Goal: Information Seeking & Learning: Learn about a topic

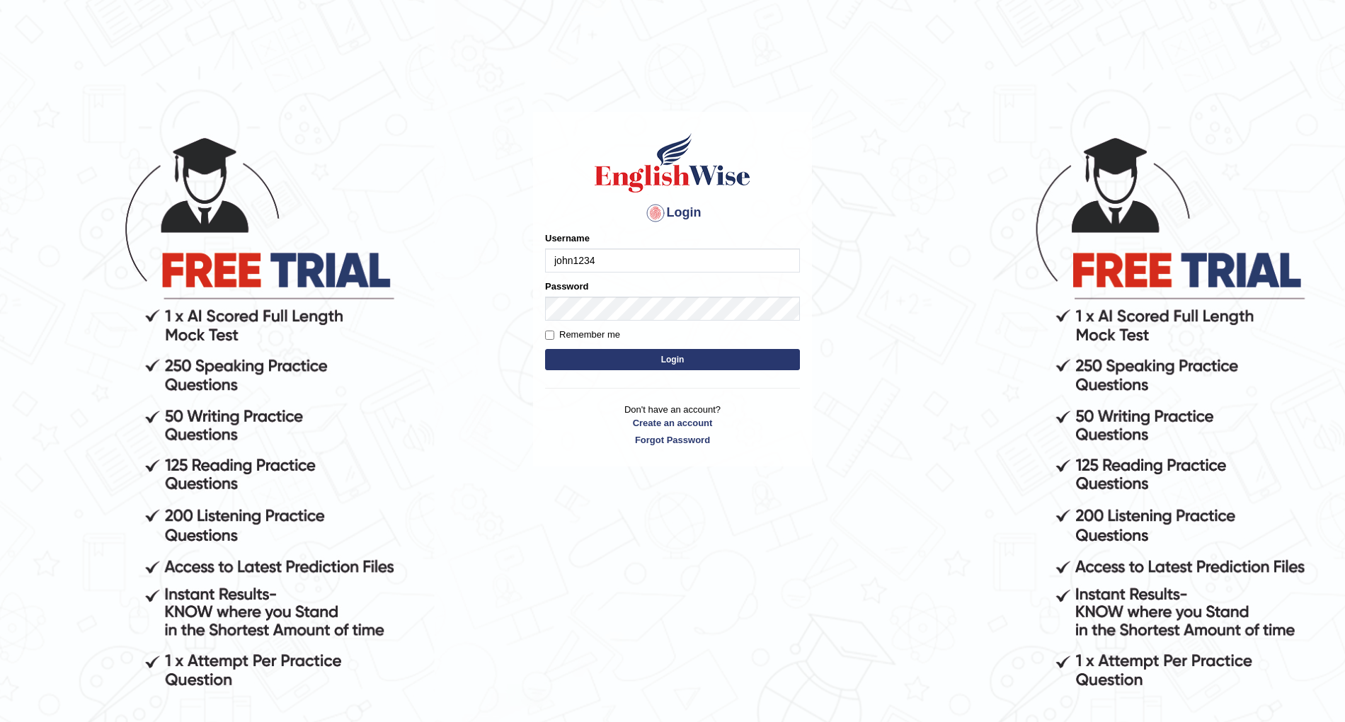
type input "john1234"
click at [550, 331] on input "Remember me" at bounding box center [549, 335] width 9 height 9
checkbox input "true"
click at [617, 360] on button "Login" at bounding box center [672, 359] width 255 height 21
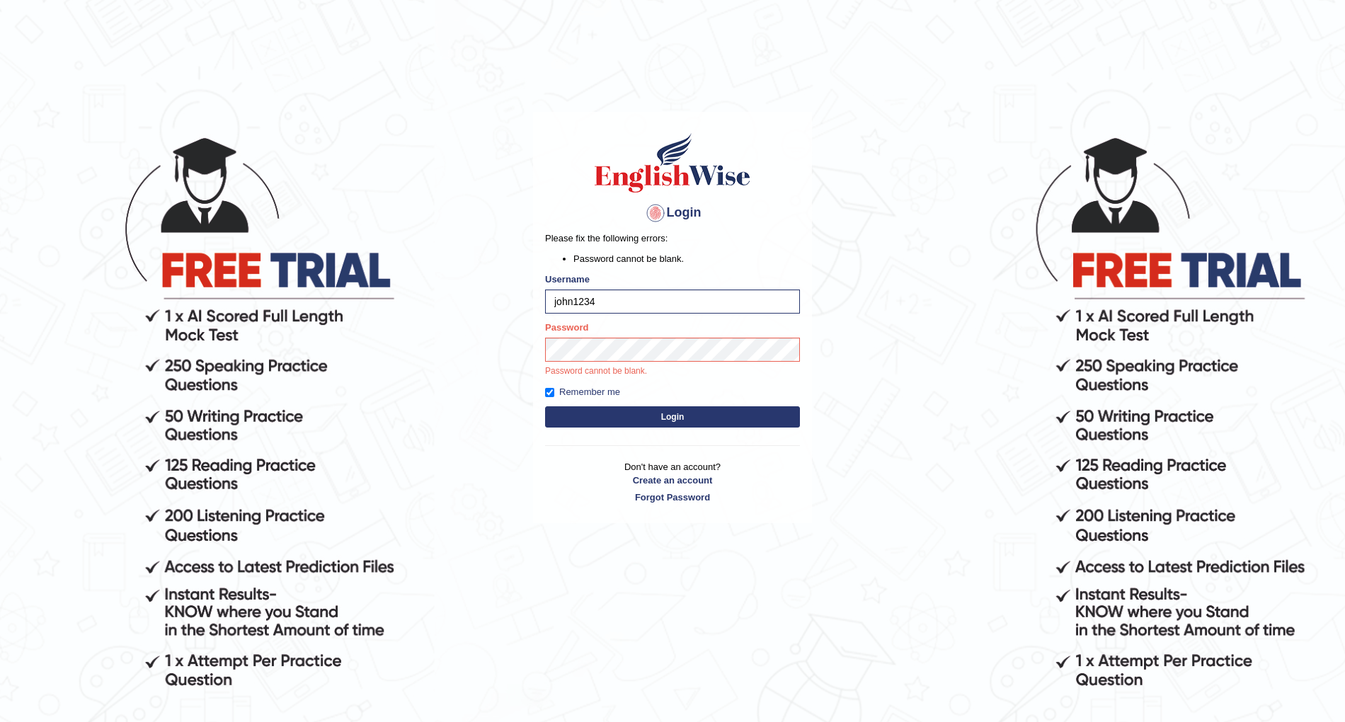
click at [704, 418] on button "Login" at bounding box center [672, 416] width 255 height 21
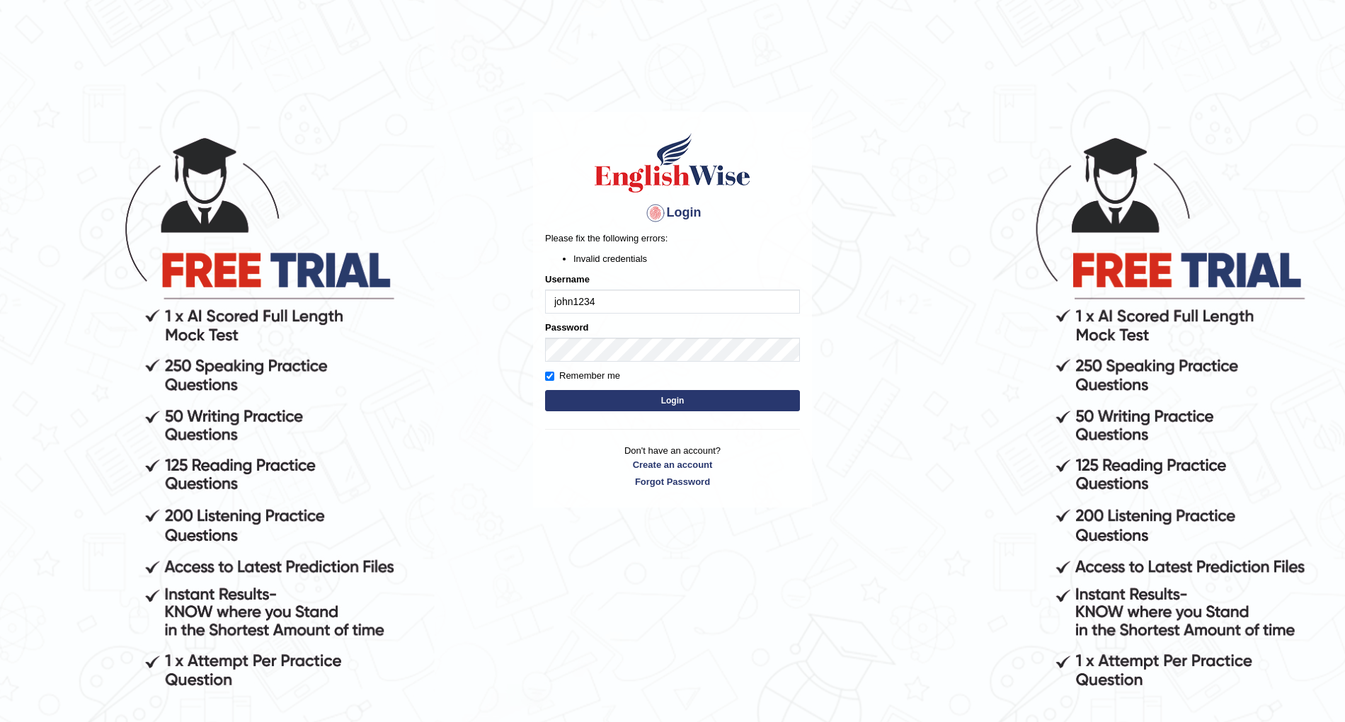
click at [661, 402] on button "Login" at bounding box center [672, 400] width 255 height 21
click at [556, 304] on input "john1234" at bounding box center [672, 301] width 255 height 24
type input "John1234"
click at [545, 390] on button "Login" at bounding box center [672, 400] width 255 height 21
click at [629, 397] on button "Login" at bounding box center [672, 400] width 255 height 21
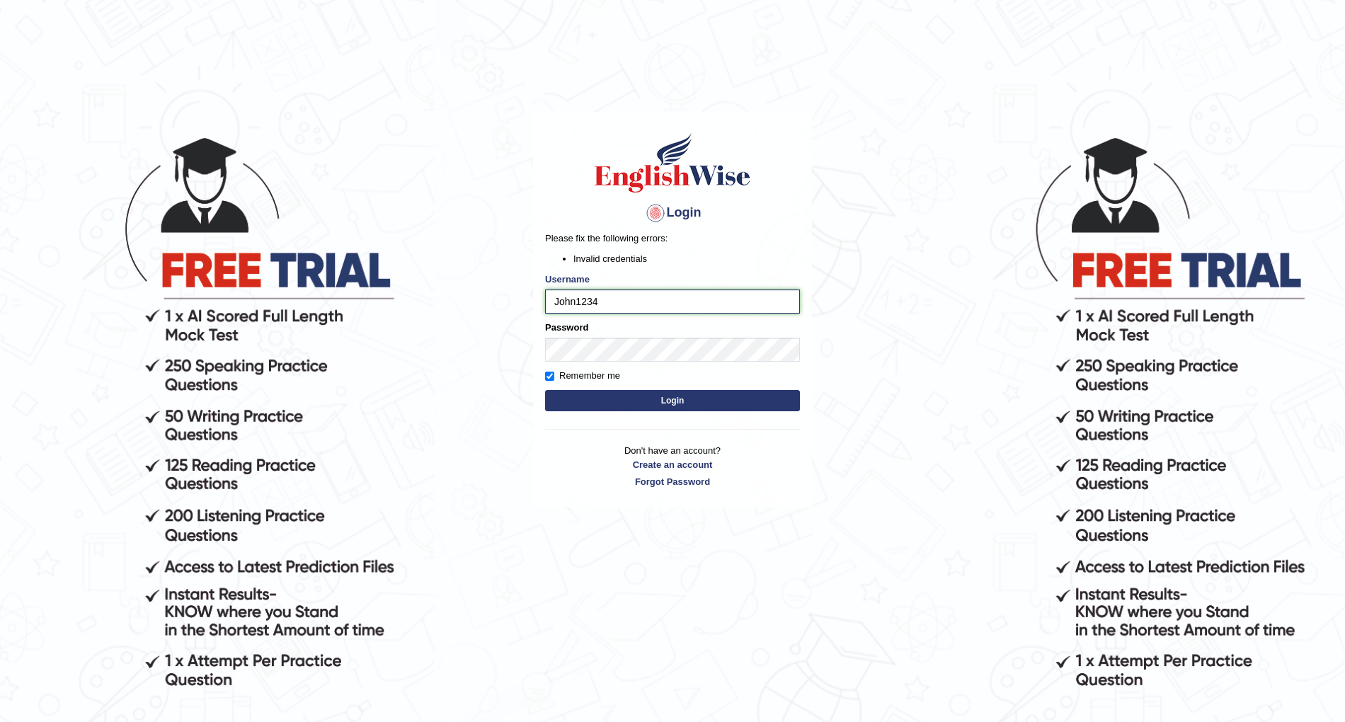
click at [652, 301] on input "John1234" at bounding box center [672, 301] width 255 height 24
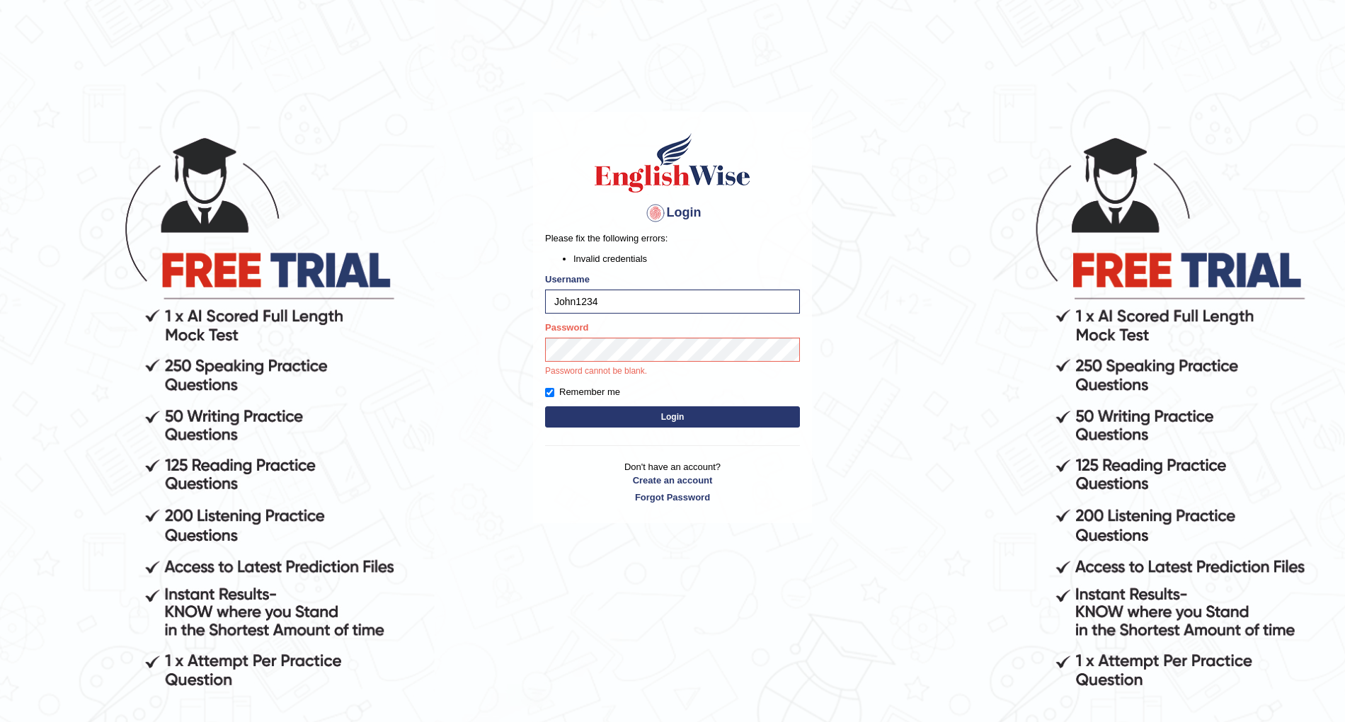
click at [635, 411] on button "Login" at bounding box center [672, 416] width 255 height 21
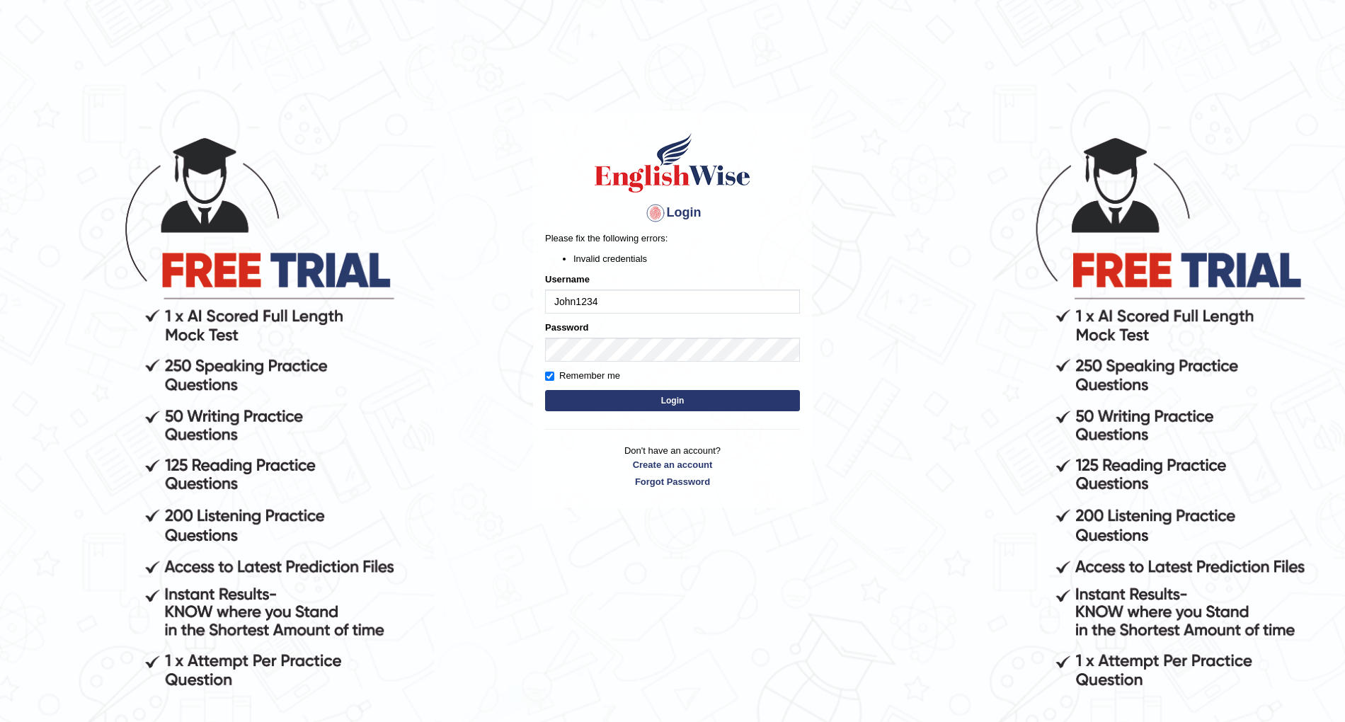
click at [661, 403] on button "Login" at bounding box center [672, 400] width 255 height 21
click at [630, 409] on button "Login" at bounding box center [672, 400] width 255 height 21
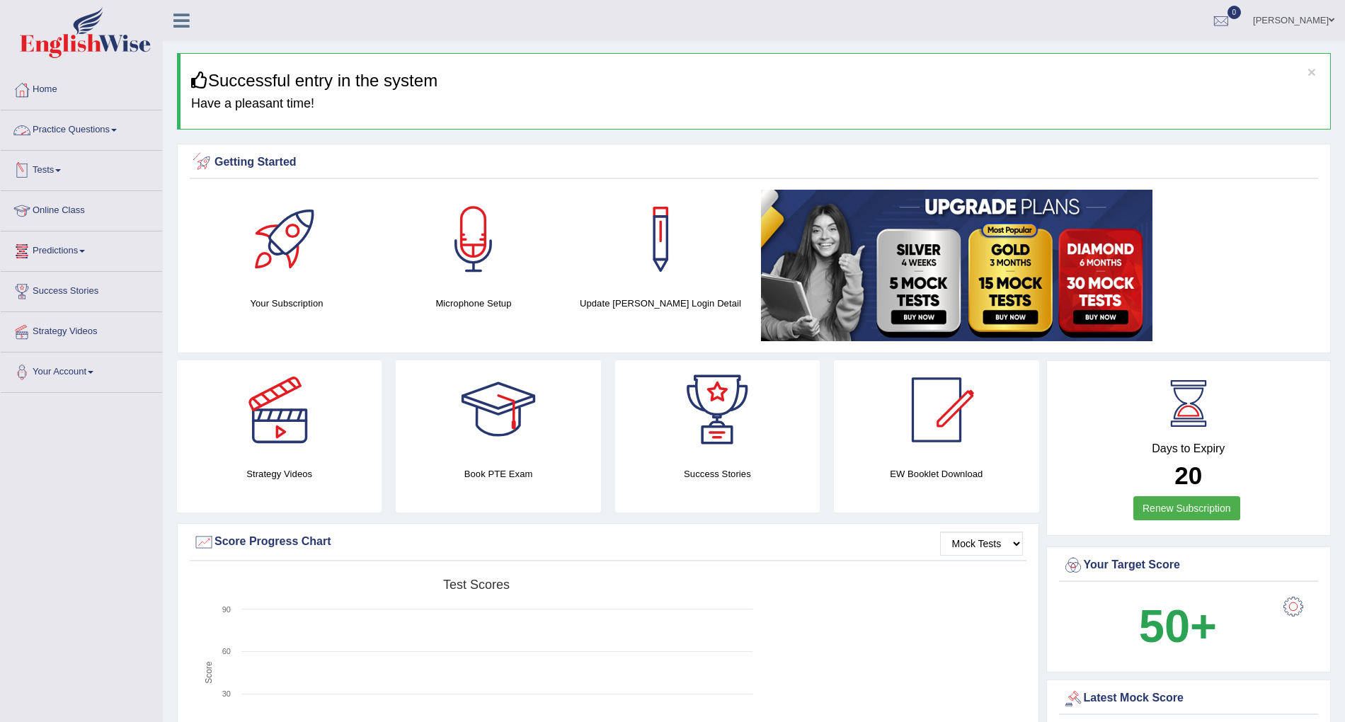
click at [109, 134] on link "Practice Questions" at bounding box center [81, 127] width 161 height 35
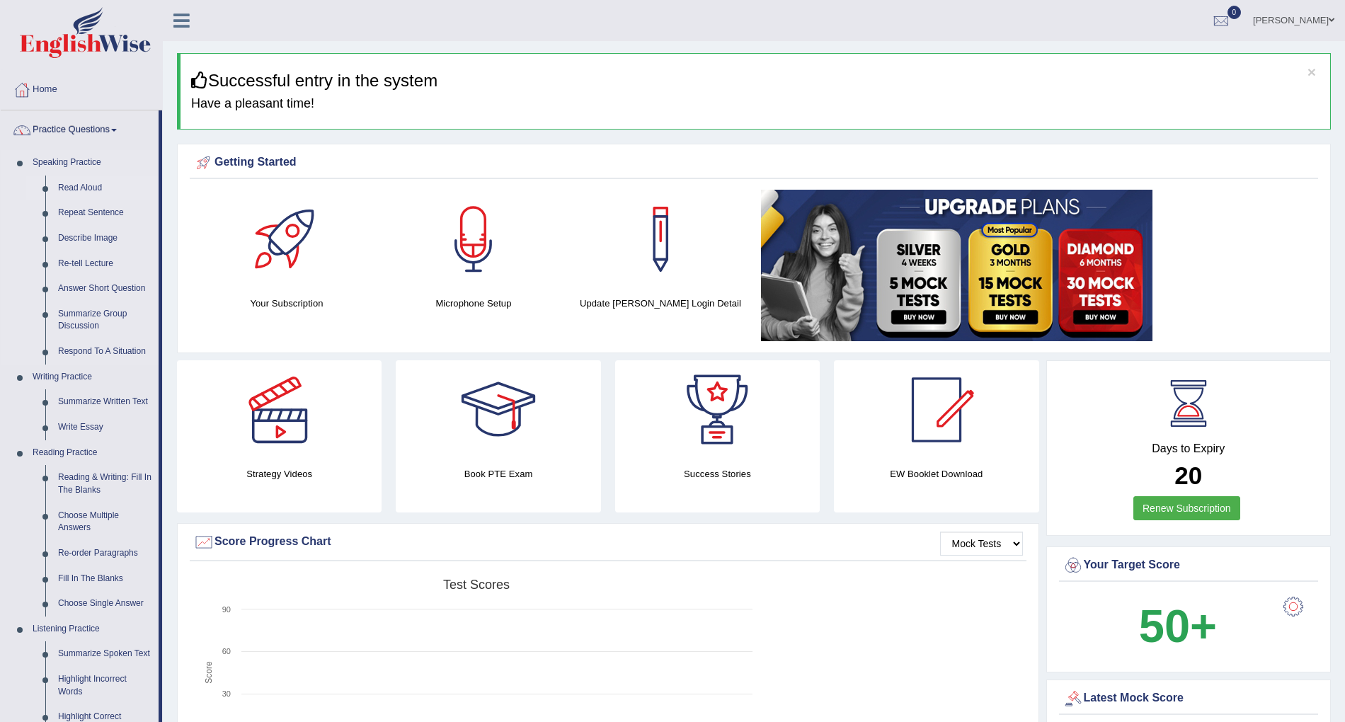
click at [83, 188] on link "Read Aloud" at bounding box center [105, 188] width 107 height 25
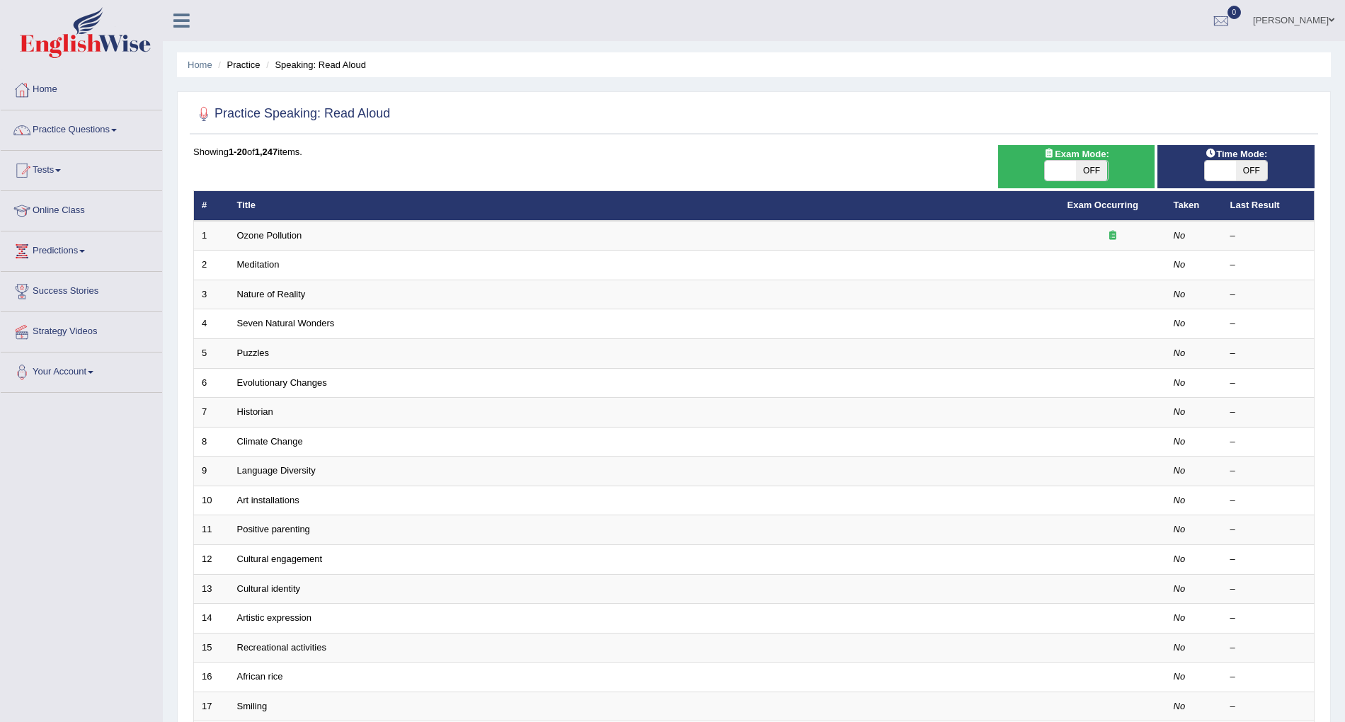
click at [1251, 173] on span "OFF" at bounding box center [1251, 171] width 31 height 20
checkbox input "true"
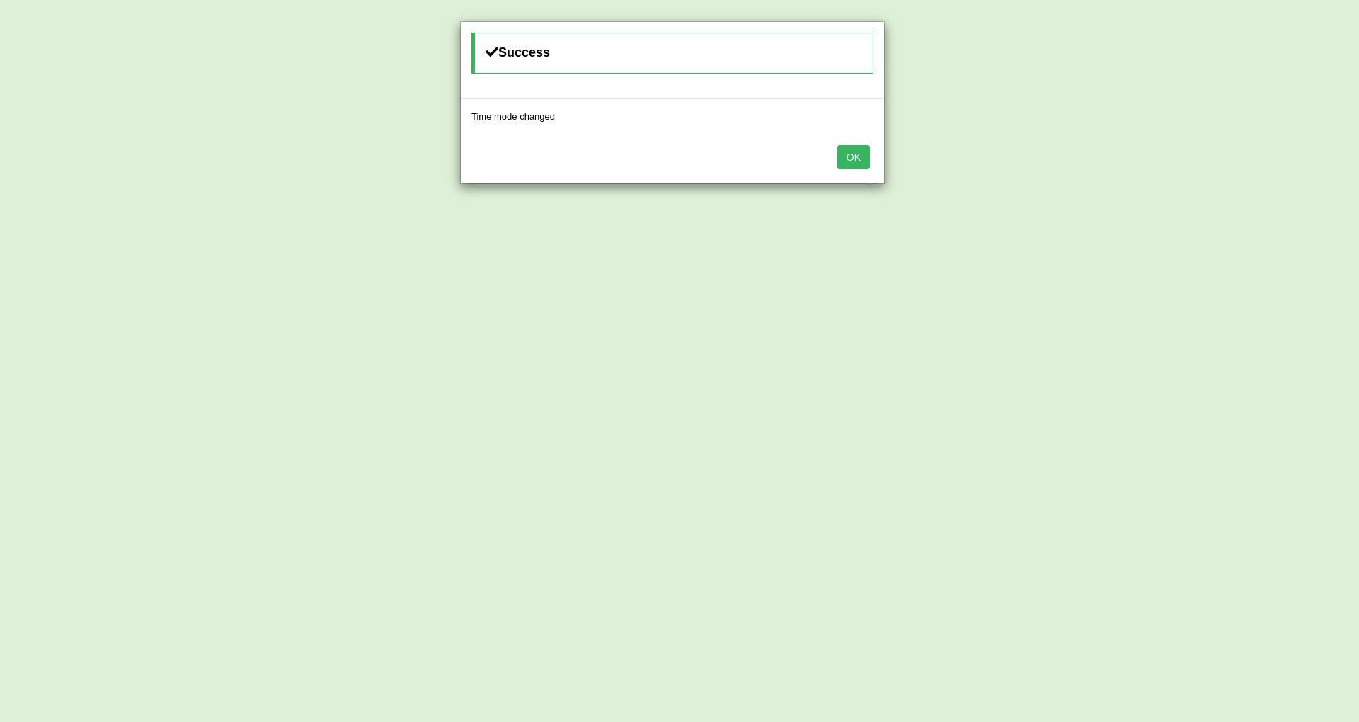
click at [859, 160] on button "OK" at bounding box center [853, 157] width 33 height 24
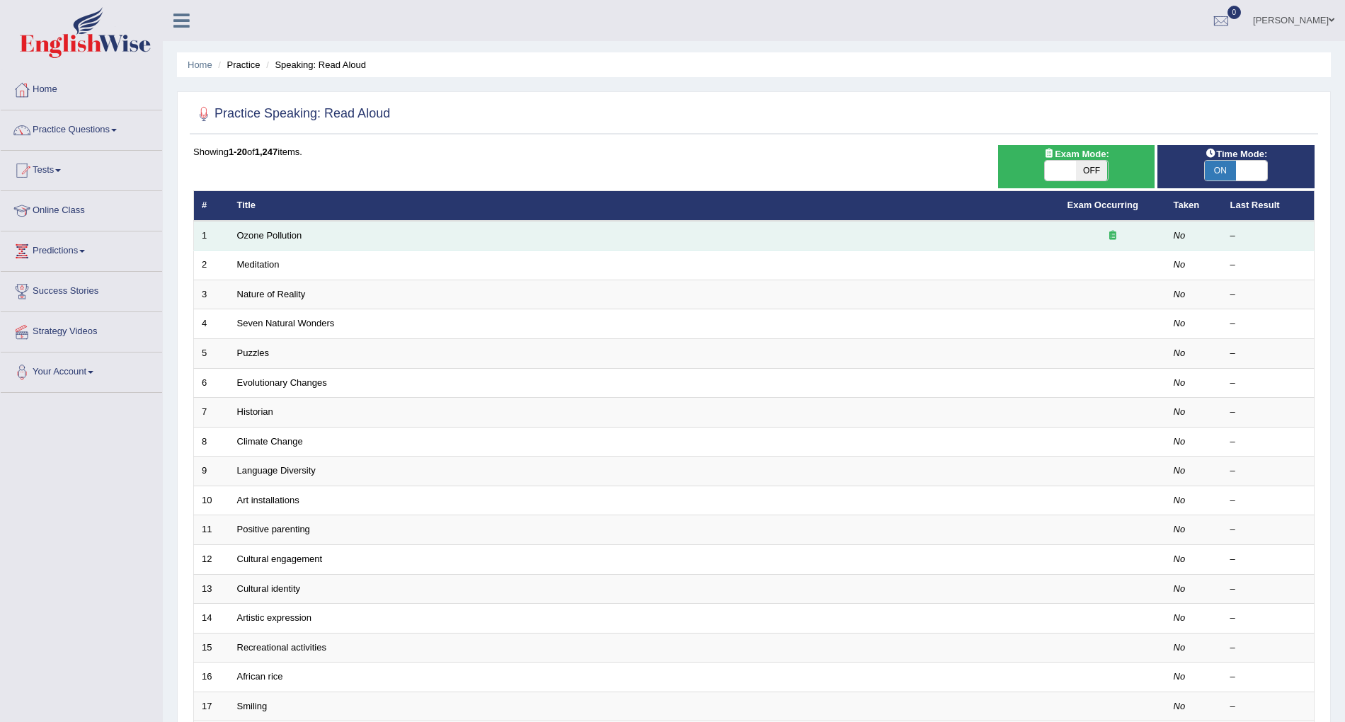
click at [355, 235] on td "Ozone Pollution" at bounding box center [644, 236] width 830 height 30
click at [252, 231] on link "Ozone Pollution" at bounding box center [269, 235] width 65 height 11
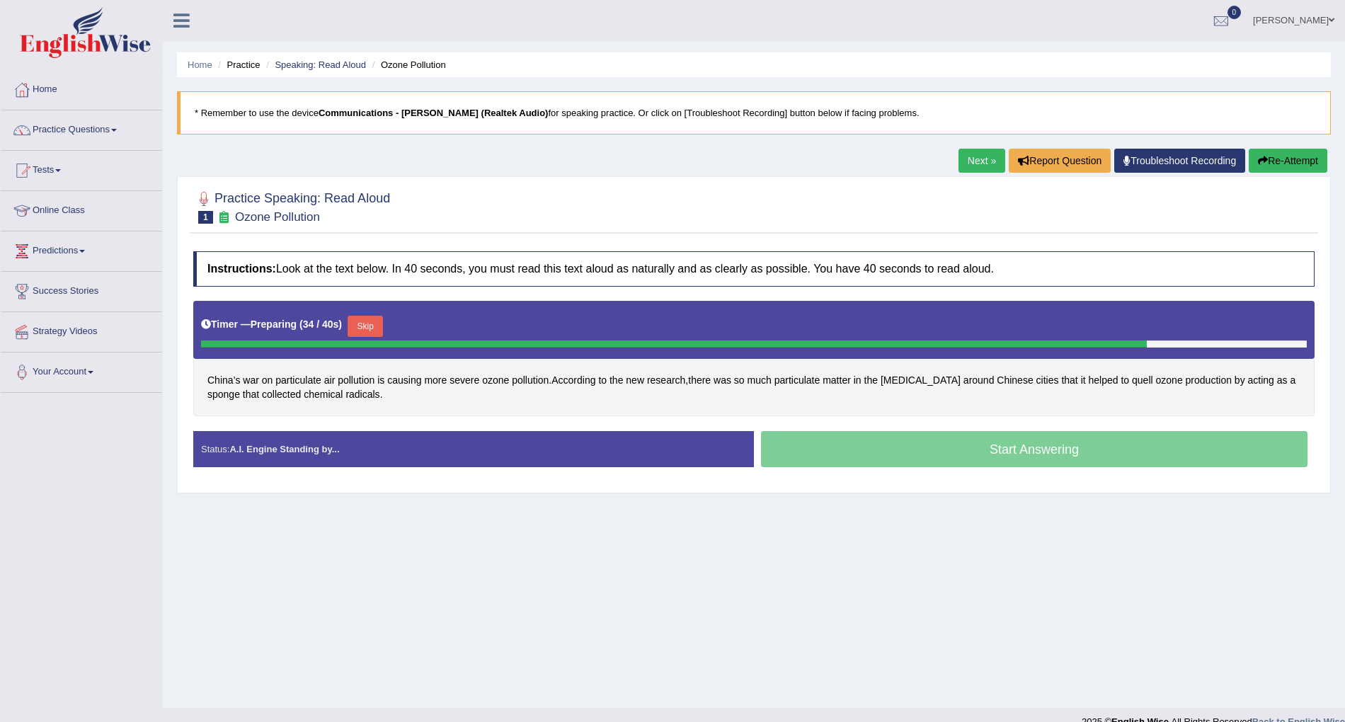
click at [968, 457] on div "Start Answering" at bounding box center [1034, 451] width 561 height 40
click at [1012, 451] on div "Start Answering" at bounding box center [1034, 451] width 561 height 40
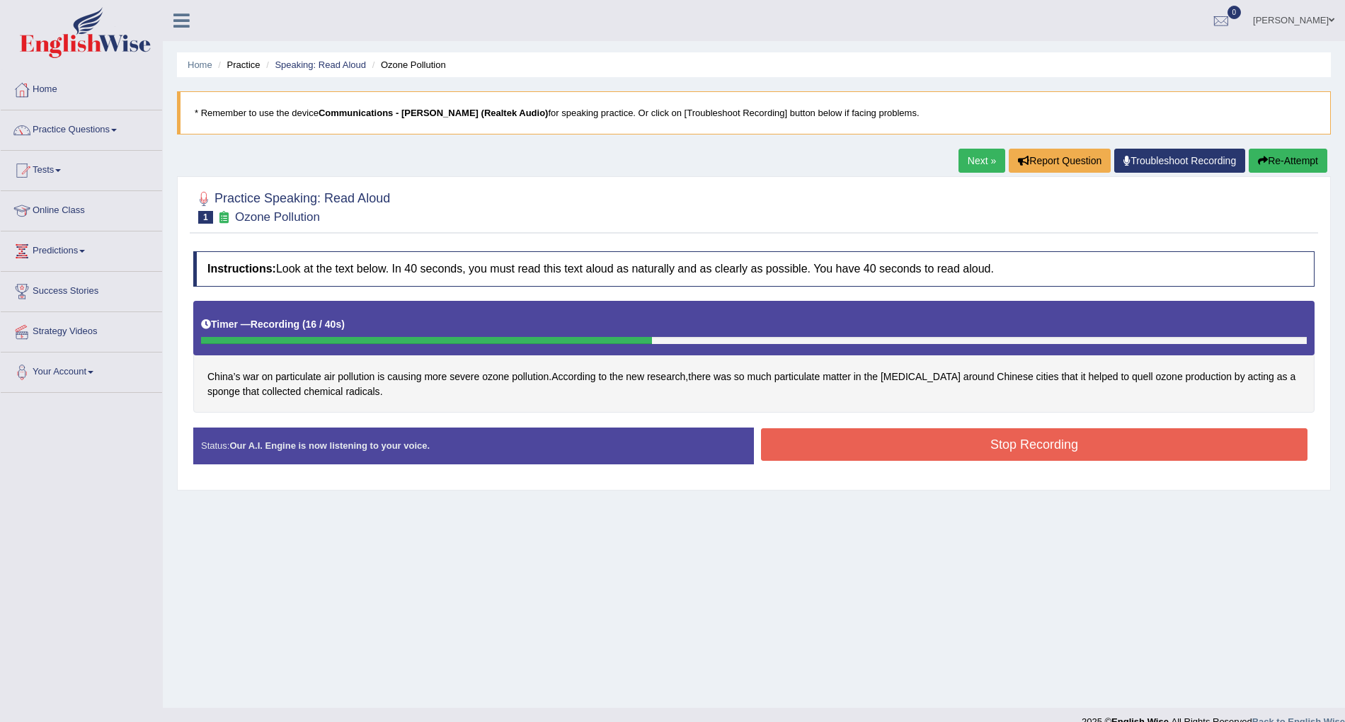
click at [1012, 451] on button "Stop Recording" at bounding box center [1034, 444] width 546 height 33
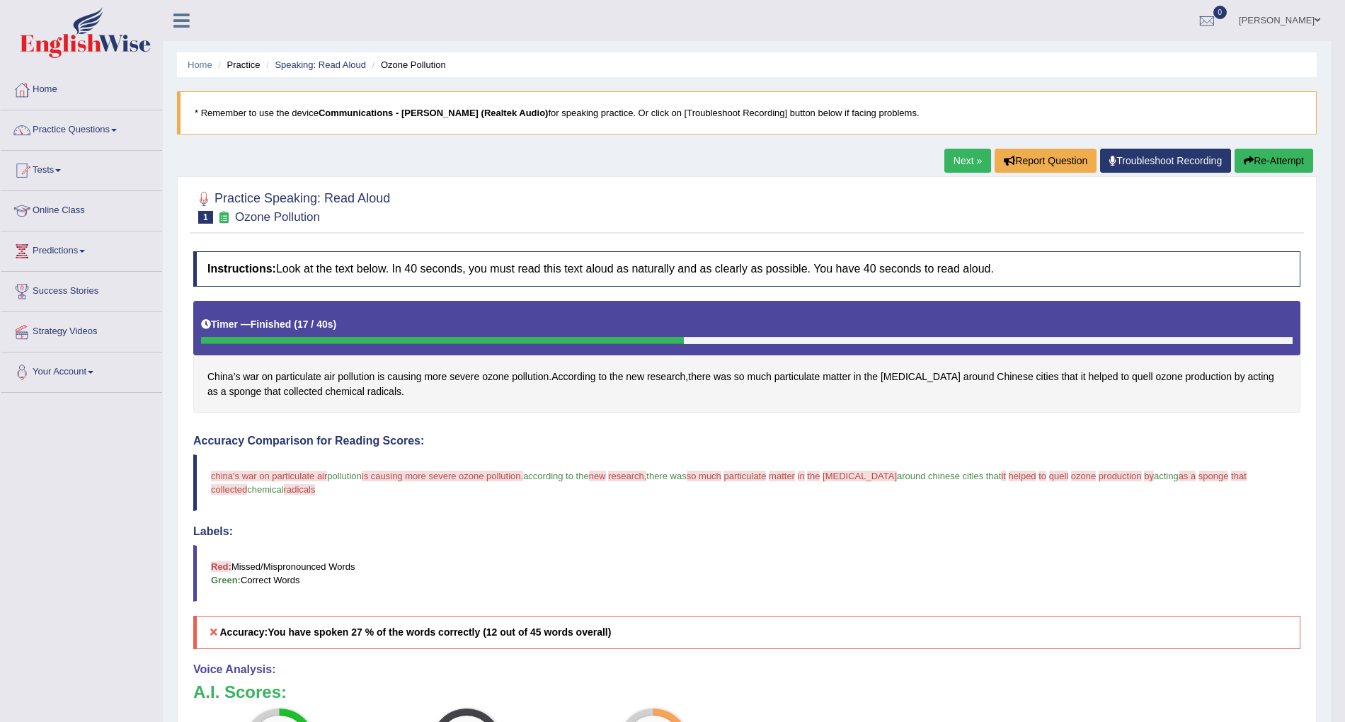
click at [1275, 159] on button "Re-Attempt" at bounding box center [1273, 161] width 79 height 24
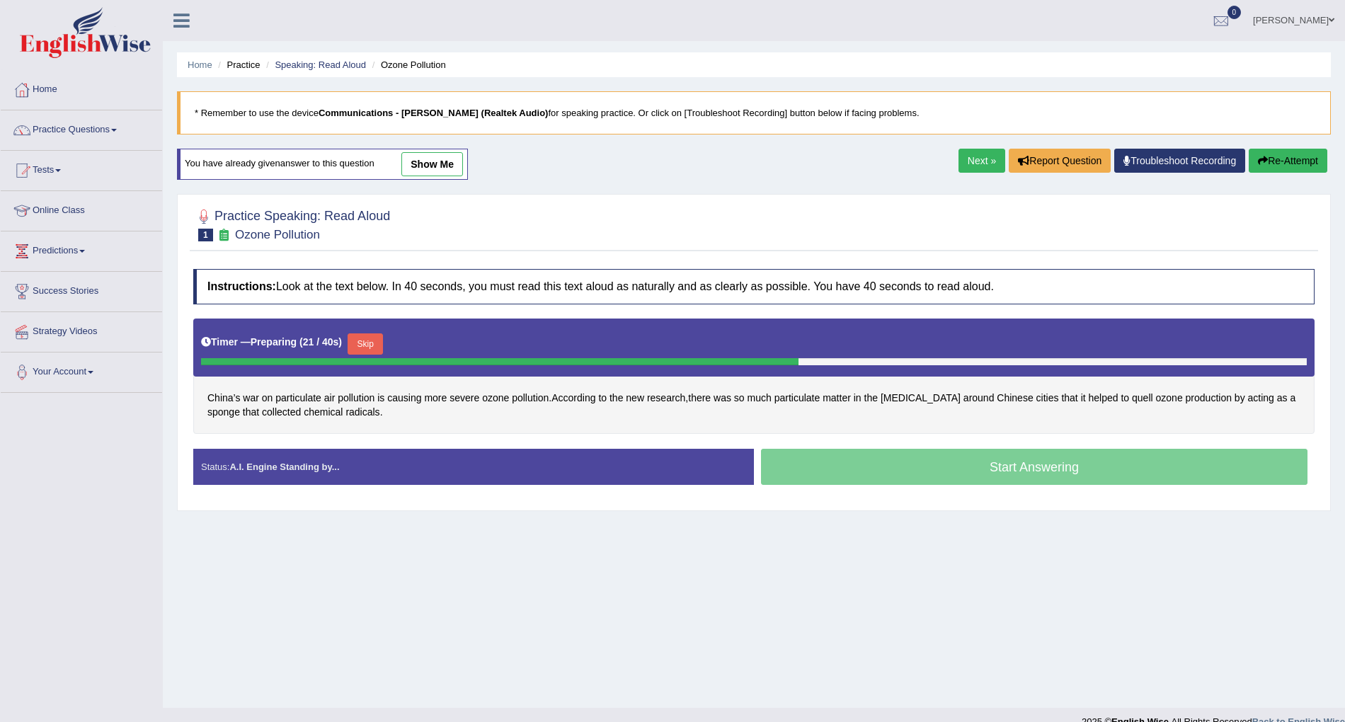
click at [1006, 483] on div "Start Answering" at bounding box center [1034, 469] width 561 height 40
click at [1016, 473] on div "Start Answering" at bounding box center [1034, 469] width 561 height 40
click at [1018, 469] on div "Start Answering" at bounding box center [1034, 469] width 561 height 40
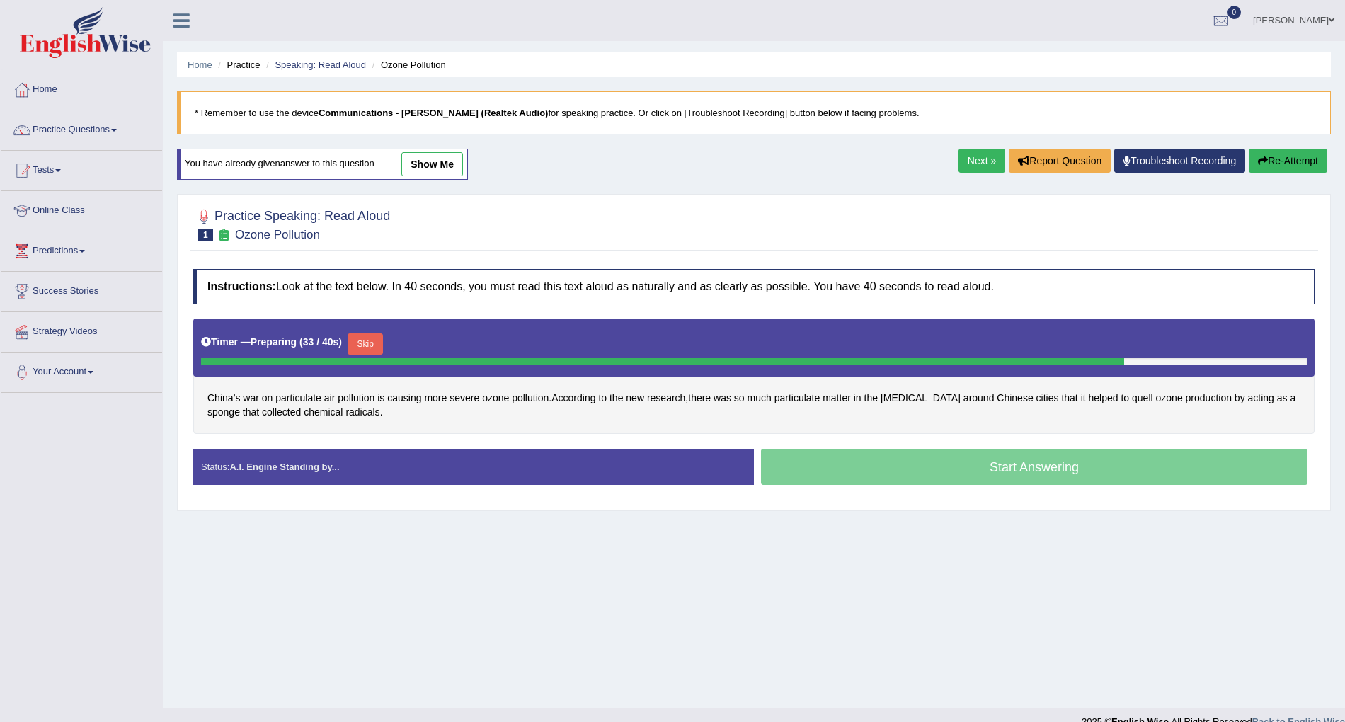
click at [1018, 469] on div "Start Answering" at bounding box center [1034, 469] width 561 height 40
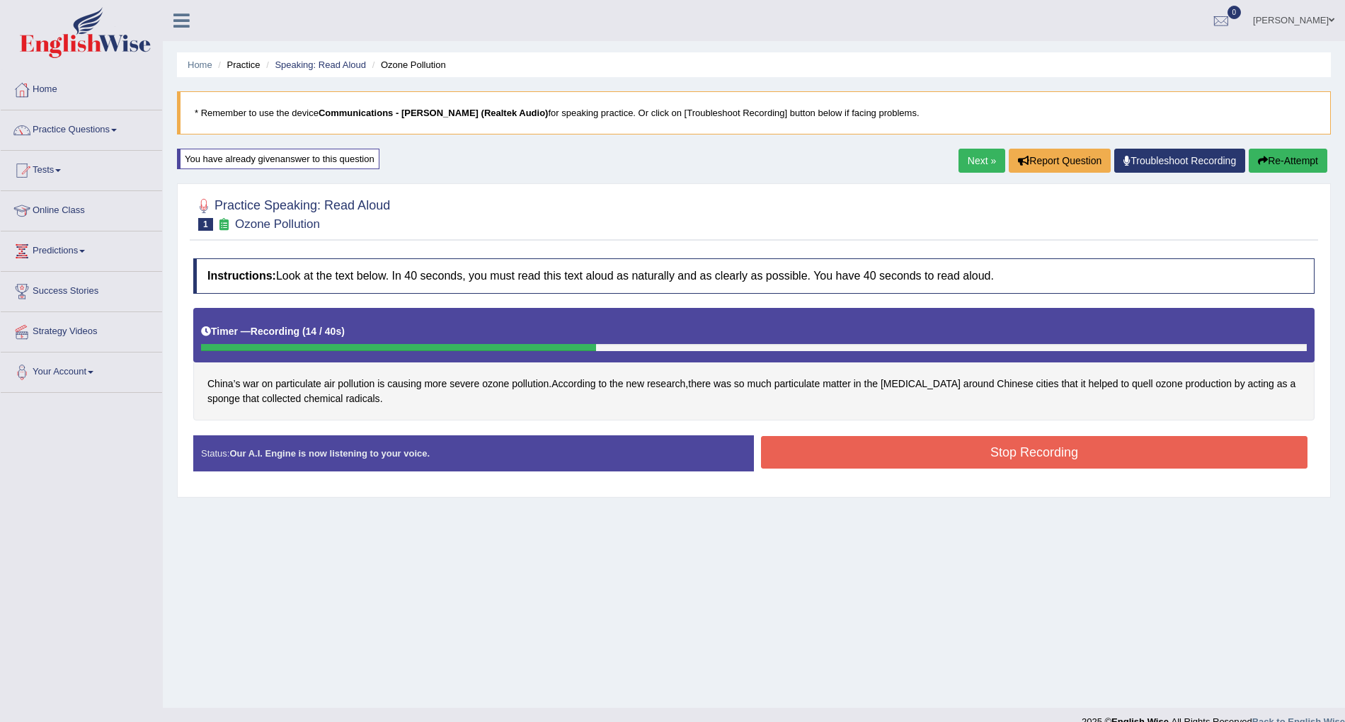
click at [1025, 454] on button "Stop Recording" at bounding box center [1034, 452] width 546 height 33
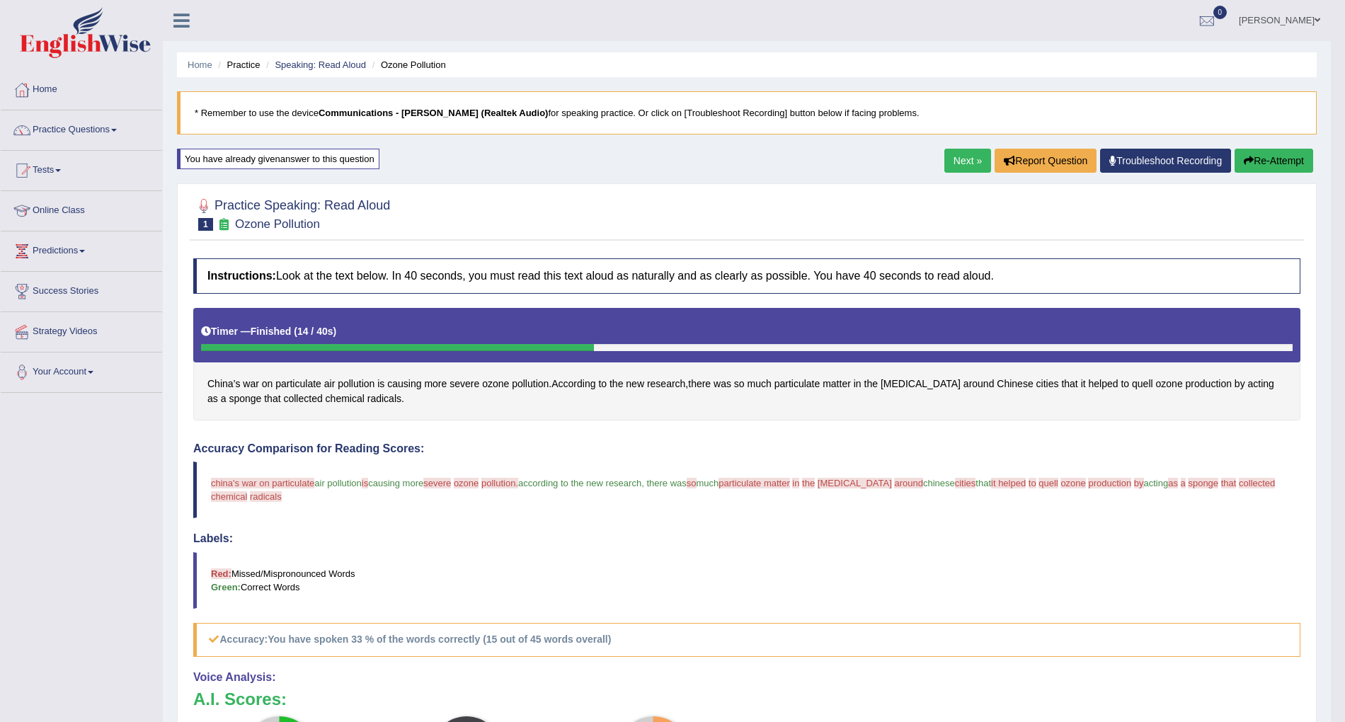
click at [1278, 154] on button "Re-Attempt" at bounding box center [1273, 161] width 79 height 24
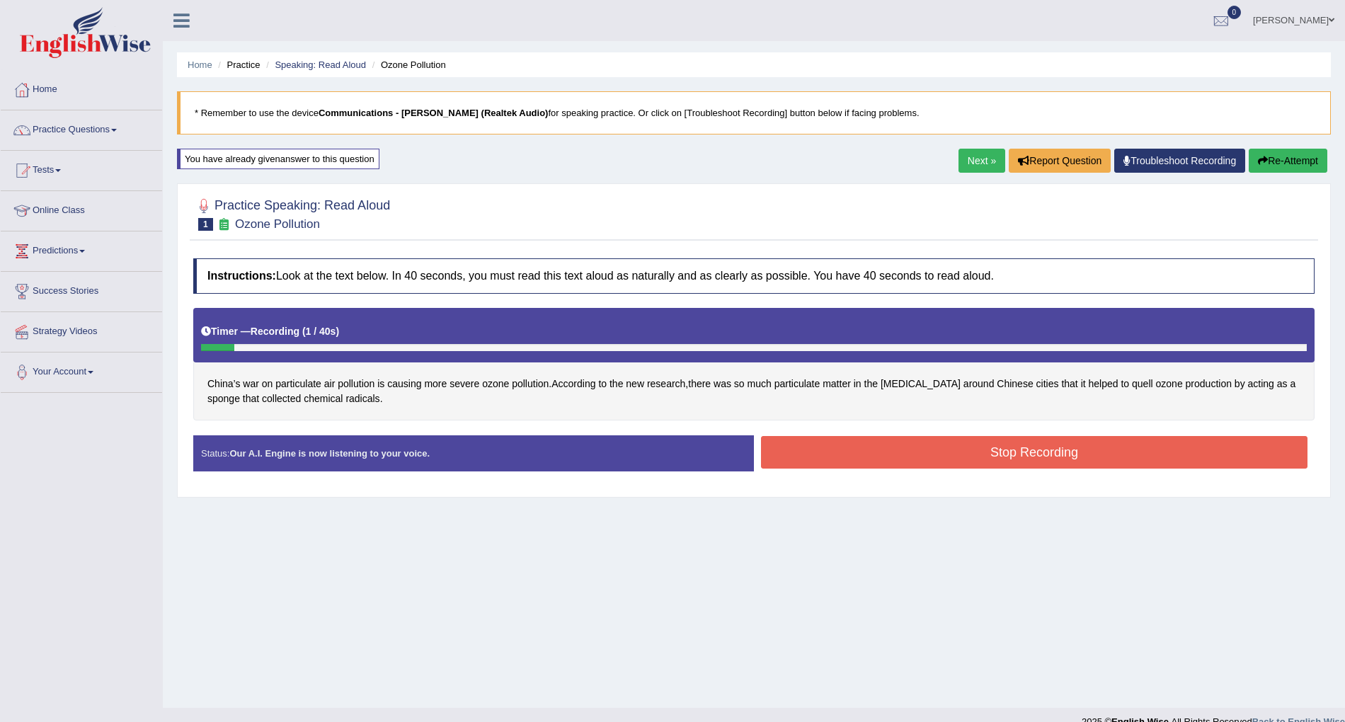
click at [938, 461] on button "Stop Recording" at bounding box center [1034, 452] width 546 height 33
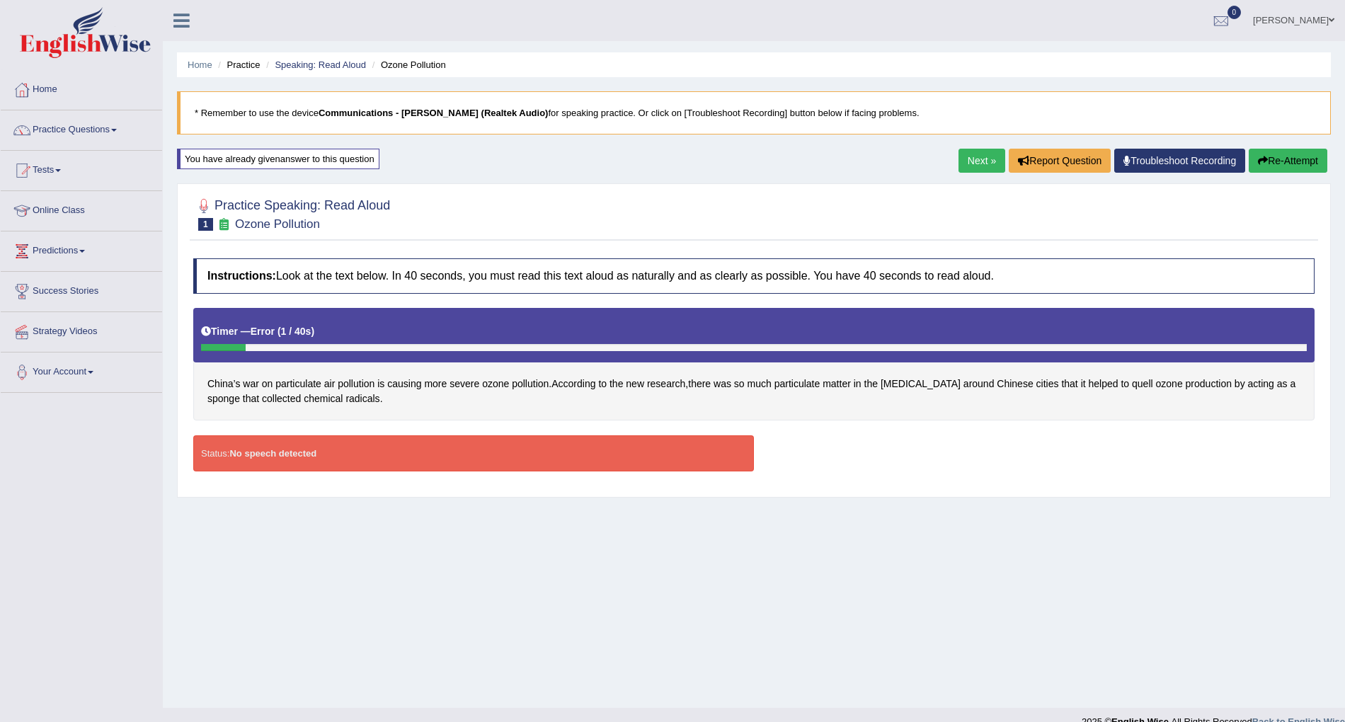
click at [1299, 160] on button "Re-Attempt" at bounding box center [1287, 161] width 79 height 24
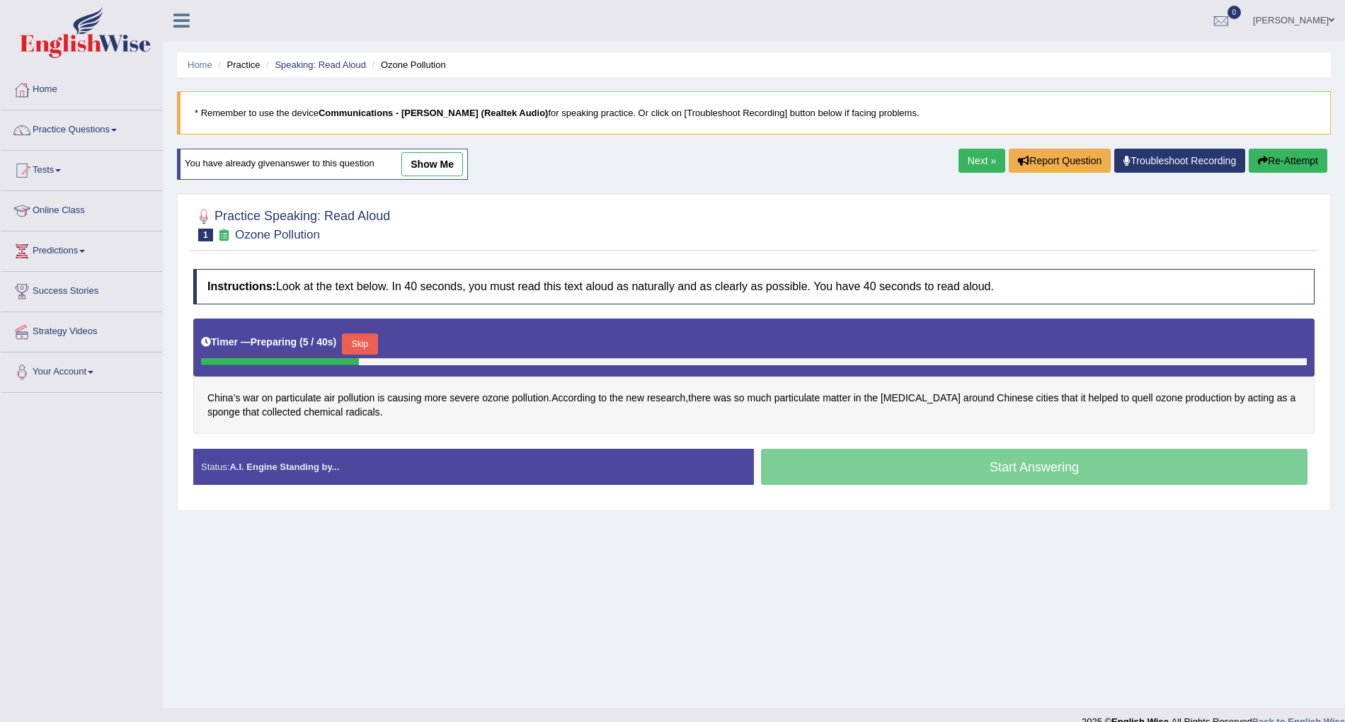
click at [1019, 471] on div "Start Answering" at bounding box center [1034, 469] width 561 height 40
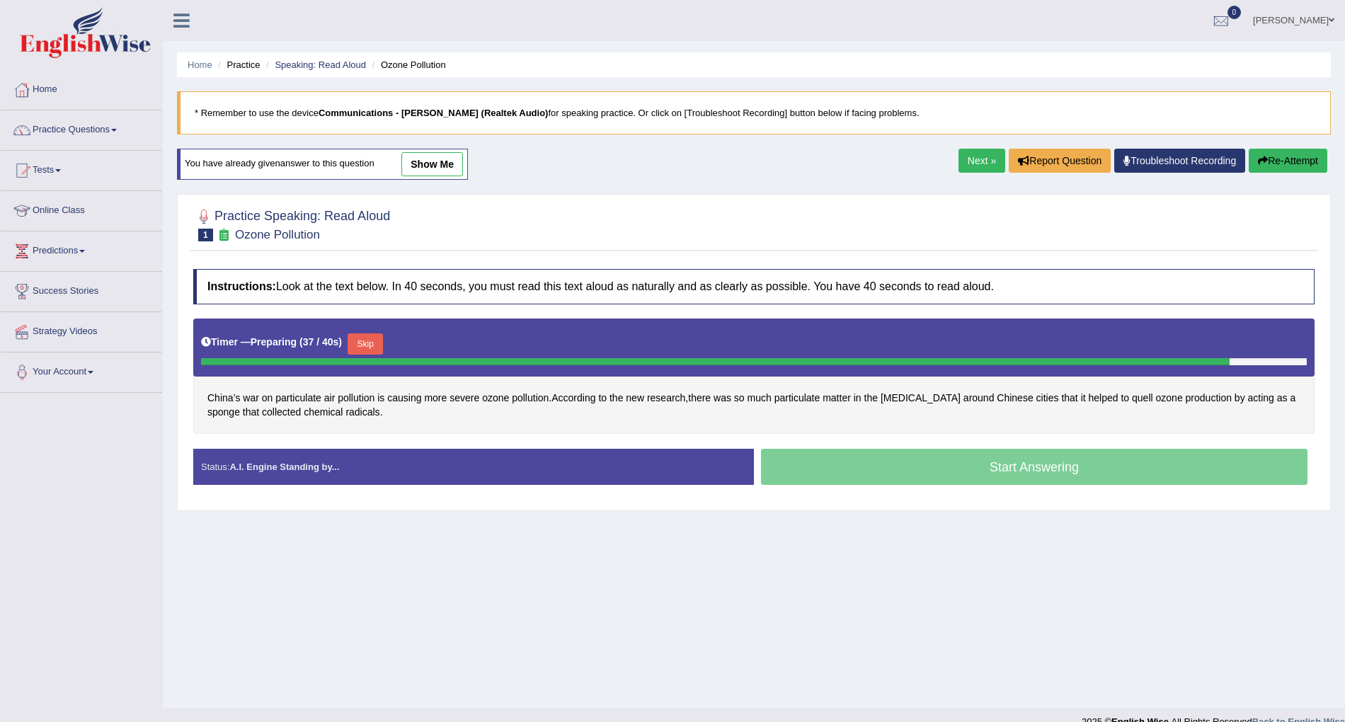
click at [1019, 471] on div "Start Answering" at bounding box center [1034, 469] width 561 height 40
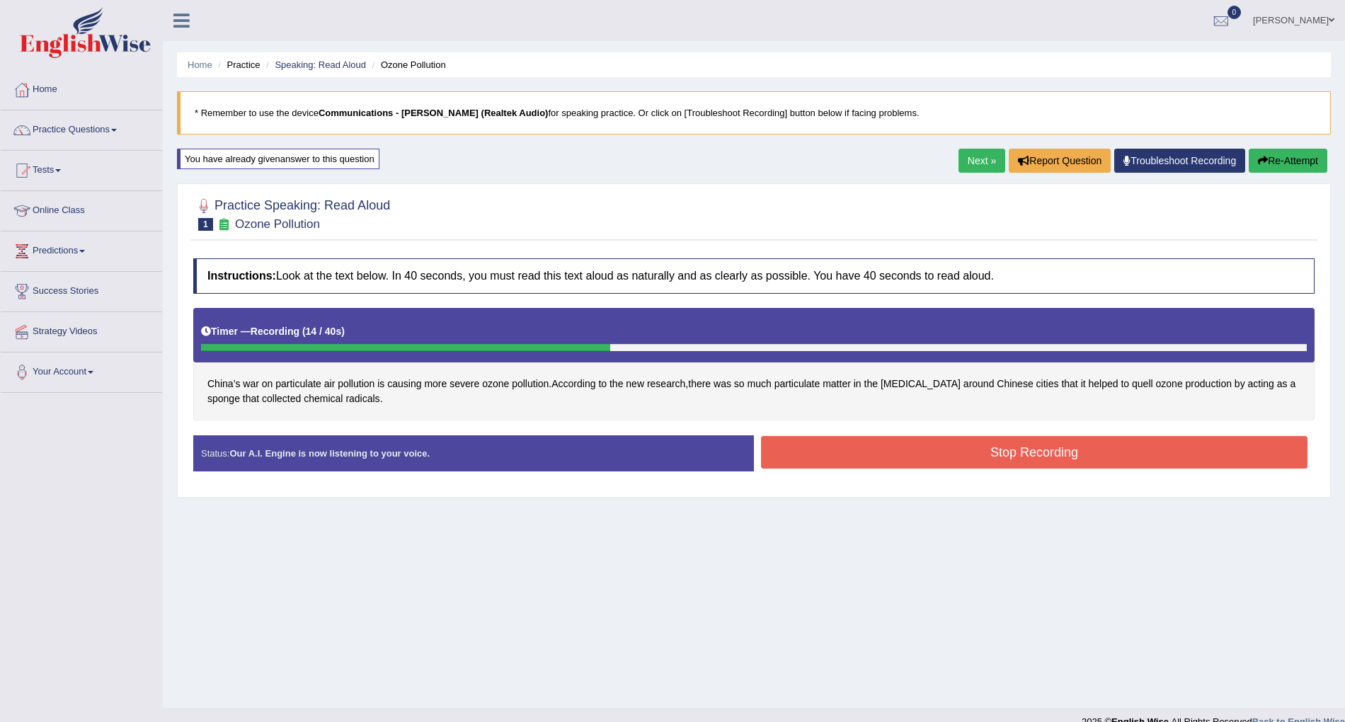
click at [1033, 462] on button "Stop Recording" at bounding box center [1034, 452] width 546 height 33
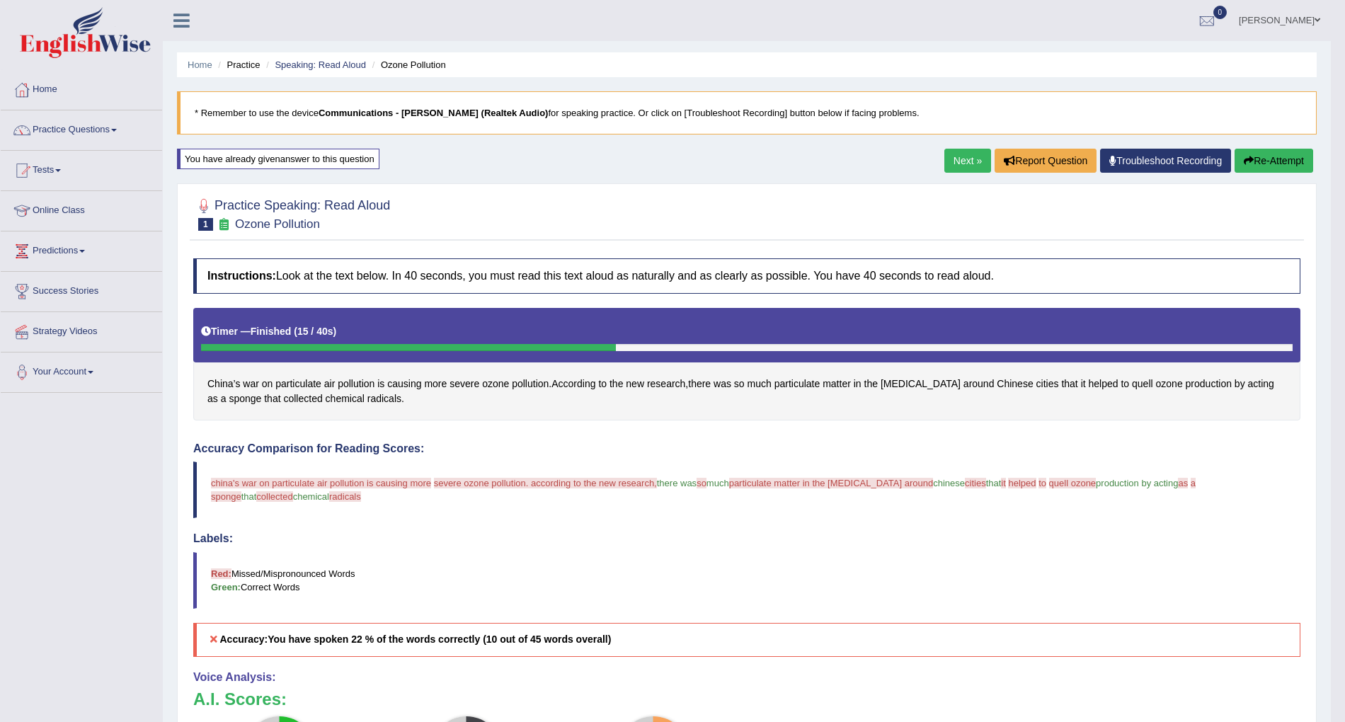
click at [968, 162] on link "Next »" at bounding box center [967, 161] width 47 height 24
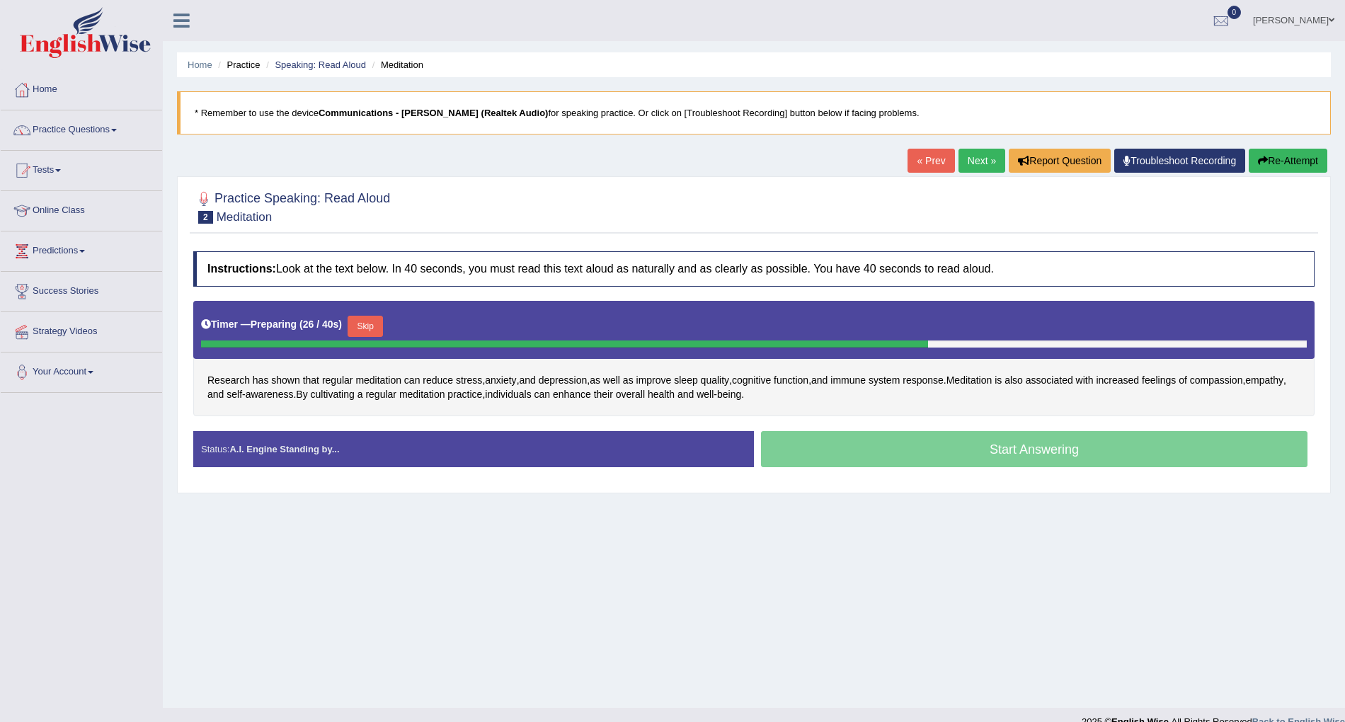
click at [1011, 450] on div "Start Answering" at bounding box center [1034, 451] width 561 height 40
click at [110, 125] on link "Practice Questions" at bounding box center [81, 127] width 161 height 35
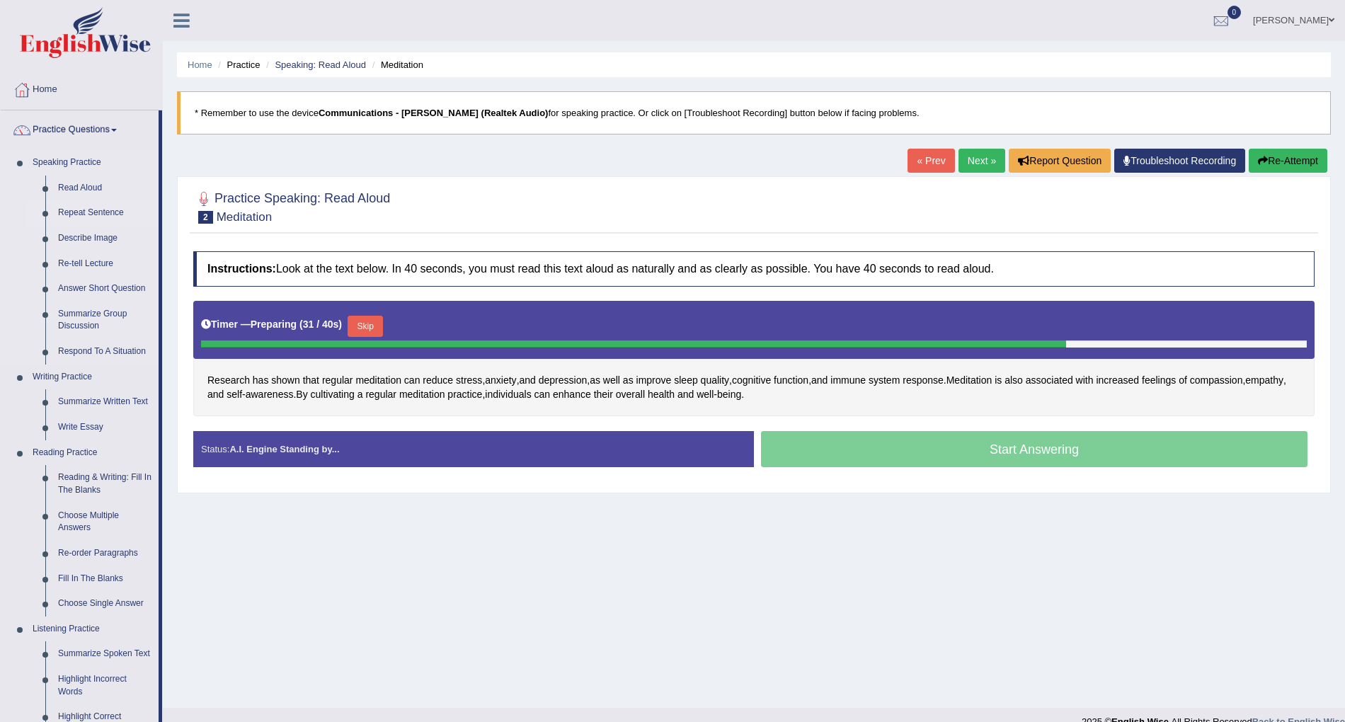
click at [105, 212] on link "Repeat Sentence" at bounding box center [105, 212] width 107 height 25
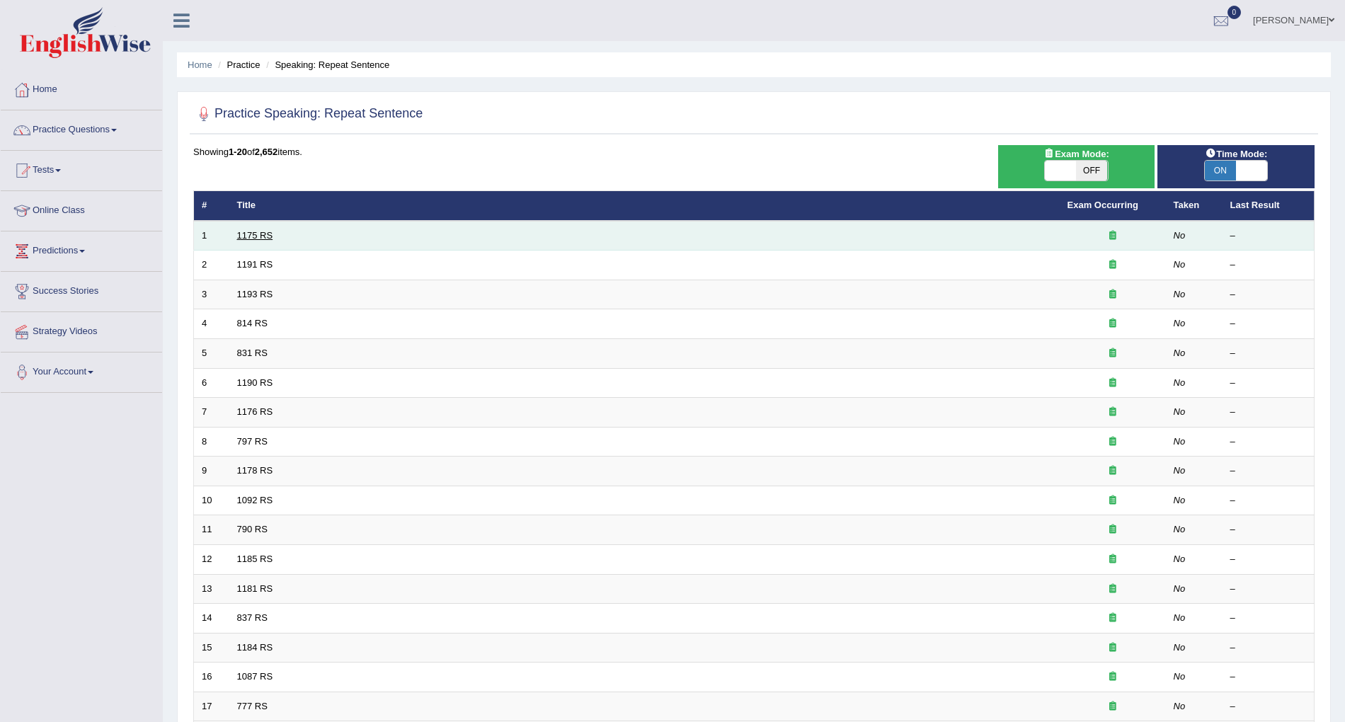
click at [266, 234] on link "1175 RS" at bounding box center [255, 235] width 36 height 11
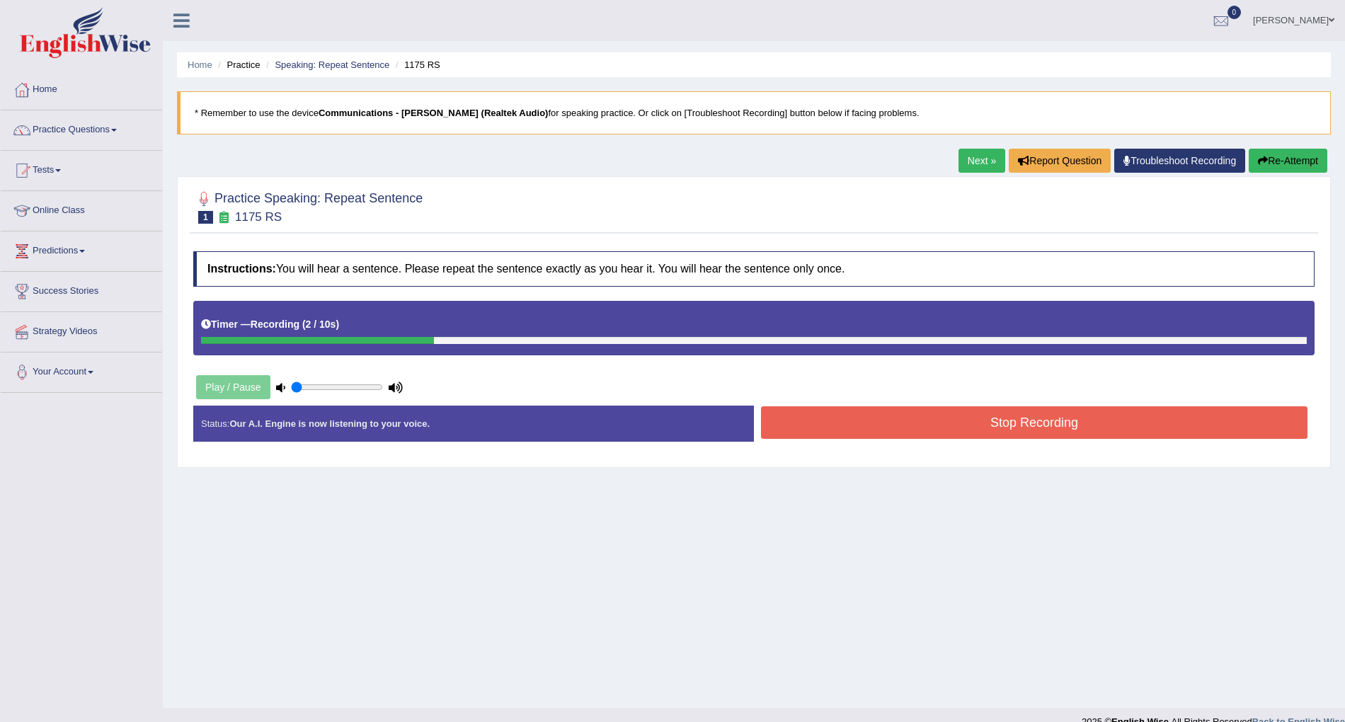
scroll to position [21, 0]
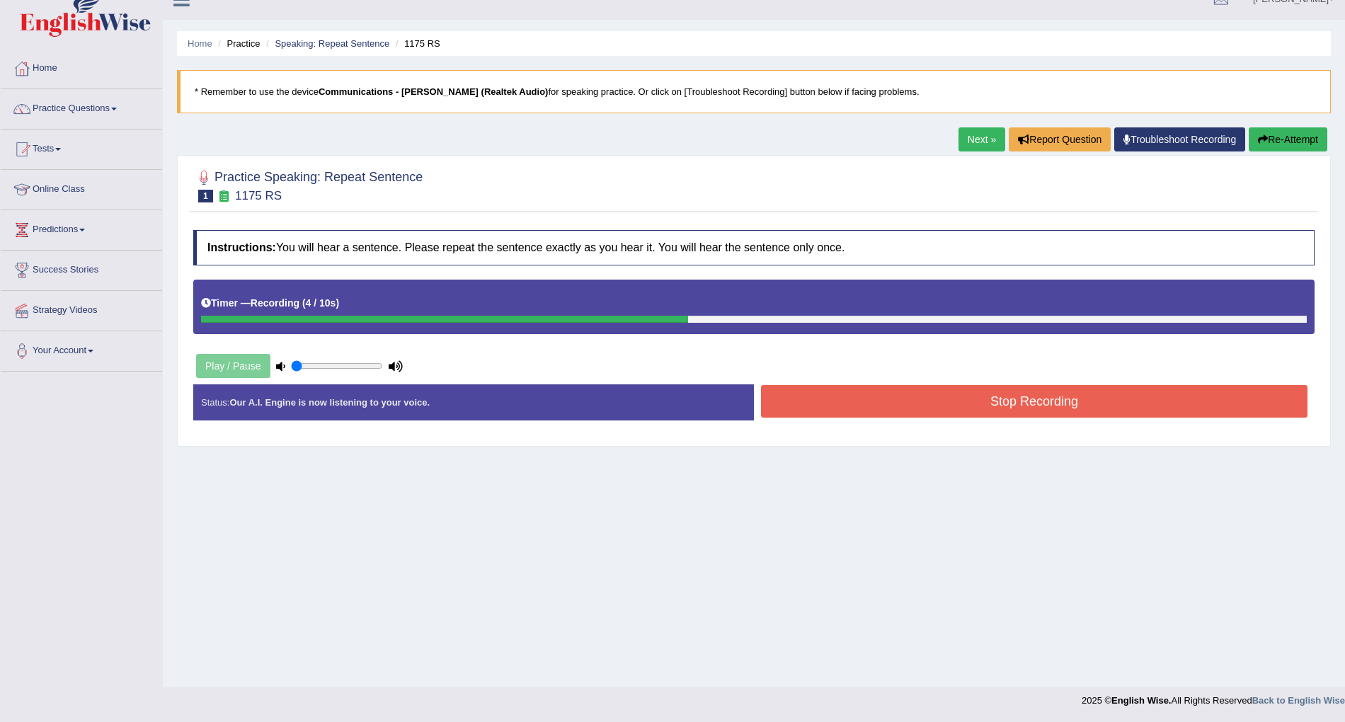
click at [901, 394] on button "Stop Recording" at bounding box center [1034, 401] width 546 height 33
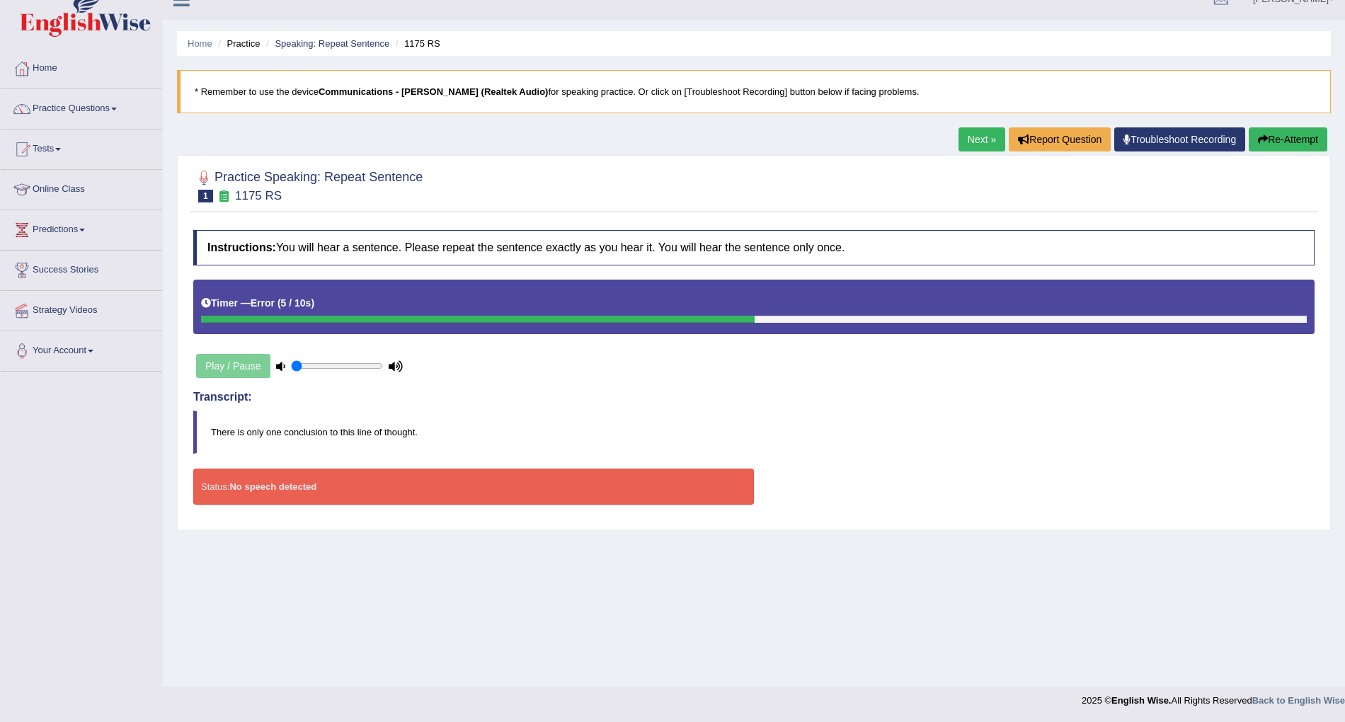
click at [972, 136] on link "Next »" at bounding box center [981, 139] width 47 height 24
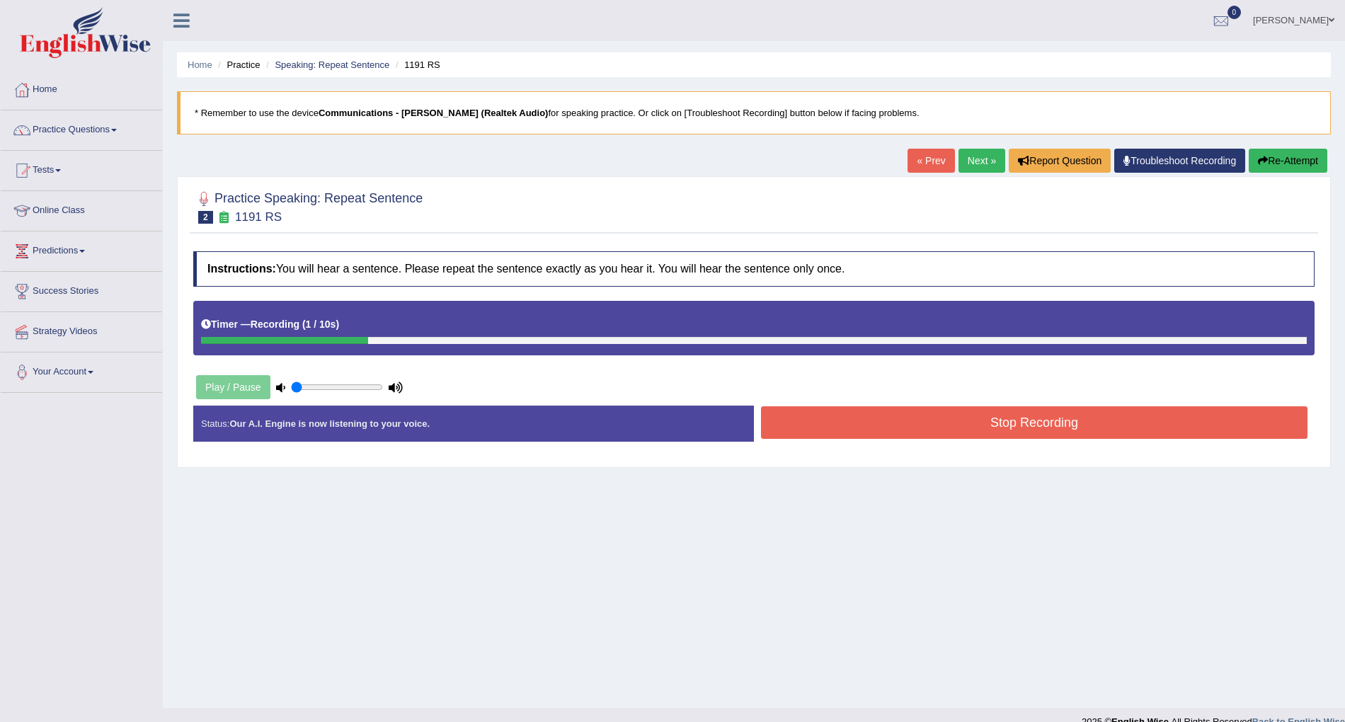
click at [926, 157] on link "« Prev" at bounding box center [930, 161] width 47 height 24
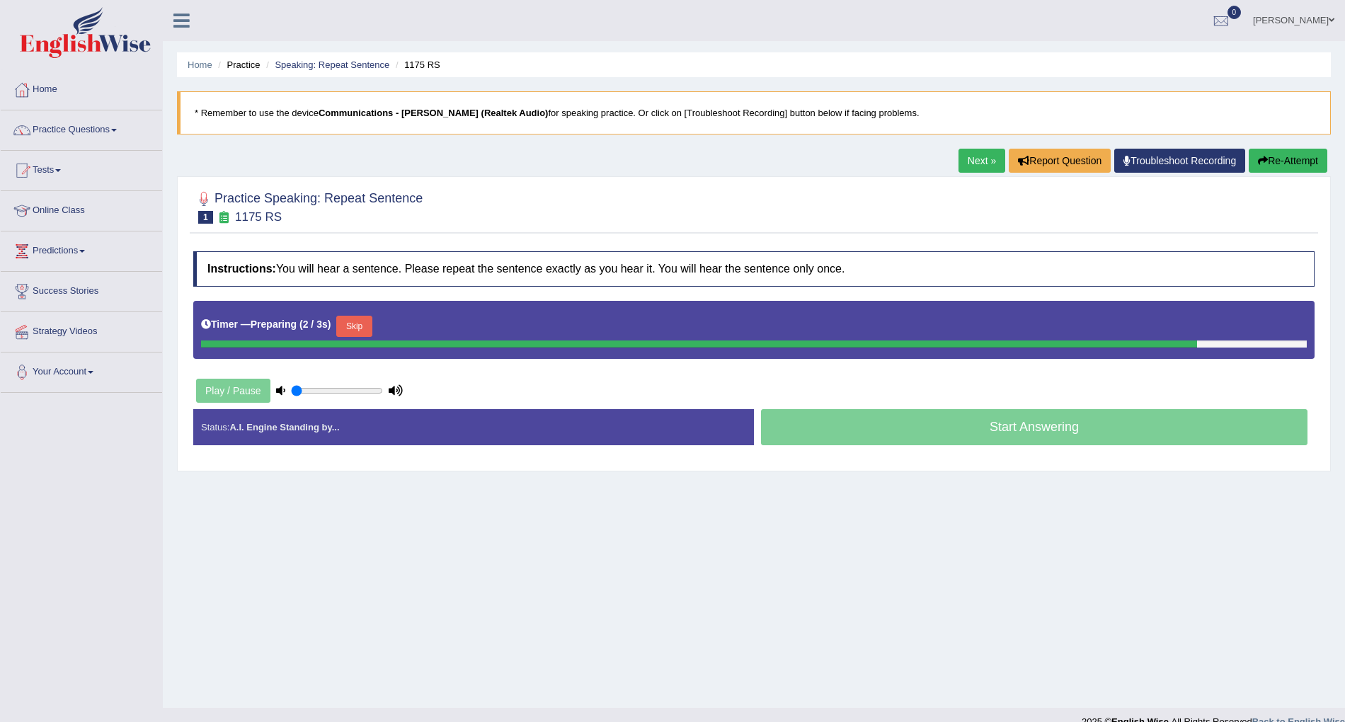
click at [966, 159] on link "Next »" at bounding box center [981, 161] width 47 height 24
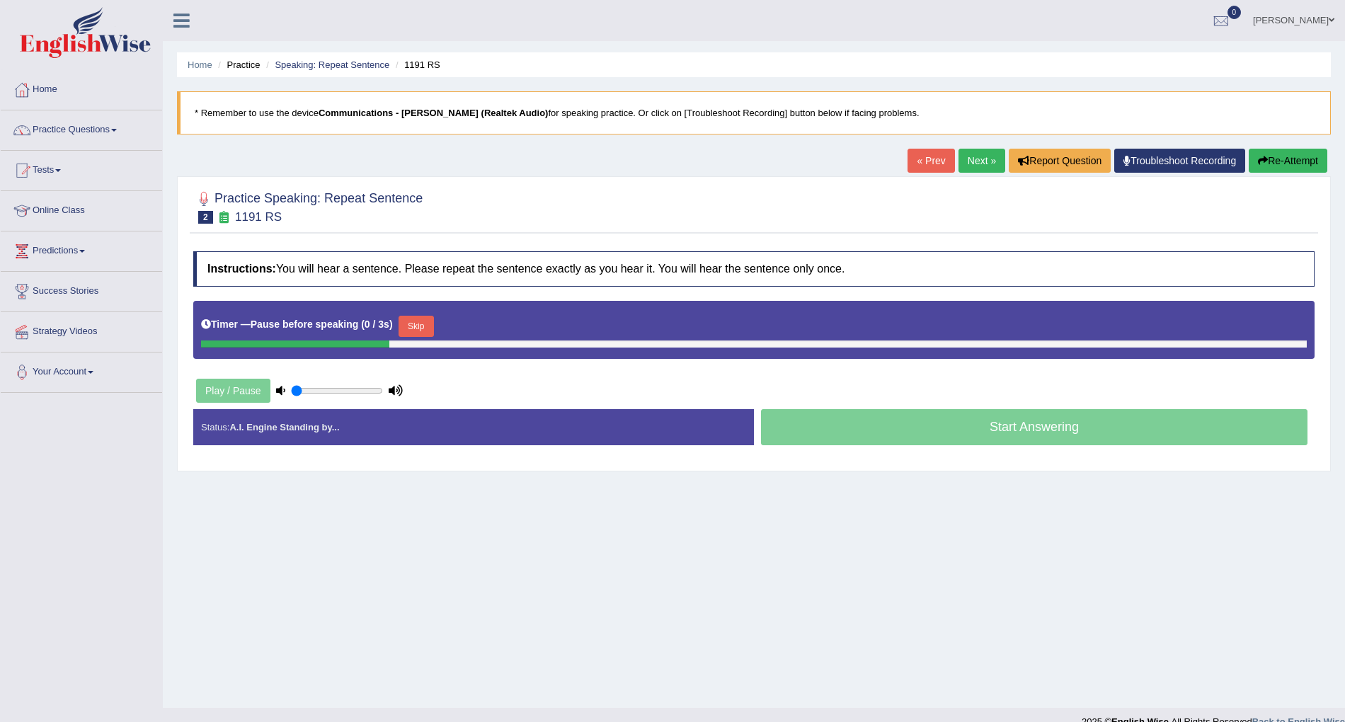
click at [1028, 430] on div "Start Answering" at bounding box center [1034, 429] width 561 height 40
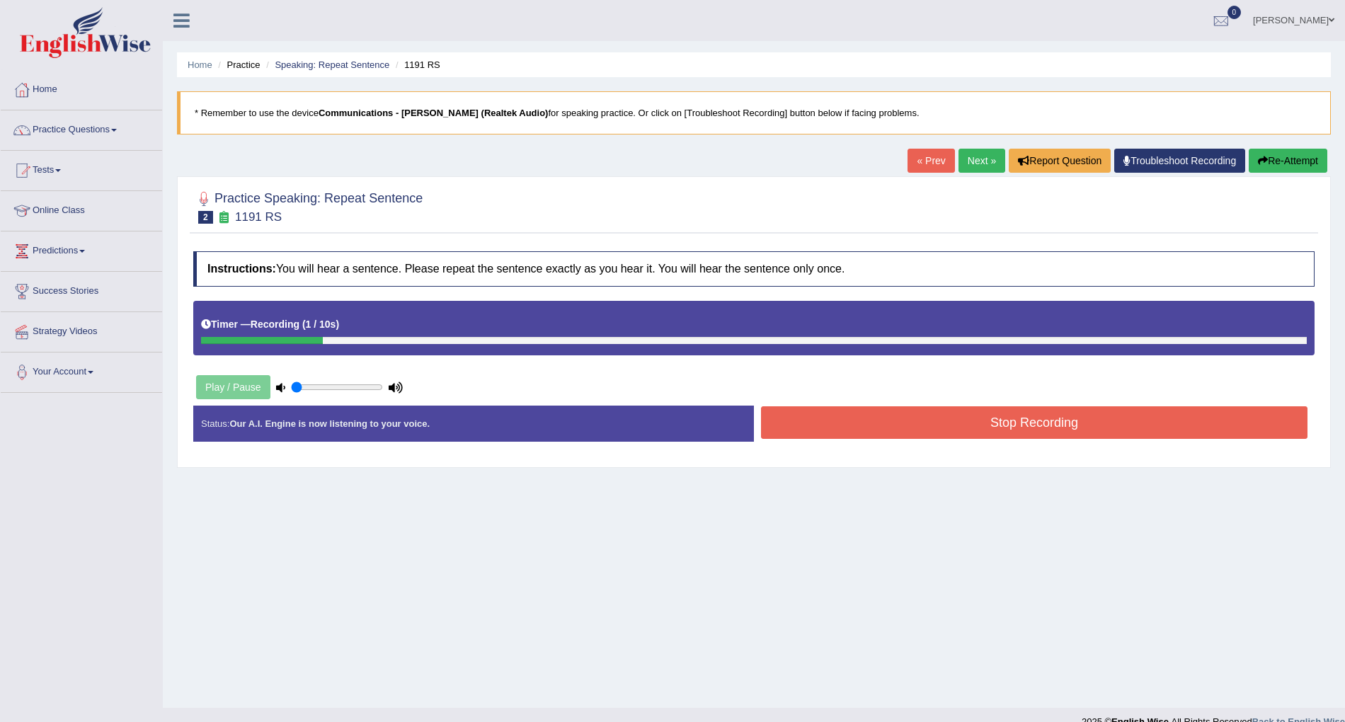
click at [1028, 430] on button "Stop Recording" at bounding box center [1034, 422] width 546 height 33
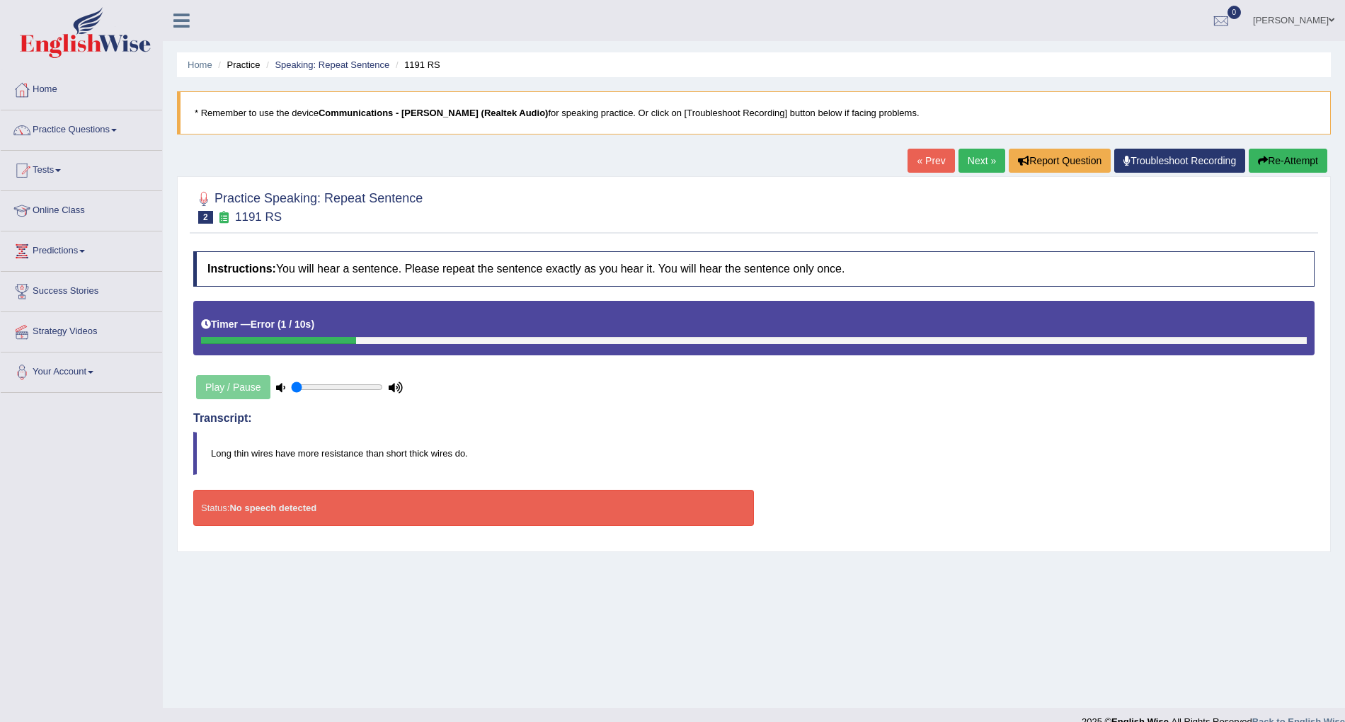
scroll to position [21, 0]
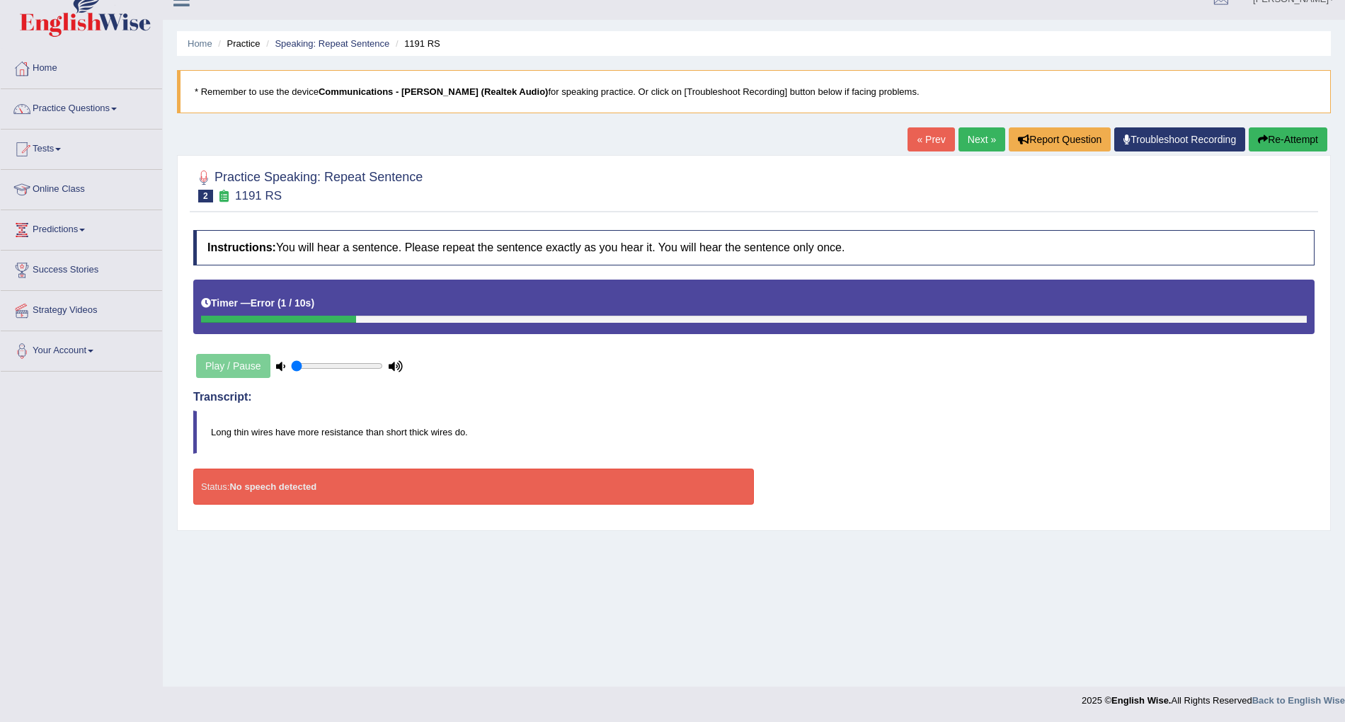
click at [969, 136] on link "Next »" at bounding box center [981, 139] width 47 height 24
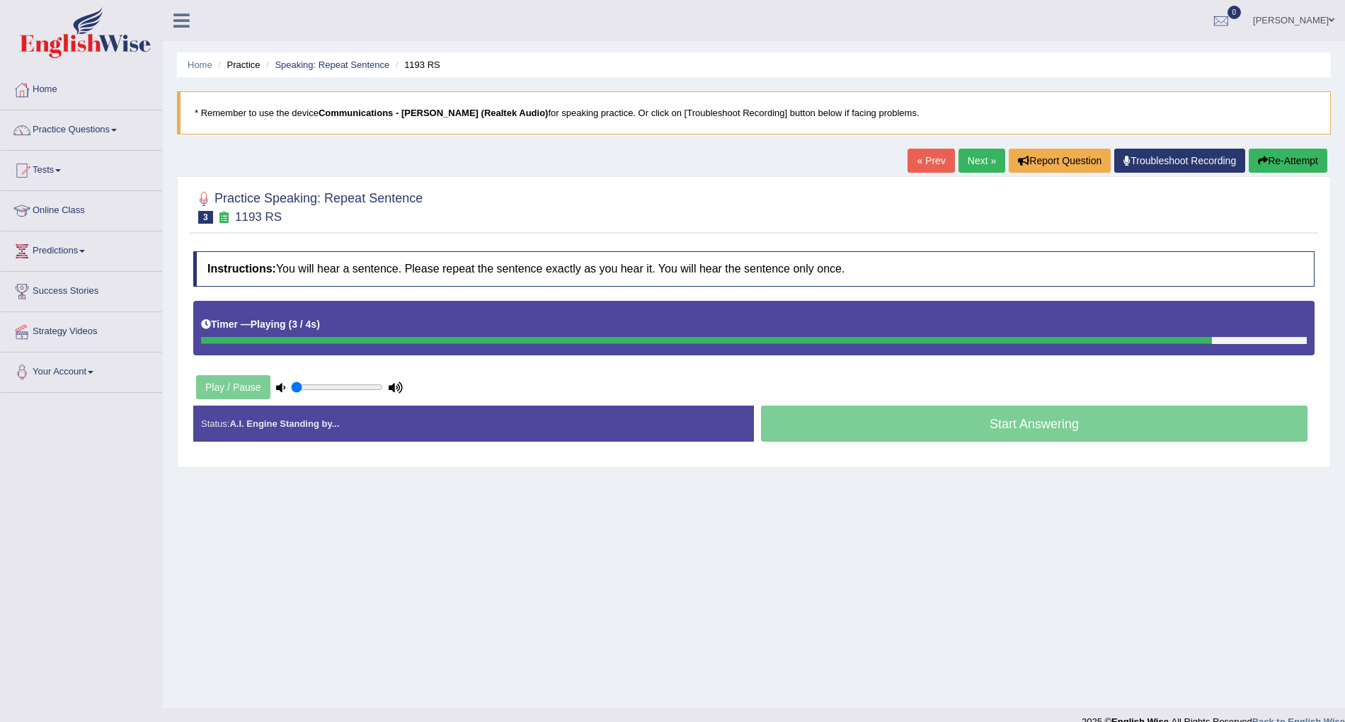
click at [1002, 432] on div "Start Answering" at bounding box center [1034, 426] width 561 height 40
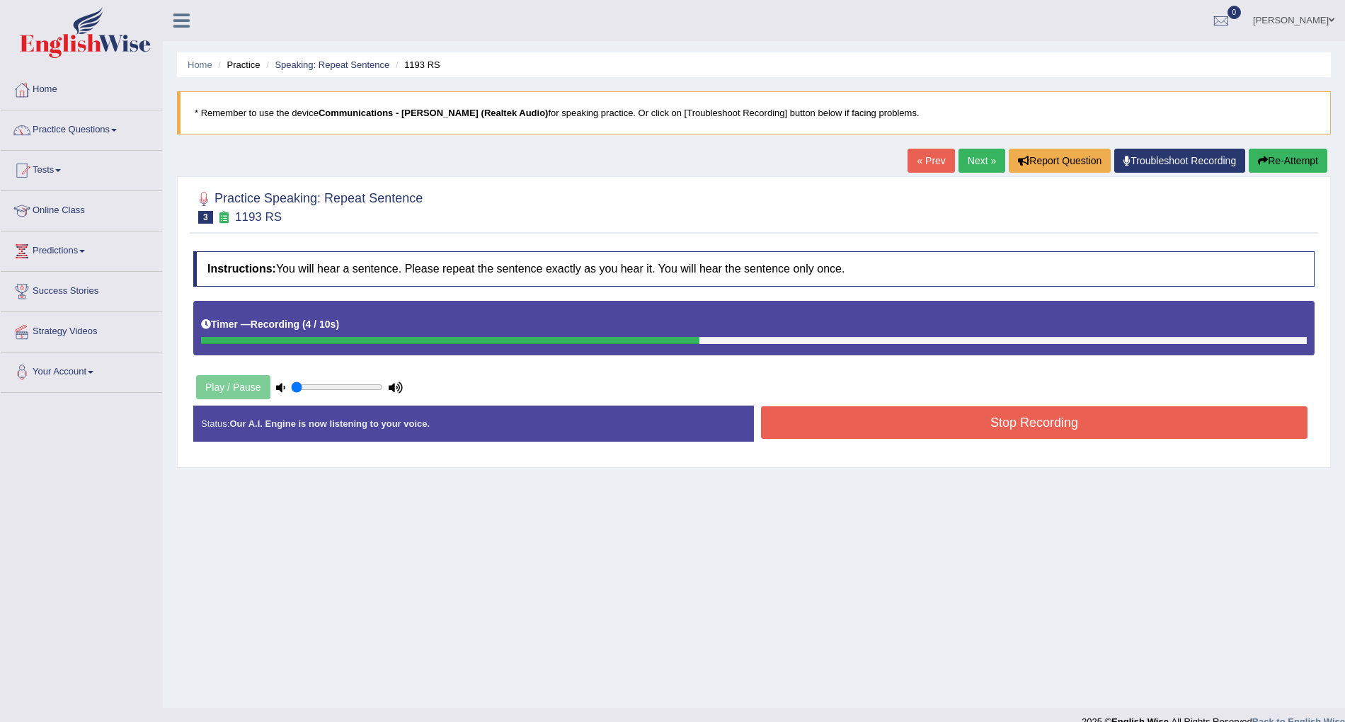
click at [1002, 432] on button "Stop Recording" at bounding box center [1034, 422] width 546 height 33
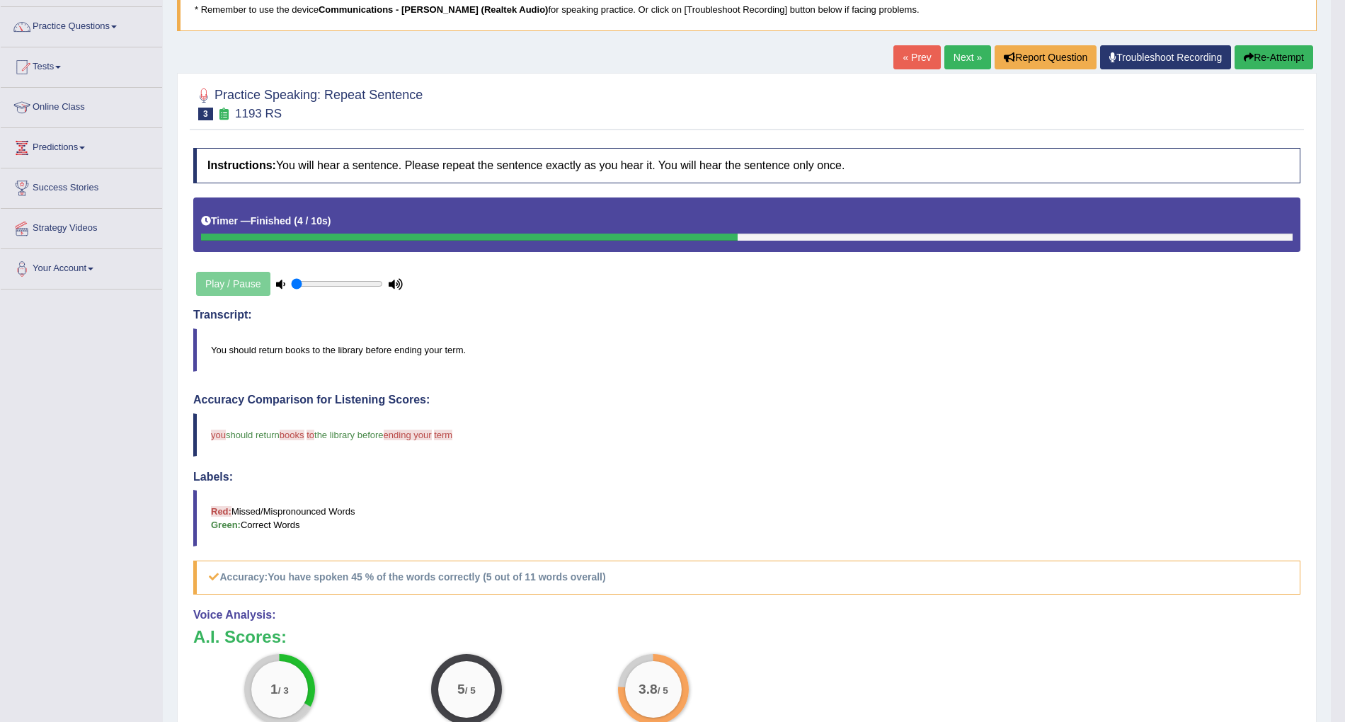
scroll to position [16, 0]
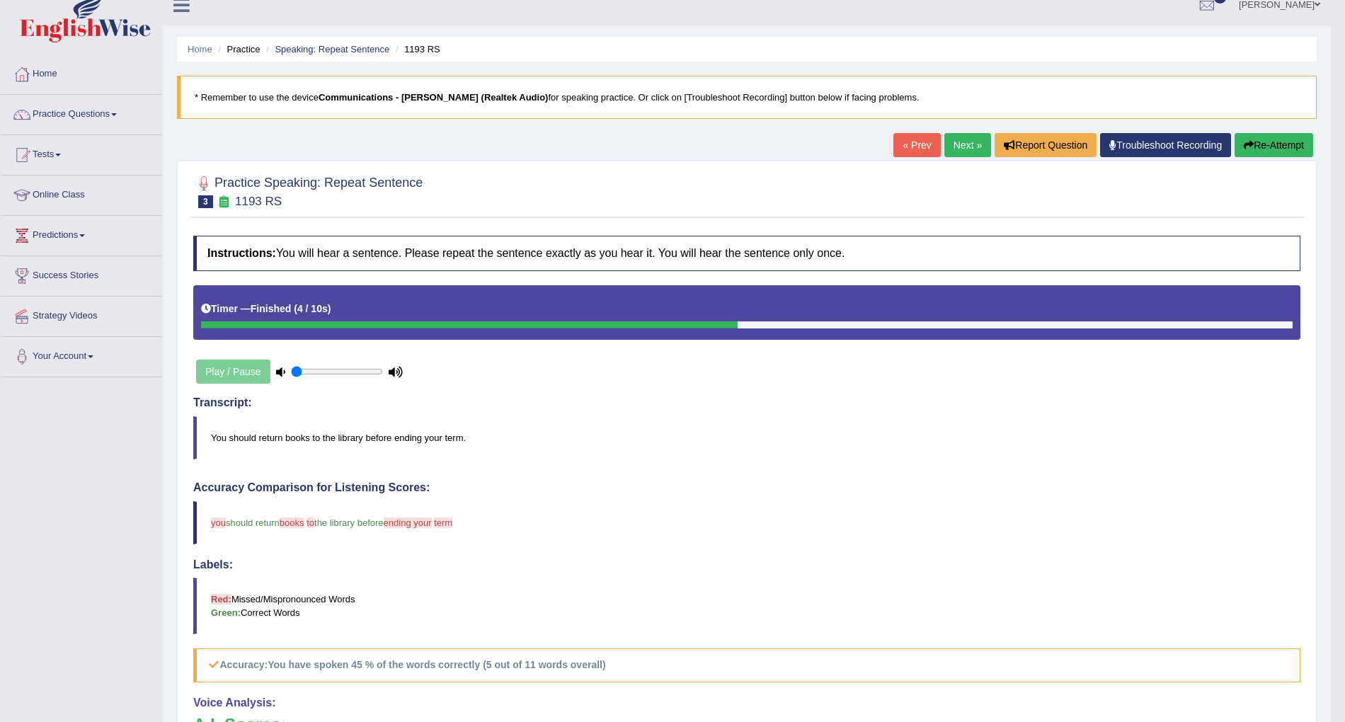
click at [955, 143] on link "Next »" at bounding box center [967, 145] width 47 height 24
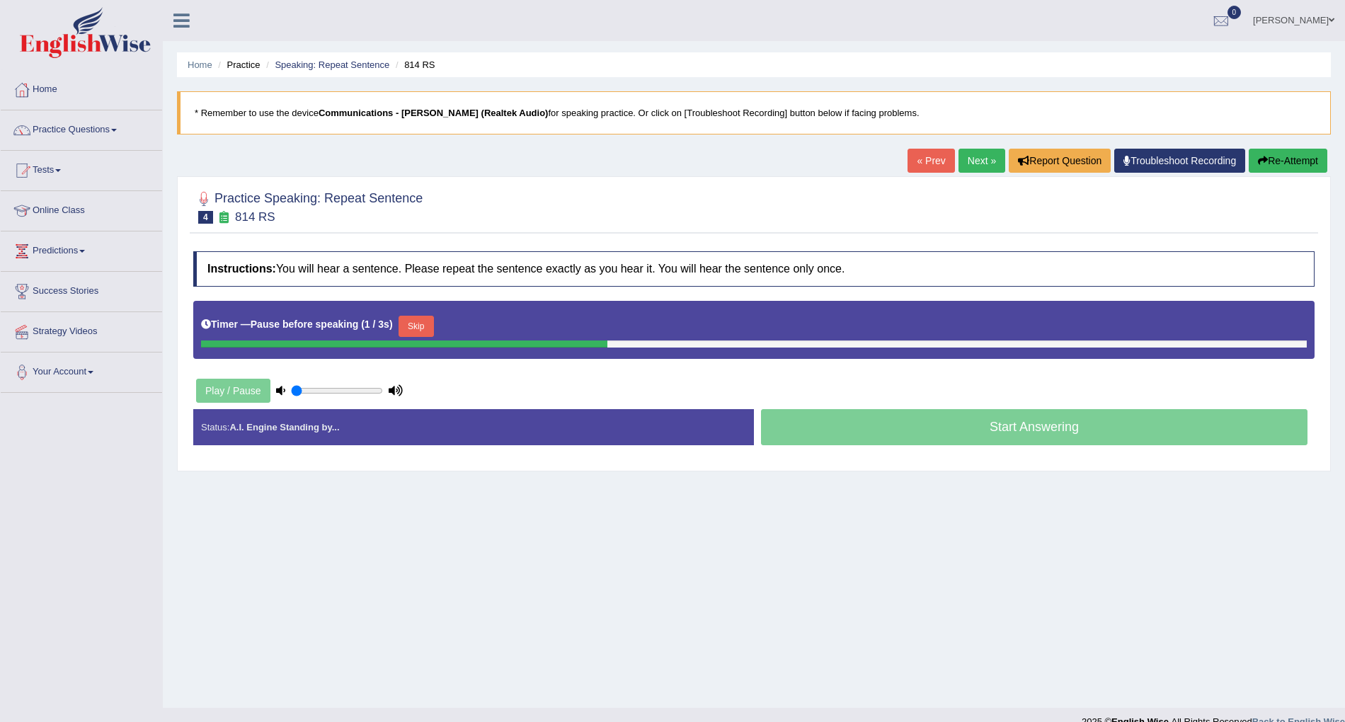
click at [1006, 427] on div "Start Answering" at bounding box center [1034, 429] width 561 height 40
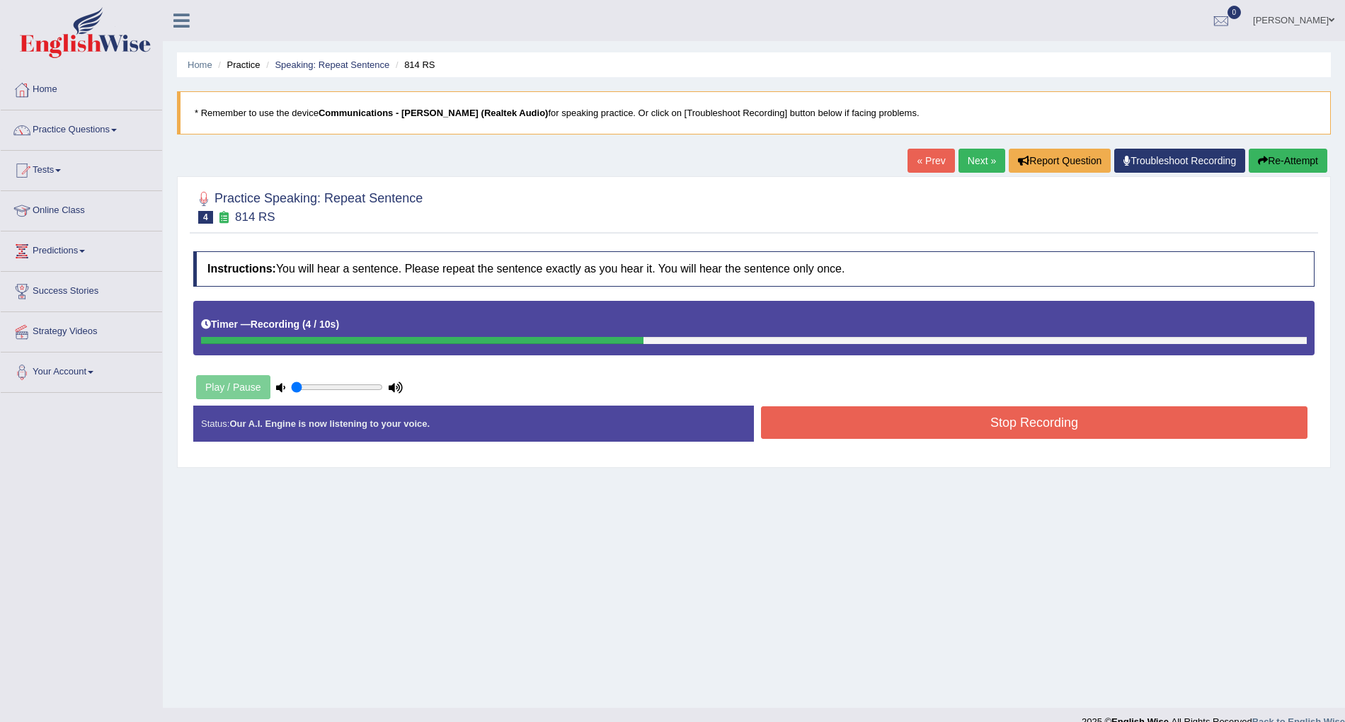
click at [1008, 426] on button "Stop Recording" at bounding box center [1034, 422] width 546 height 33
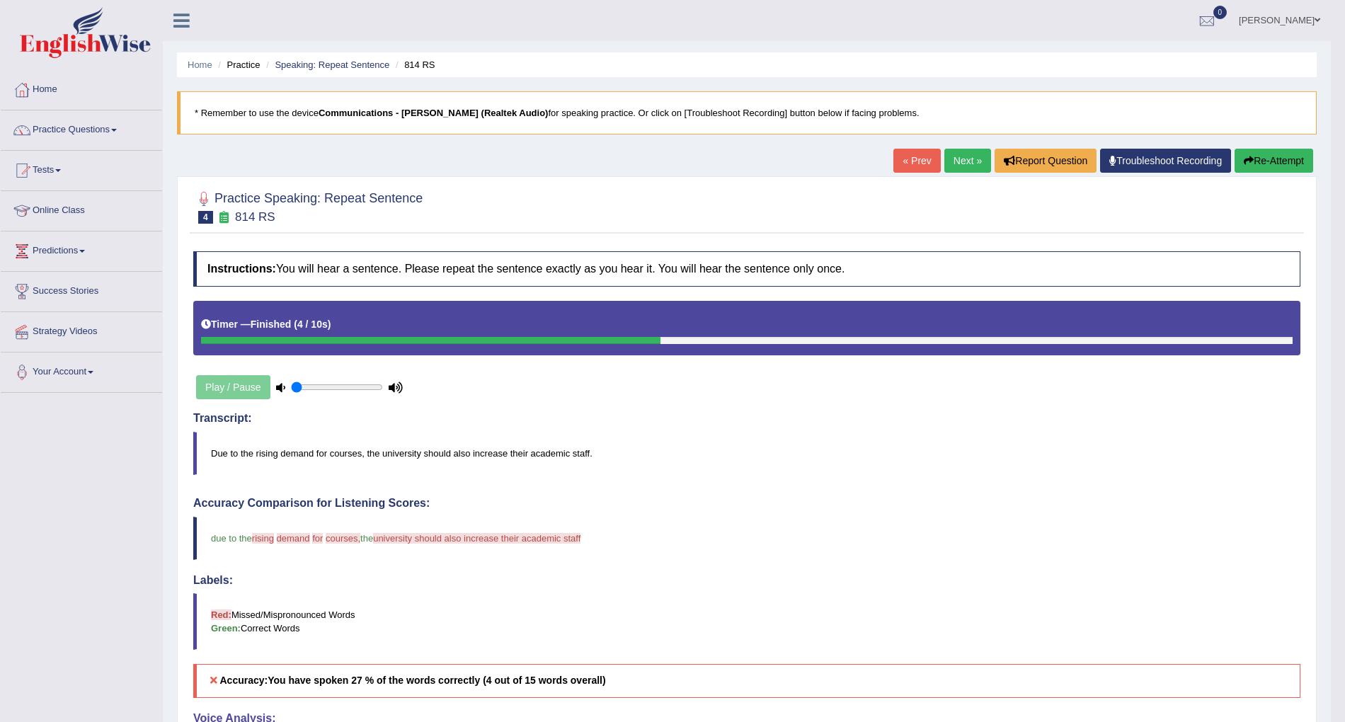
click at [960, 156] on link "Next »" at bounding box center [967, 161] width 47 height 24
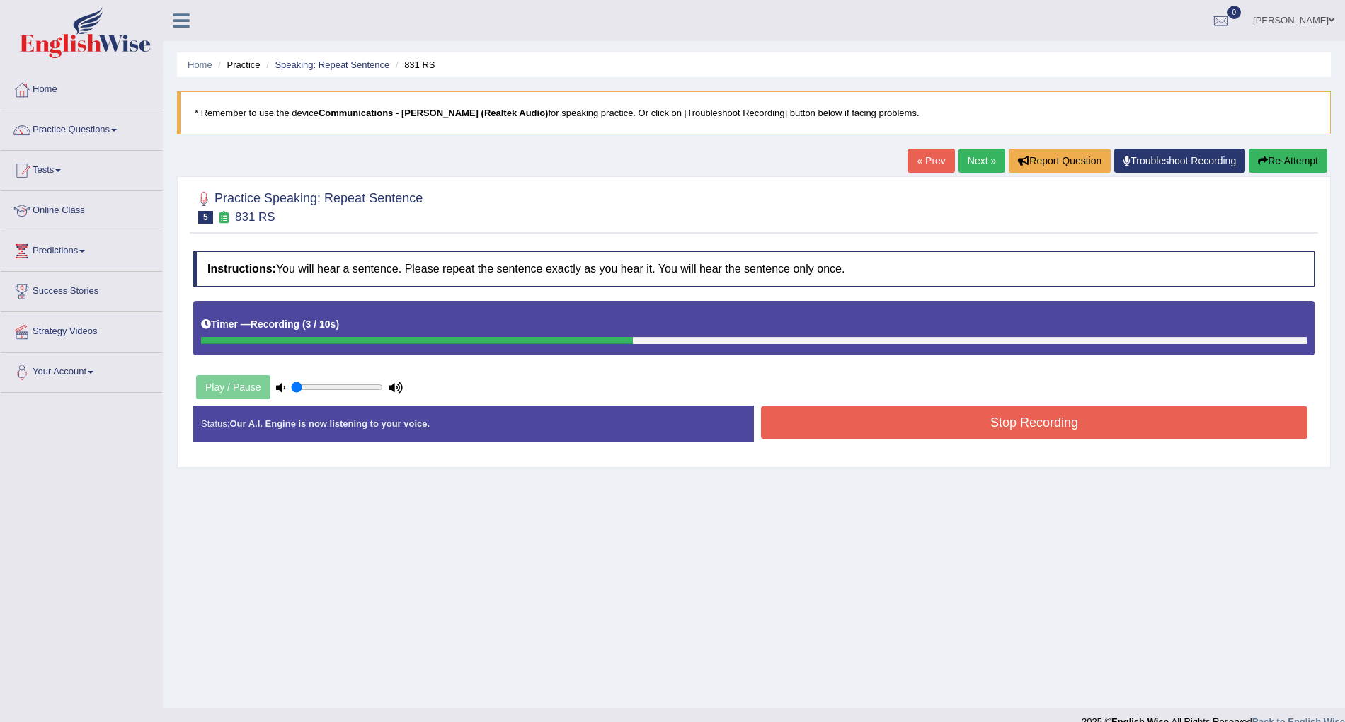
click at [981, 435] on button "Stop Recording" at bounding box center [1034, 422] width 546 height 33
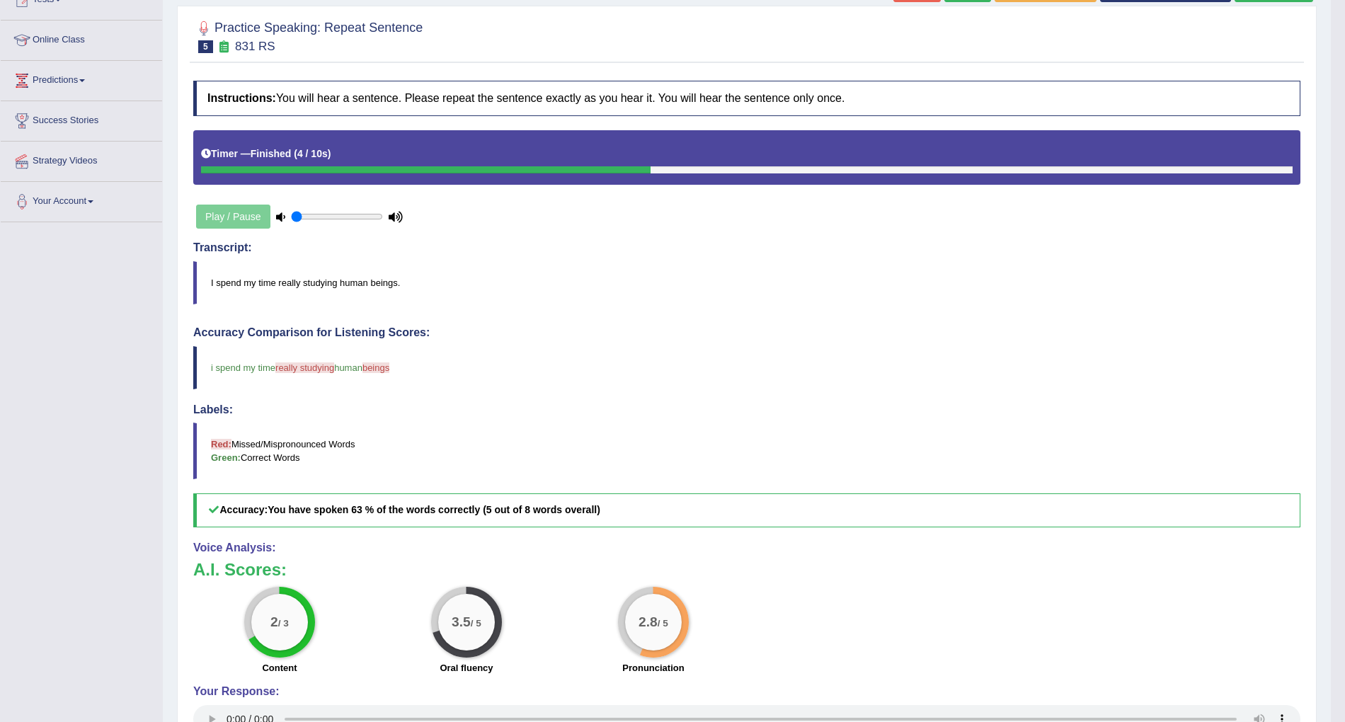
scroll to position [16, 0]
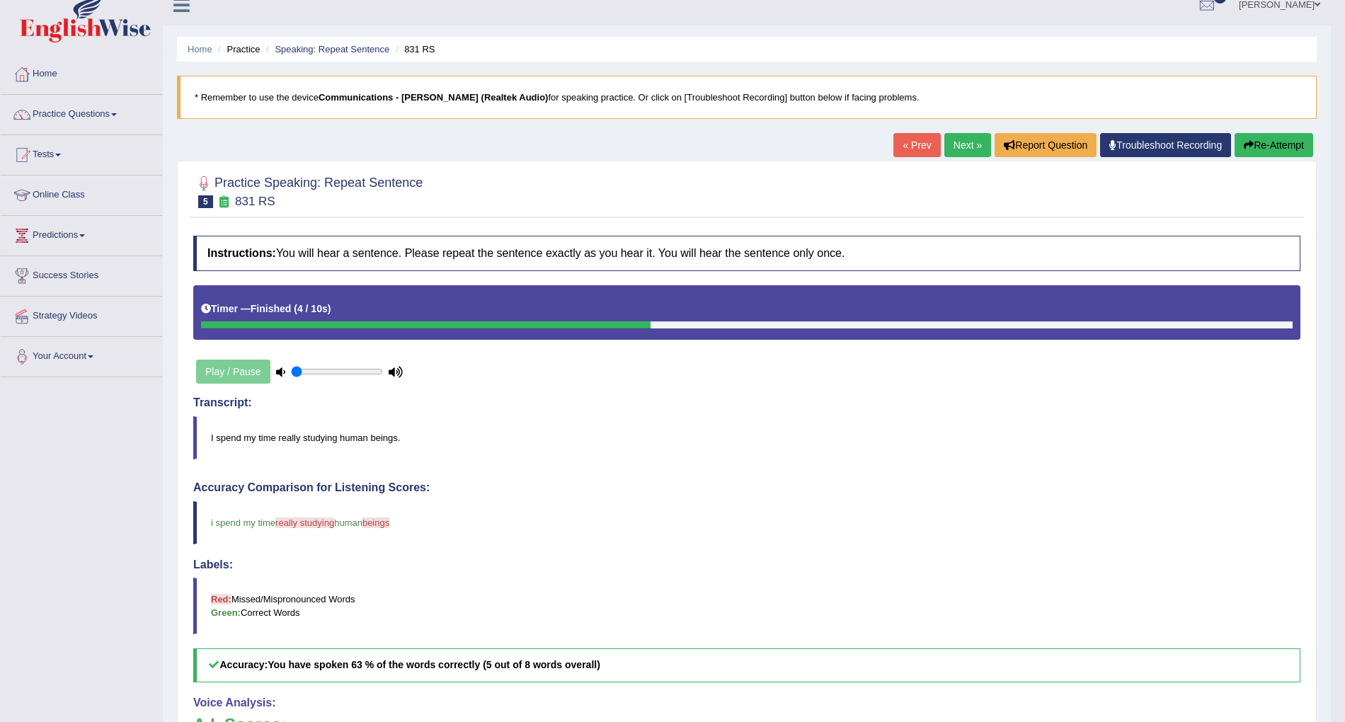
click at [958, 142] on link "Next »" at bounding box center [967, 145] width 47 height 24
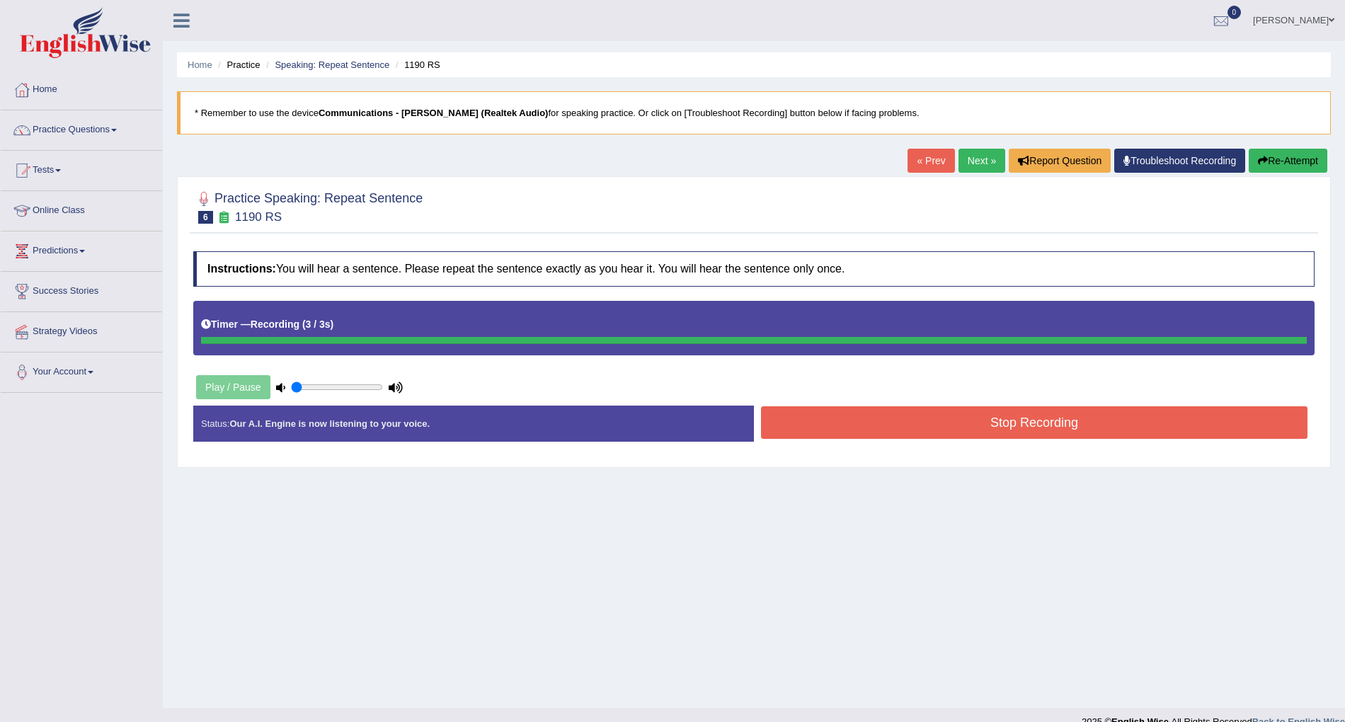
click at [1006, 428] on button "Stop Recording" at bounding box center [1034, 422] width 546 height 33
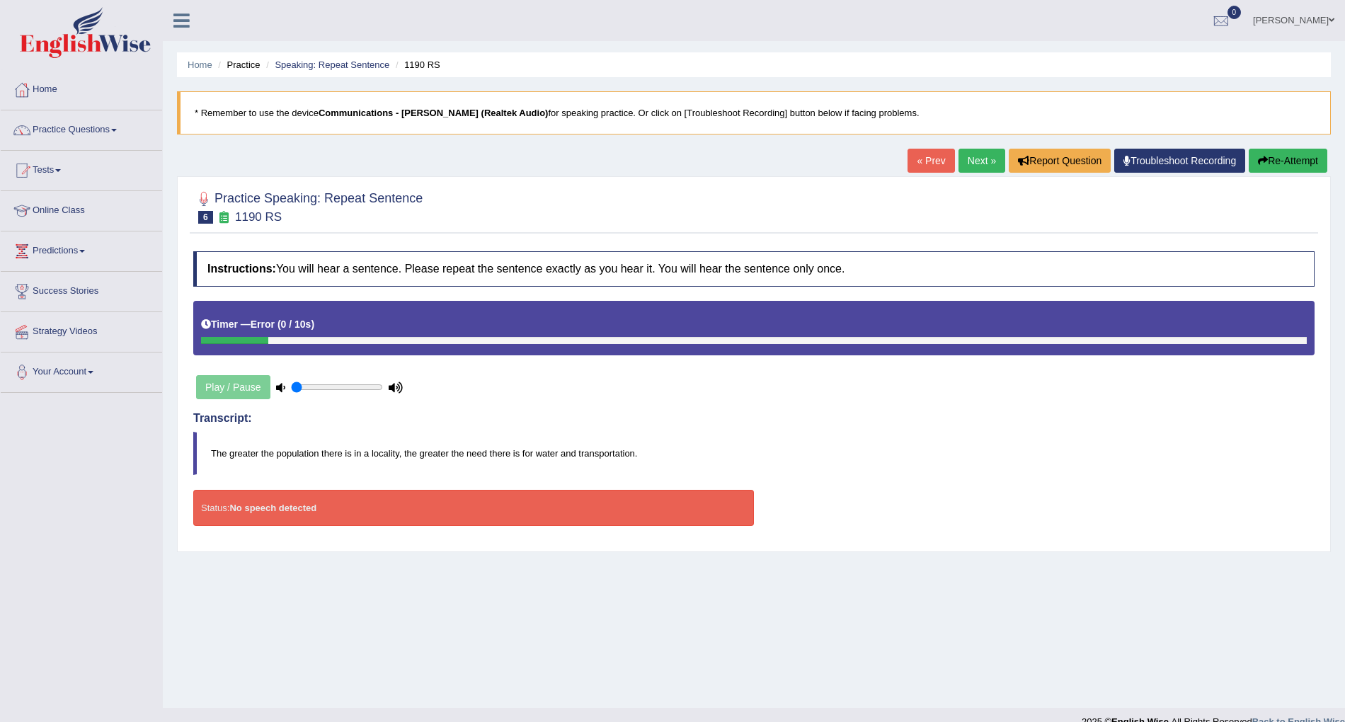
click at [918, 157] on link "« Prev" at bounding box center [930, 161] width 47 height 24
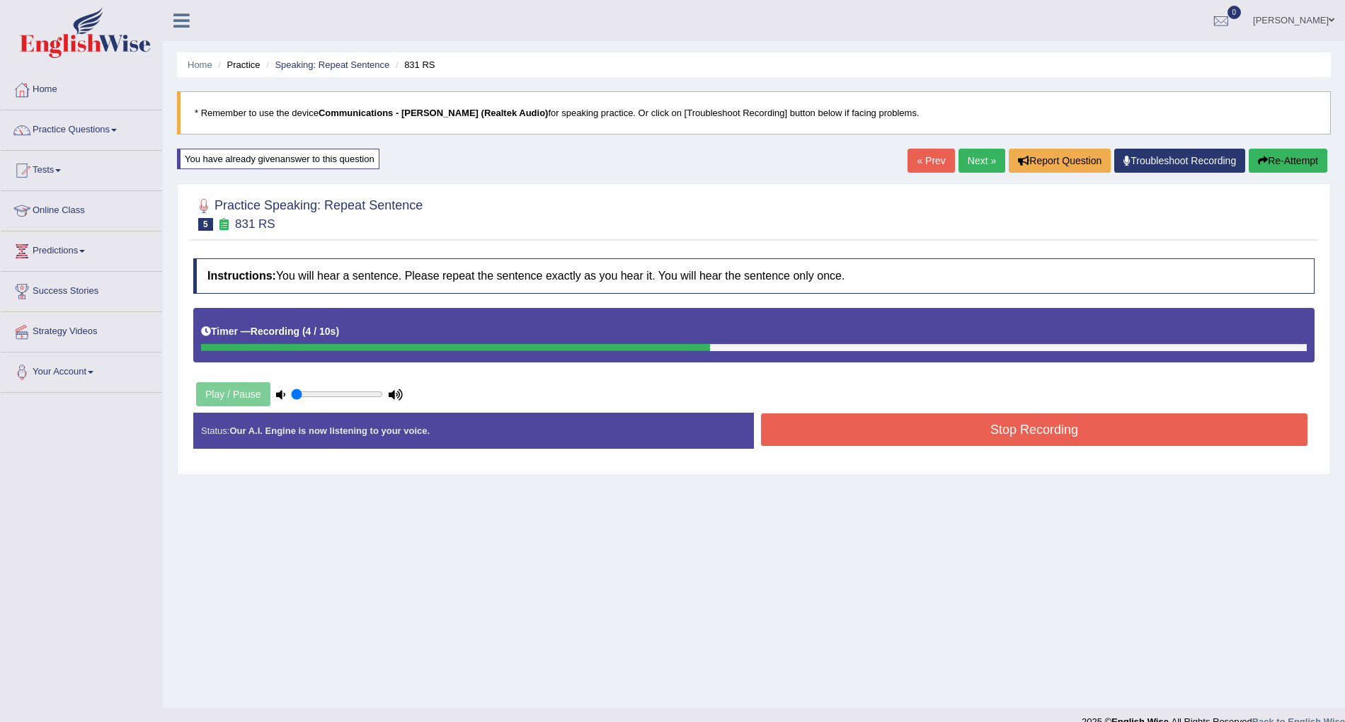
click at [1042, 434] on button "Stop Recording" at bounding box center [1034, 429] width 546 height 33
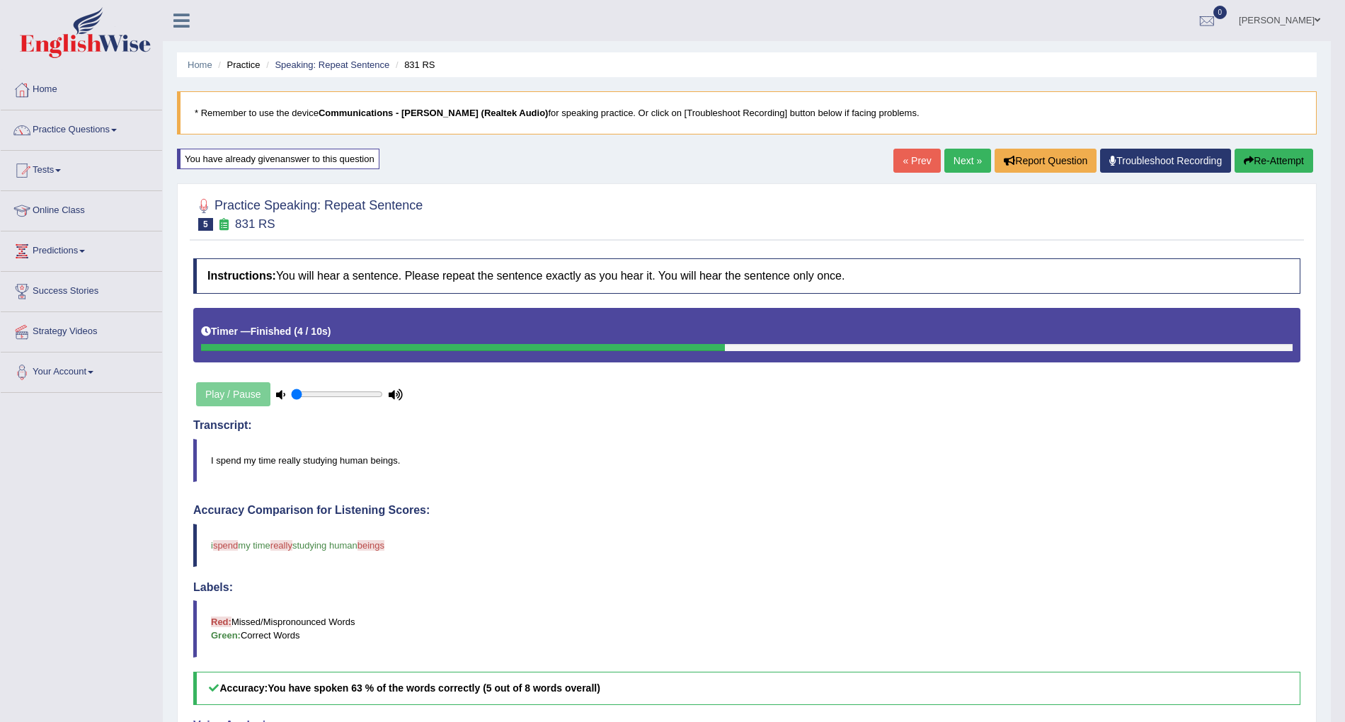
click at [968, 157] on link "Next »" at bounding box center [967, 161] width 47 height 24
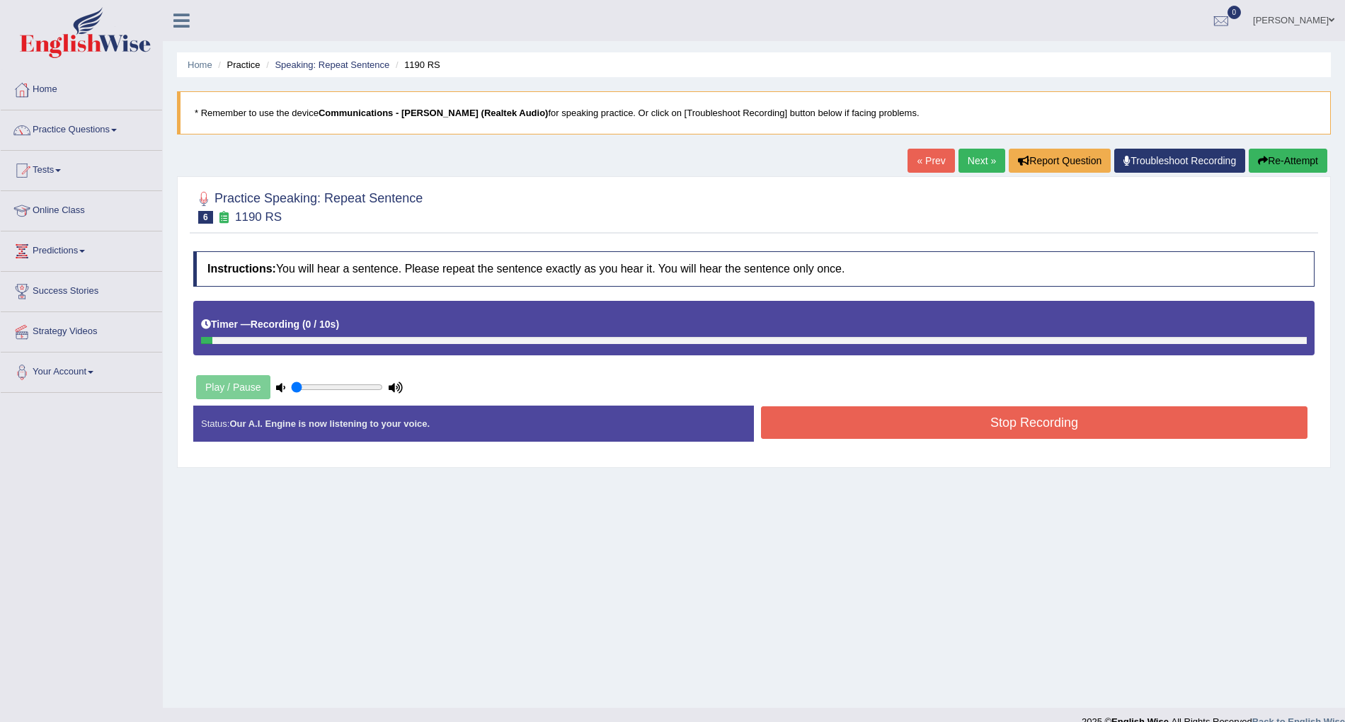
click at [1029, 435] on button "Stop Recording" at bounding box center [1034, 422] width 546 height 33
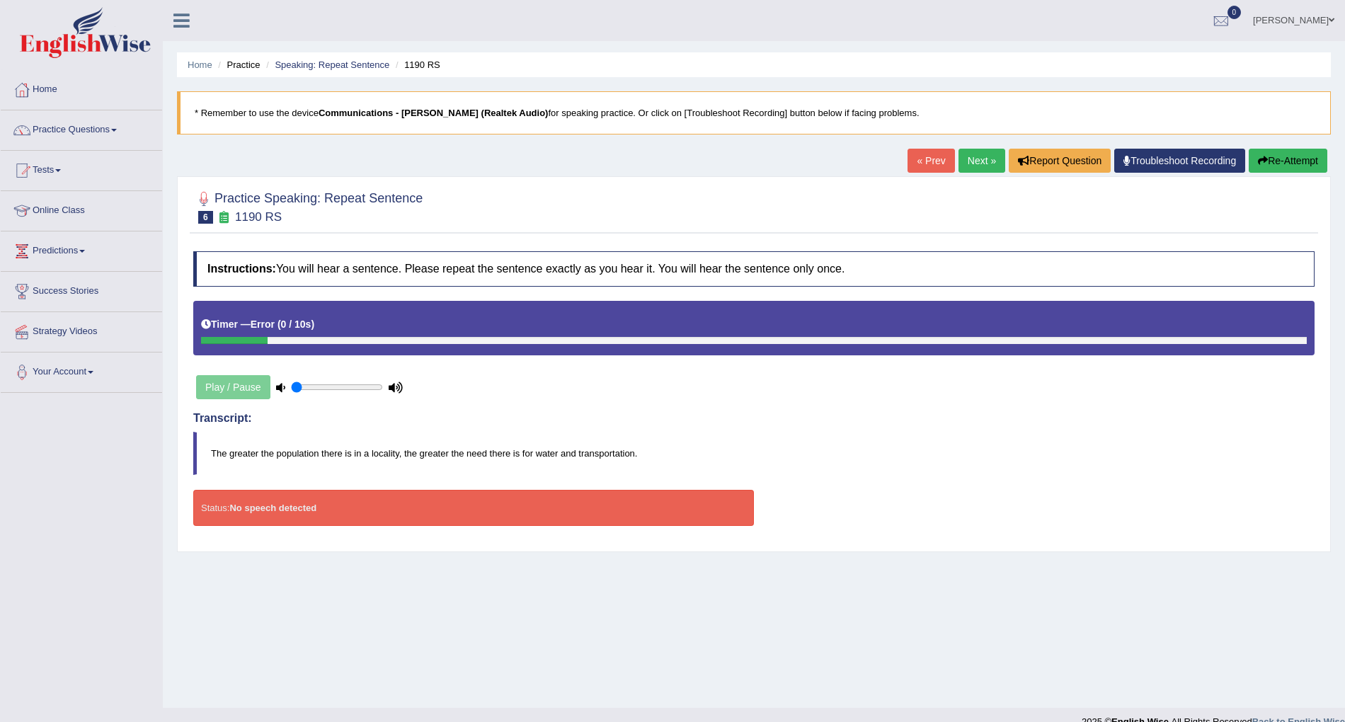
click at [917, 160] on link "« Prev" at bounding box center [930, 161] width 47 height 24
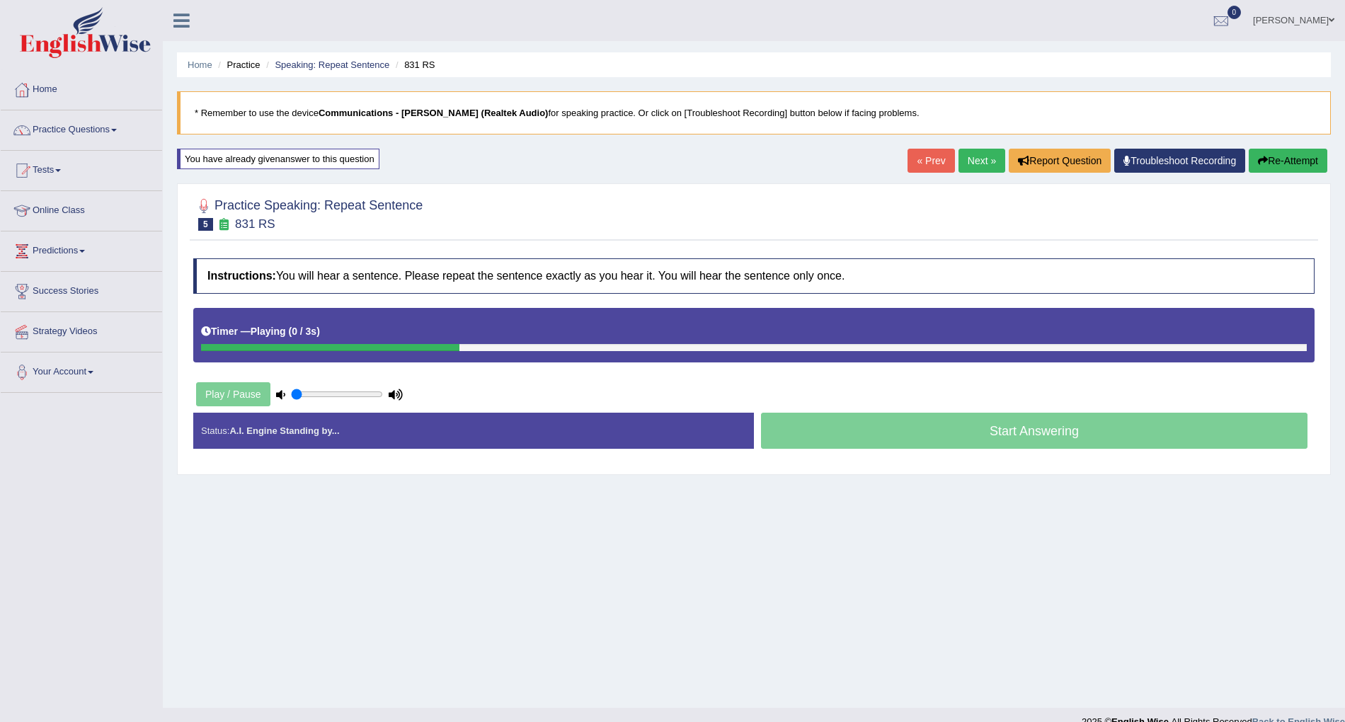
click at [968, 161] on link "Next »" at bounding box center [981, 161] width 47 height 24
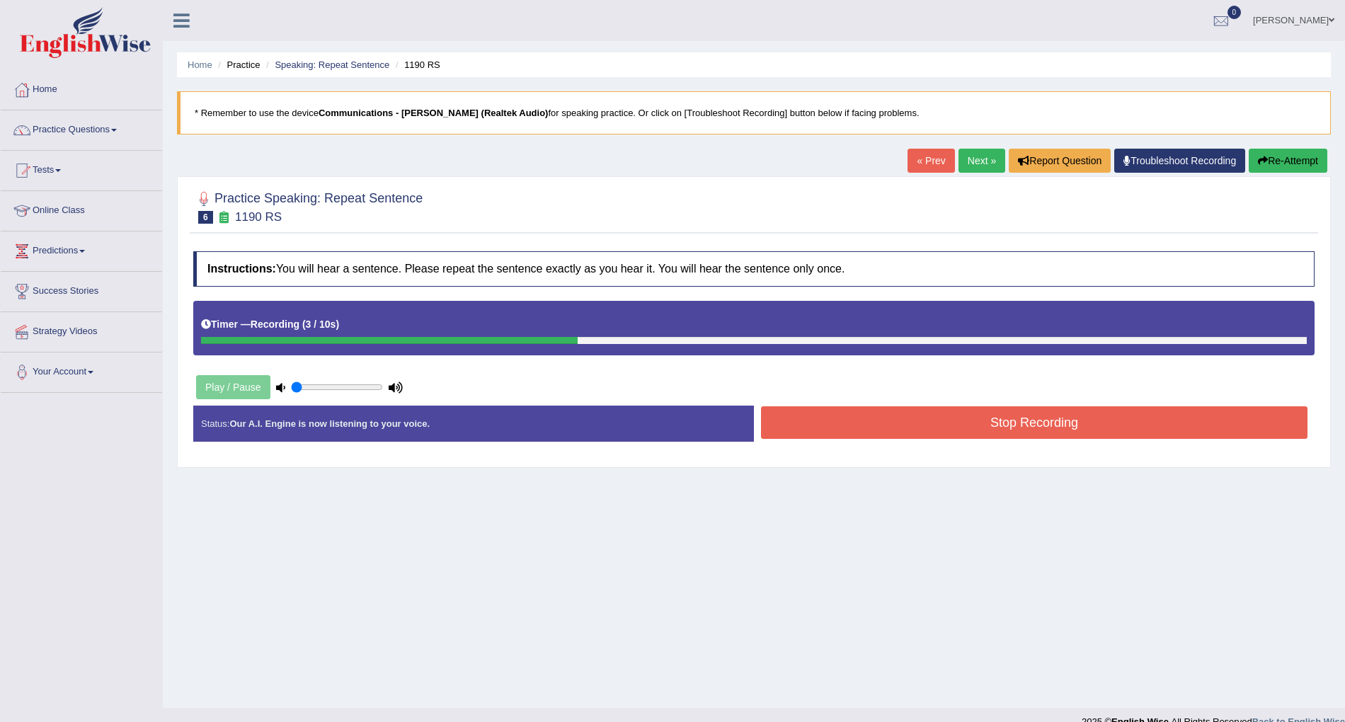
click at [1055, 427] on button "Stop Recording" at bounding box center [1034, 422] width 546 height 33
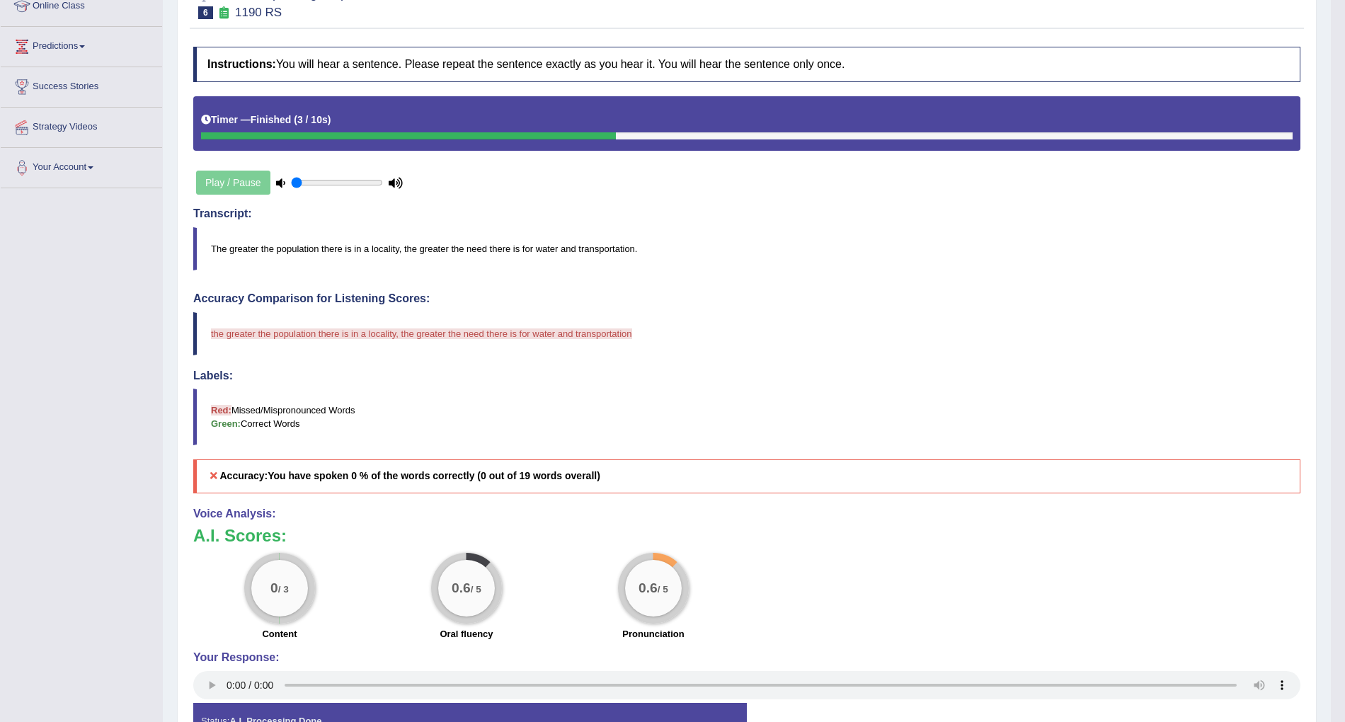
scroll to position [110, 0]
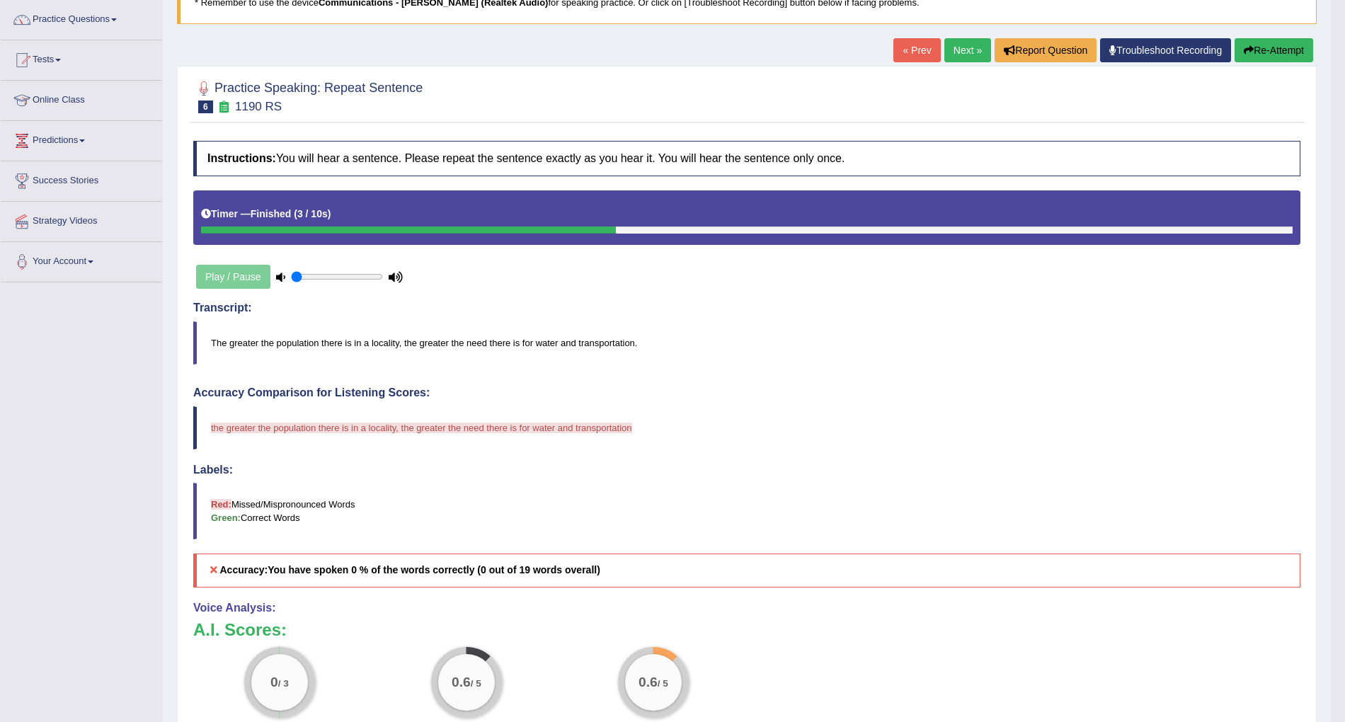
click at [949, 51] on link "Next »" at bounding box center [967, 50] width 47 height 24
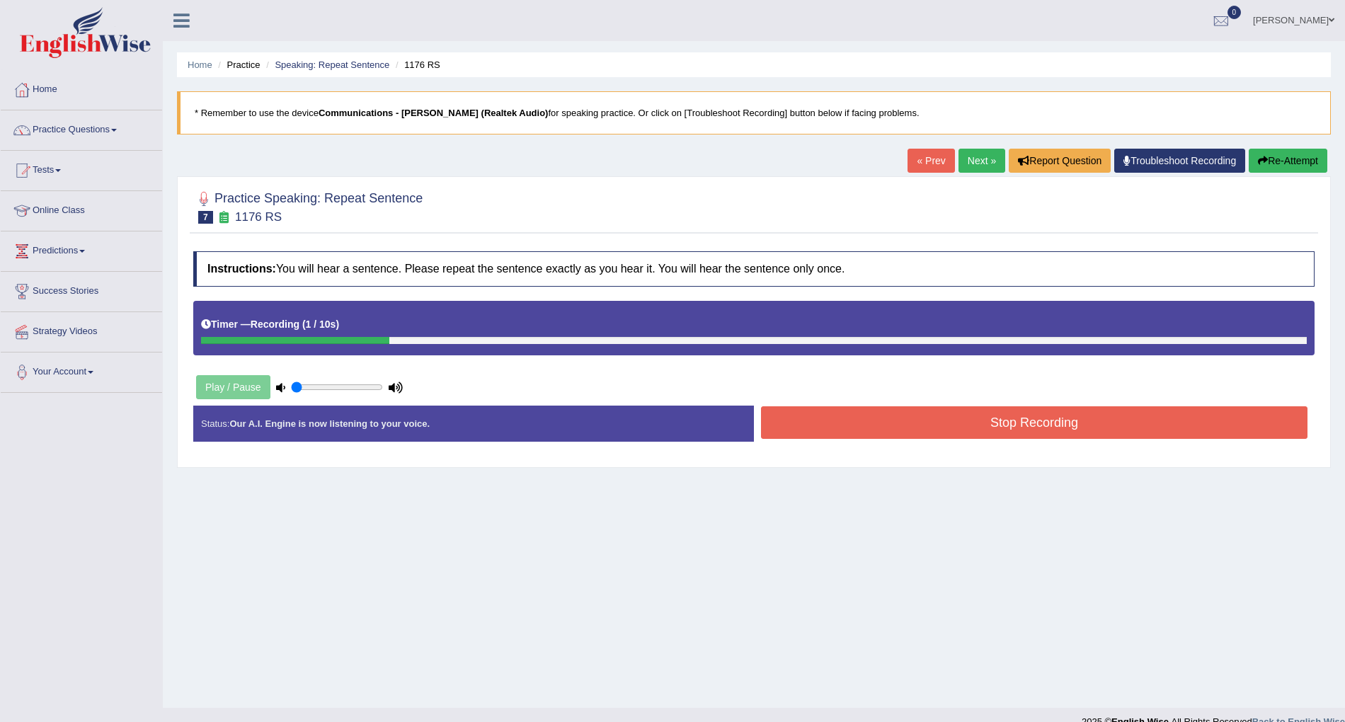
click at [927, 157] on link "« Prev" at bounding box center [930, 161] width 47 height 24
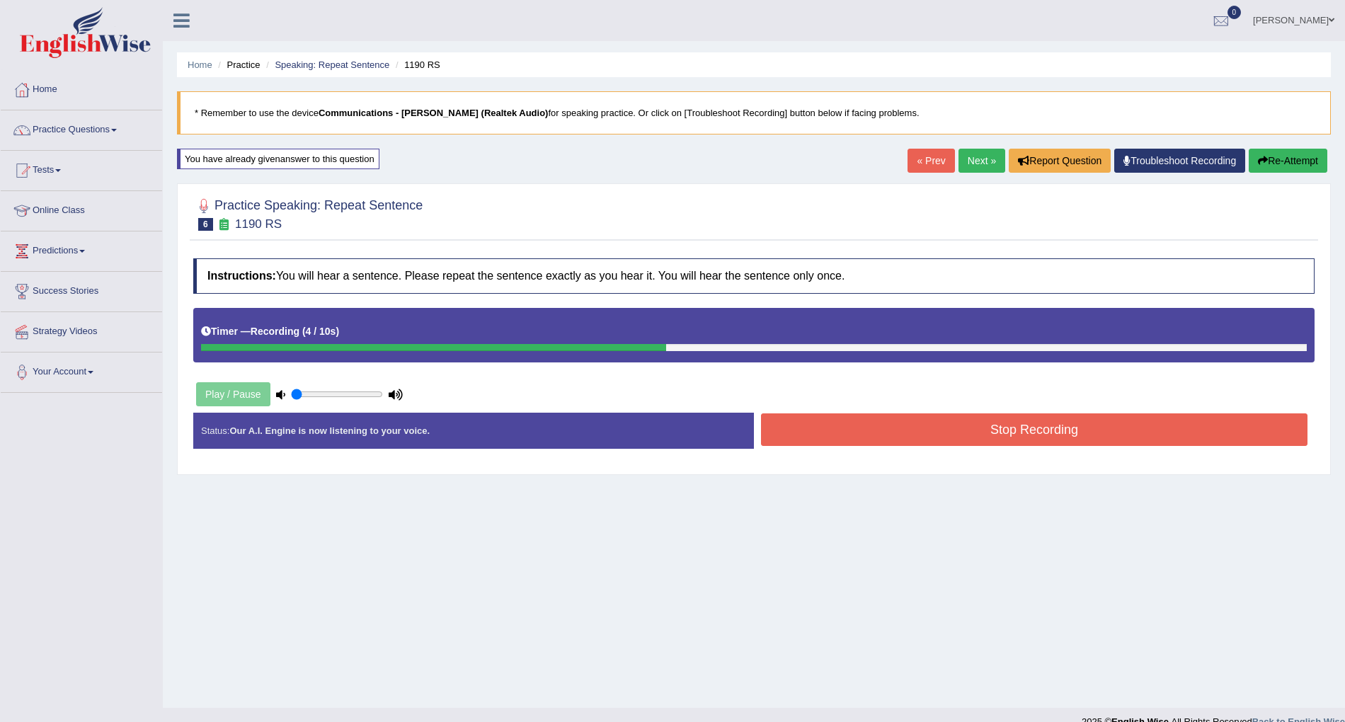
click at [1021, 442] on button "Stop Recording" at bounding box center [1034, 429] width 546 height 33
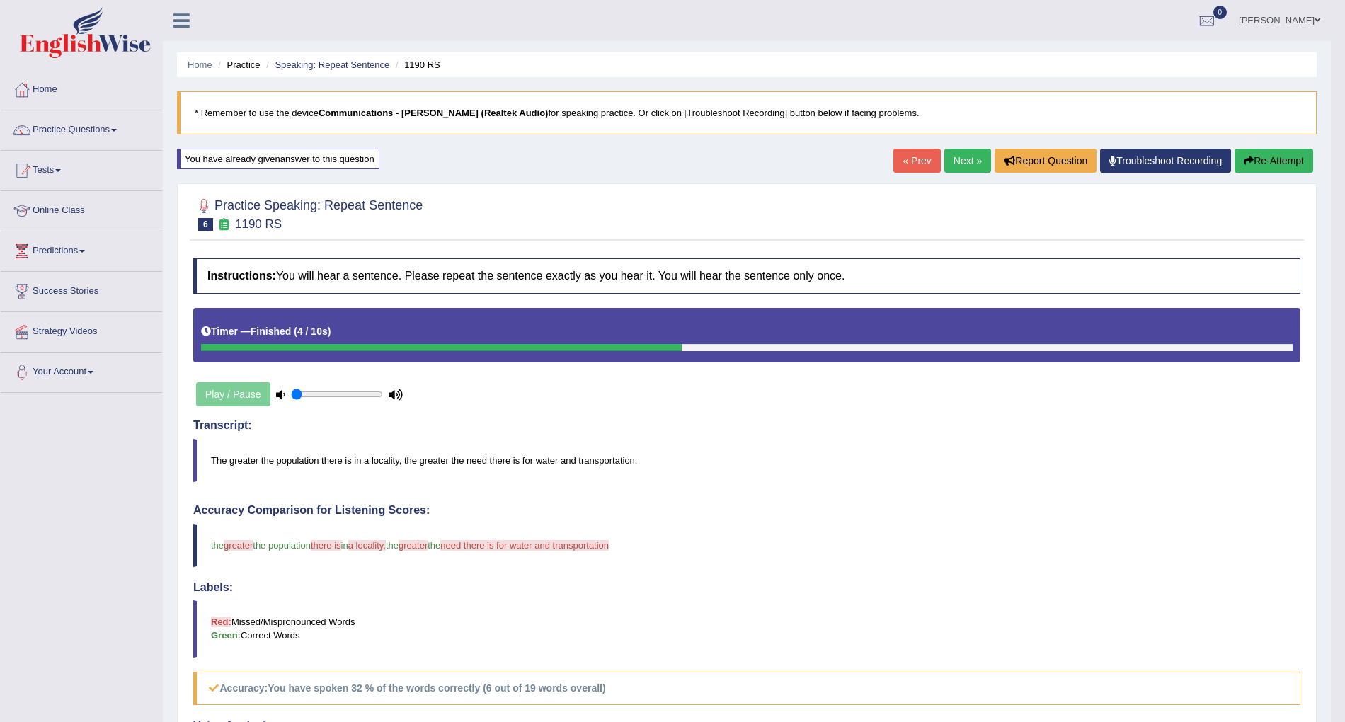
click at [963, 162] on link "Next »" at bounding box center [967, 161] width 47 height 24
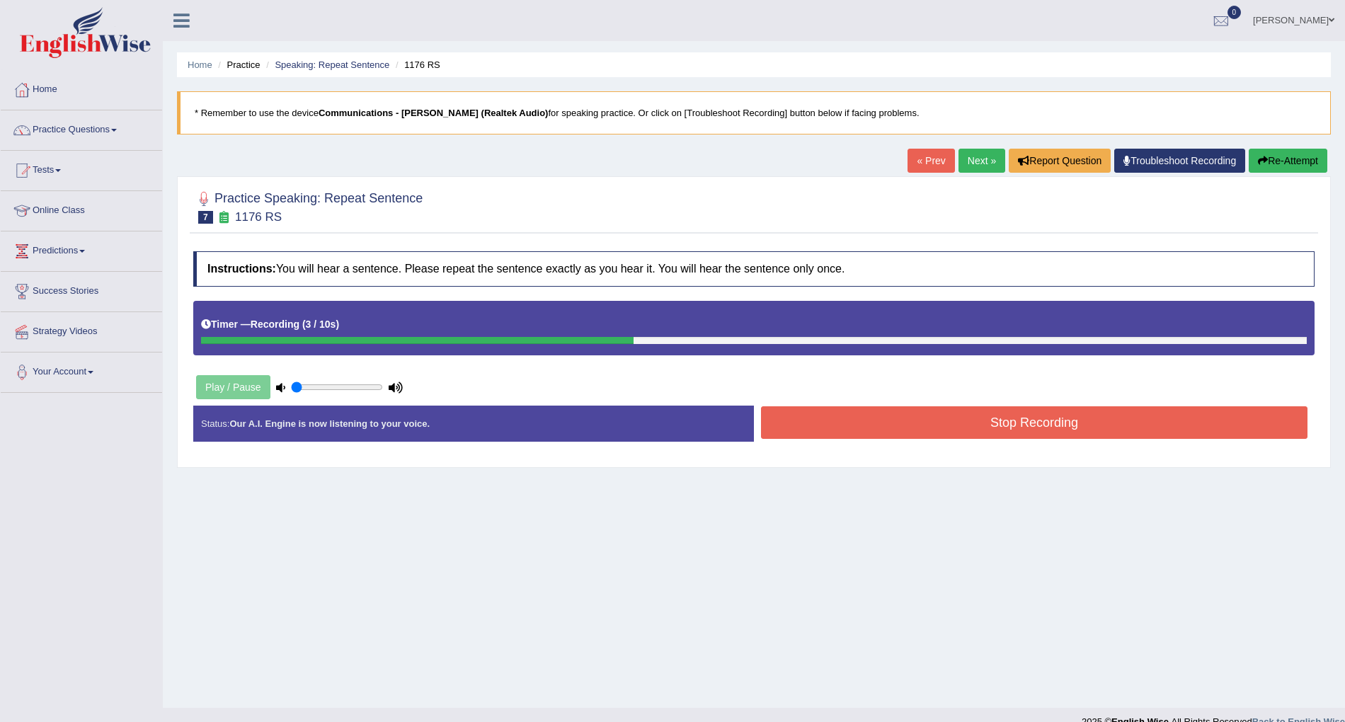
click at [968, 429] on button "Stop Recording" at bounding box center [1034, 422] width 546 height 33
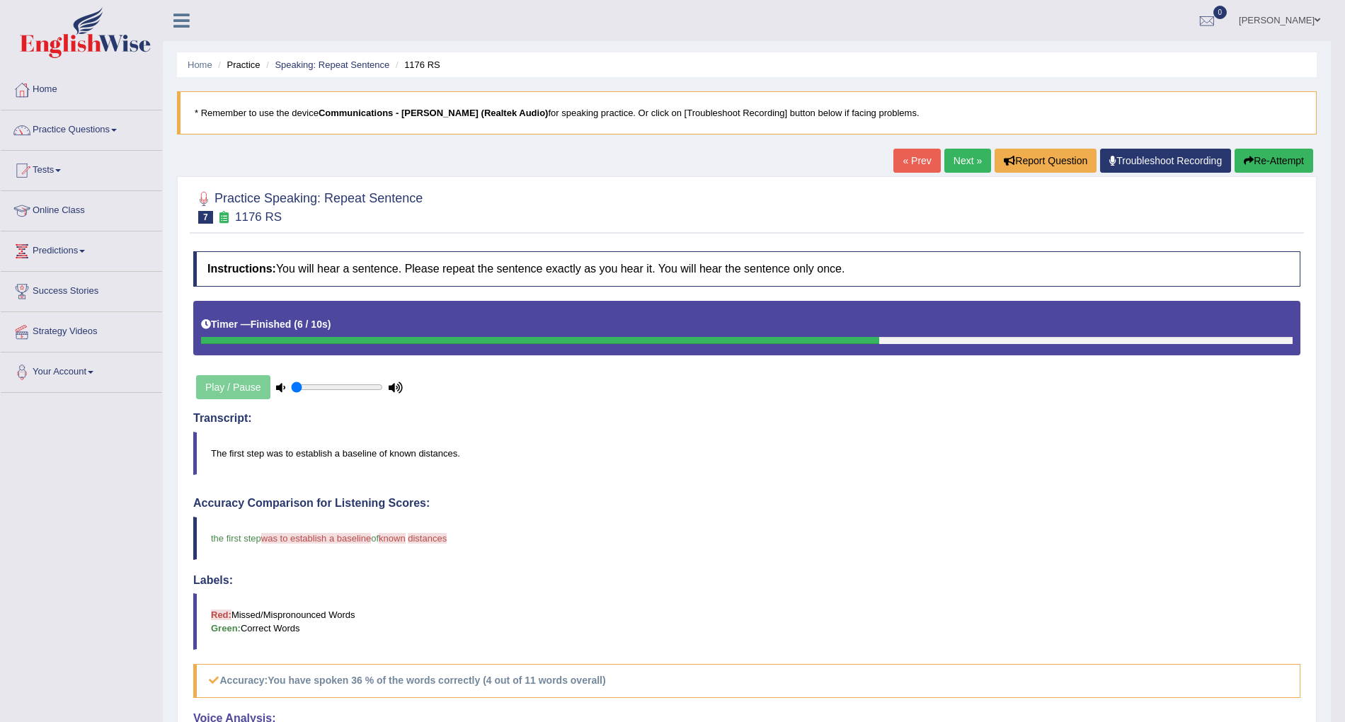
click at [952, 156] on link "Next »" at bounding box center [967, 161] width 47 height 24
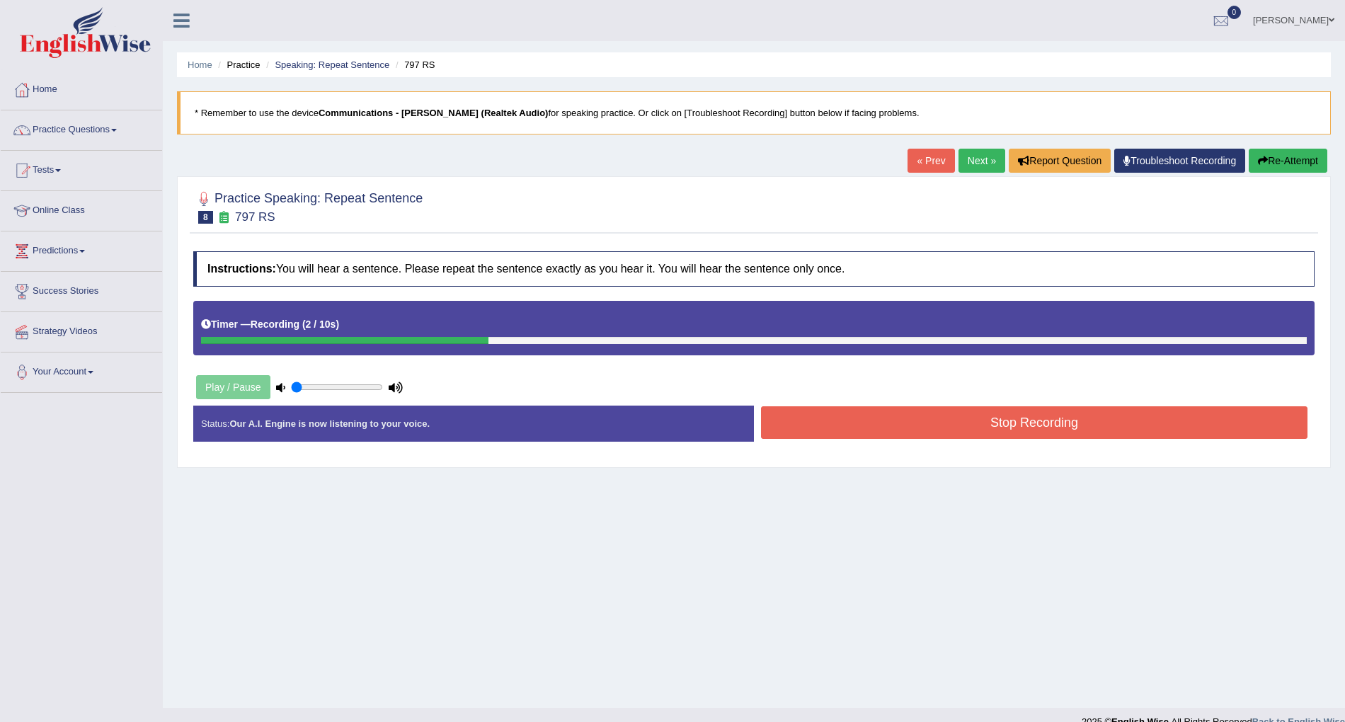
click at [1000, 433] on button "Stop Recording" at bounding box center [1034, 422] width 546 height 33
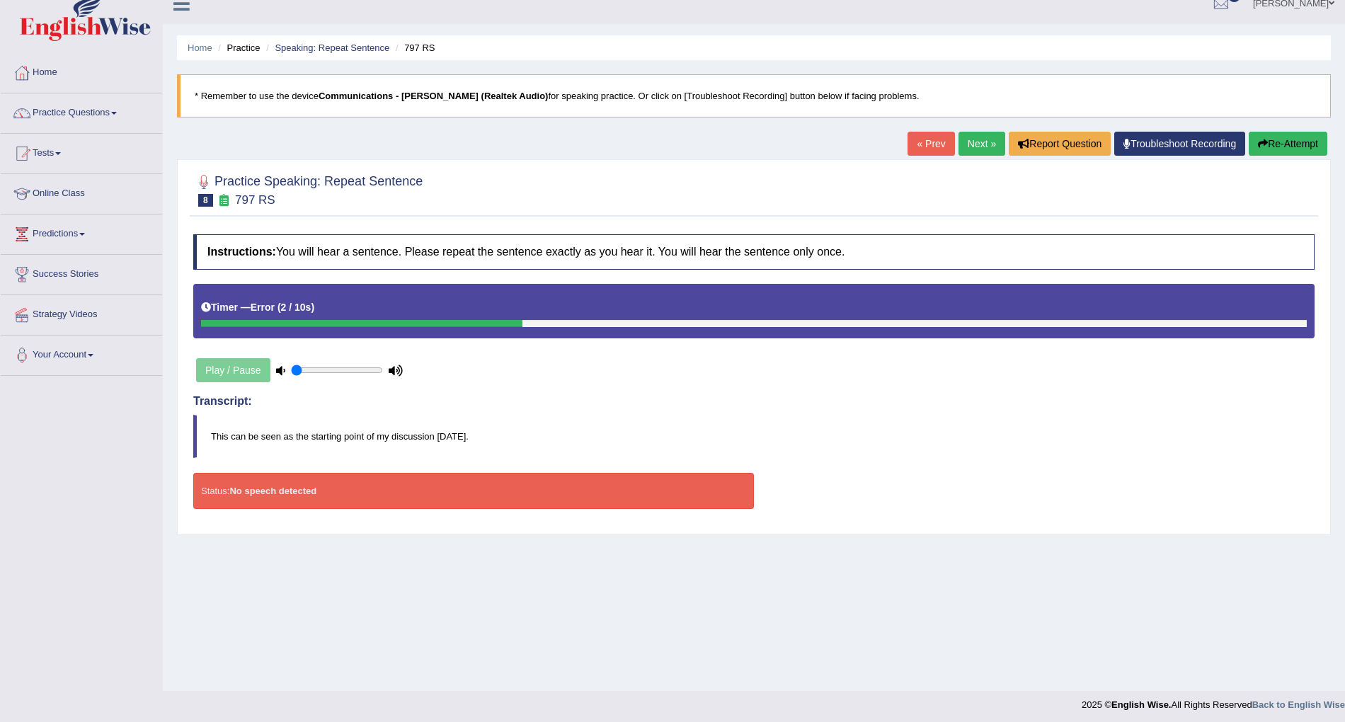
scroll to position [21, 0]
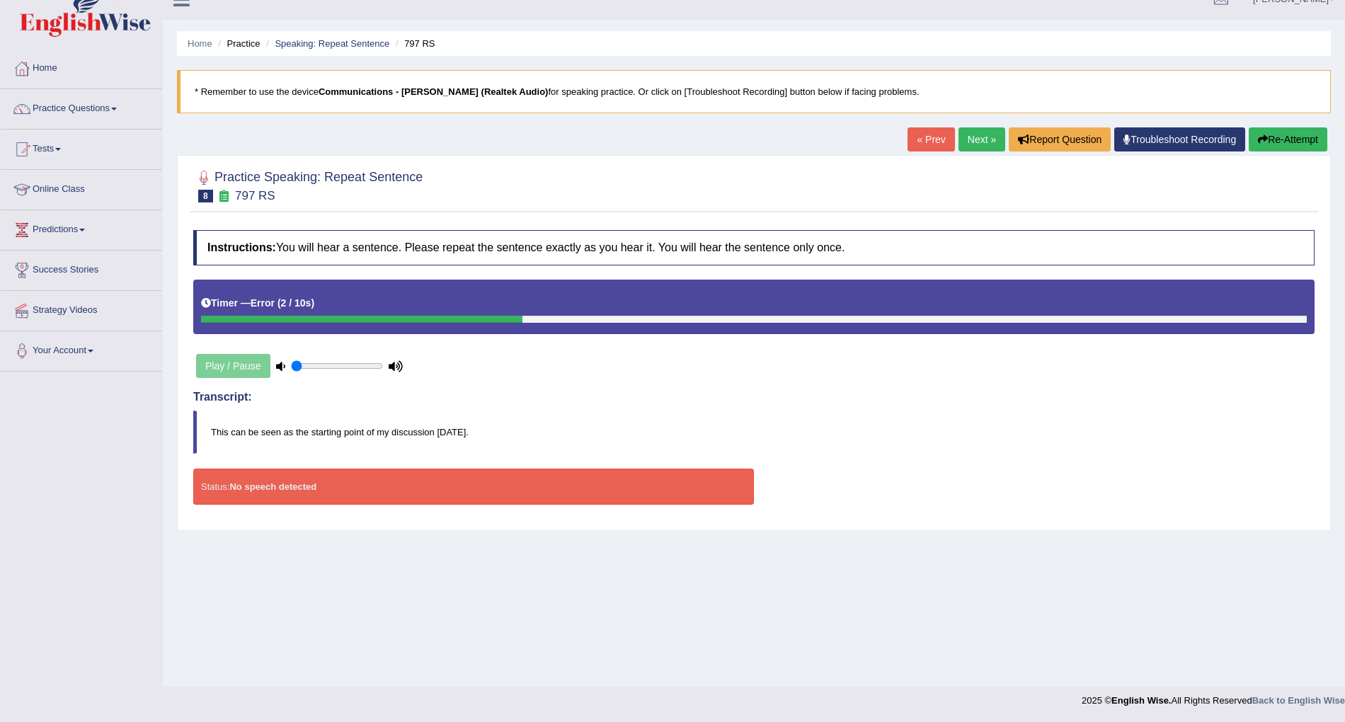
click at [977, 139] on link "Next »" at bounding box center [981, 139] width 47 height 24
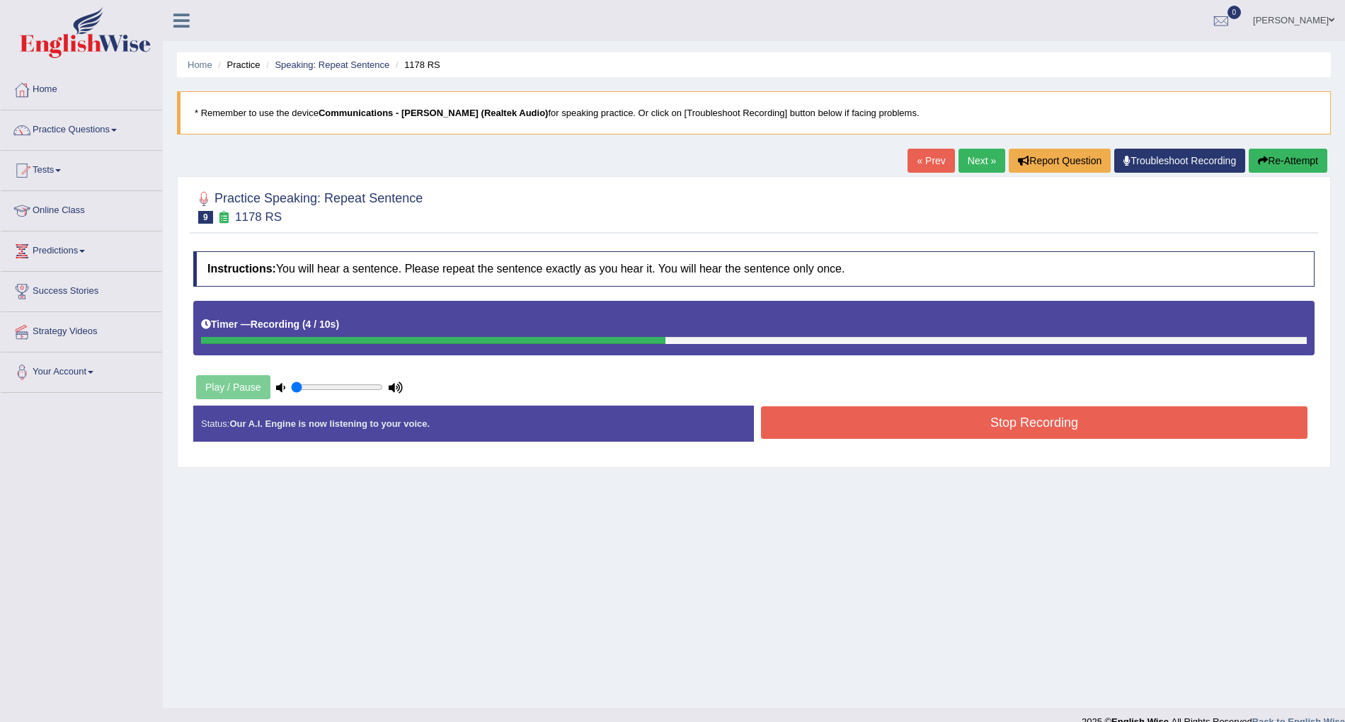
click at [975, 434] on button "Stop Recording" at bounding box center [1034, 422] width 546 height 33
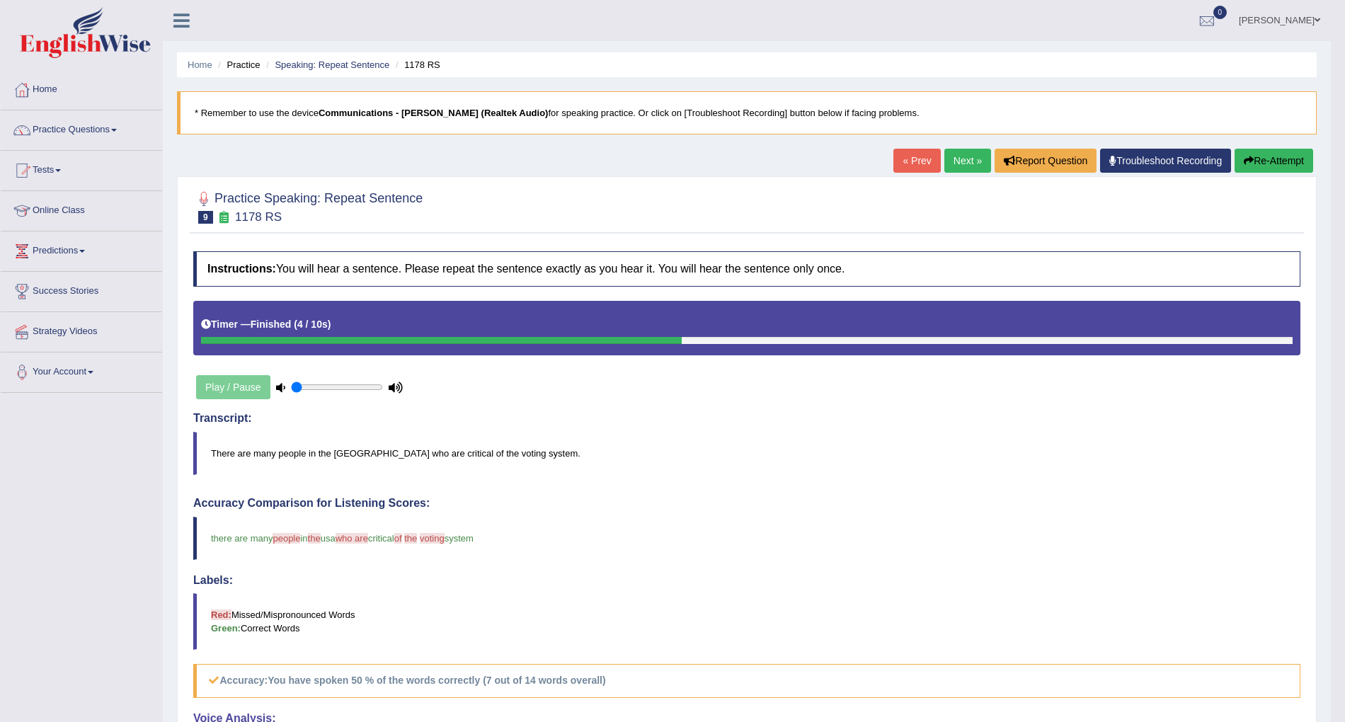
click at [953, 162] on link "Next »" at bounding box center [967, 161] width 47 height 24
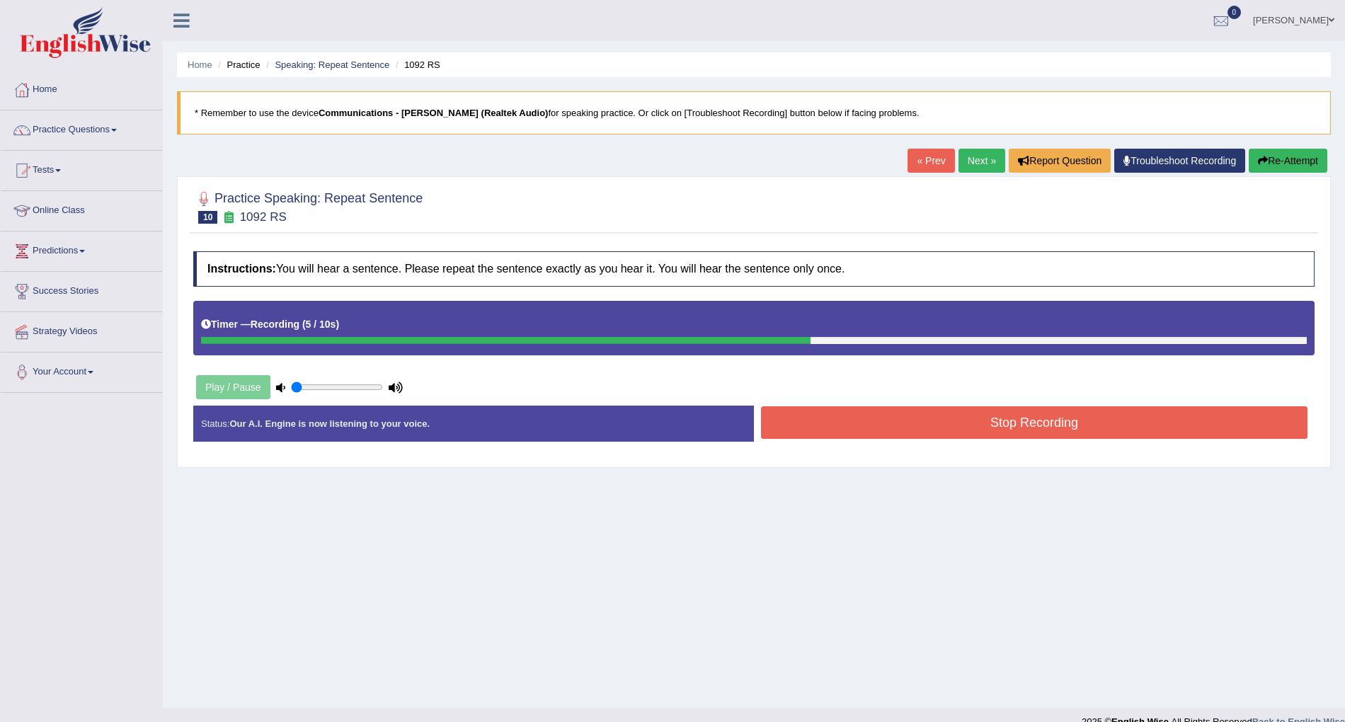
click at [992, 435] on button "Stop Recording" at bounding box center [1034, 422] width 546 height 33
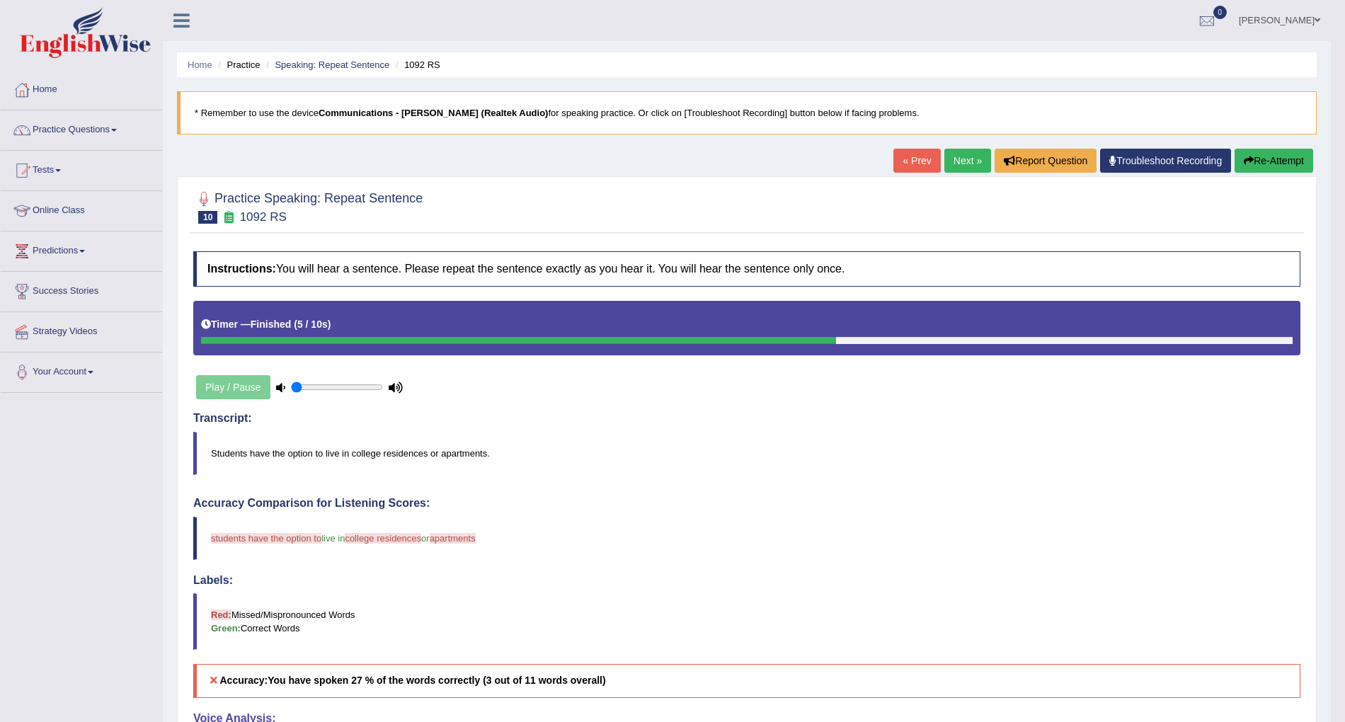
click at [963, 156] on link "Next »" at bounding box center [967, 161] width 47 height 24
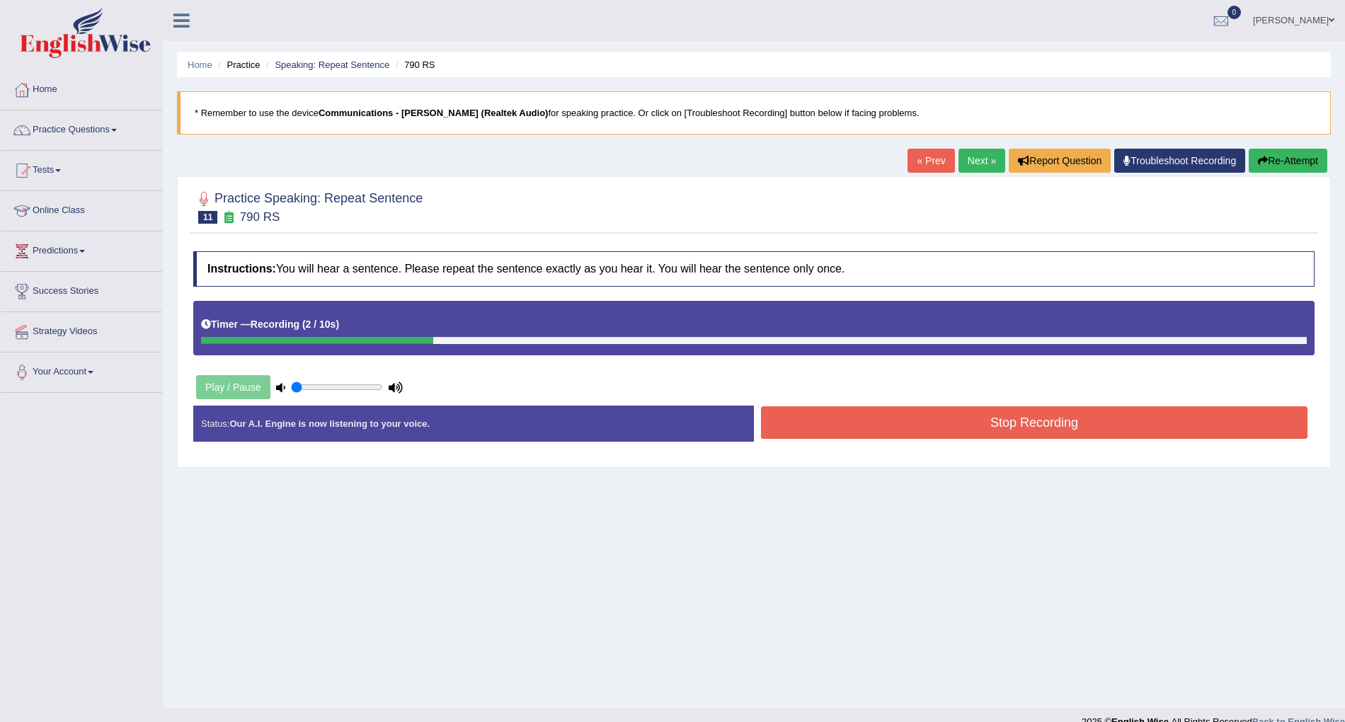
click at [923, 163] on link "« Prev" at bounding box center [930, 161] width 47 height 24
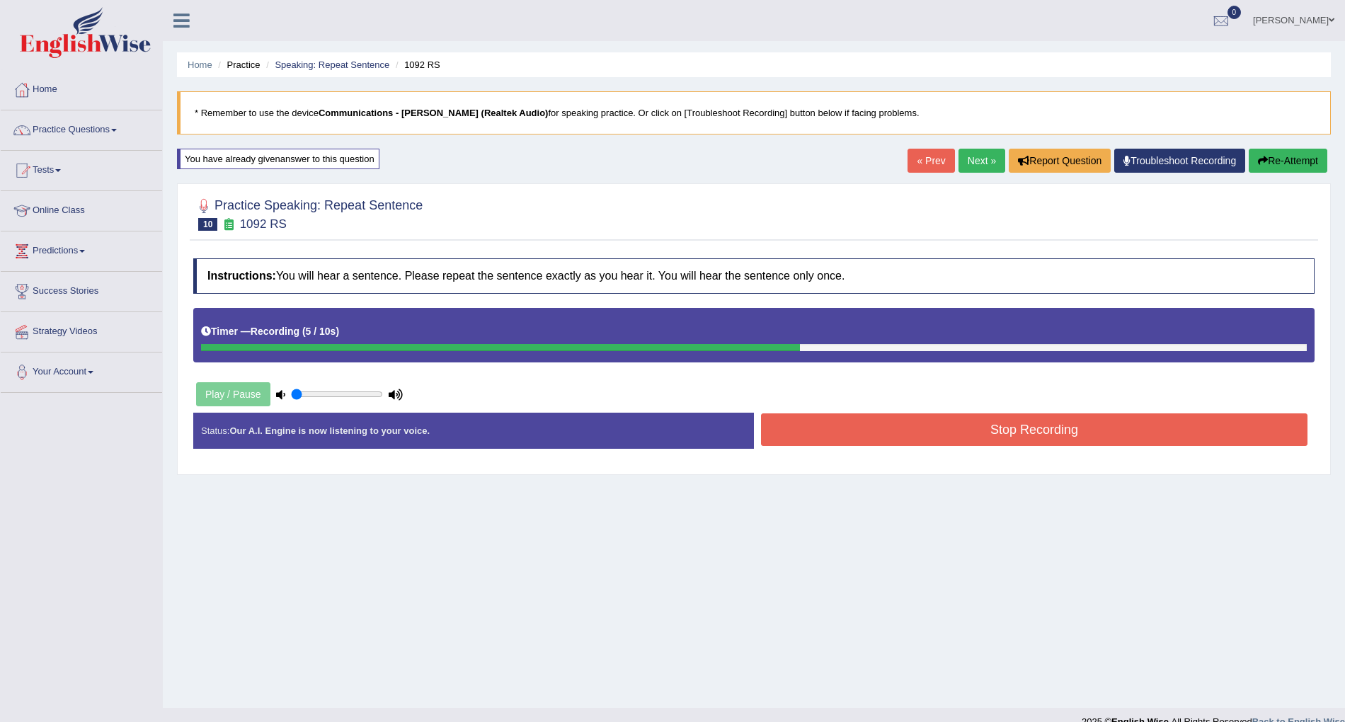
click at [1034, 440] on button "Stop Recording" at bounding box center [1034, 429] width 546 height 33
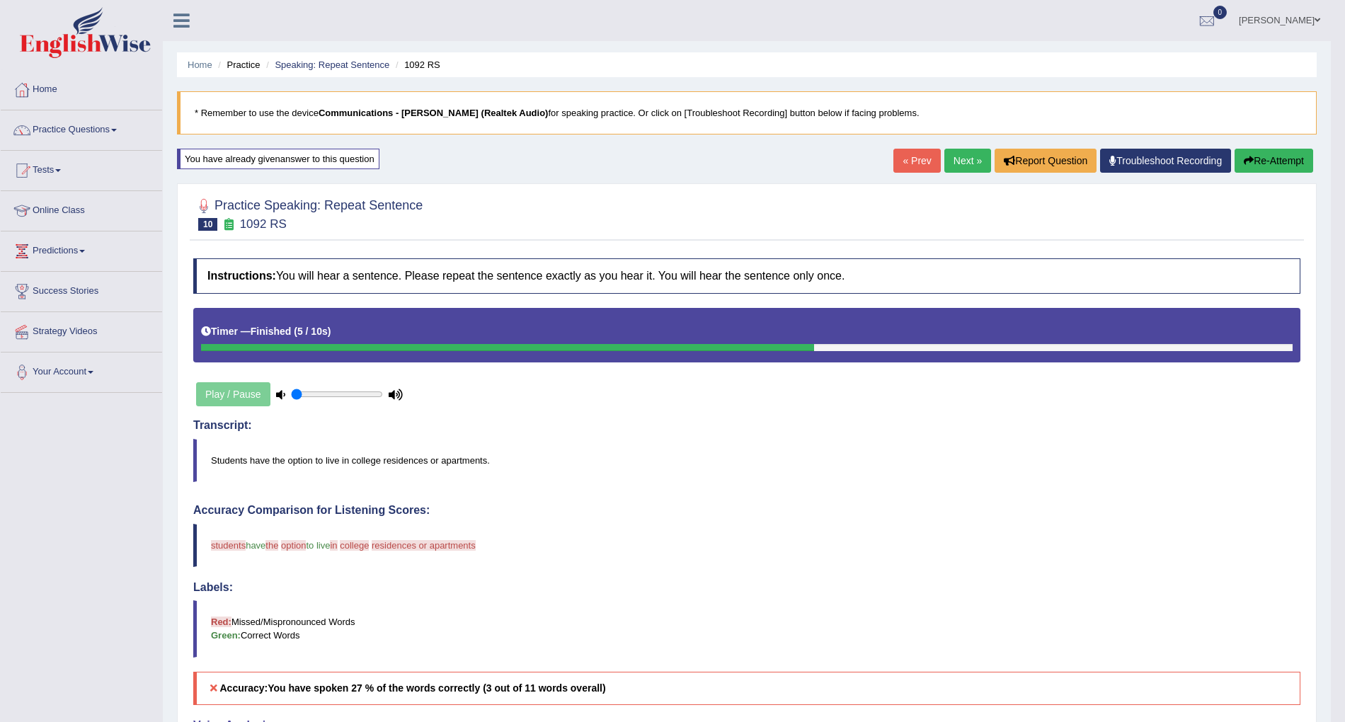
click at [960, 153] on link "Next »" at bounding box center [967, 161] width 47 height 24
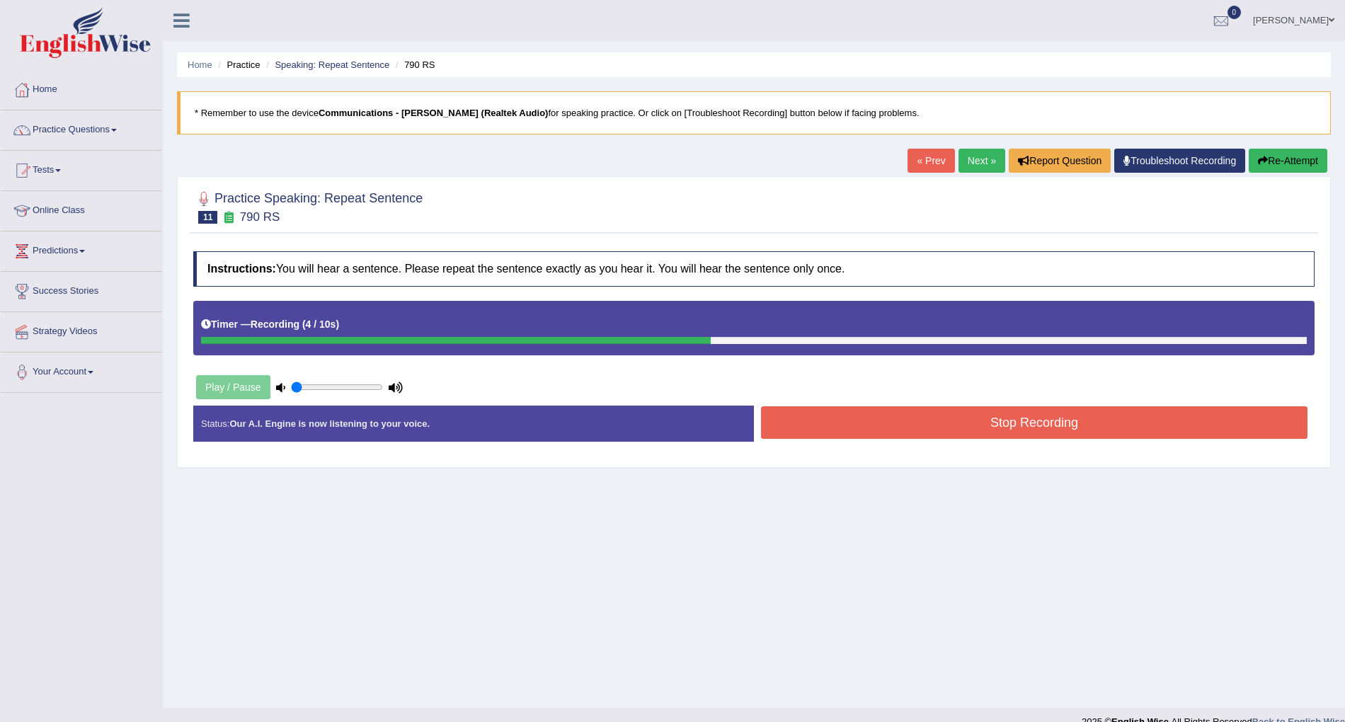
click at [1009, 427] on button "Stop Recording" at bounding box center [1034, 422] width 546 height 33
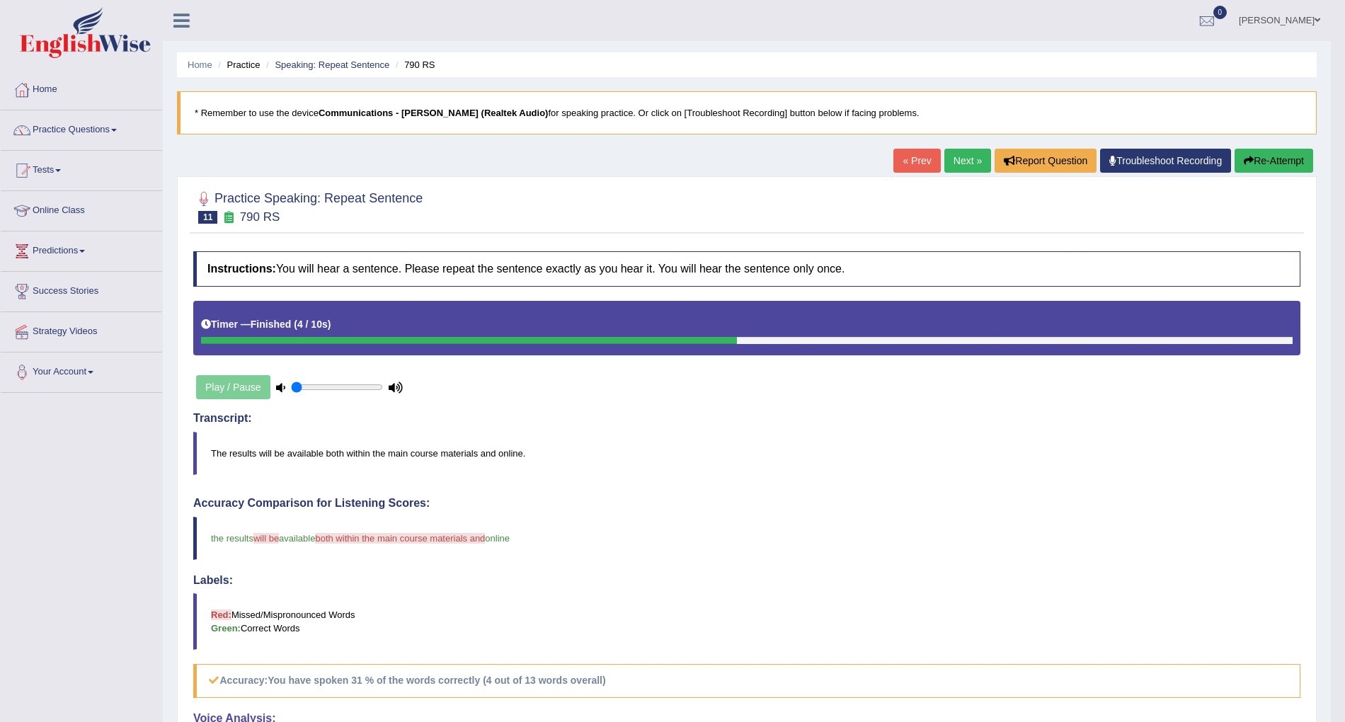
click at [918, 163] on link "« Prev" at bounding box center [916, 161] width 47 height 24
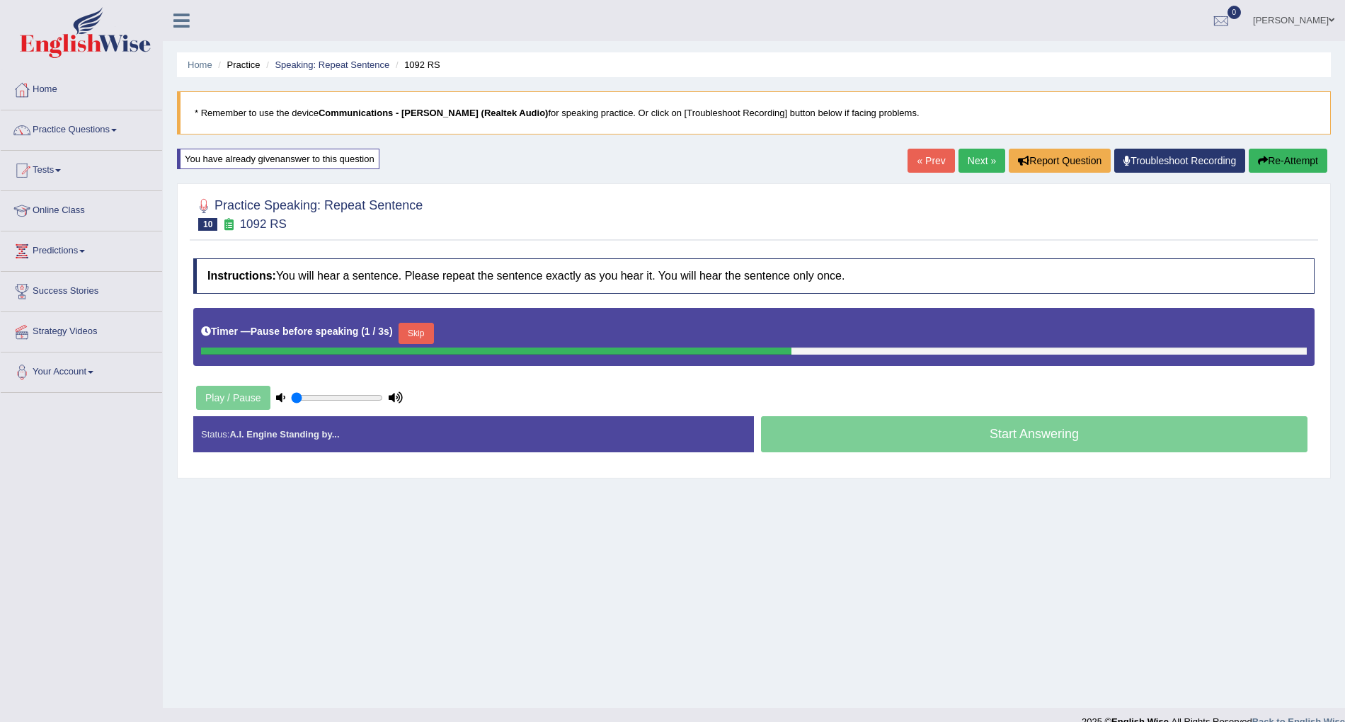
click at [972, 154] on link "Next »" at bounding box center [981, 161] width 47 height 24
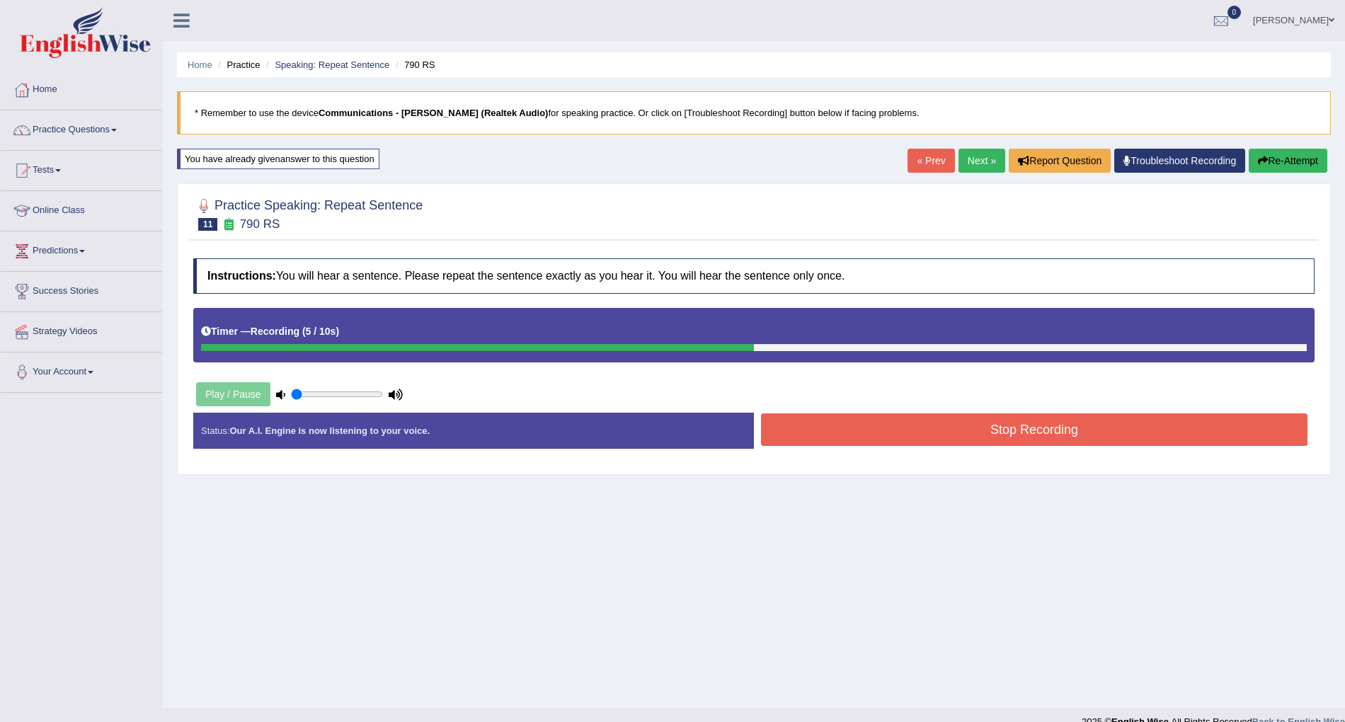
click at [1045, 439] on button "Stop Recording" at bounding box center [1034, 429] width 546 height 33
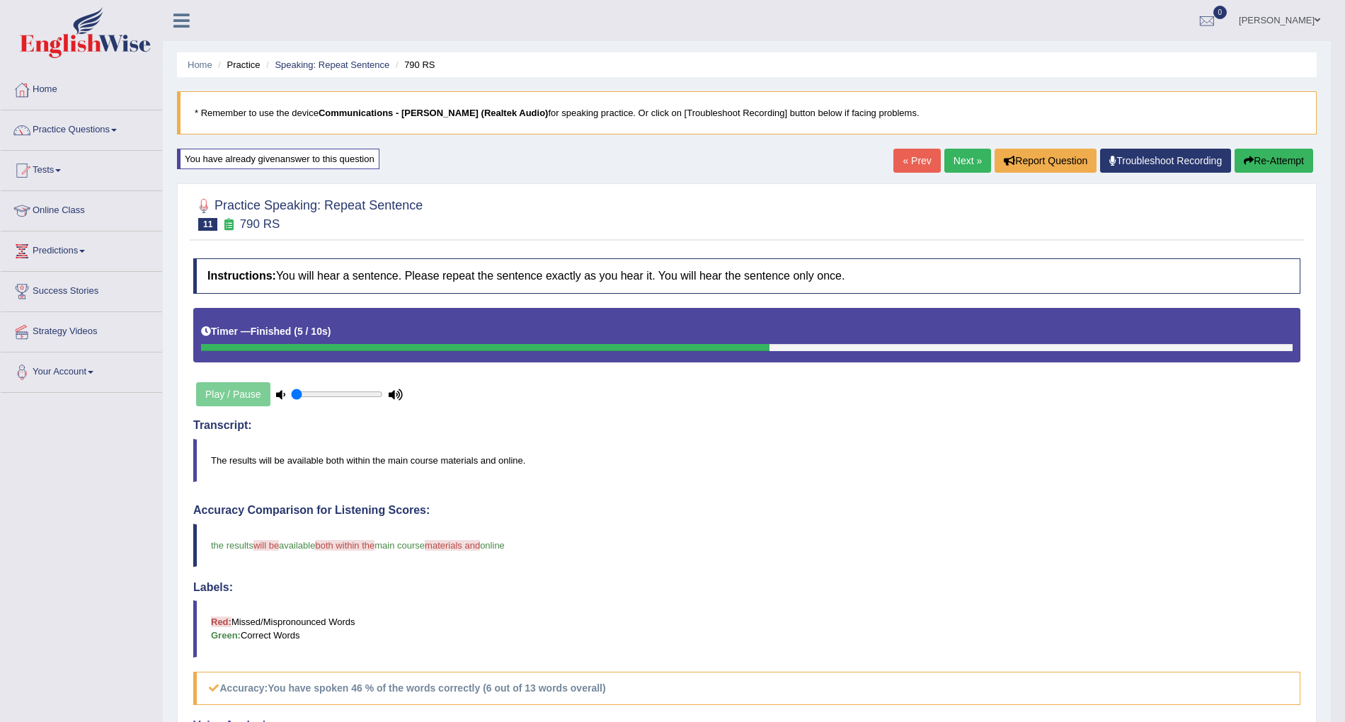
click at [958, 168] on link "Next »" at bounding box center [967, 161] width 47 height 24
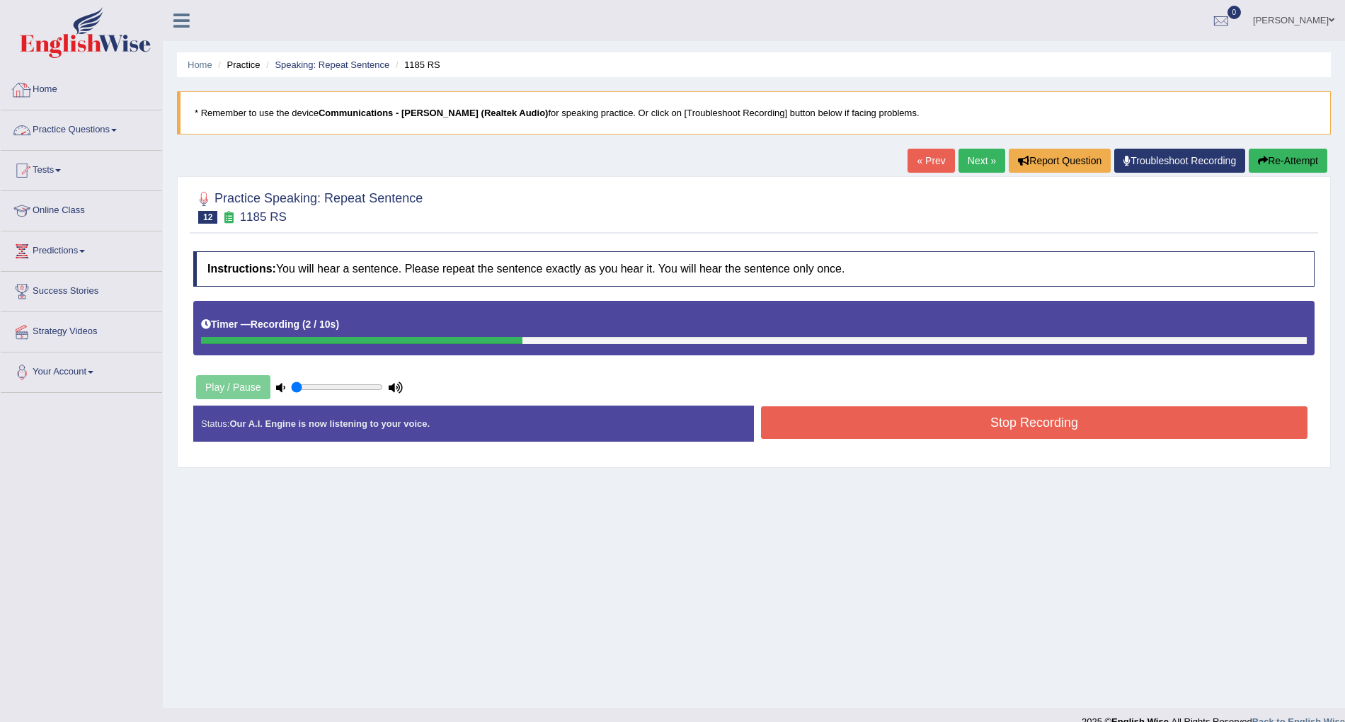
click at [117, 136] on link "Practice Questions" at bounding box center [81, 127] width 161 height 35
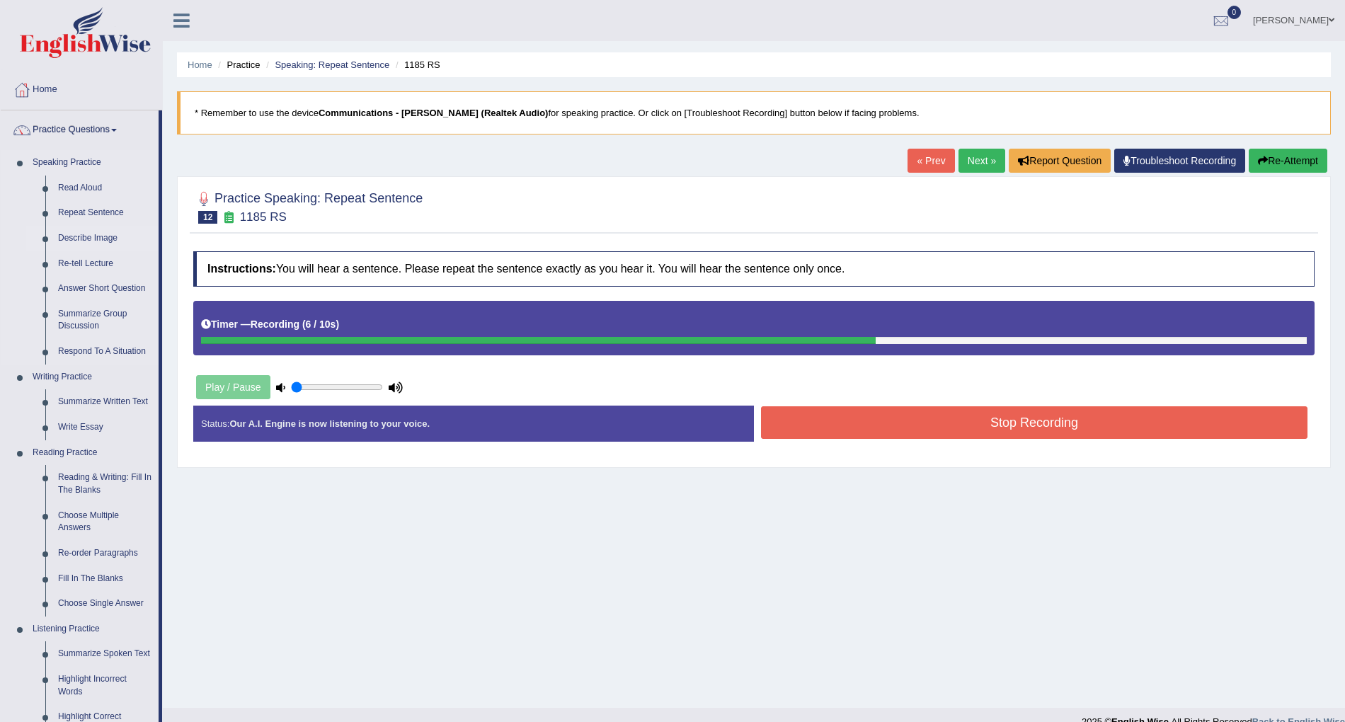
click at [105, 234] on link "Describe Image" at bounding box center [105, 238] width 107 height 25
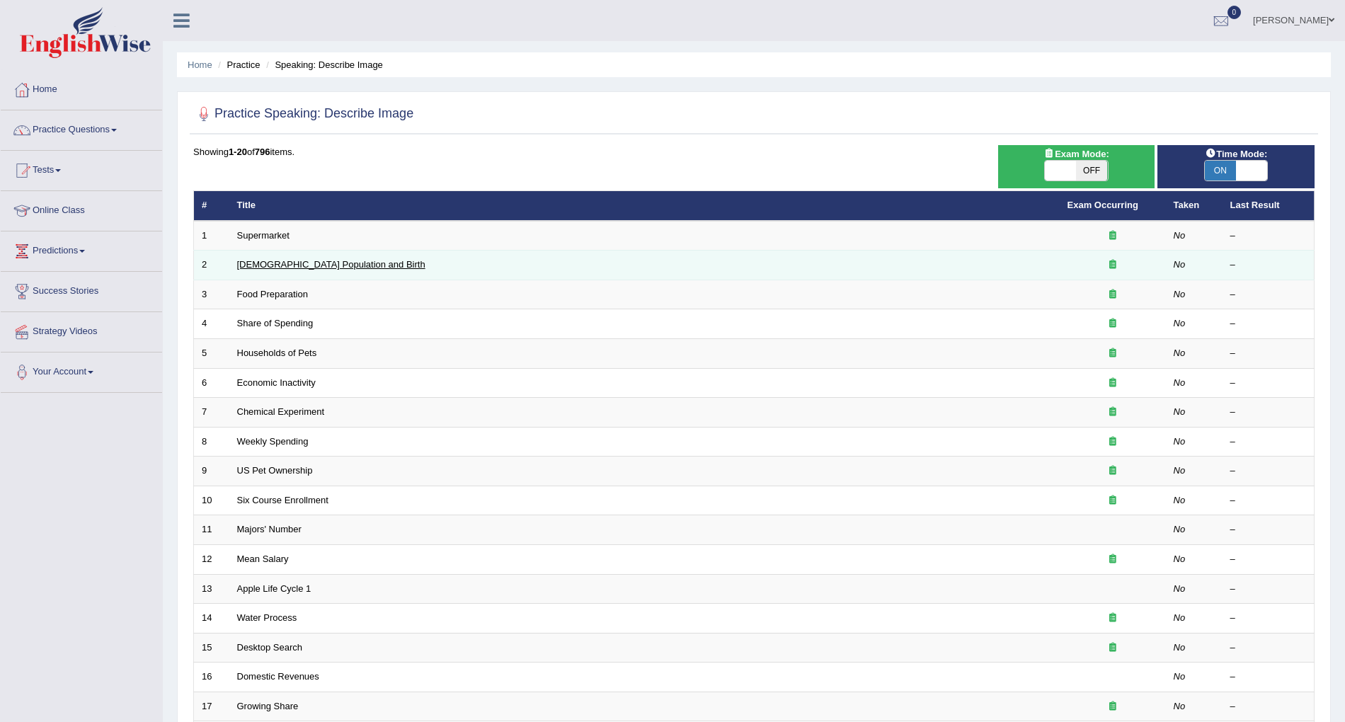
click at [270, 270] on link "[DEMOGRAPHIC_DATA] Population and Birth" at bounding box center [331, 264] width 188 height 11
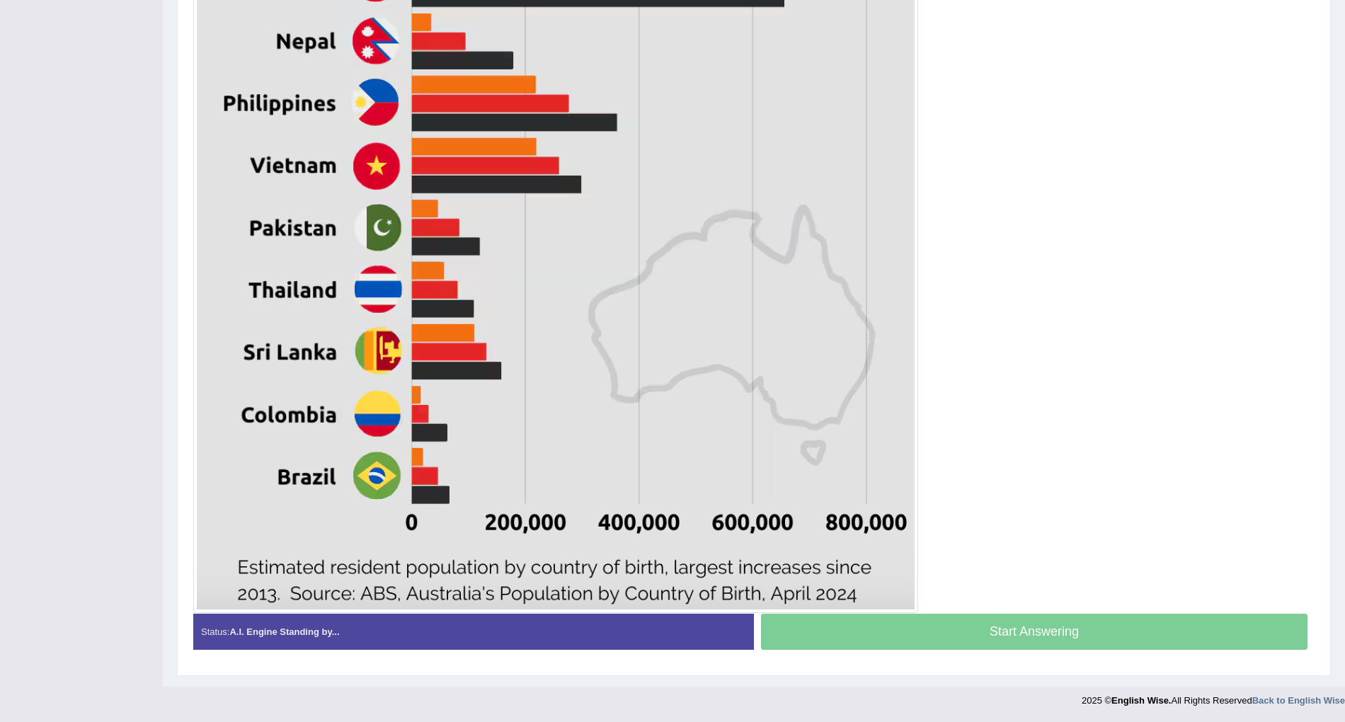
scroll to position [682, 0]
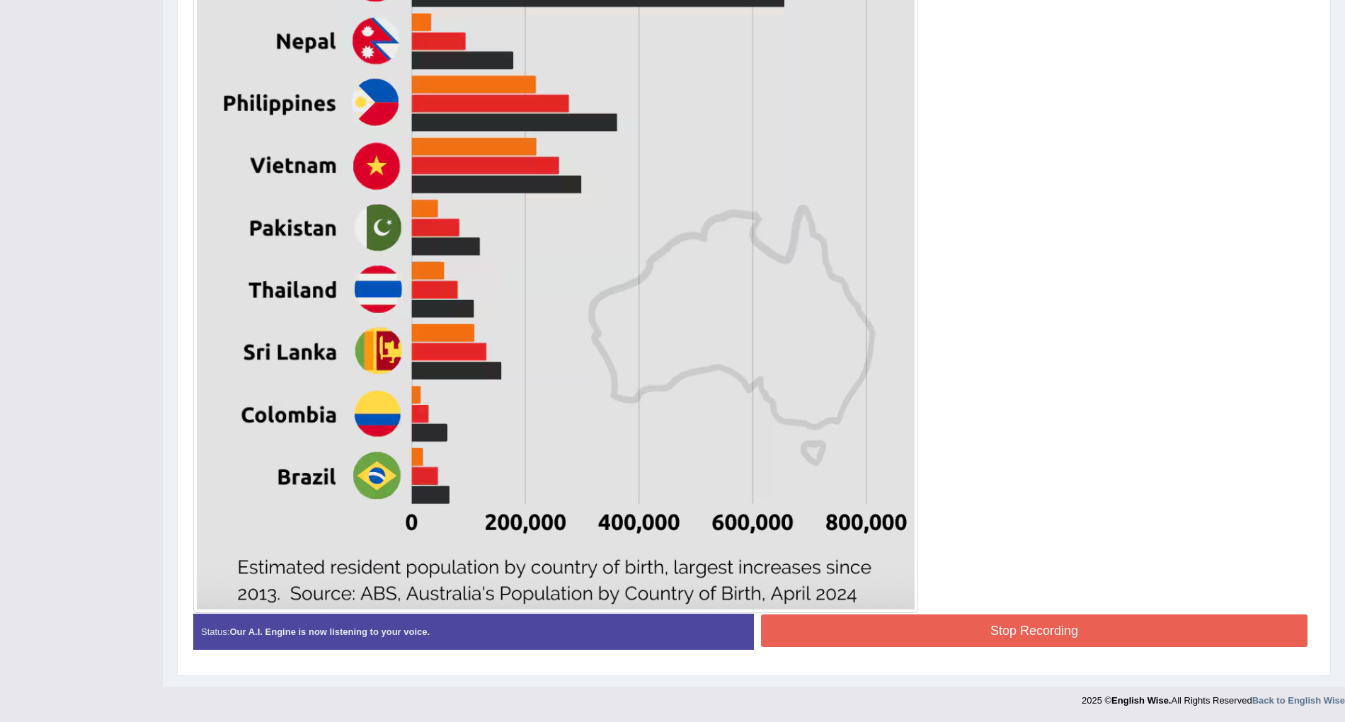
click at [1053, 626] on button "Stop Recording" at bounding box center [1034, 630] width 546 height 33
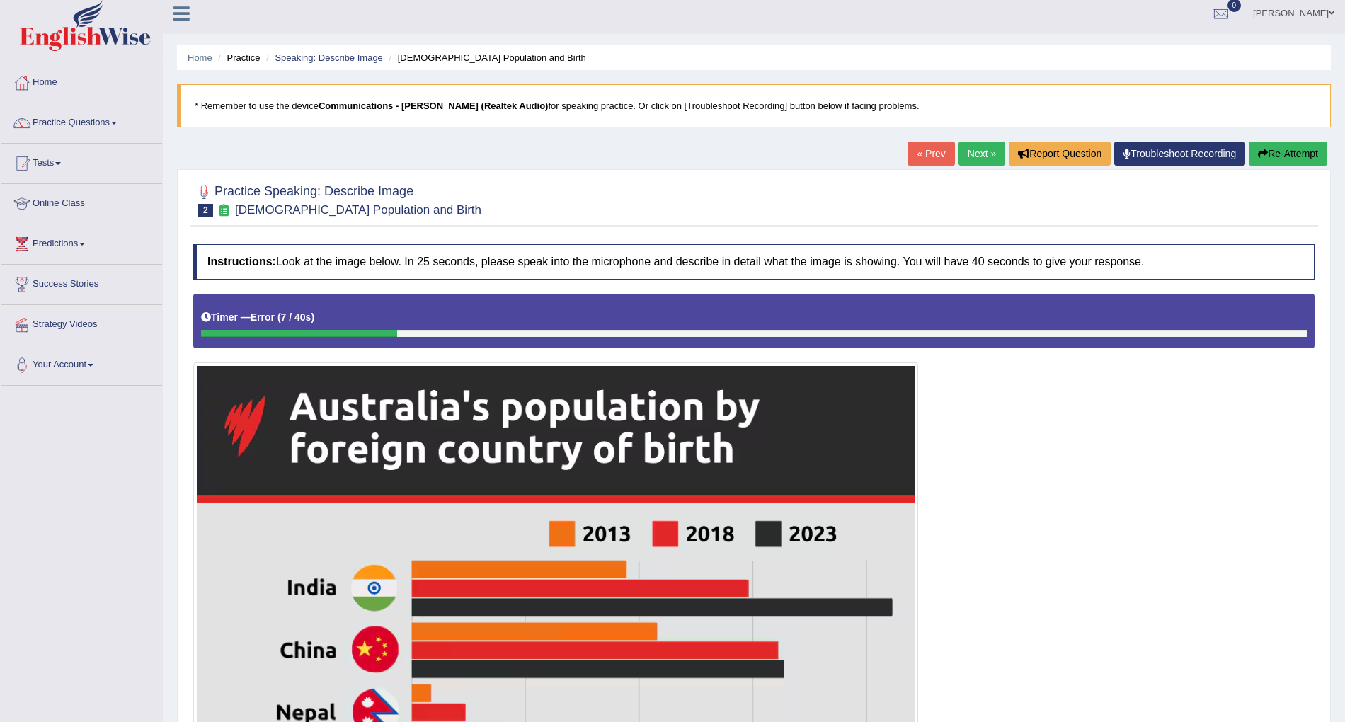
scroll to position [0, 0]
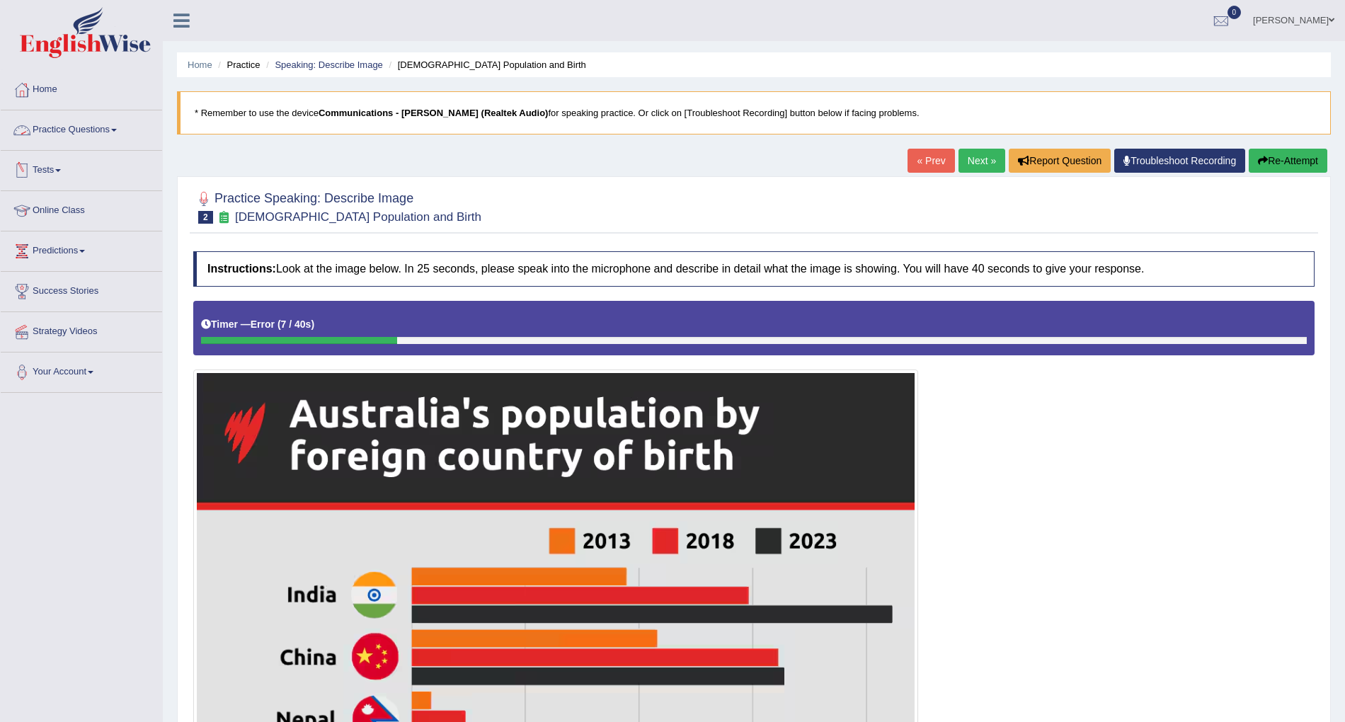
click at [105, 134] on link "Practice Questions" at bounding box center [81, 127] width 161 height 35
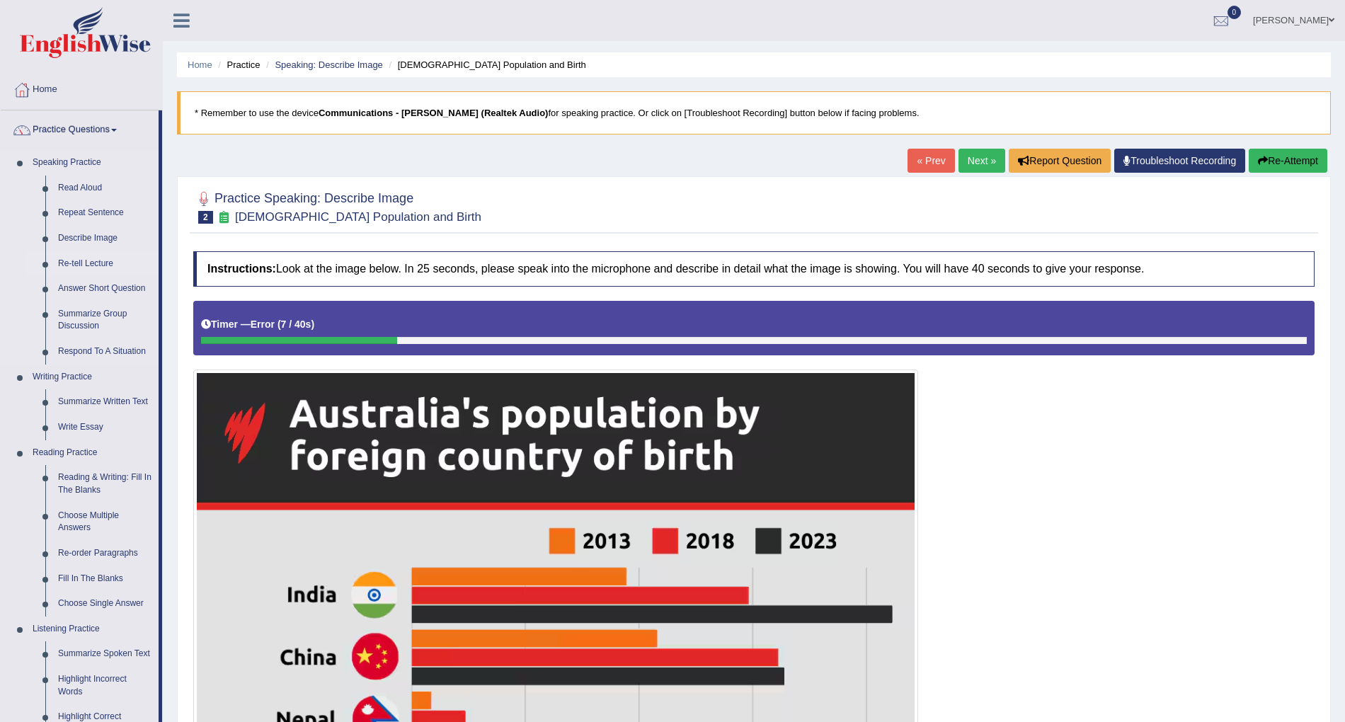
click at [106, 263] on link "Re-tell Lecture" at bounding box center [105, 263] width 107 height 25
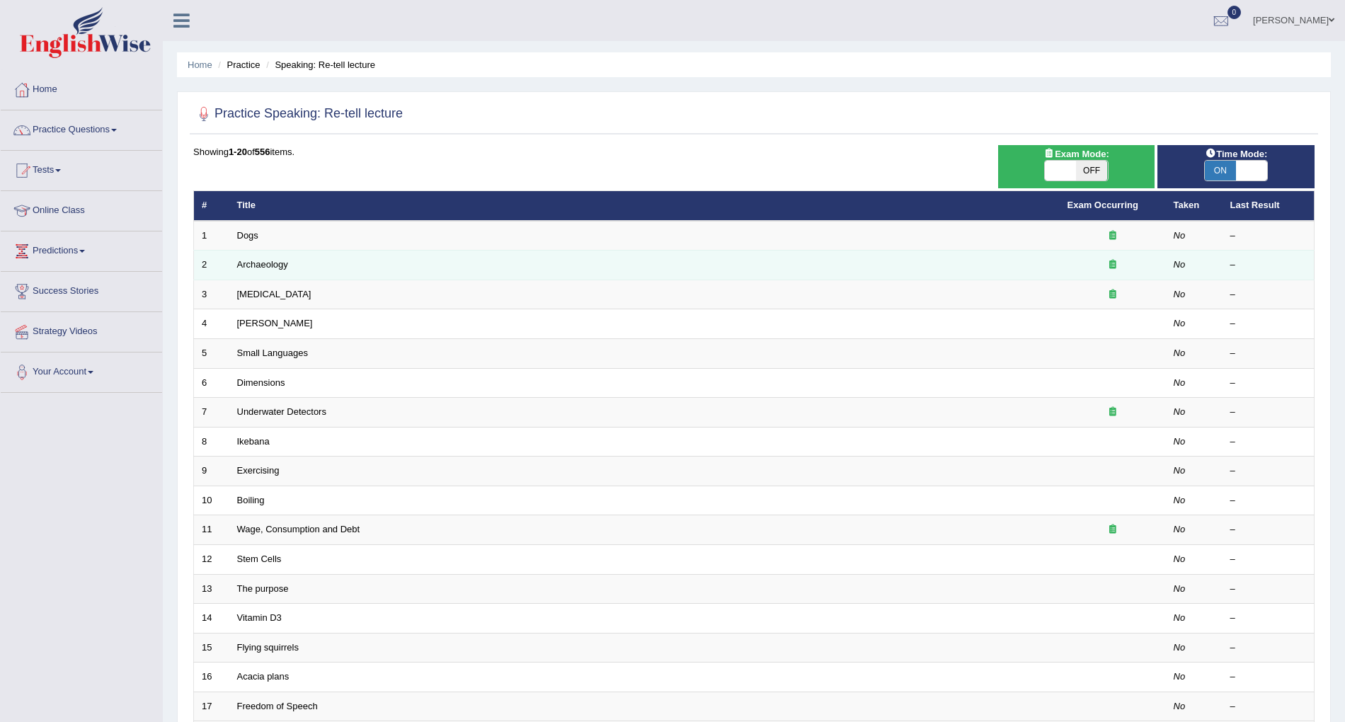
click at [275, 270] on td "Archaeology" at bounding box center [644, 266] width 830 height 30
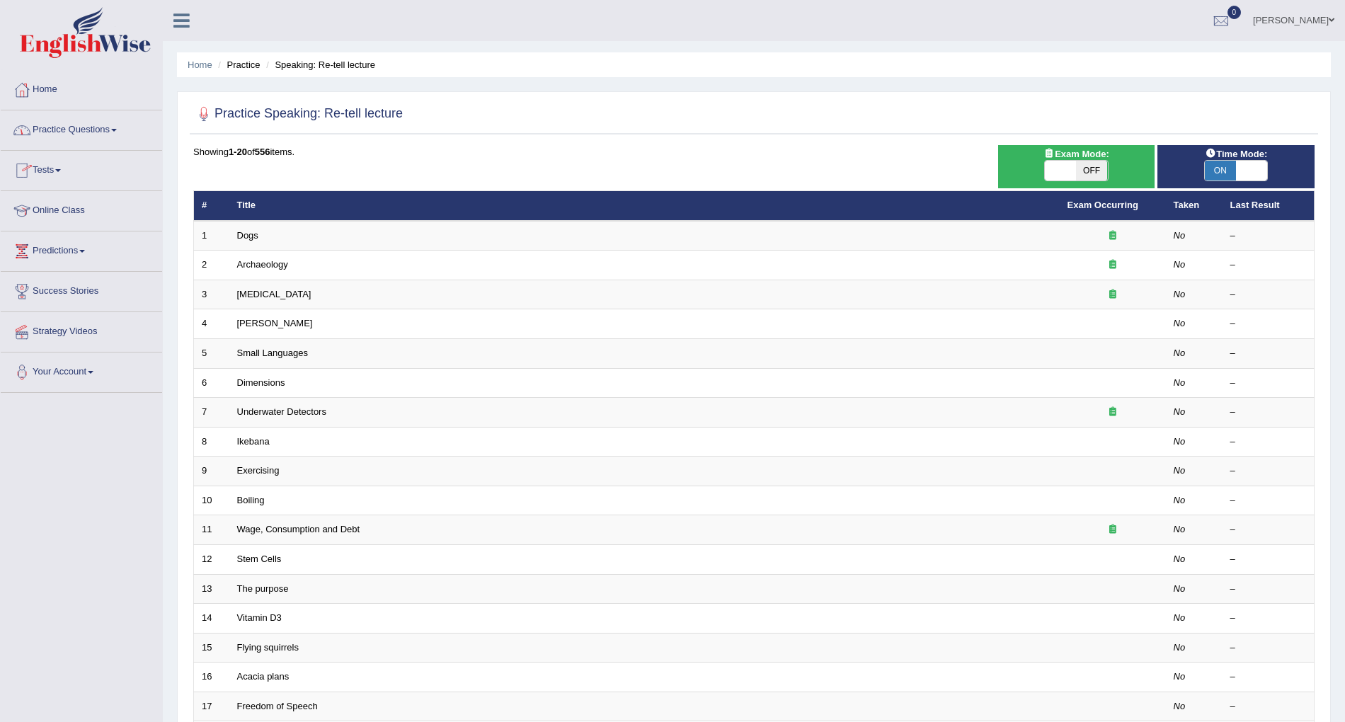
click at [98, 130] on link "Practice Questions" at bounding box center [81, 127] width 161 height 35
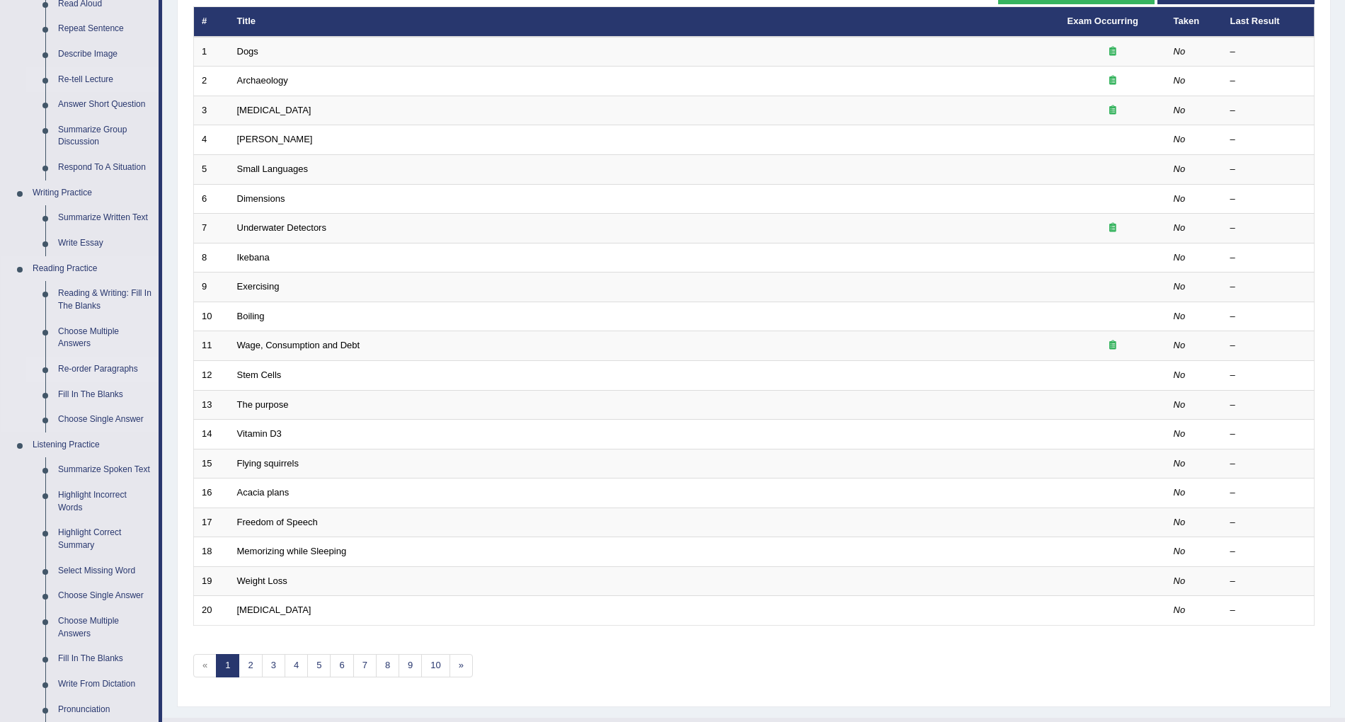
scroll to position [188, 0]
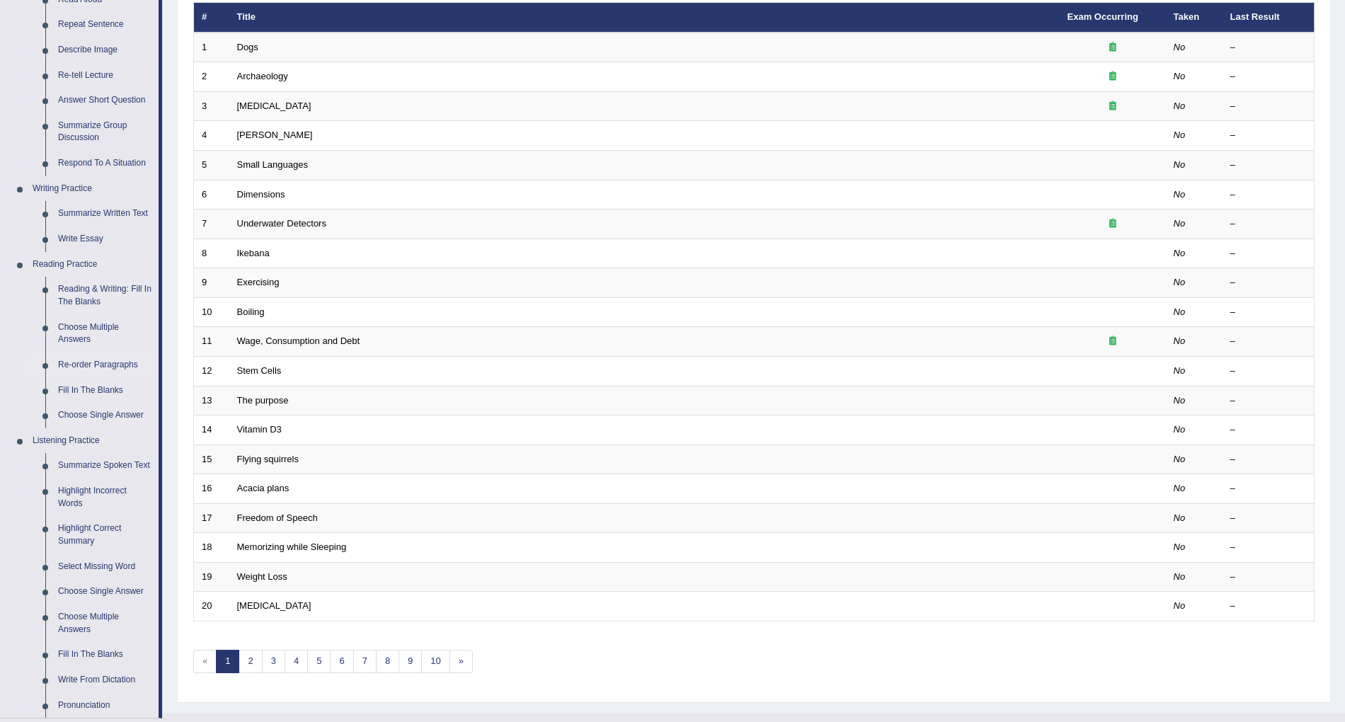
click at [92, 366] on link "Re-order Paragraphs" at bounding box center [105, 364] width 107 height 25
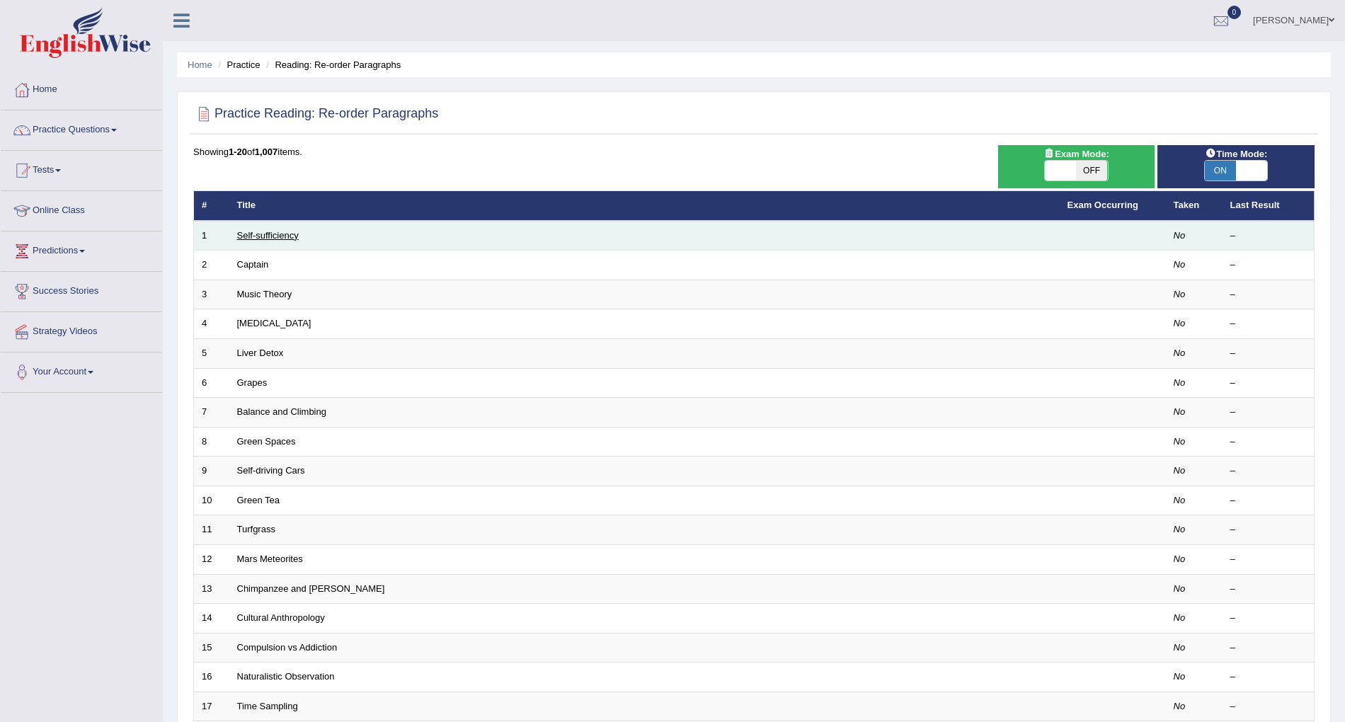
click at [263, 230] on link "Self-sufficiency" at bounding box center [268, 235] width 62 height 11
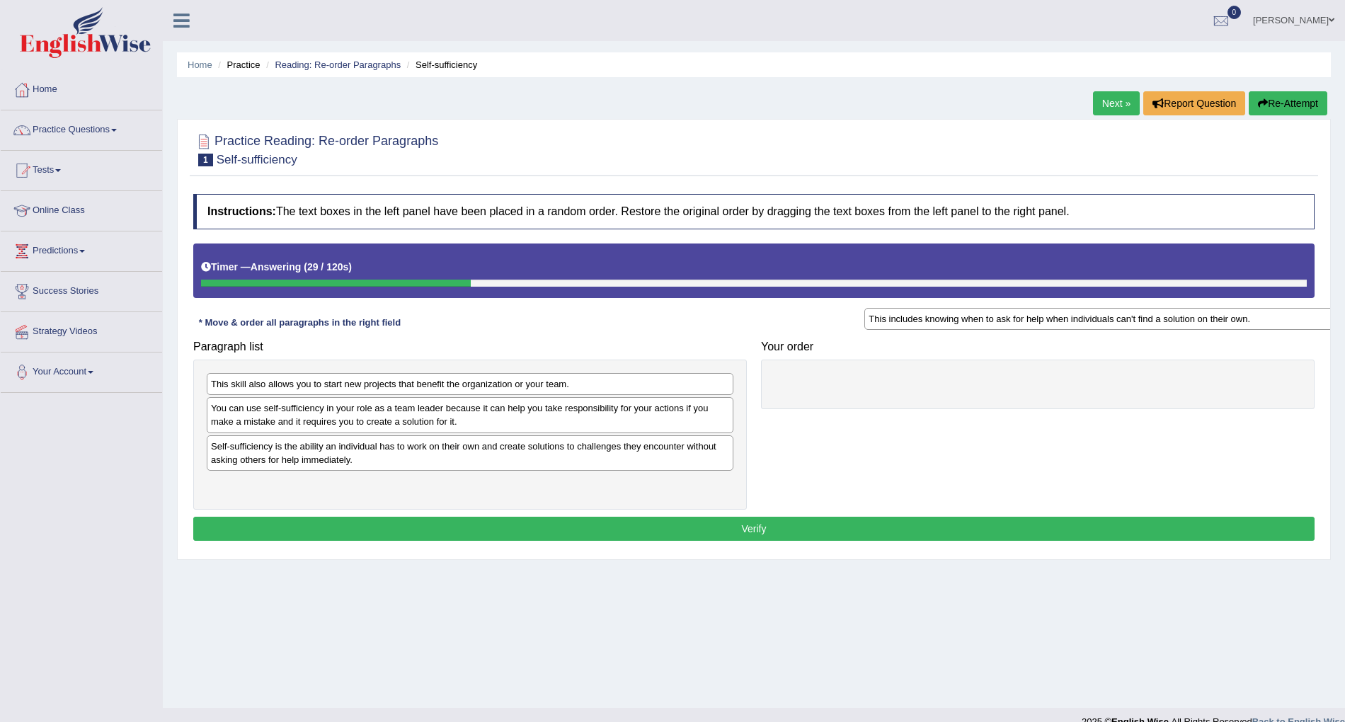
drag, startPoint x: 413, startPoint y: 386, endPoint x: 1077, endPoint y: 320, distance: 666.5
click at [1077, 320] on div "This includes knowing when to ask for help when individuals can't find a soluti…" at bounding box center [1127, 319] width 526 height 23
drag, startPoint x: 919, startPoint y: 378, endPoint x: 946, endPoint y: 349, distance: 39.6
click at [958, 315] on div "This includes knowing when to ask for help when individuals can't find a soluti…" at bounding box center [1080, 322] width 519 height 23
drag, startPoint x: 903, startPoint y: 381, endPoint x: 938, endPoint y: 326, distance: 65.6
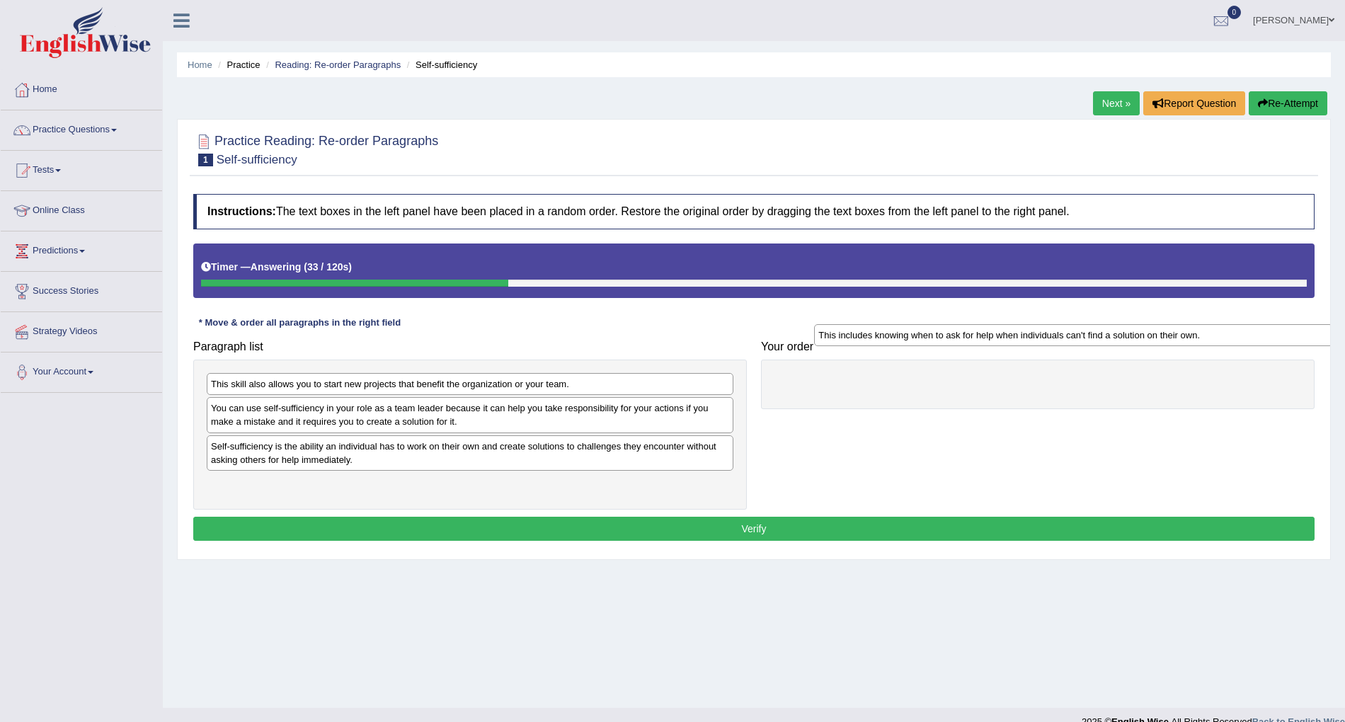
click at [938, 326] on div "This includes knowing when to ask for help when individuals can't find a soluti…" at bounding box center [1073, 335] width 519 height 23
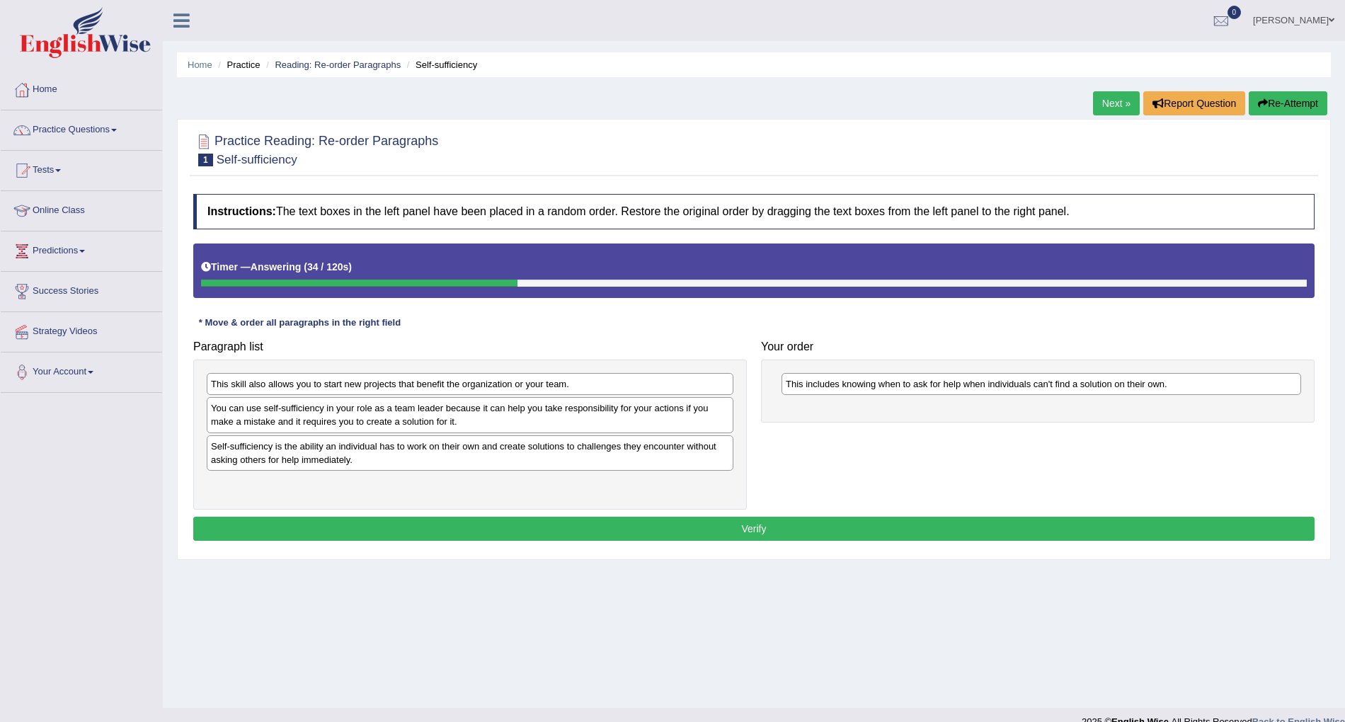
click at [952, 326] on div "Instructions: The text boxes in the left panel have been placed in a random ord…" at bounding box center [754, 369] width 1128 height 365
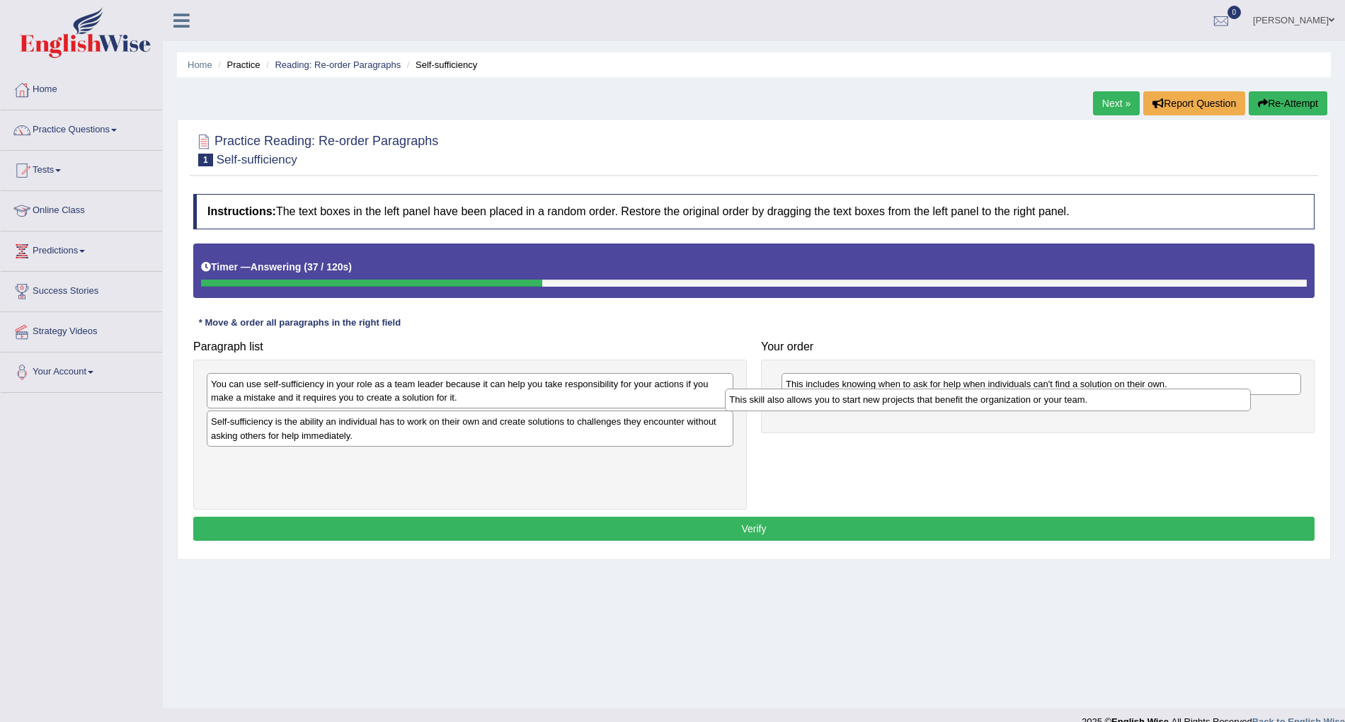
drag, startPoint x: 536, startPoint y: 391, endPoint x: 1046, endPoint y: 403, distance: 510.4
click at [1049, 403] on div "This skill also allows you to start new projects that benefit the organization …" at bounding box center [988, 400] width 526 height 23
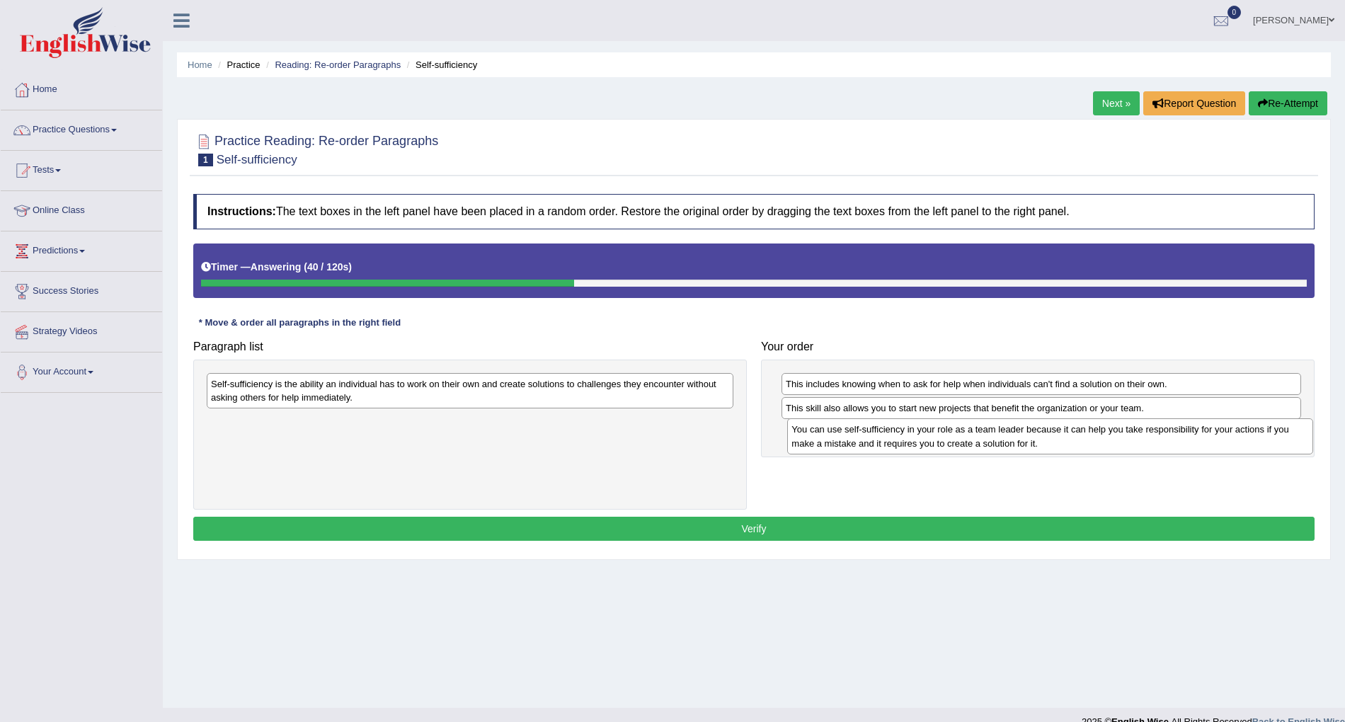
drag, startPoint x: 647, startPoint y: 399, endPoint x: 1204, endPoint y: 448, distance: 559.1
click at [1227, 442] on div "You can use self-sufficiency in your role as a team leader because it can help …" at bounding box center [1050, 436] width 526 height 36
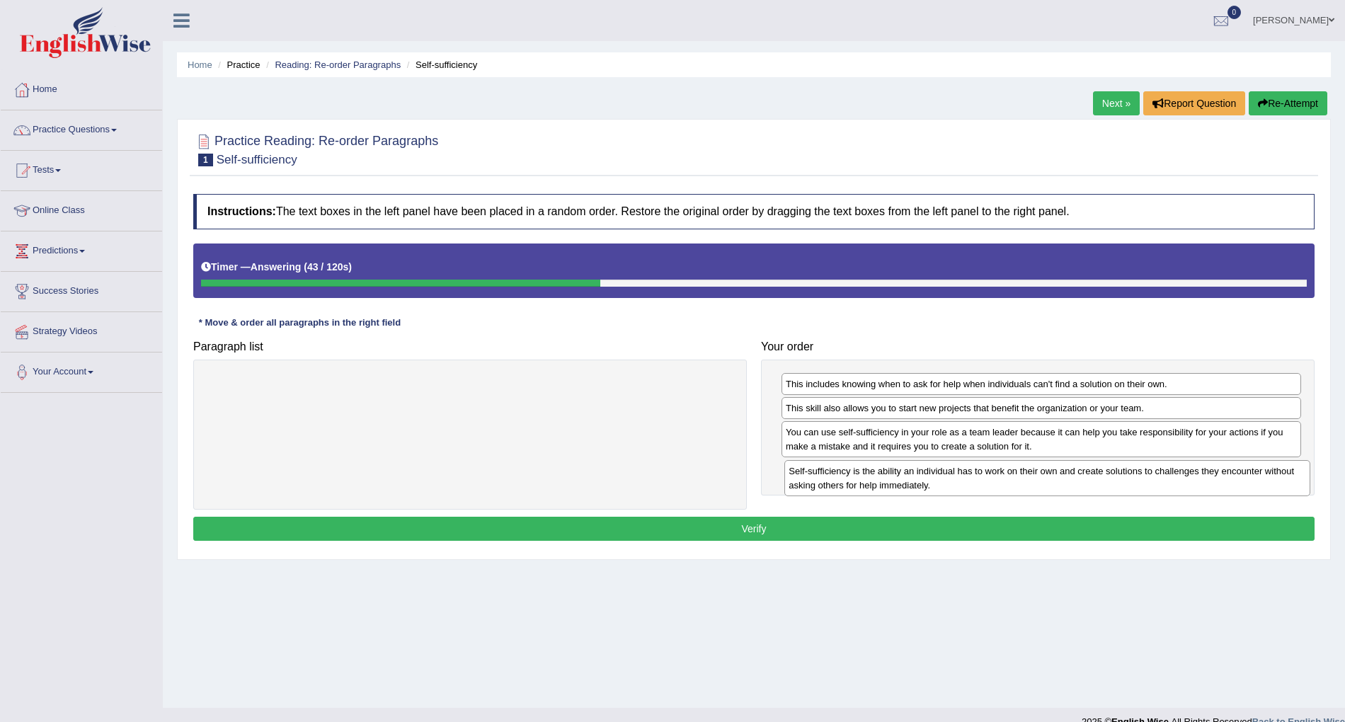
drag, startPoint x: 570, startPoint y: 386, endPoint x: 1147, endPoint y: 469, distance: 582.6
click at [1148, 471] on div "Self-sufficiency is the ability an individual has to work on their own and crea…" at bounding box center [1047, 478] width 526 height 36
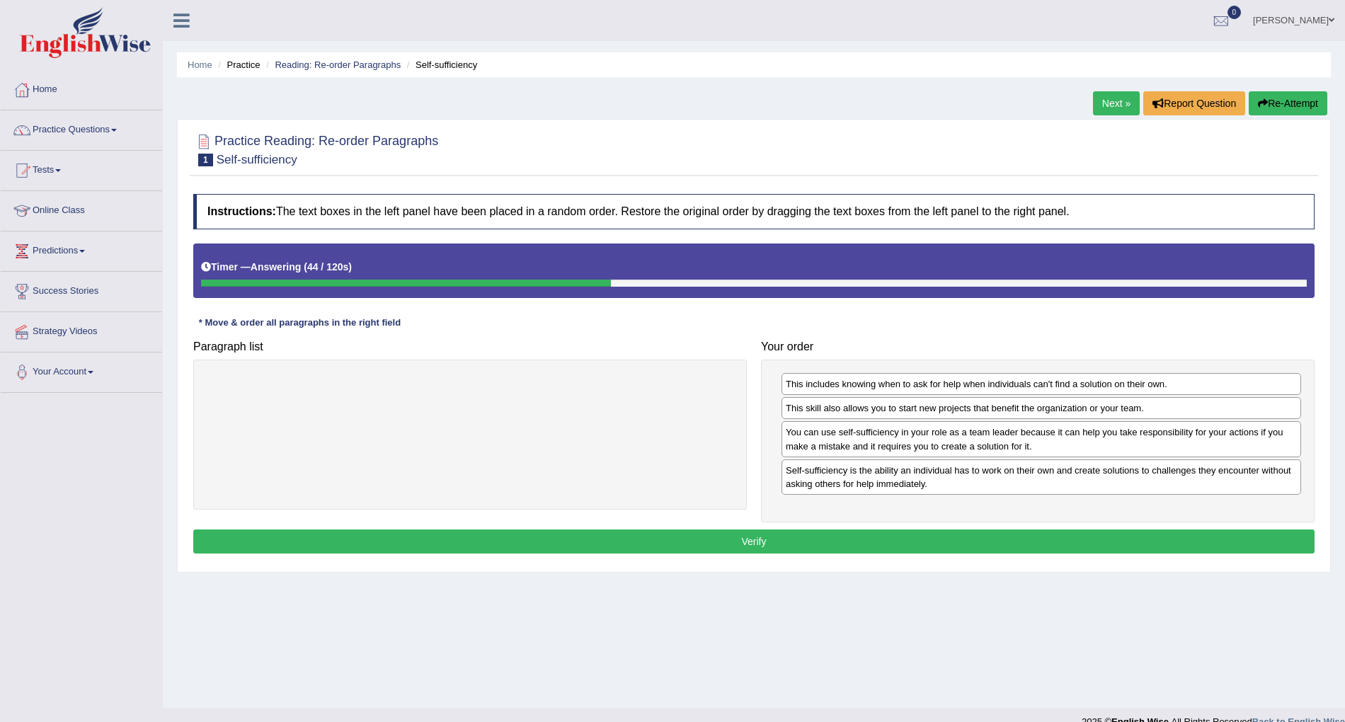
click at [742, 549] on button "Verify" at bounding box center [753, 541] width 1121 height 24
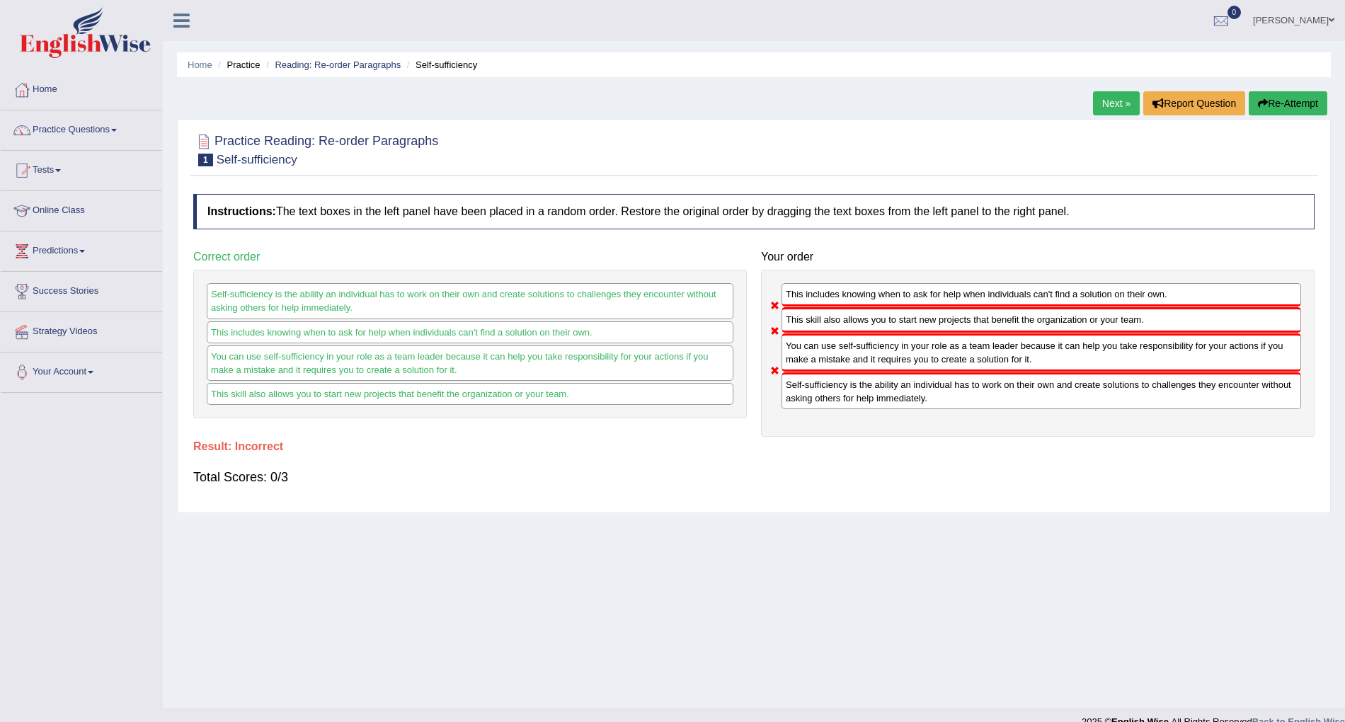
click at [1118, 103] on link "Next »" at bounding box center [1116, 103] width 47 height 24
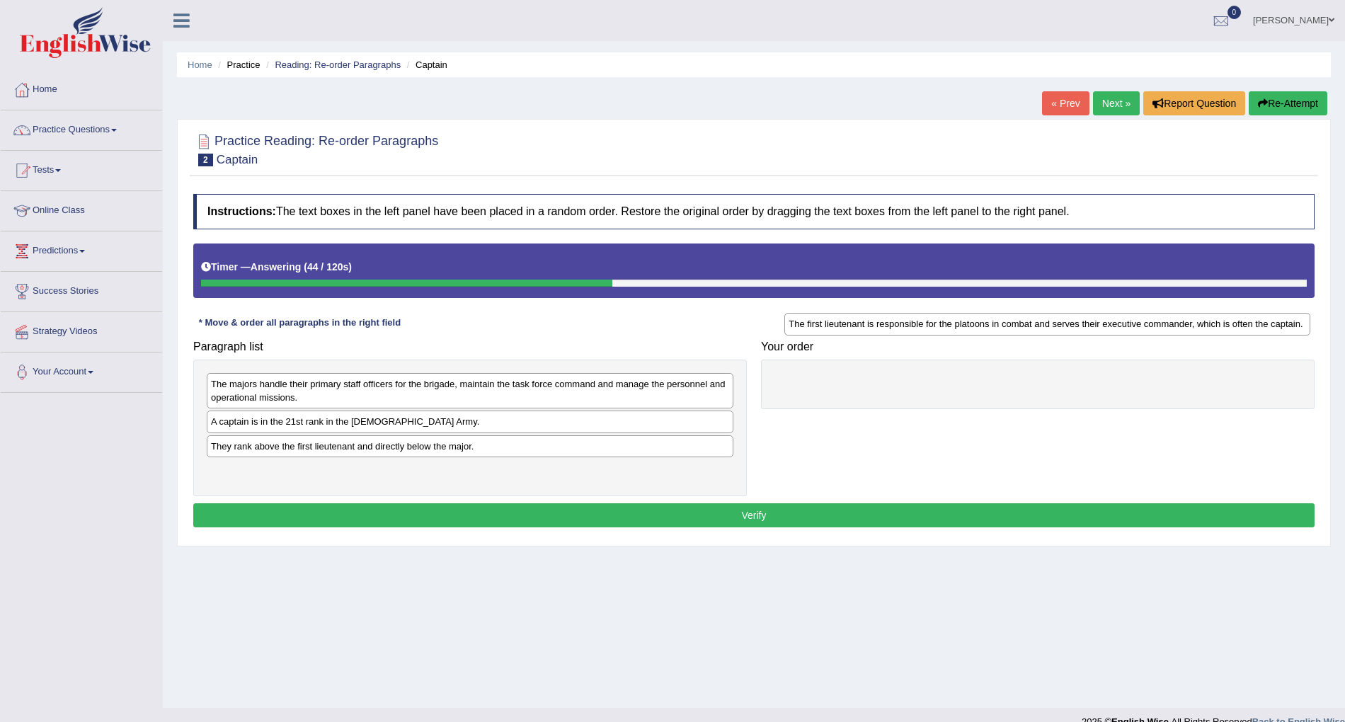
drag, startPoint x: 586, startPoint y: 483, endPoint x: 1172, endPoint y: 331, distance: 605.3
click at [1170, 331] on div "The first lieutenant is responsible for the platoons in combat and serves their…" at bounding box center [1047, 324] width 526 height 23
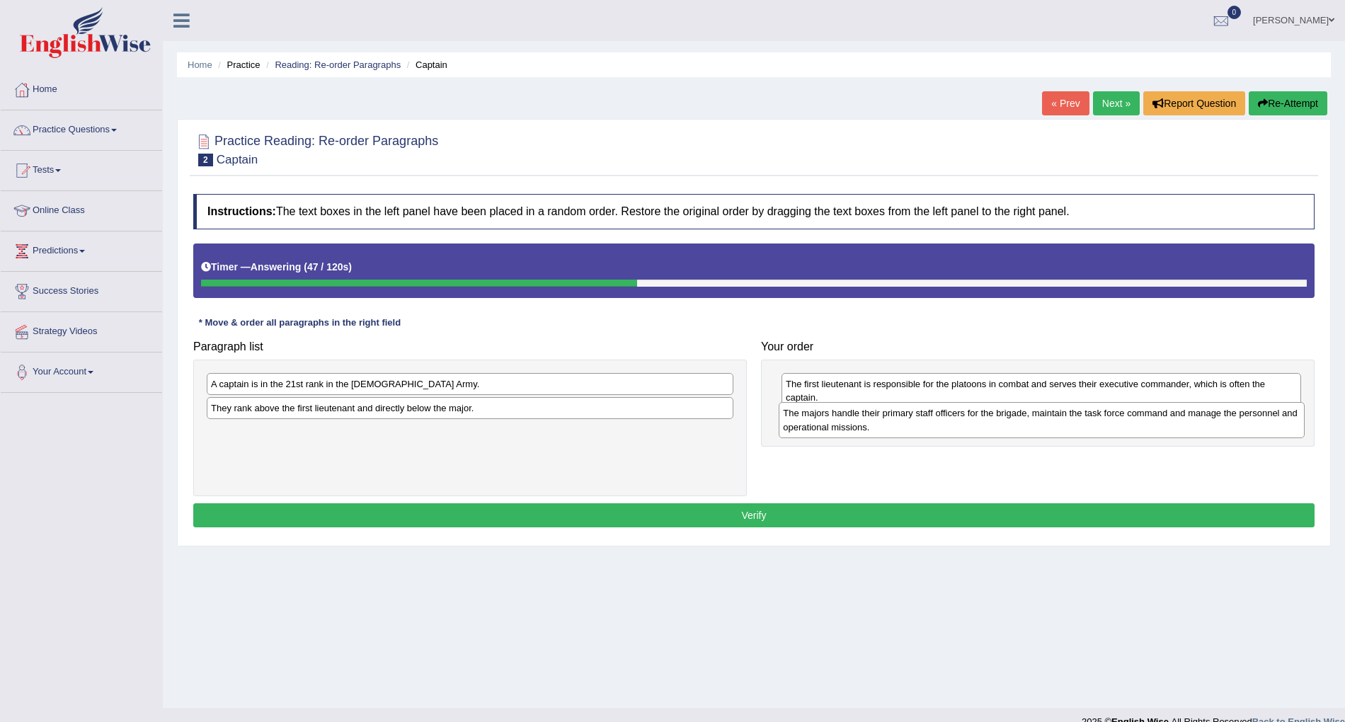
drag, startPoint x: 351, startPoint y: 411, endPoint x: 923, endPoint y: 440, distance: 572.6
click at [923, 438] on div "The majors handle their primary staff officers for the brigade, maintain the ta…" at bounding box center [1042, 420] width 526 height 36
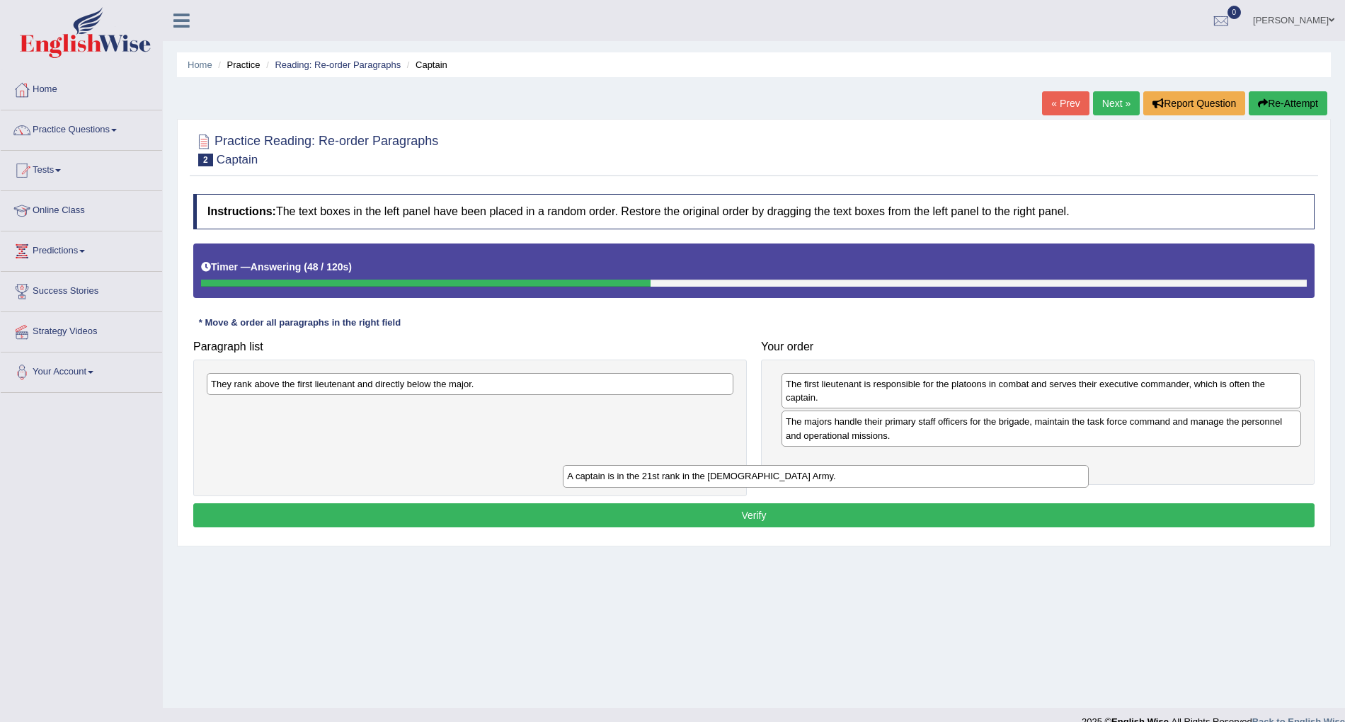
drag, startPoint x: 352, startPoint y: 391, endPoint x: 708, endPoint y: 483, distance: 367.7
click at [708, 483] on div "A captain is in the 21st rank in the [DEMOGRAPHIC_DATA] Army." at bounding box center [826, 476] width 526 height 23
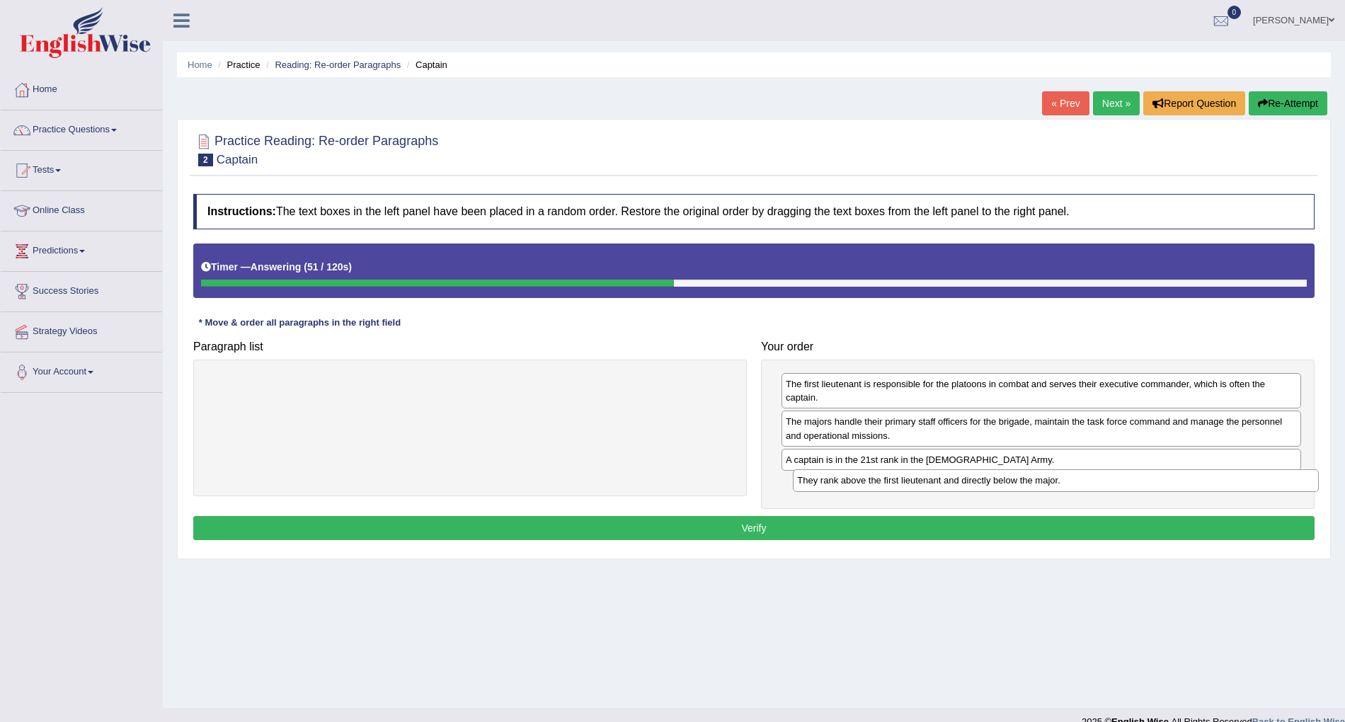
drag, startPoint x: 521, startPoint y: 398, endPoint x: 1091, endPoint y: 485, distance: 576.4
click at [1091, 486] on div "They rank above the first lieutenant and directly below the major." at bounding box center [1056, 480] width 526 height 23
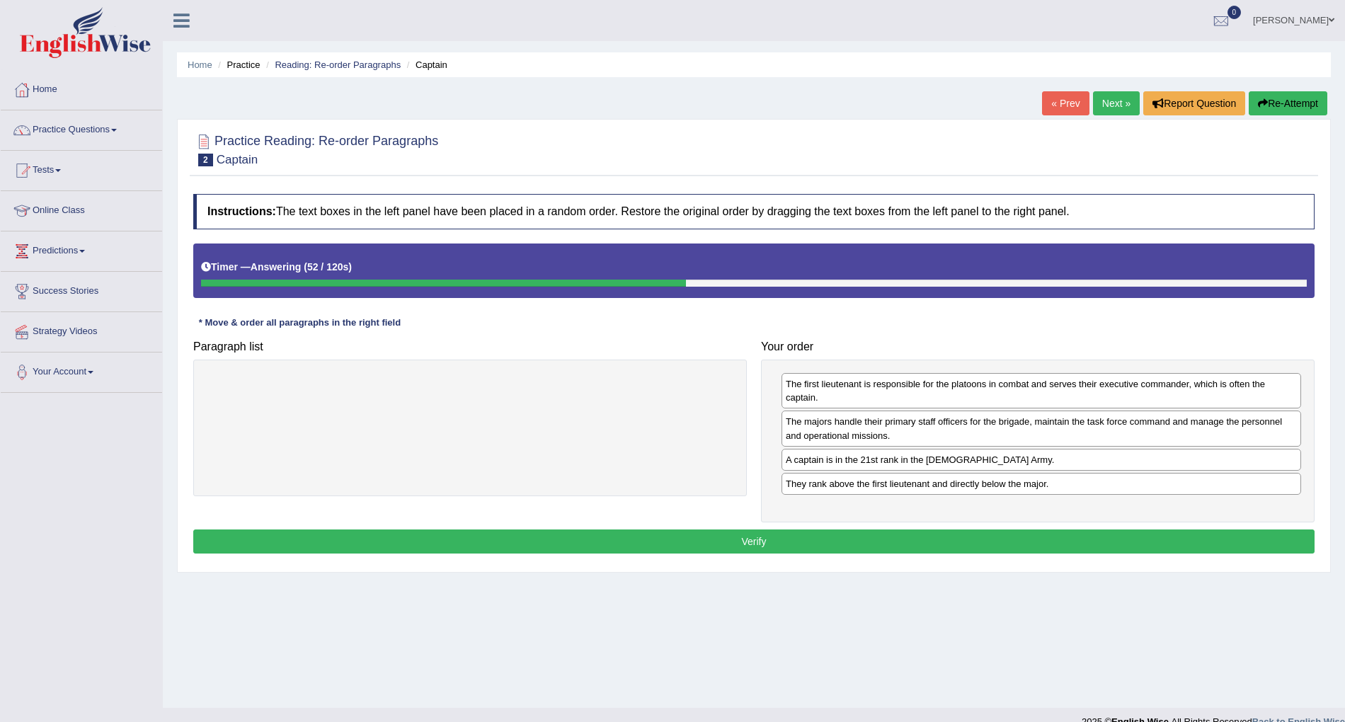
click at [924, 527] on div "Instructions: The text boxes in the left panel have been placed in a random ord…" at bounding box center [754, 376] width 1128 height 378
click at [920, 541] on button "Verify" at bounding box center [753, 541] width 1121 height 24
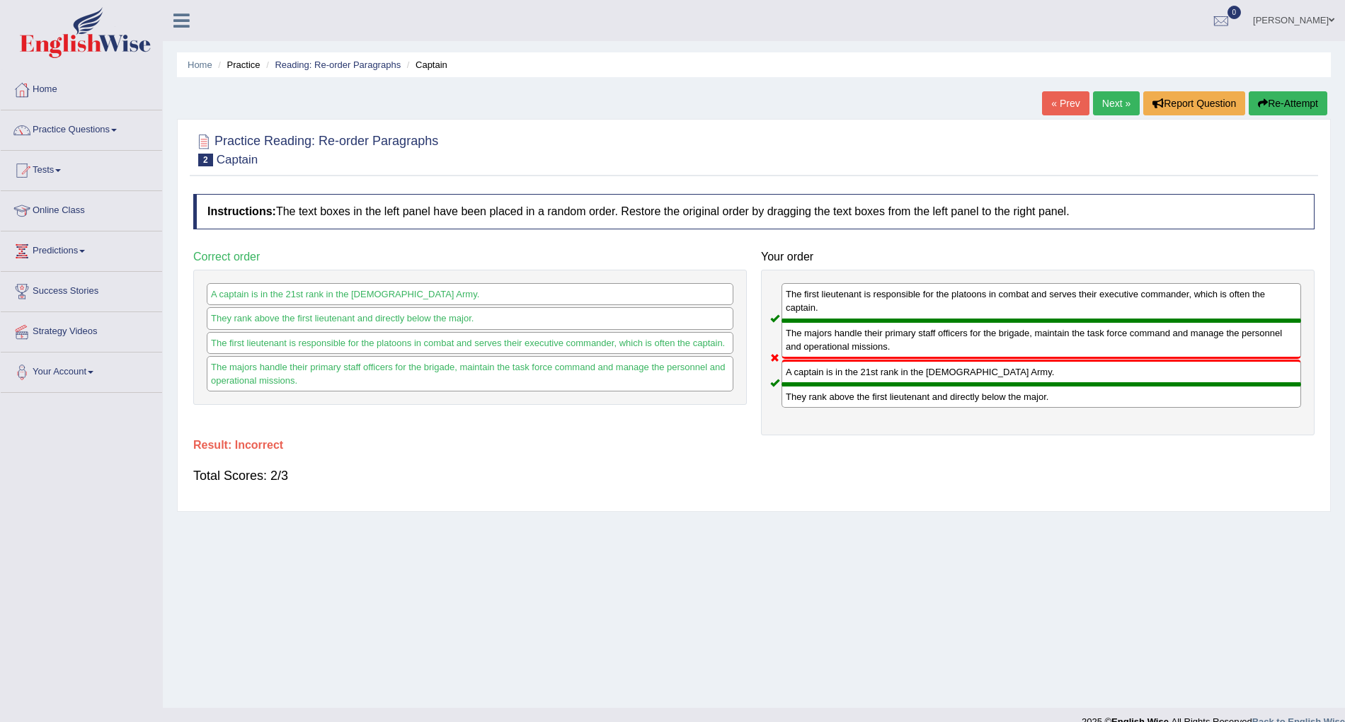
click at [1115, 101] on link "Next »" at bounding box center [1116, 103] width 47 height 24
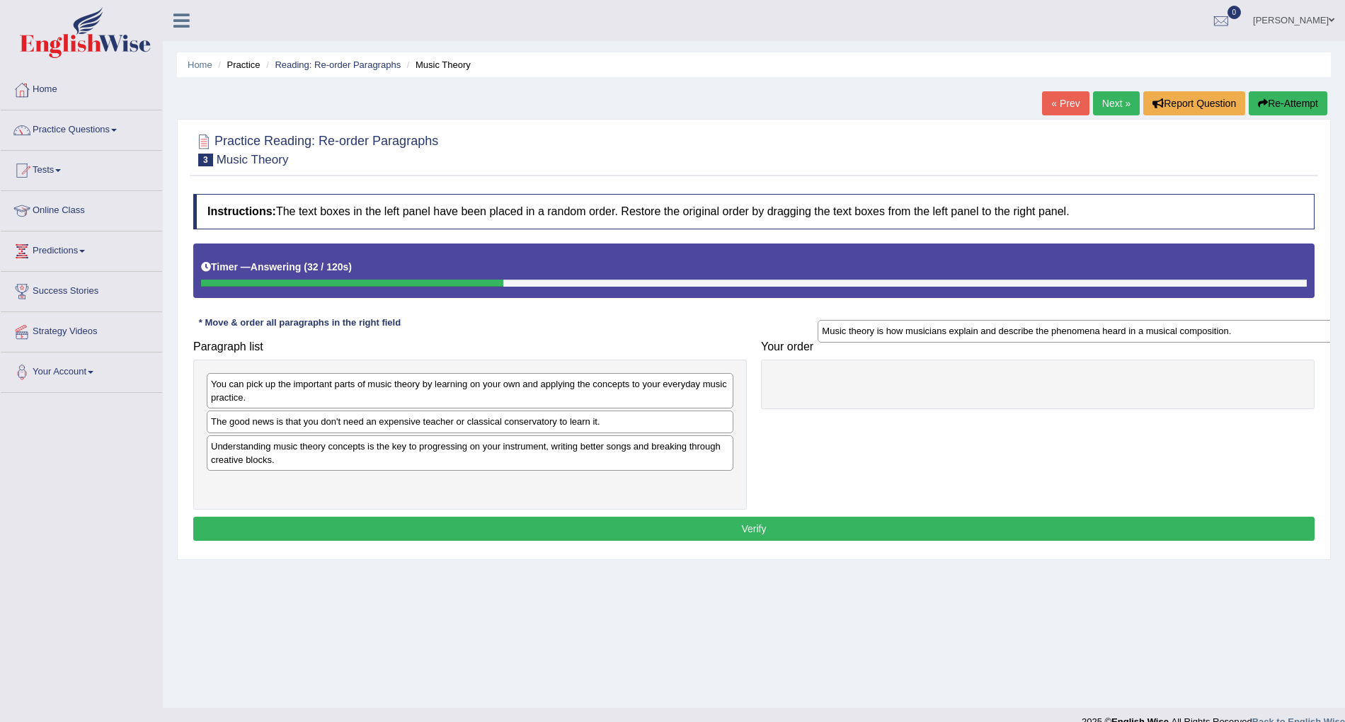
drag, startPoint x: 286, startPoint y: 461, endPoint x: 808, endPoint y: 338, distance: 536.1
click at [900, 340] on div "Music theory is how musicians explain and describe the phenomena heard in a mus…" at bounding box center [1080, 331] width 526 height 23
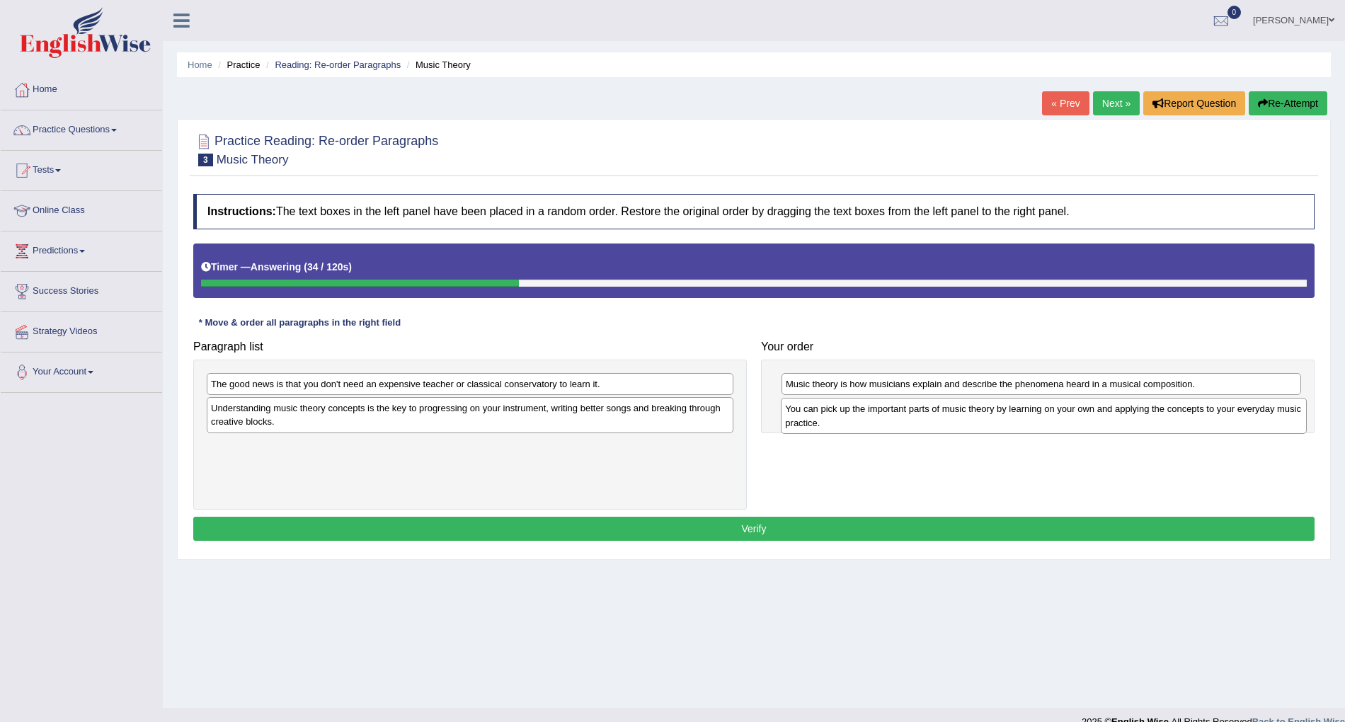
drag, startPoint x: 429, startPoint y: 394, endPoint x: 1000, endPoint y: 414, distance: 571.5
click at [1003, 416] on div "You can pick up the important parts of music theory by learning on your own and…" at bounding box center [1044, 416] width 526 height 36
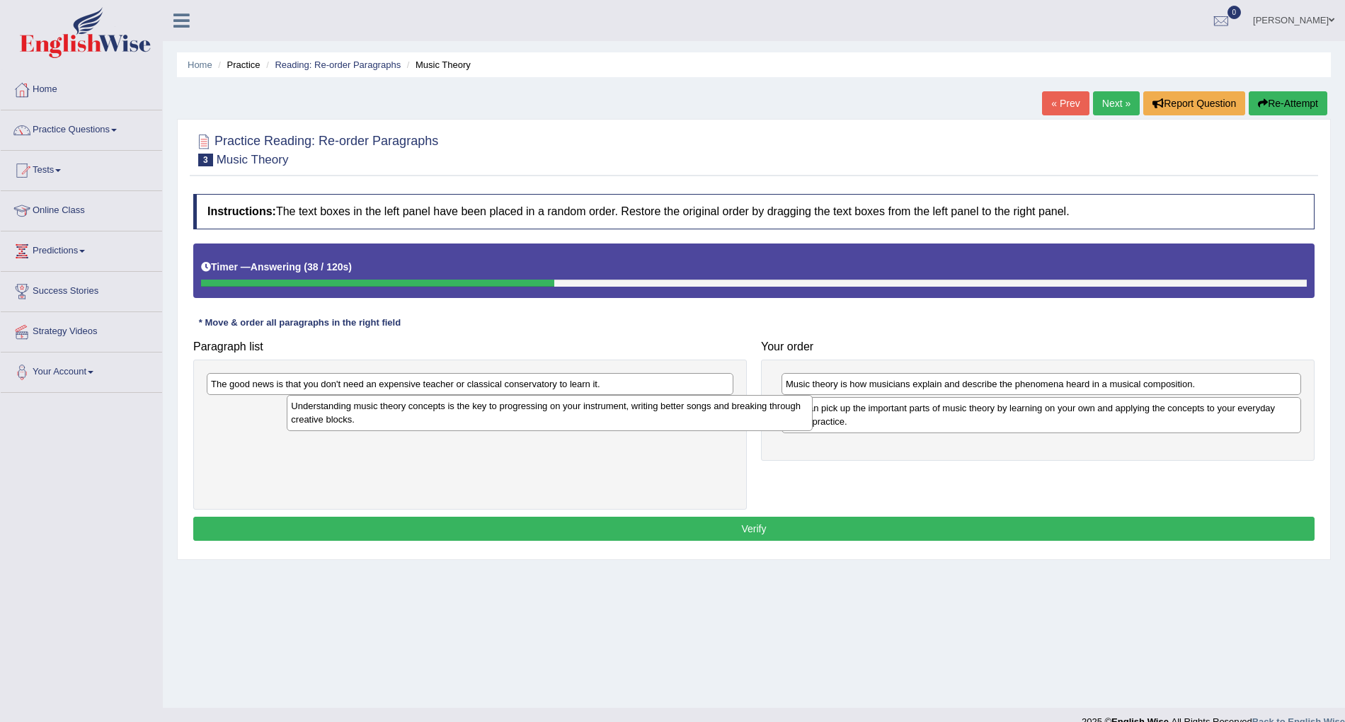
drag, startPoint x: 453, startPoint y: 403, endPoint x: 464, endPoint y: 397, distance: 13.0
click at [464, 397] on div "Understanding music theory concepts is the key to progressing on your instrumen…" at bounding box center [550, 413] width 526 height 36
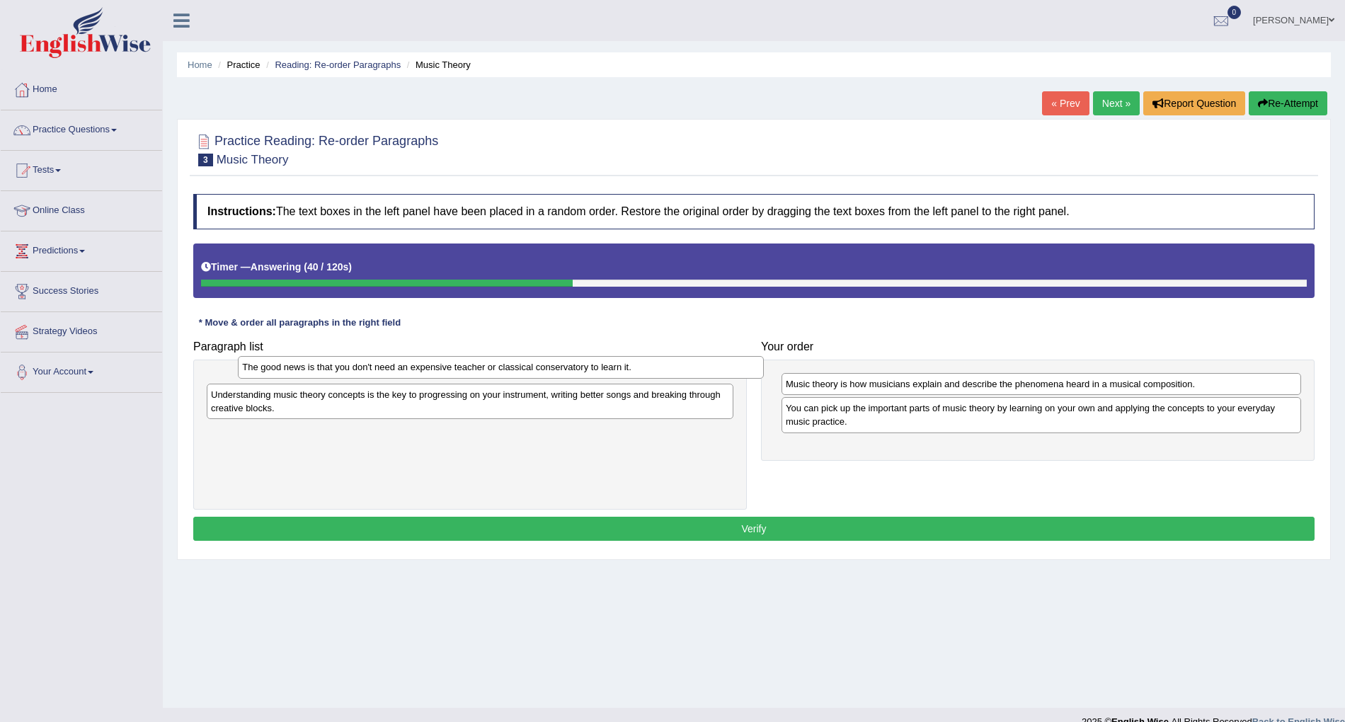
drag, startPoint x: 452, startPoint y: 386, endPoint x: 487, endPoint y: 360, distance: 44.0
click at [487, 360] on div "The good news is that you don't need an expensive teacher or classical conserva…" at bounding box center [501, 367] width 526 height 23
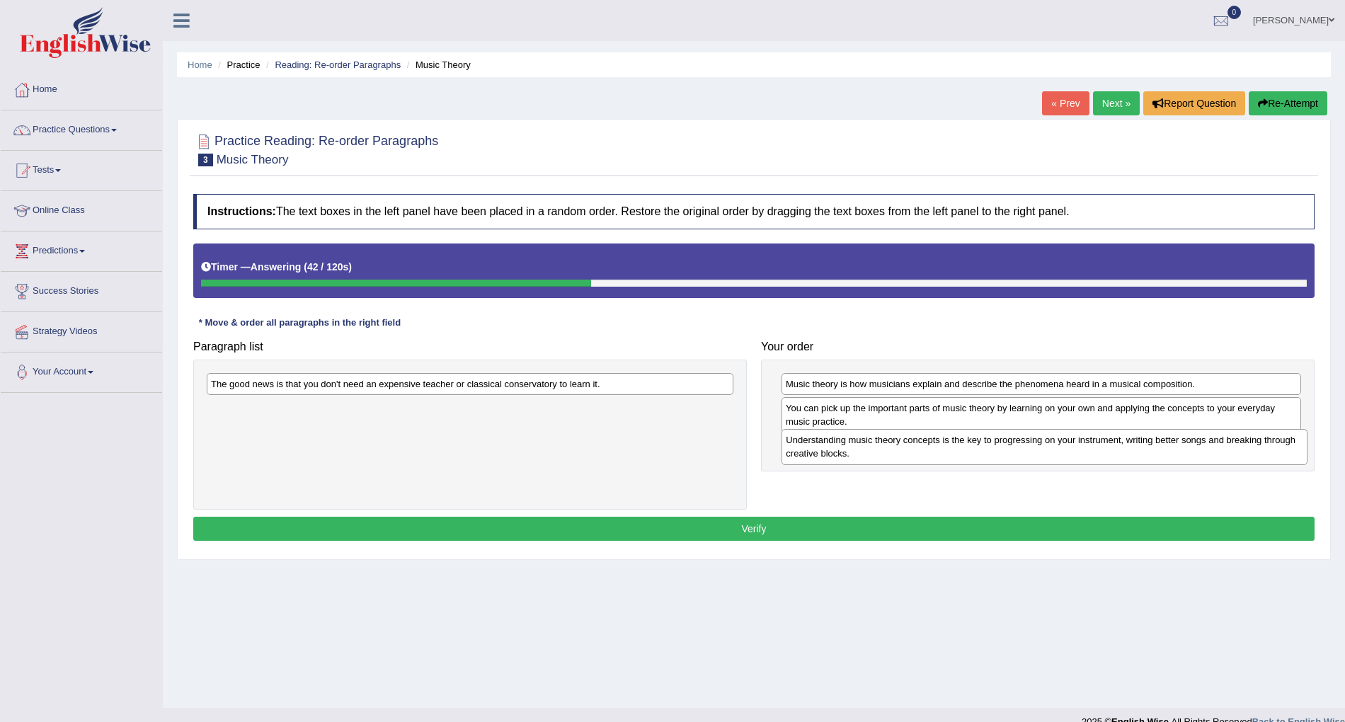
drag, startPoint x: 464, startPoint y: 417, endPoint x: 1039, endPoint y: 448, distance: 575.5
click at [1039, 448] on div "Understanding music theory concepts is the key to progressing on your instrumen…" at bounding box center [1044, 447] width 526 height 36
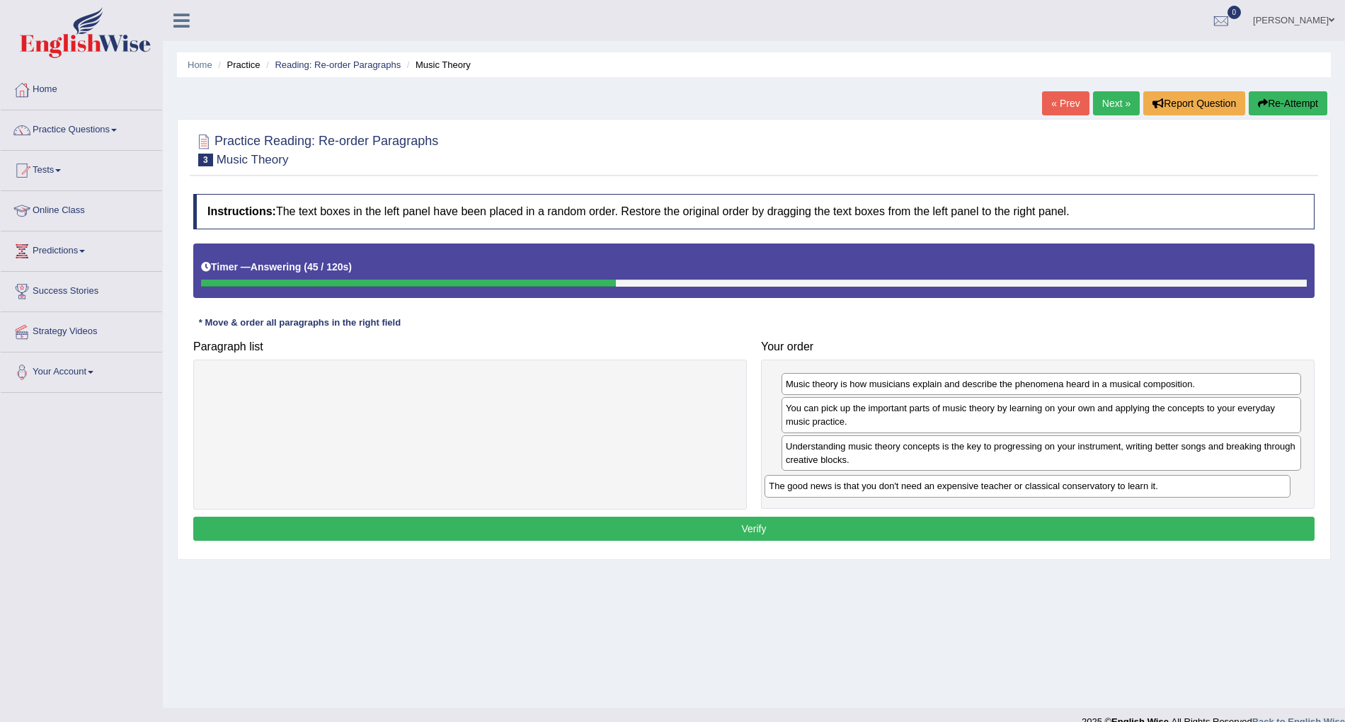
drag, startPoint x: 418, startPoint y: 375, endPoint x: 970, endPoint y: 473, distance: 560.6
click at [970, 475] on div "The good news is that you don't need an expensive teacher or classical conserva…" at bounding box center [1027, 486] width 526 height 23
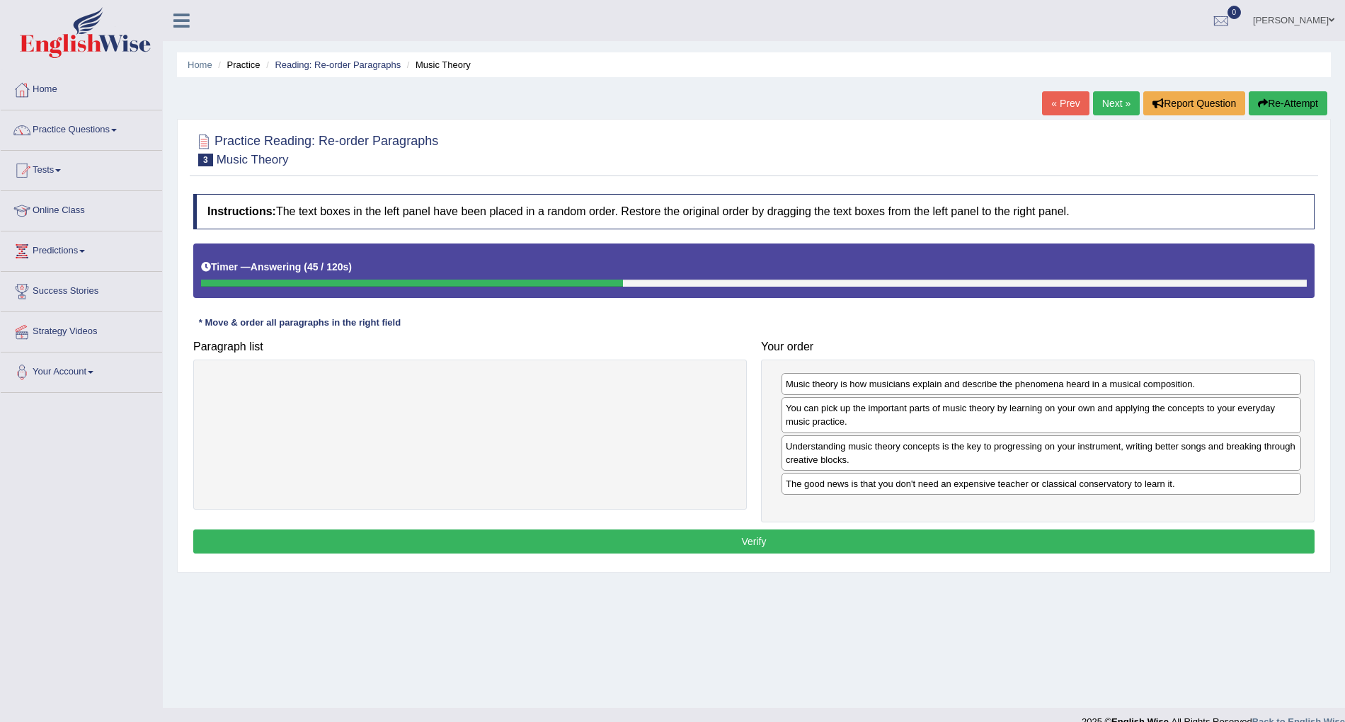
click at [815, 517] on div "Music theory is how musicians explain and describe the phenomena heard in a mus…" at bounding box center [1037, 441] width 553 height 163
click at [794, 539] on button "Verify" at bounding box center [753, 541] width 1121 height 24
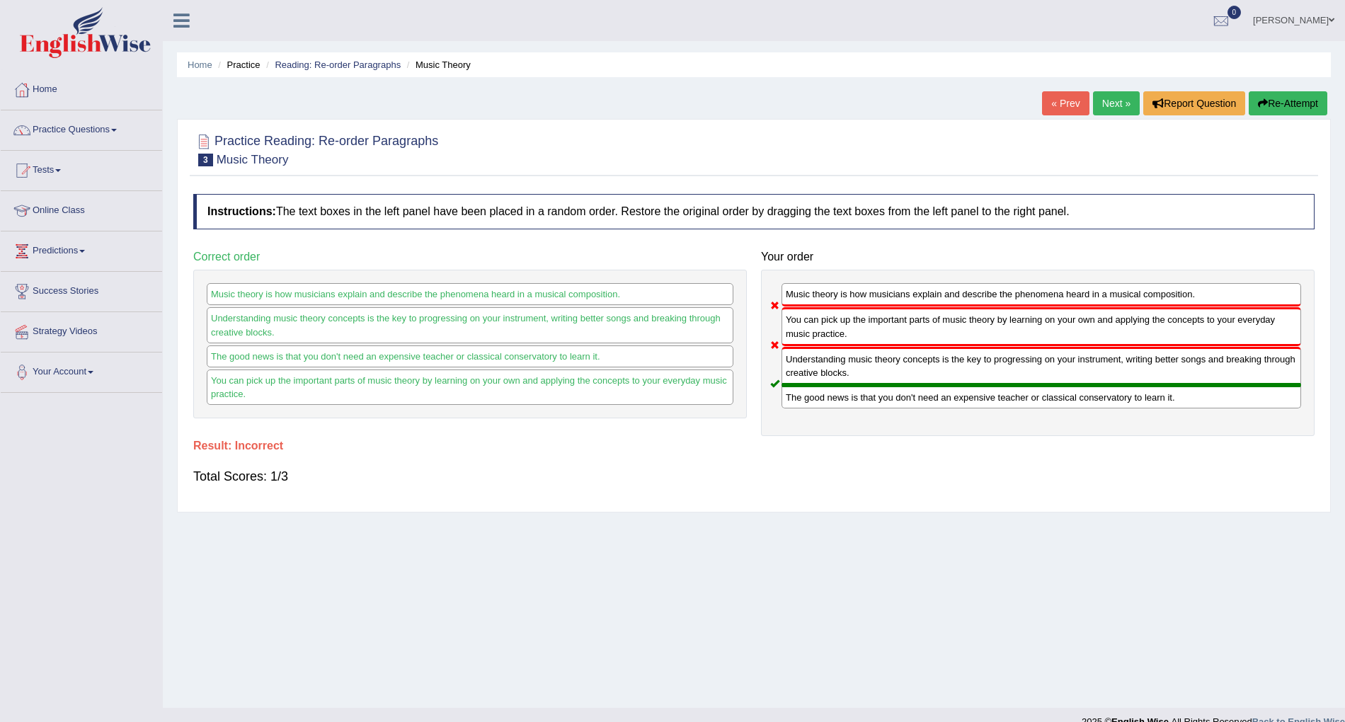
drag, startPoint x: 821, startPoint y: 360, endPoint x: 825, endPoint y: 330, distance: 30.6
click at [825, 330] on div "Music theory is how musicians explain and describe the phenomena heard in a mus…" at bounding box center [1037, 353] width 553 height 166
click at [1103, 102] on link "Next »" at bounding box center [1116, 103] width 47 height 24
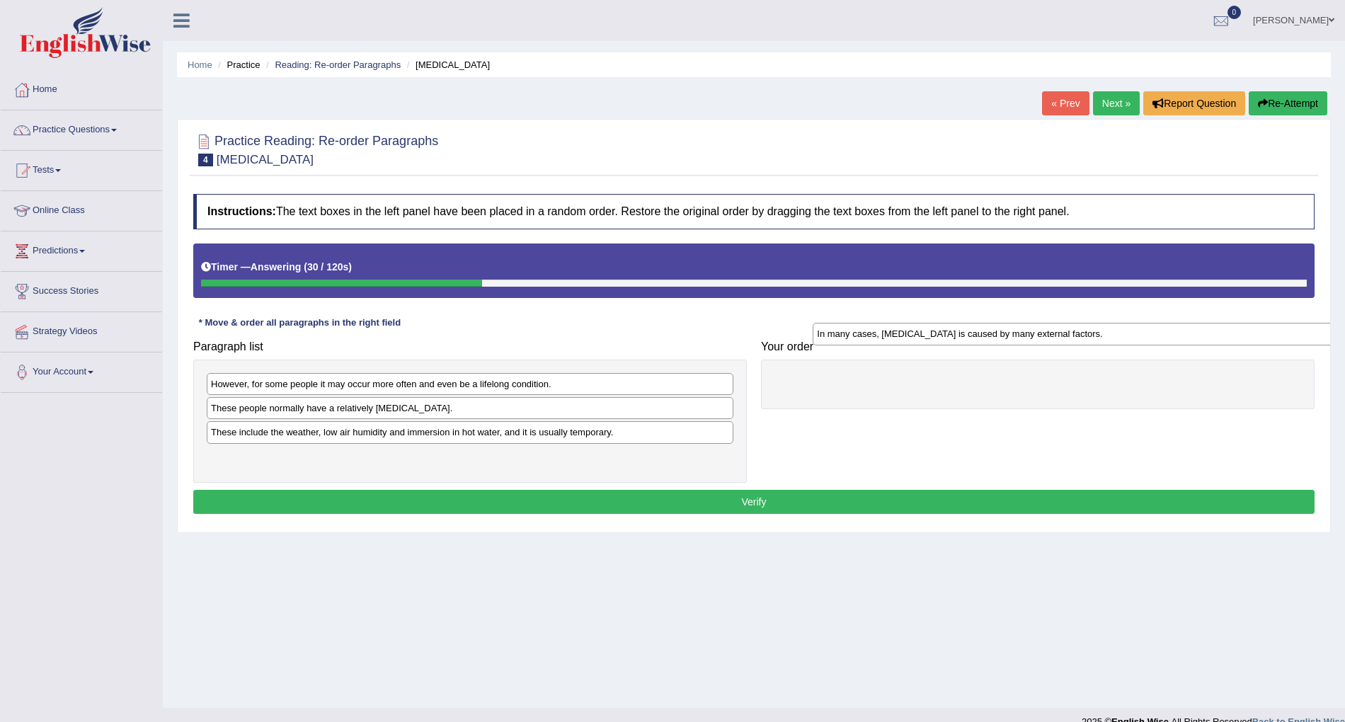
drag, startPoint x: 473, startPoint y: 415, endPoint x: 1077, endPoint y: 334, distance: 609.8
click at [1079, 334] on div "In many cases, dry skin is caused by many external factors." at bounding box center [1076, 334] width 526 height 23
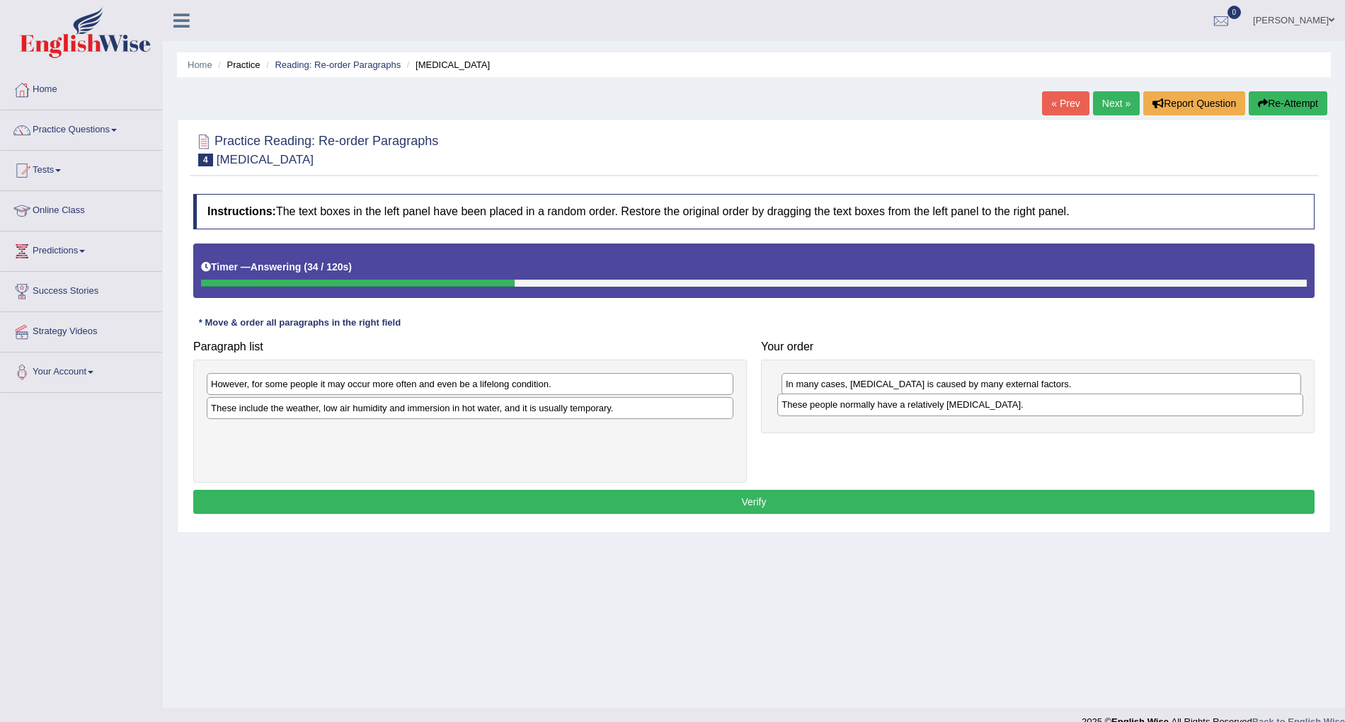
drag, startPoint x: 389, startPoint y: 422, endPoint x: 951, endPoint y: 411, distance: 562.1
click at [960, 415] on div "Paragraph list However, for some people it may occur more often and even be a l…" at bounding box center [753, 408] width 1135 height 150
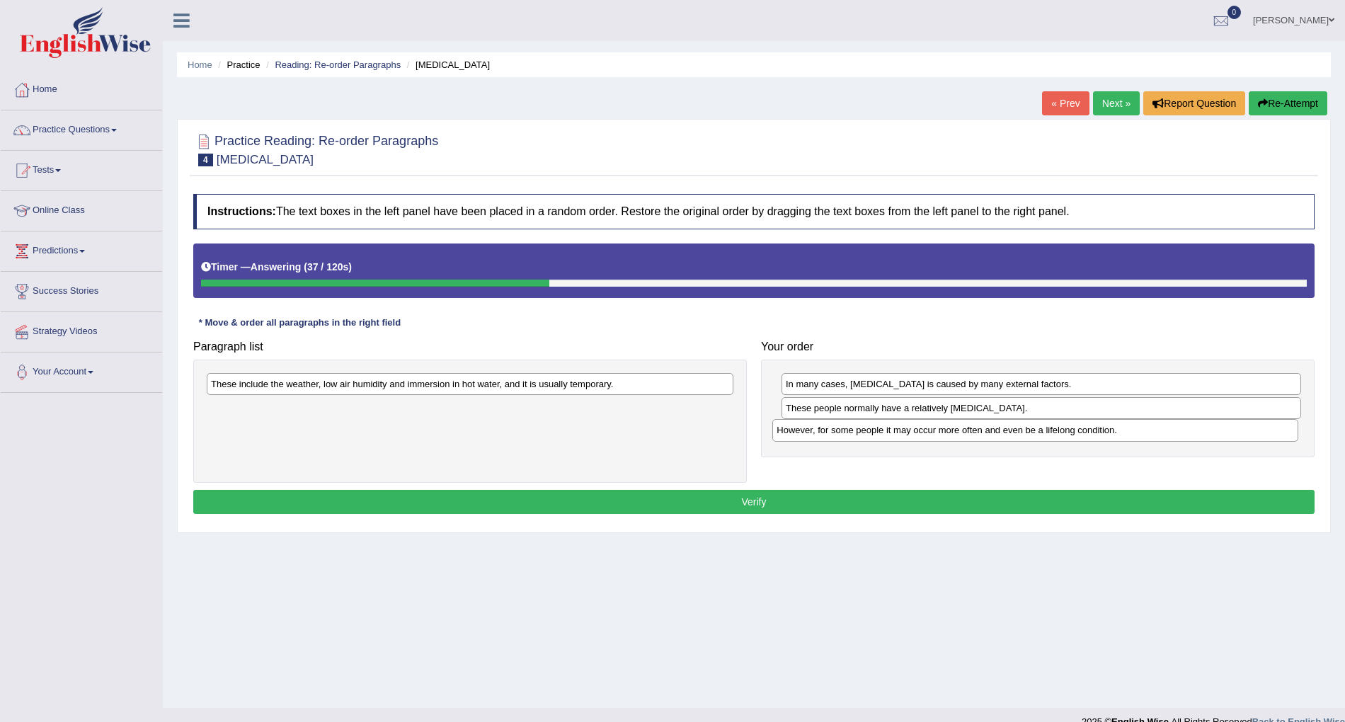
drag, startPoint x: 389, startPoint y: 394, endPoint x: 955, endPoint y: 440, distance: 567.4
click at [955, 440] on div "However, for some people it may occur more often and even be a lifelong conditi…" at bounding box center [1035, 430] width 526 height 23
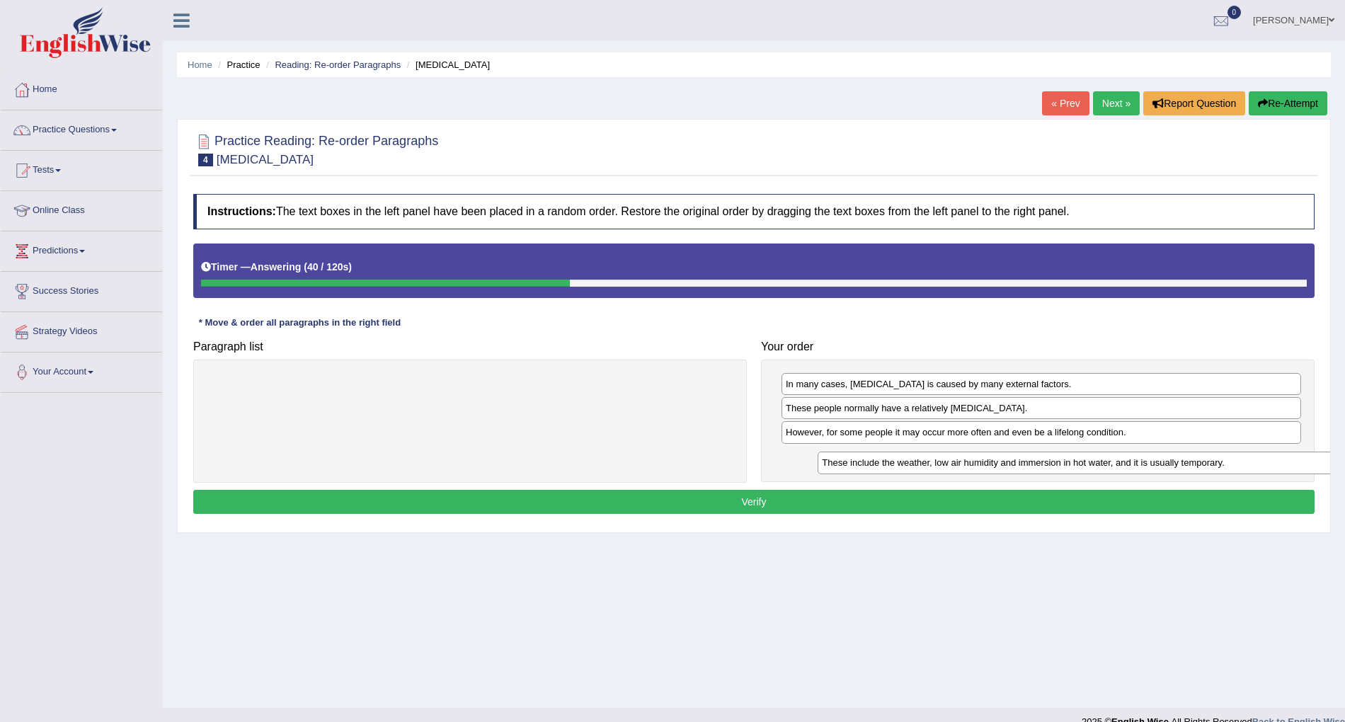
drag, startPoint x: 624, startPoint y: 389, endPoint x: 1212, endPoint y: 460, distance: 593.2
click at [1233, 465] on div "These include the weather, low air humidity and immersion in hot water, and it …" at bounding box center [1080, 463] width 526 height 23
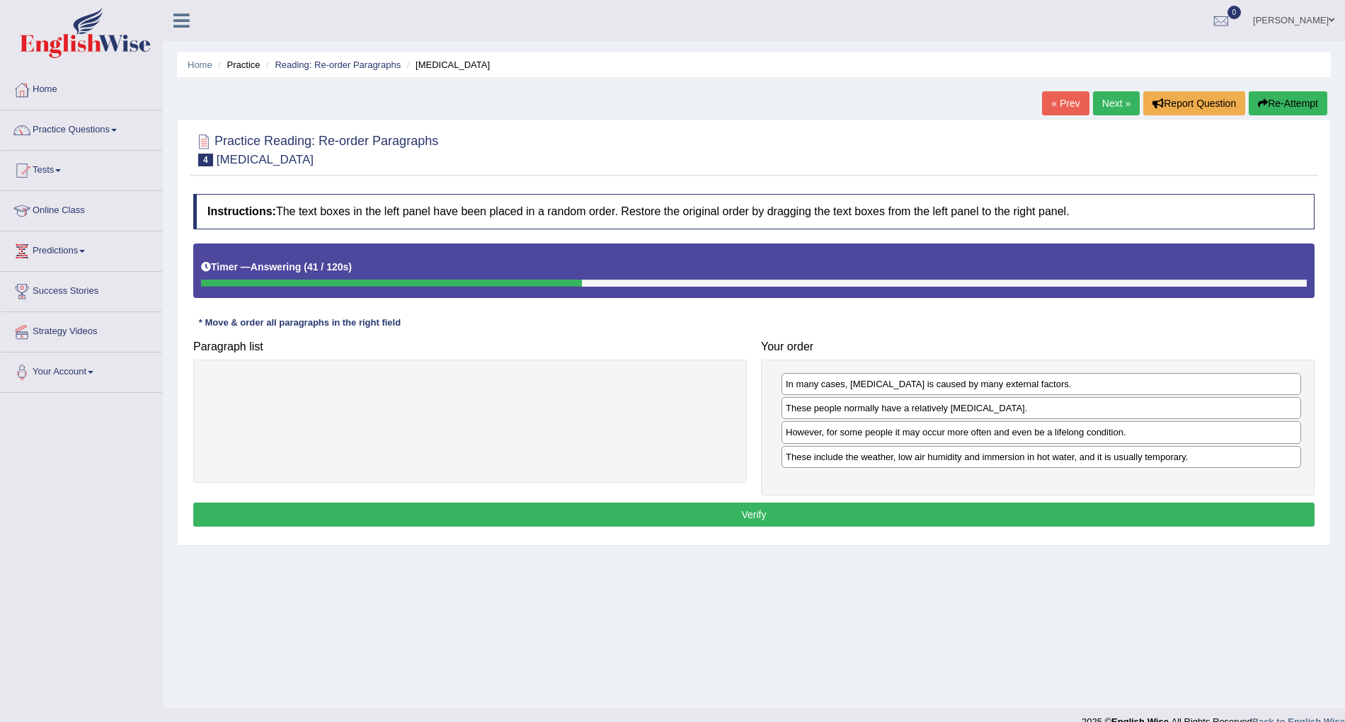
click at [893, 511] on button "Verify" at bounding box center [753, 515] width 1121 height 24
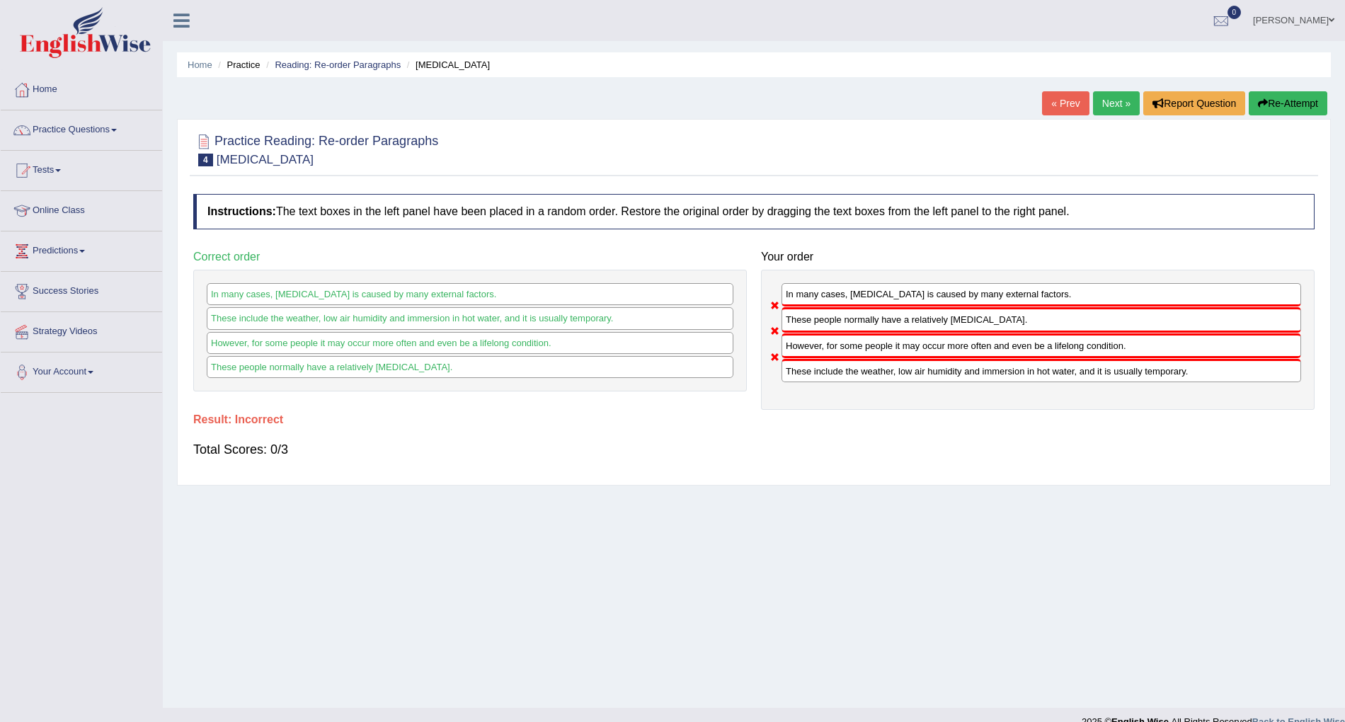
click at [1117, 103] on link "Next »" at bounding box center [1116, 103] width 47 height 24
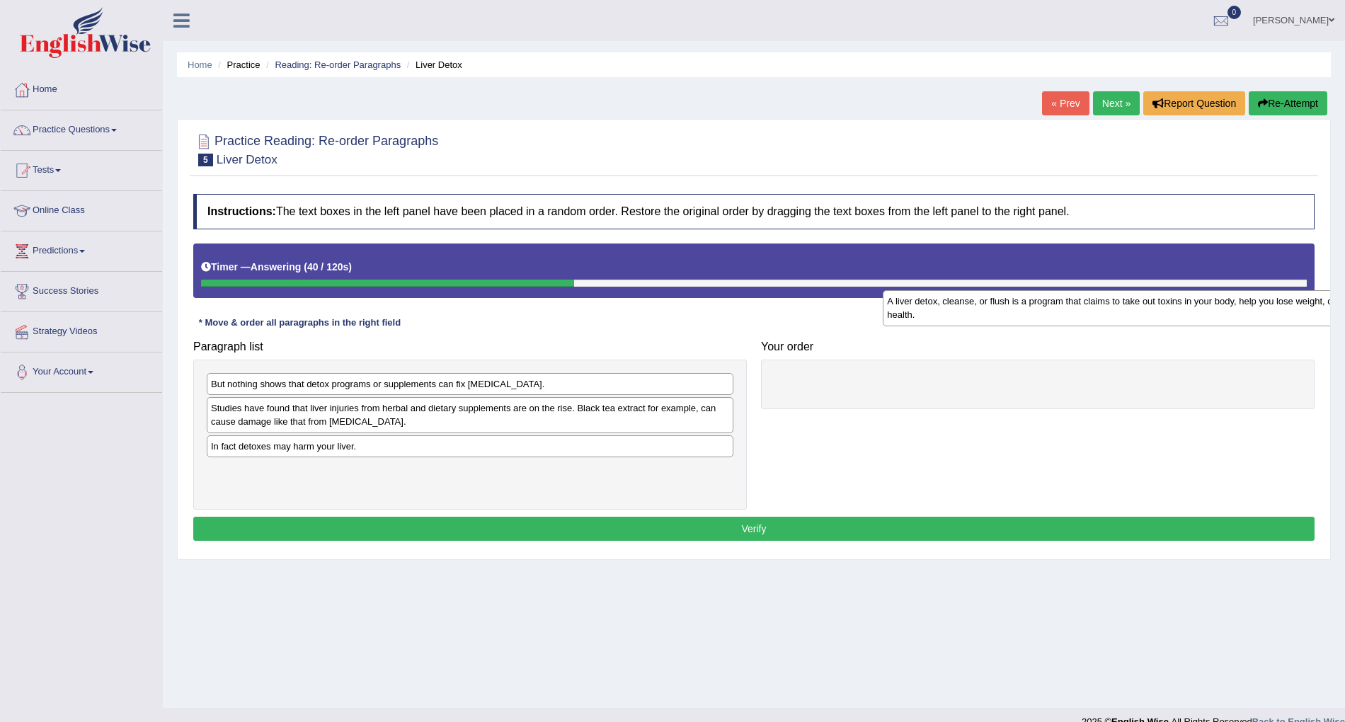
drag, startPoint x: 582, startPoint y: 433, endPoint x: 1258, endPoint y: 326, distance: 684.4
click at [1258, 326] on div "A liver detox, cleanse, or flush is a program that claims to take out toxins in…" at bounding box center [1146, 308] width 526 height 36
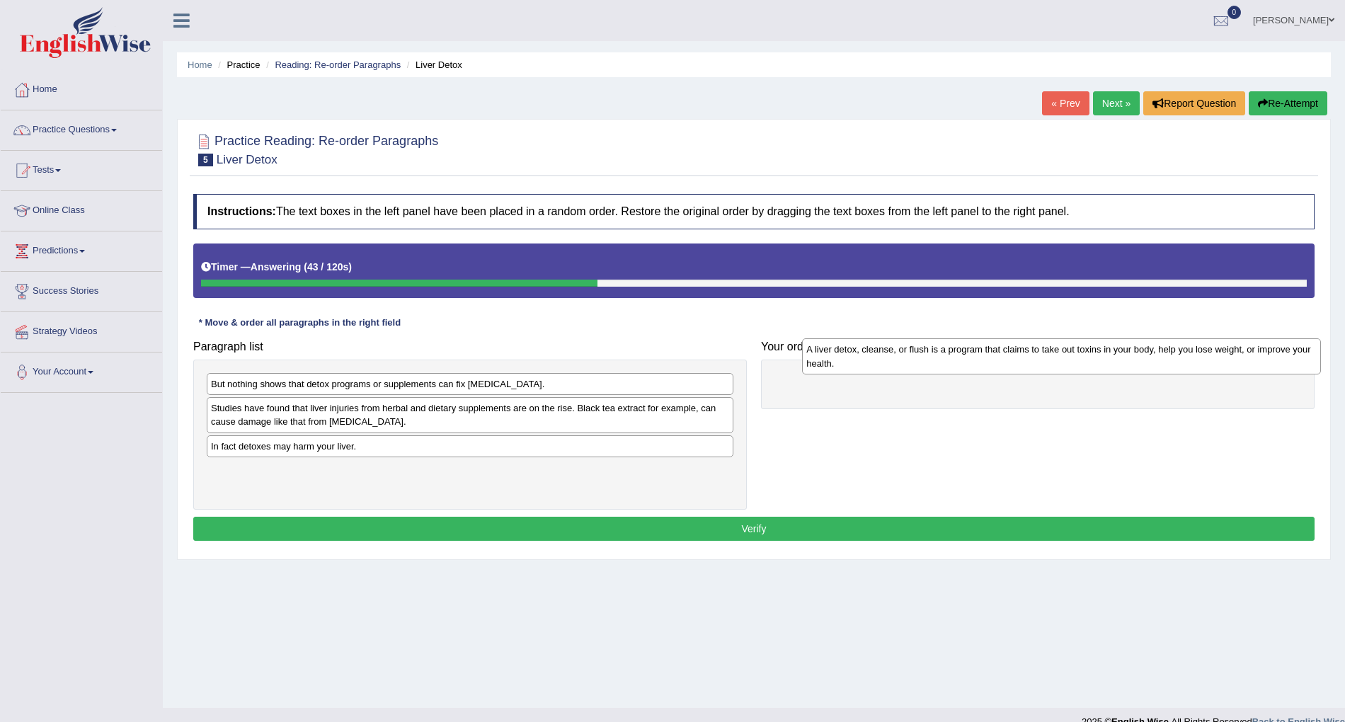
drag, startPoint x: 1113, startPoint y: 403, endPoint x: 1142, endPoint y: 357, distance: 54.4
click at [1142, 357] on div "A liver detox, cleanse, or flush is a program that claims to take out toxins in…" at bounding box center [1061, 356] width 519 height 36
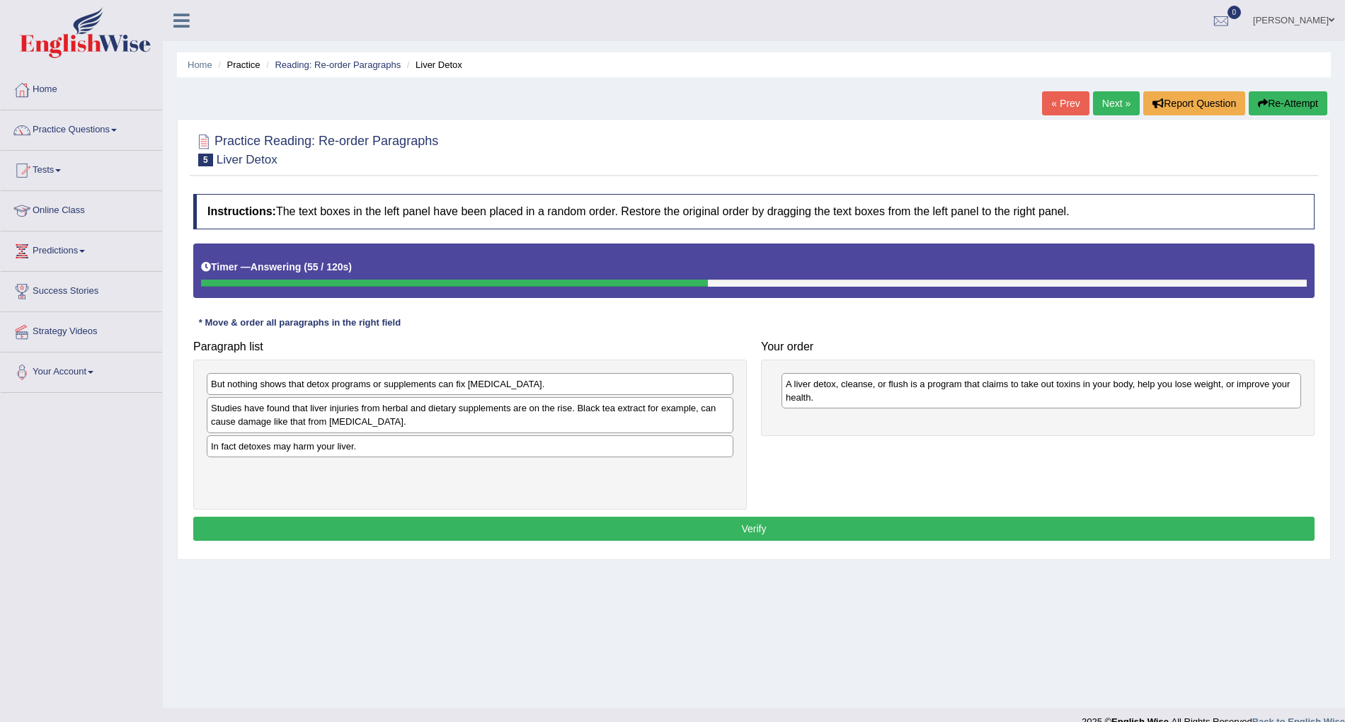
drag, startPoint x: 426, startPoint y: 397, endPoint x: 362, endPoint y: 409, distance: 64.8
click at [377, 411] on div "But nothing shows that detox programs or supplements can fix liver damage. Stud…" at bounding box center [469, 435] width 553 height 150
drag, startPoint x: 369, startPoint y: 403, endPoint x: 374, endPoint y: 397, distance: 8.5
click at [372, 399] on div "Studies have found that liver injuries from herbal and dietary supplements are …" at bounding box center [473, 412] width 526 height 36
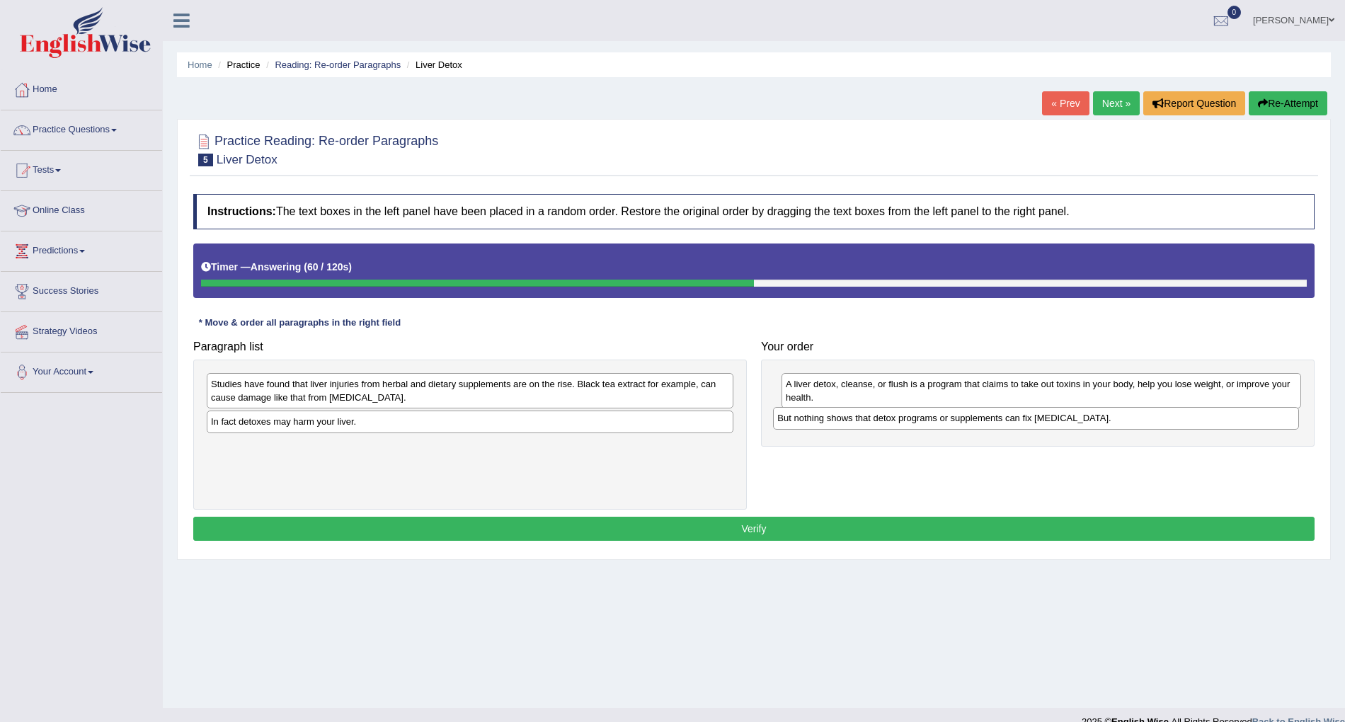
drag, startPoint x: 363, startPoint y: 396, endPoint x: 929, endPoint y: 426, distance: 567.0
click at [929, 428] on div "But nothing shows that detox programs or supplements can fix liver damage." at bounding box center [1036, 418] width 526 height 23
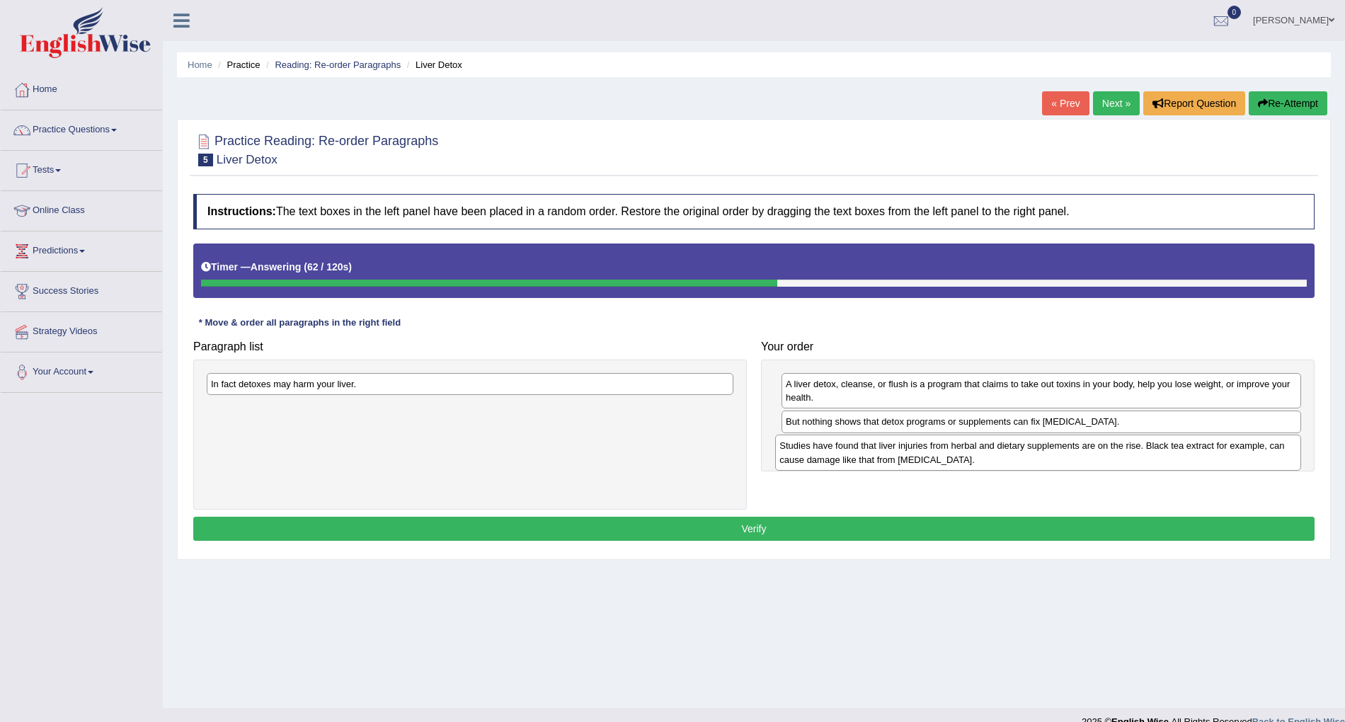
drag, startPoint x: 638, startPoint y: 398, endPoint x: 1207, endPoint y: 454, distance: 571.9
click at [1206, 459] on div "Studies have found that liver injuries from herbal and dietary supplements are …" at bounding box center [1038, 453] width 526 height 36
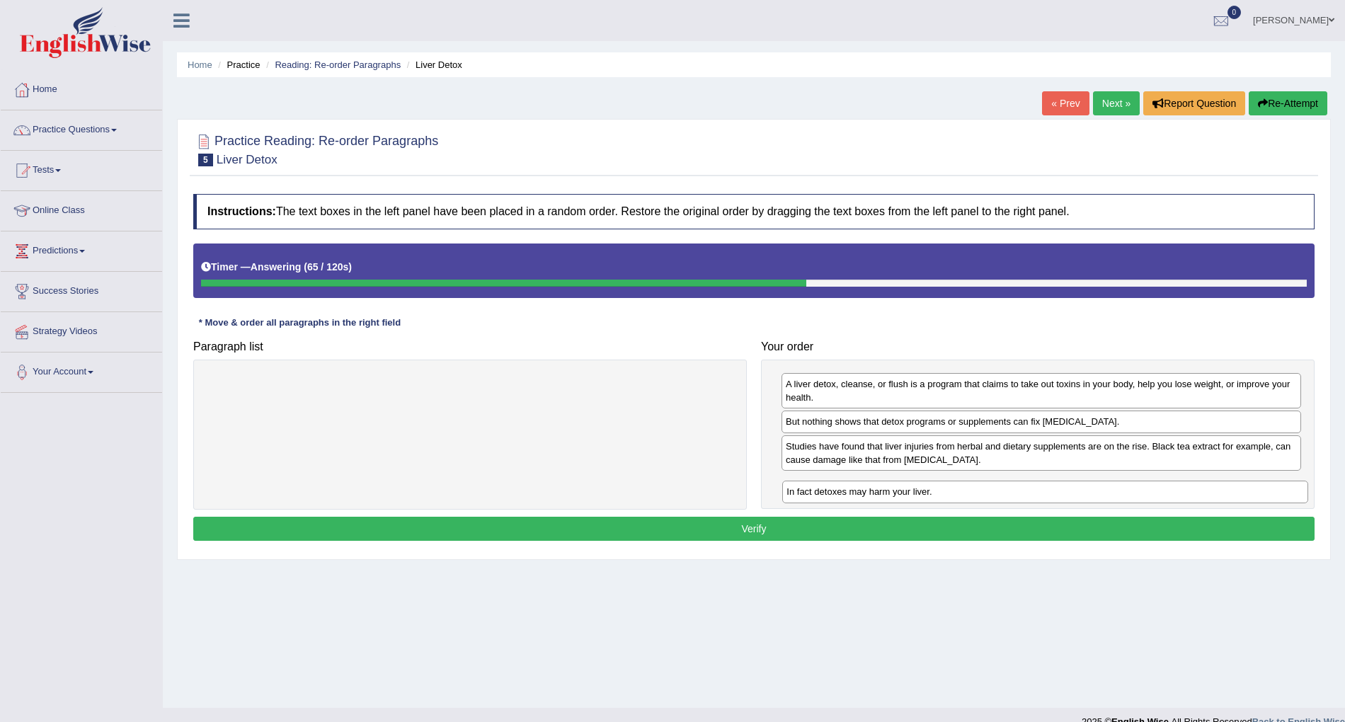
drag, startPoint x: 498, startPoint y: 386, endPoint x: 1077, endPoint y: 483, distance: 587.0
click at [1077, 488] on div "In fact detoxes may harm your liver." at bounding box center [1045, 492] width 526 height 23
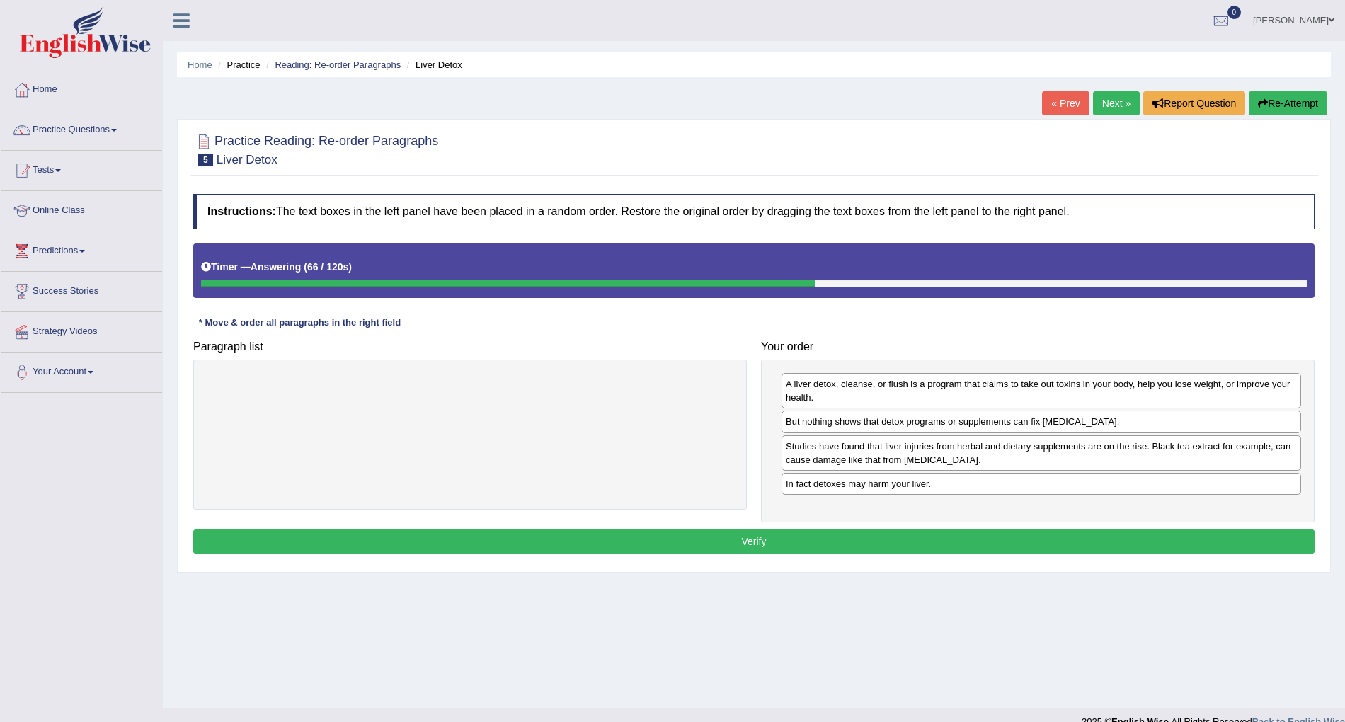
click at [888, 536] on button "Verify" at bounding box center [753, 541] width 1121 height 24
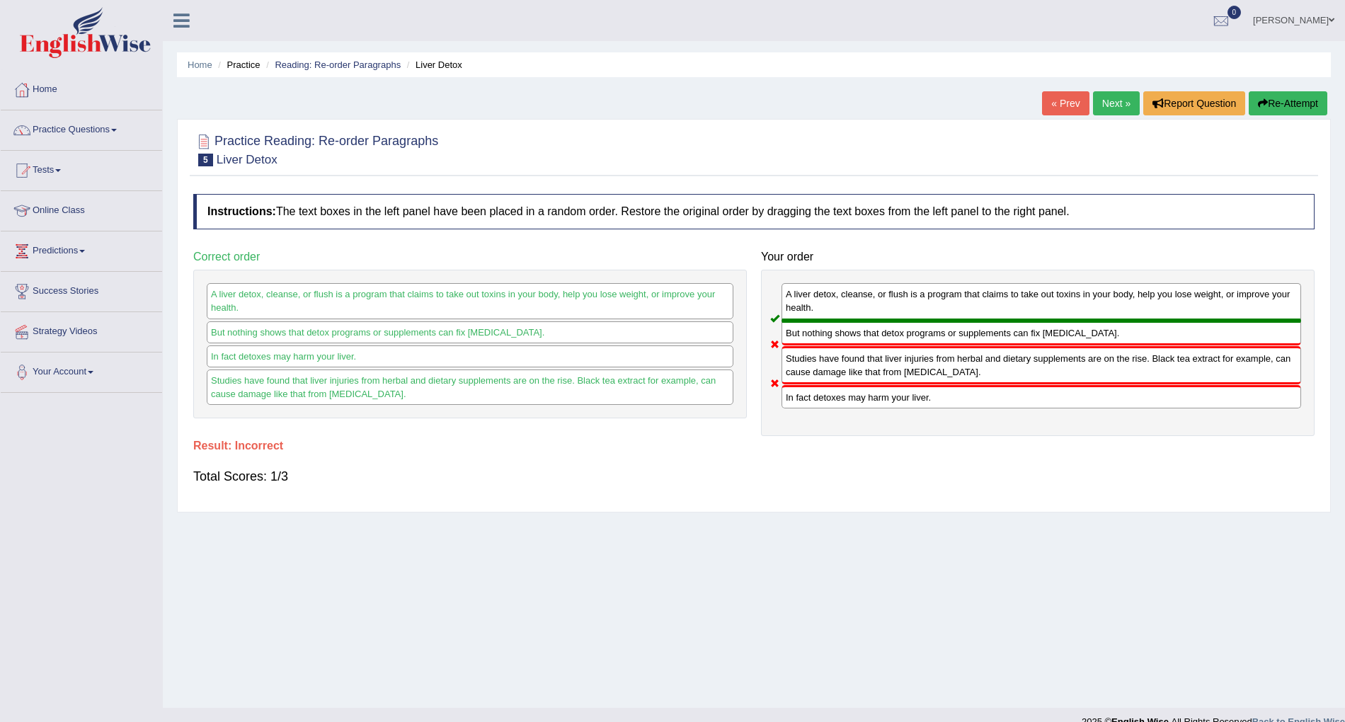
click at [1059, 100] on link "« Prev" at bounding box center [1065, 103] width 47 height 24
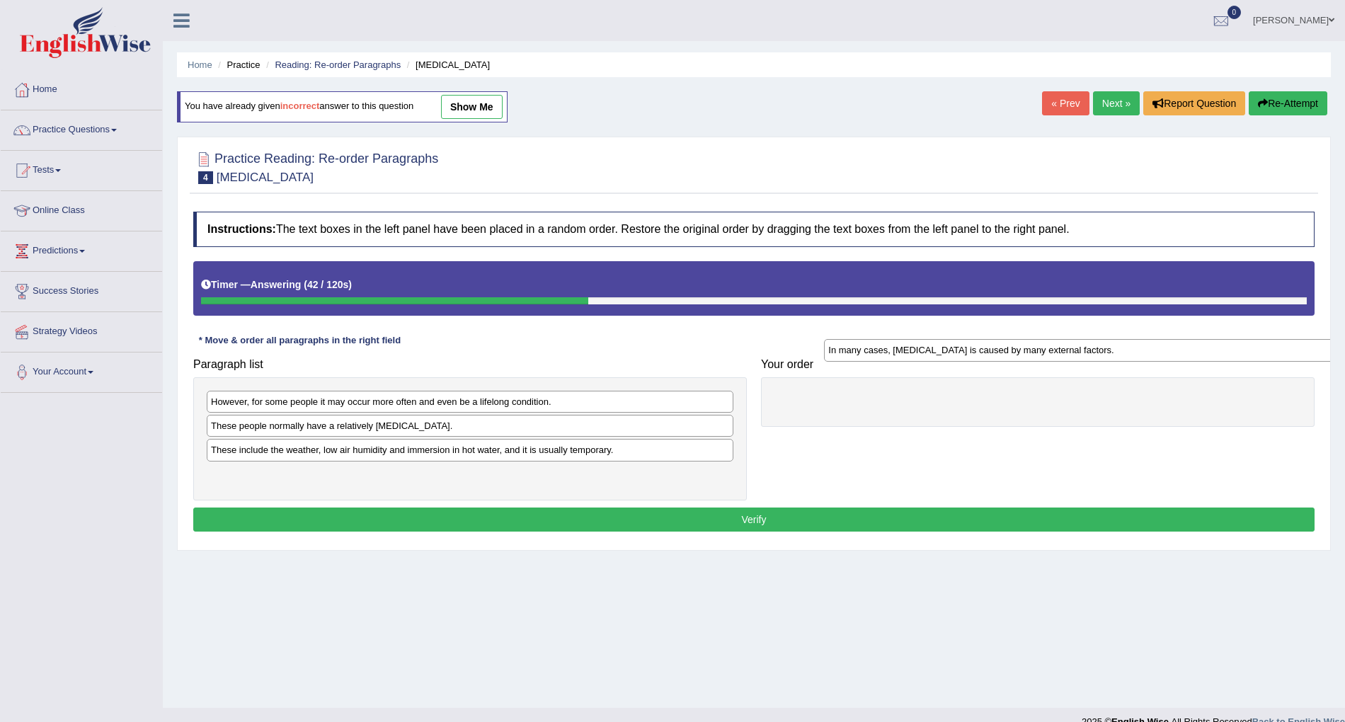
drag, startPoint x: 279, startPoint y: 432, endPoint x: 896, endPoint y: 355, distance: 621.9
click at [896, 355] on div "In many cases, [MEDICAL_DATA] is caused by many external factors." at bounding box center [1087, 350] width 526 height 23
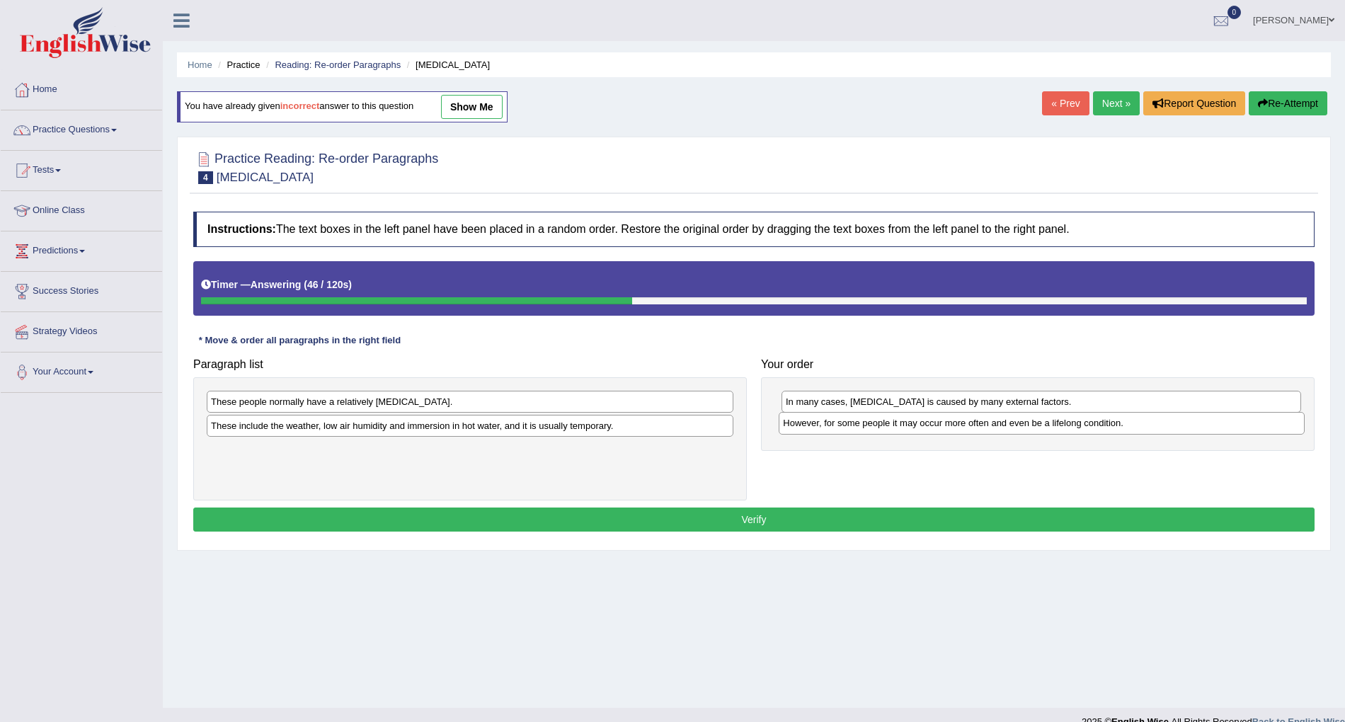
drag, startPoint x: 323, startPoint y: 412, endPoint x: 850, endPoint y: 423, distance: 526.7
click at [895, 430] on div "However, for some people it may occur more often and even be a lifelong conditi…" at bounding box center [1042, 423] width 526 height 23
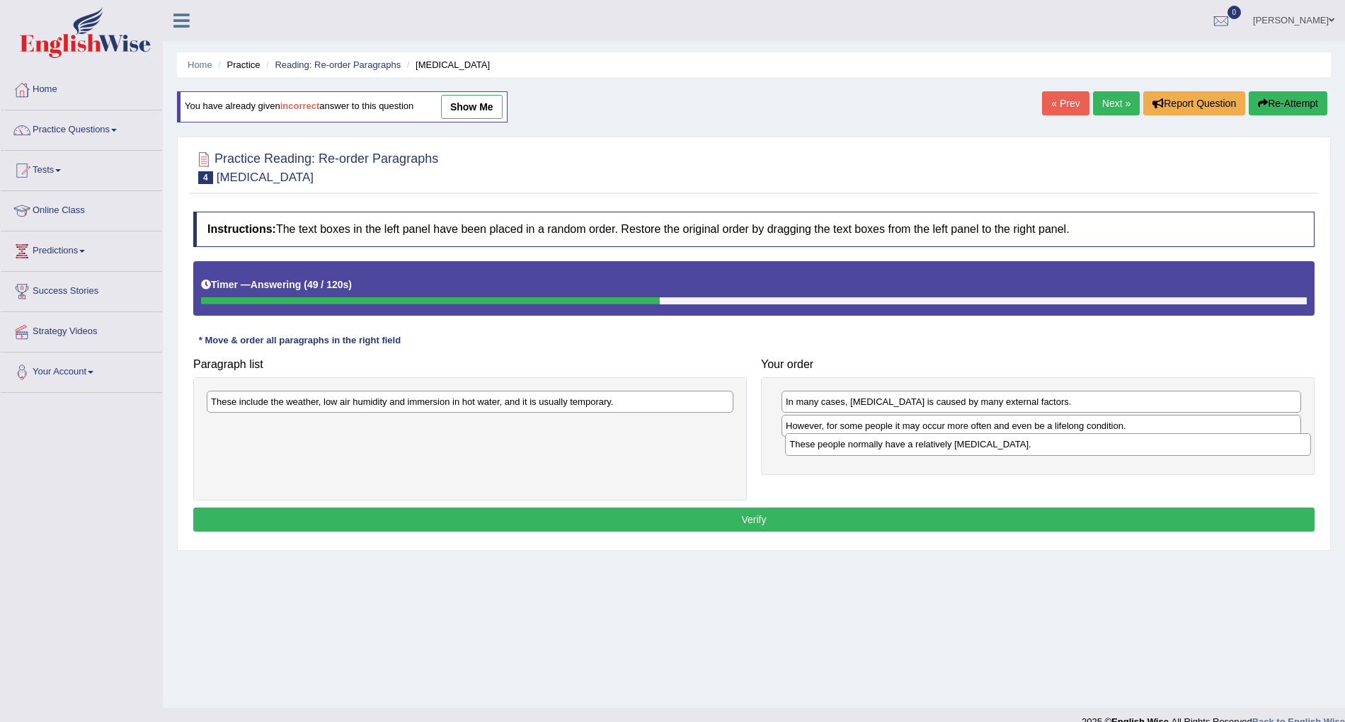
drag, startPoint x: 422, startPoint y: 411, endPoint x: 1000, endPoint y: 453, distance: 579.8
click at [1000, 453] on div "These people normally have a relatively [MEDICAL_DATA]." at bounding box center [1048, 444] width 526 height 23
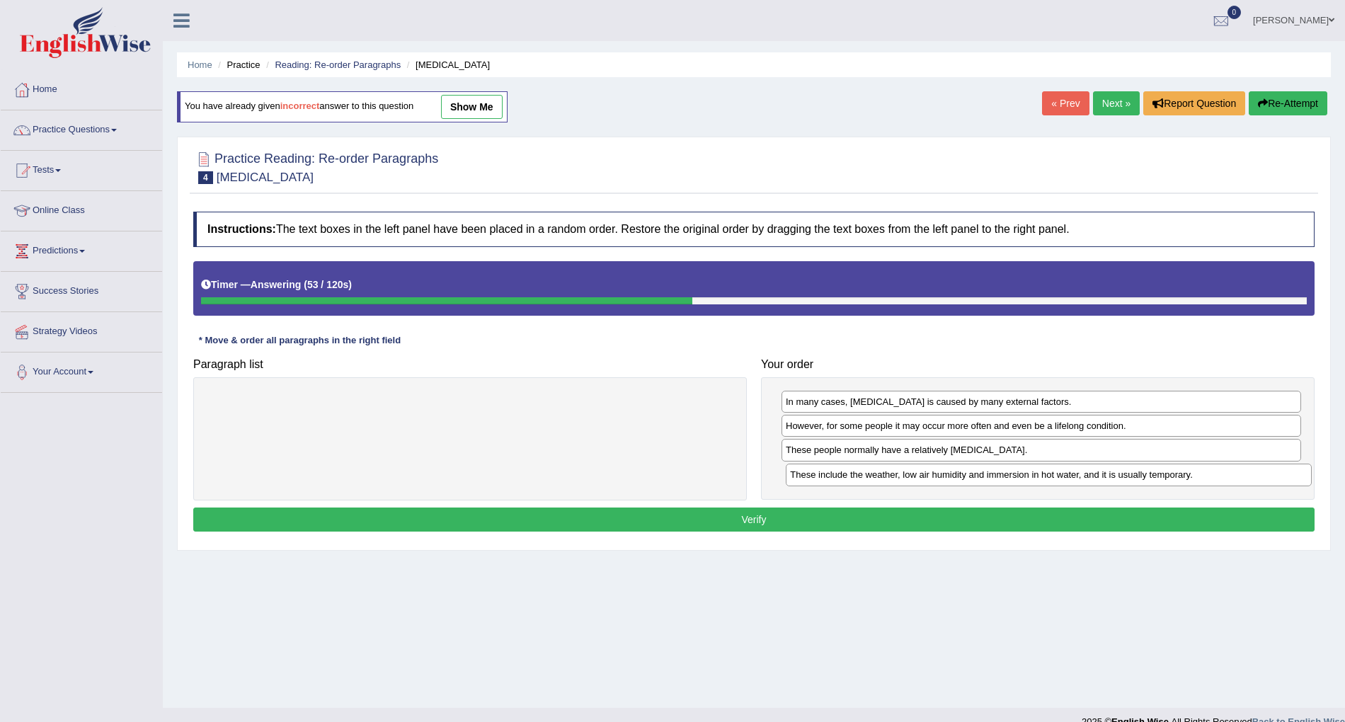
drag, startPoint x: 589, startPoint y: 408, endPoint x: 1161, endPoint y: 479, distance: 576.2
click at [1168, 479] on div "These include the weather, low air humidity and immersion in hot water, and it …" at bounding box center [1049, 475] width 526 height 23
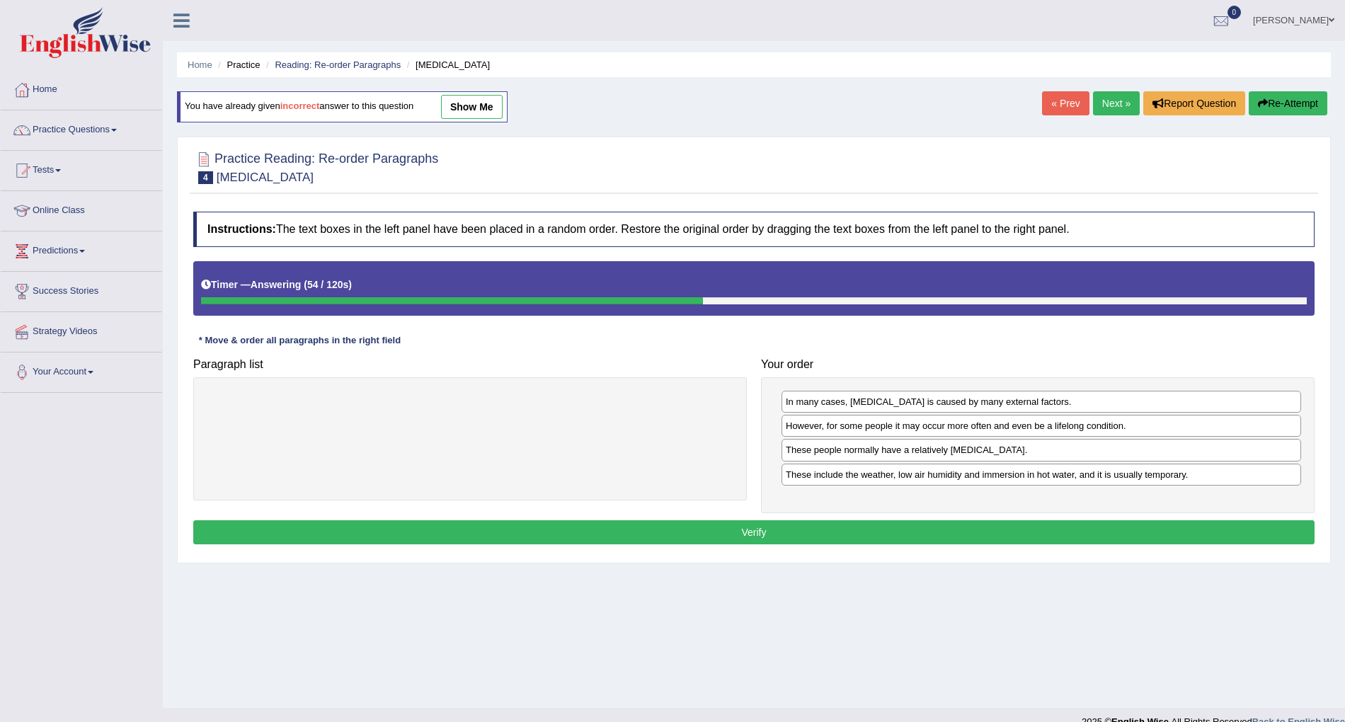
click at [975, 529] on button "Verify" at bounding box center [753, 532] width 1121 height 24
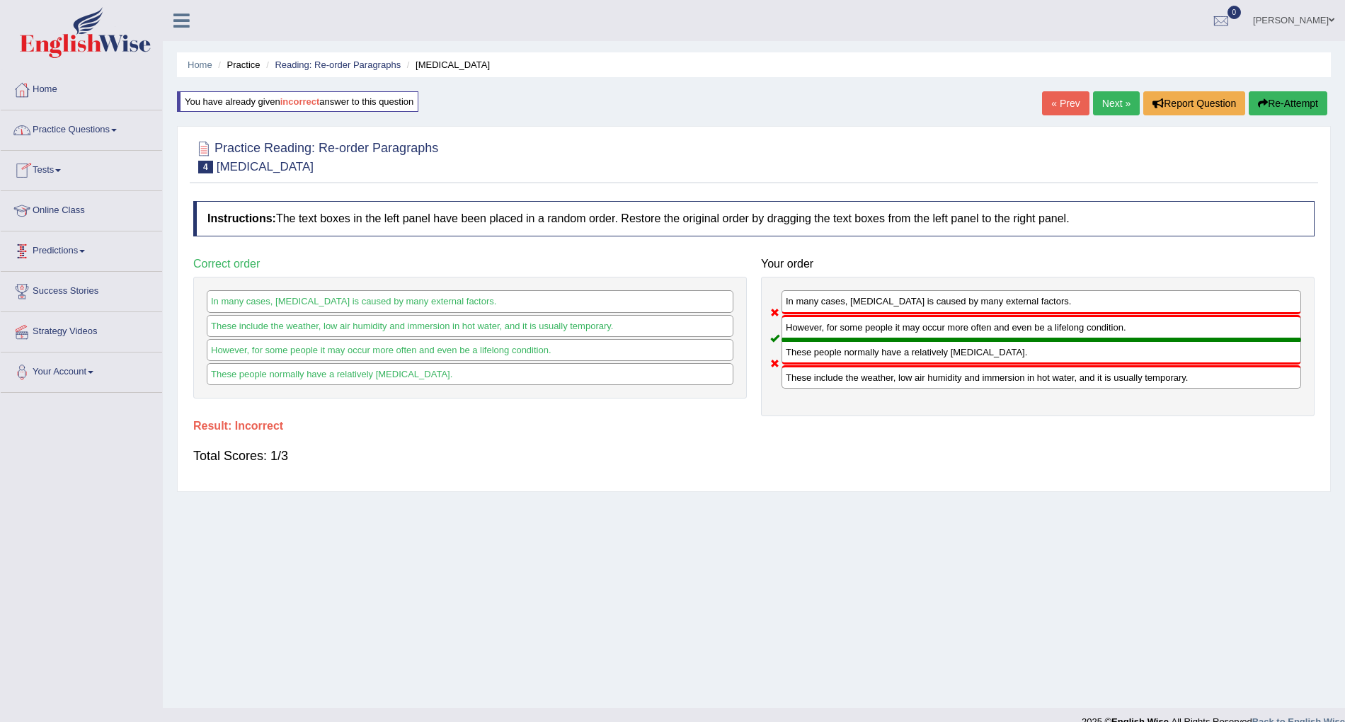
click at [47, 173] on link "Tests" at bounding box center [81, 168] width 161 height 35
click at [117, 133] on link "Practice Questions" at bounding box center [81, 127] width 161 height 35
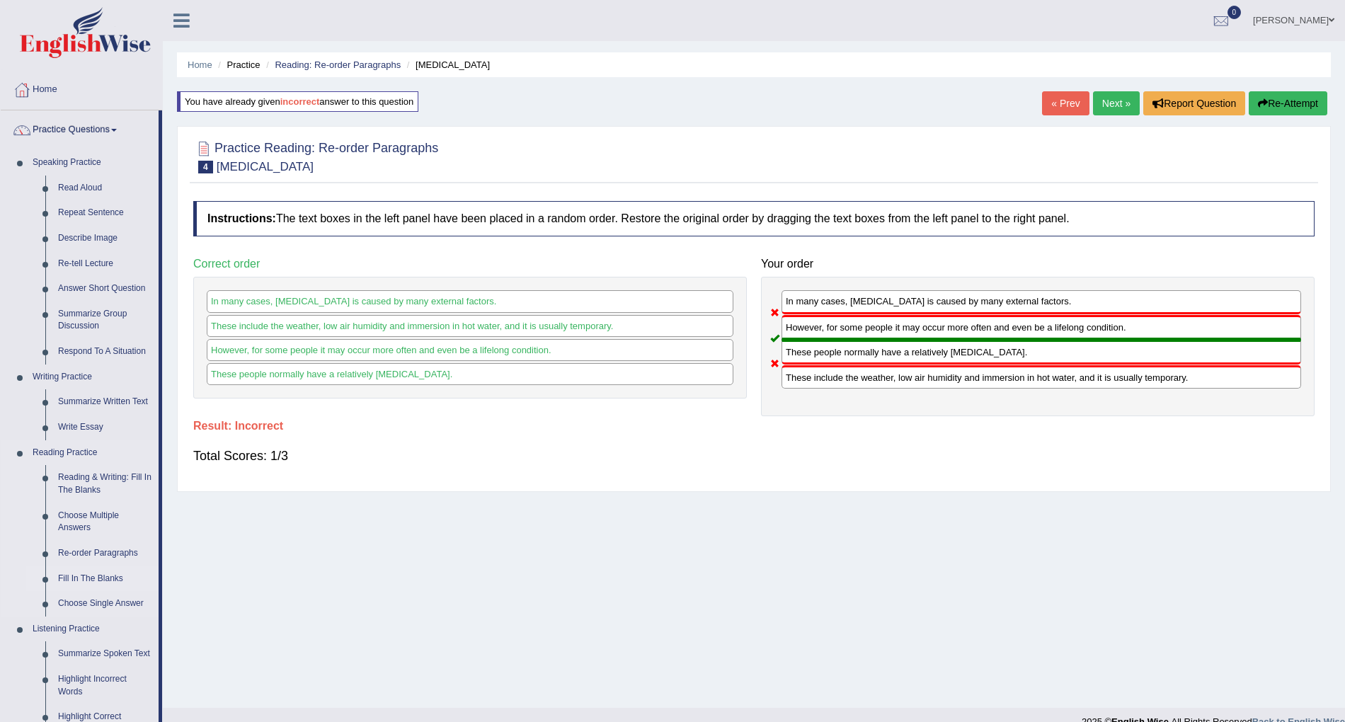
click at [117, 581] on link "Fill In The Blanks" at bounding box center [105, 578] width 107 height 25
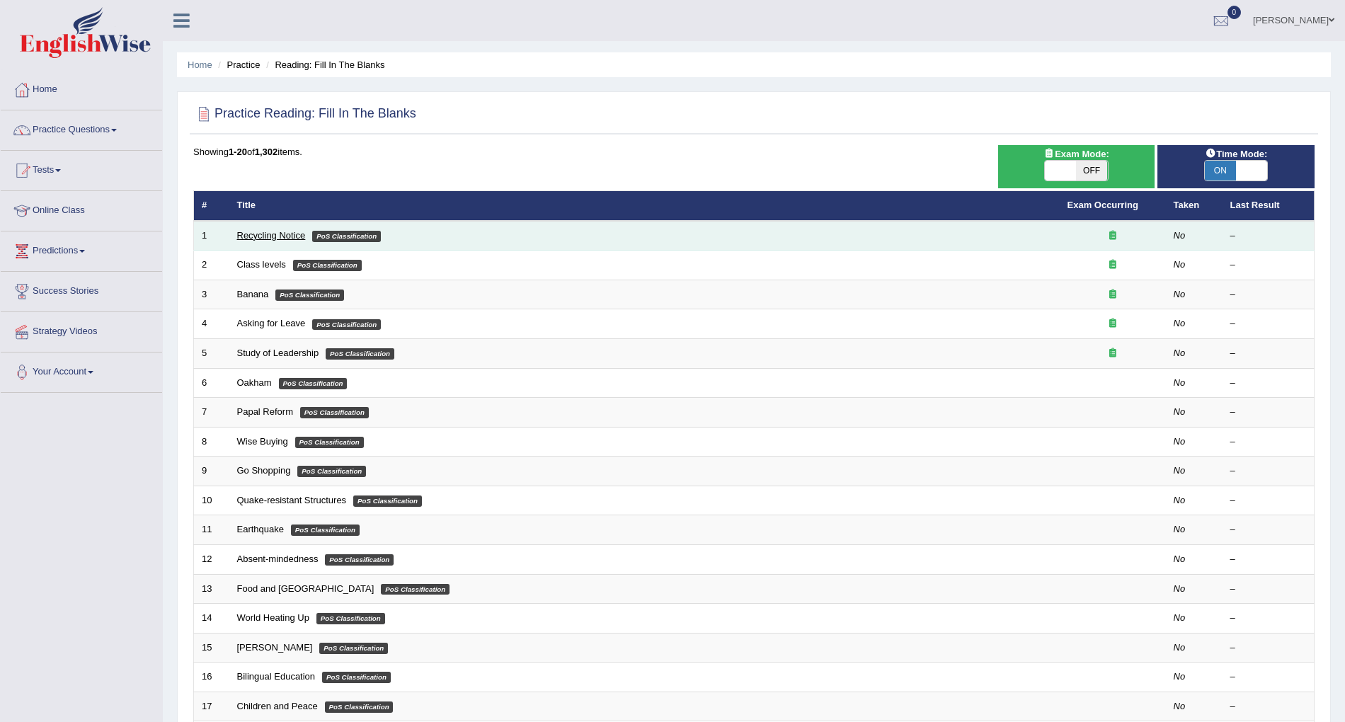
click at [268, 236] on link "Recycling Notice" at bounding box center [271, 235] width 69 height 11
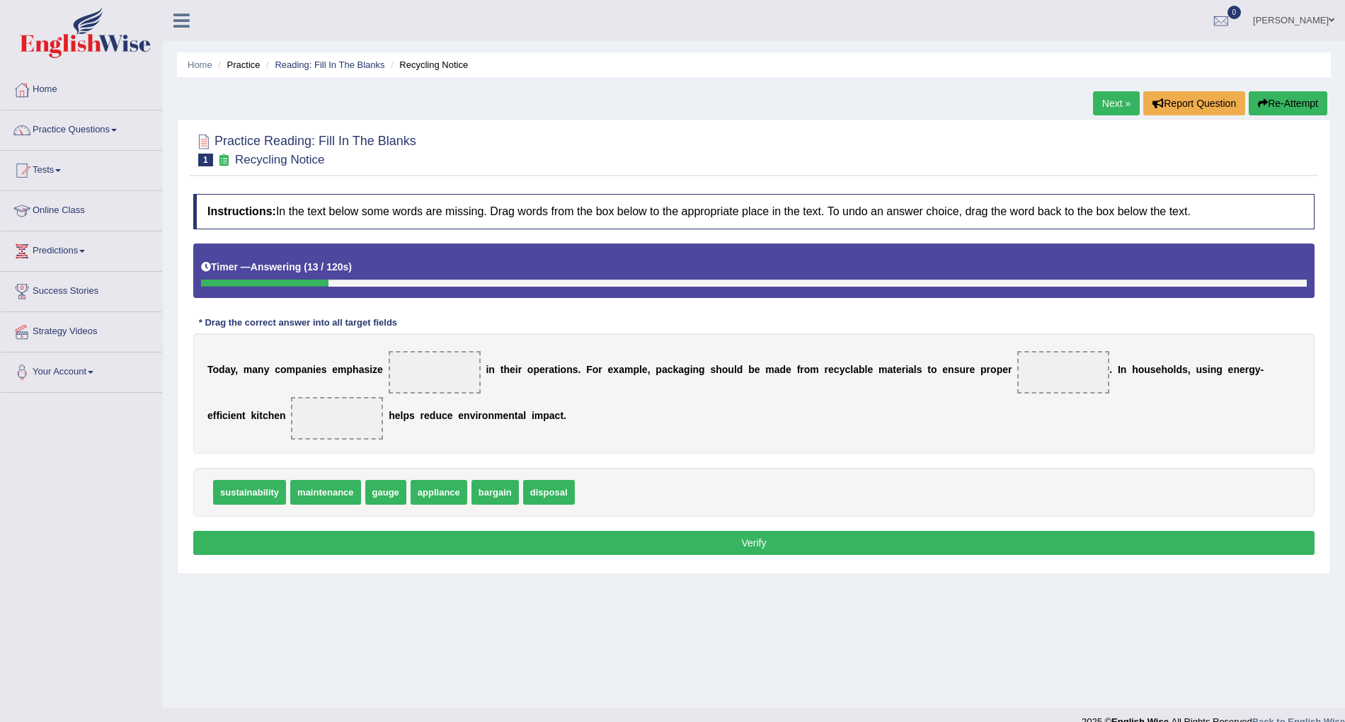
click at [392, 365] on span at bounding box center [435, 372] width 92 height 42
drag, startPoint x: 326, startPoint y: 499, endPoint x: 442, endPoint y: 328, distance: 206.3
click at [442, 339] on span "maintenance" at bounding box center [441, 351] width 70 height 25
drag, startPoint x: 327, startPoint y: 487, endPoint x: 437, endPoint y: 369, distance: 160.7
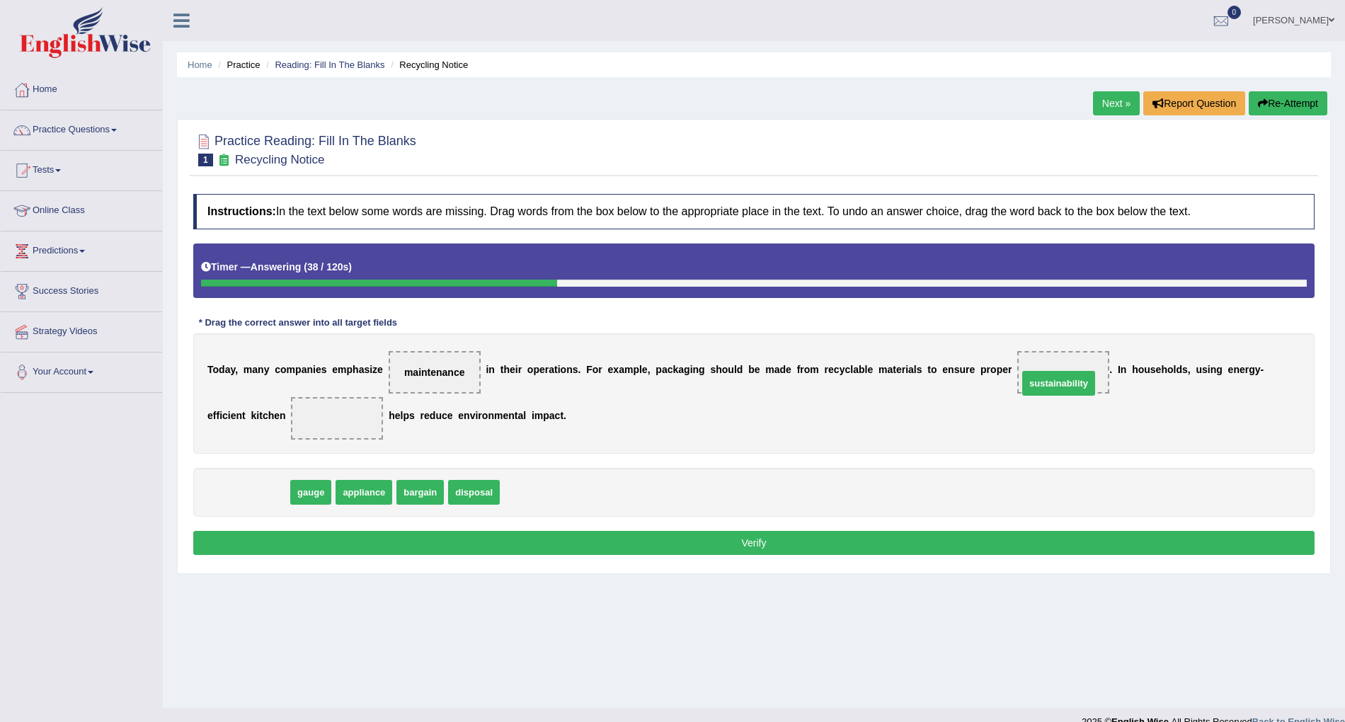
drag, startPoint x: 250, startPoint y: 495, endPoint x: 1059, endPoint y: 378, distance: 817.5
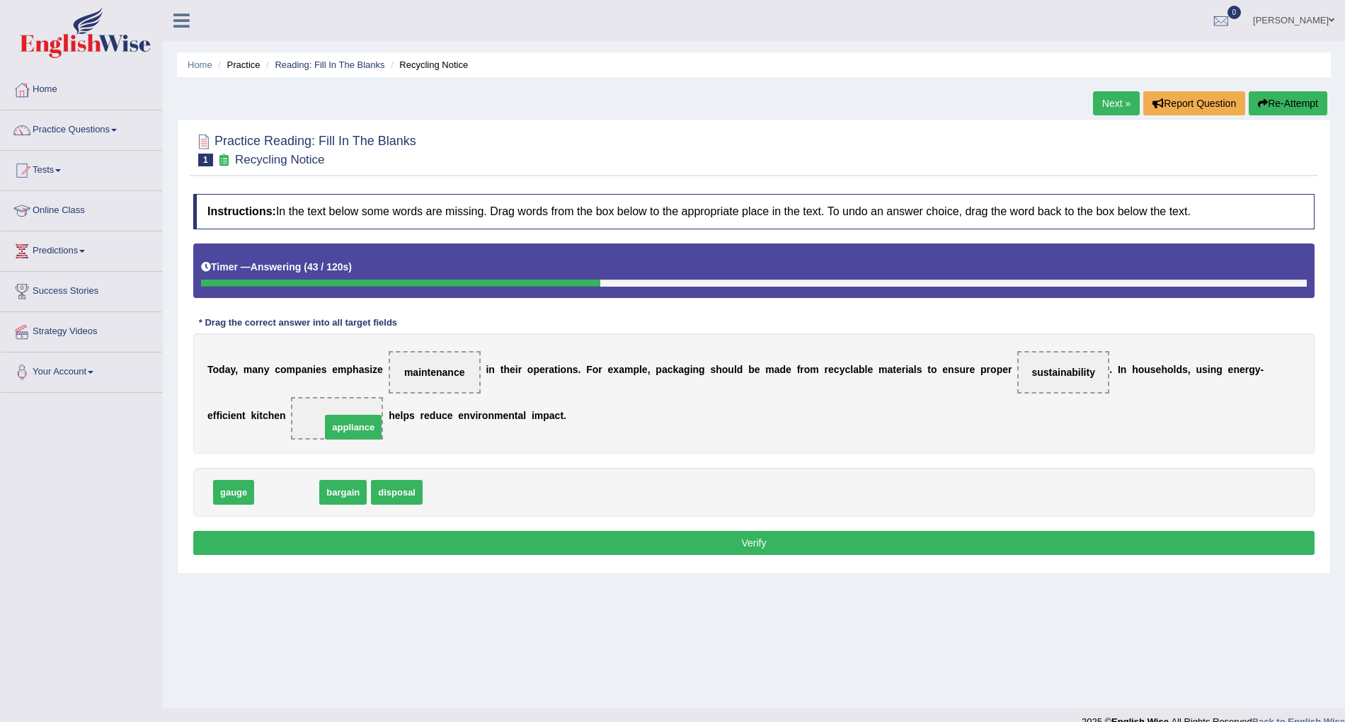
drag, startPoint x: 273, startPoint y: 493, endPoint x: 331, endPoint y: 425, distance: 89.9
click at [776, 553] on div "Instructions: In the text below some words are missing. Drag words from the box…" at bounding box center [754, 376] width 1128 height 379
click at [779, 549] on button "Verify" at bounding box center [753, 543] width 1121 height 24
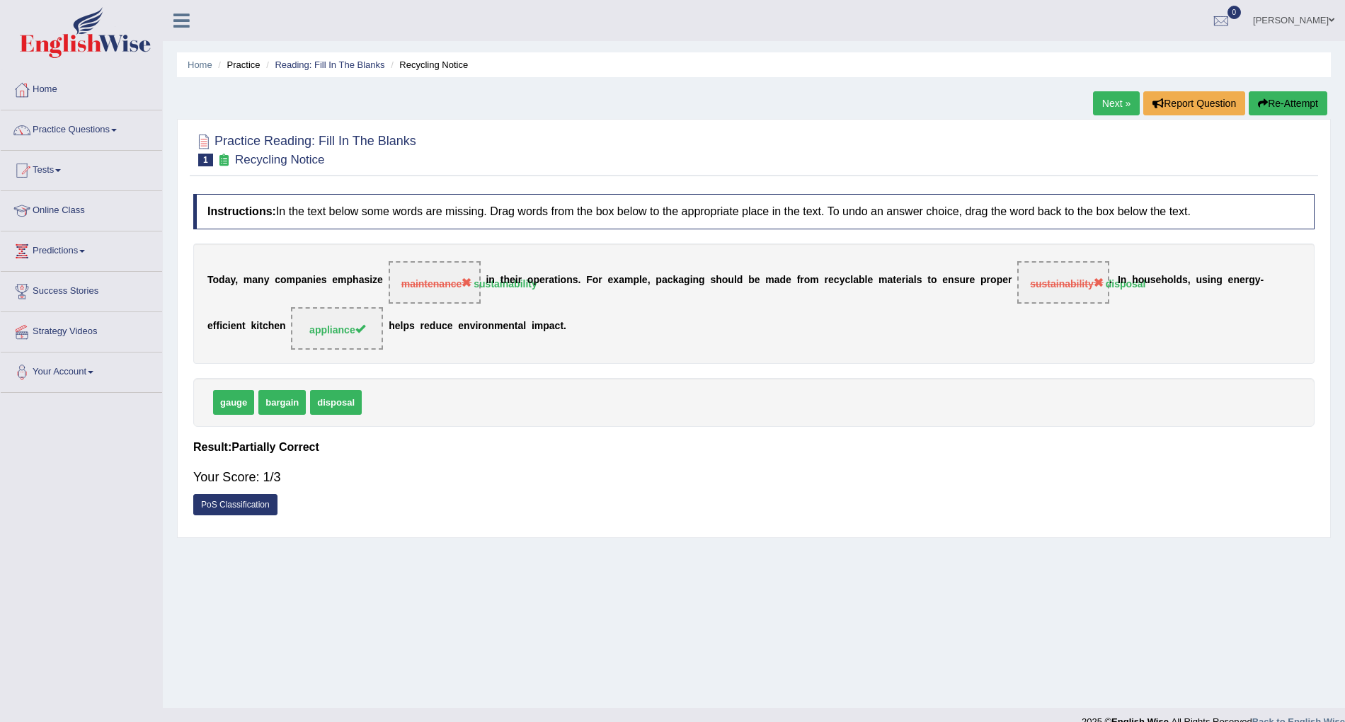
click at [1116, 108] on link "Next »" at bounding box center [1116, 103] width 47 height 24
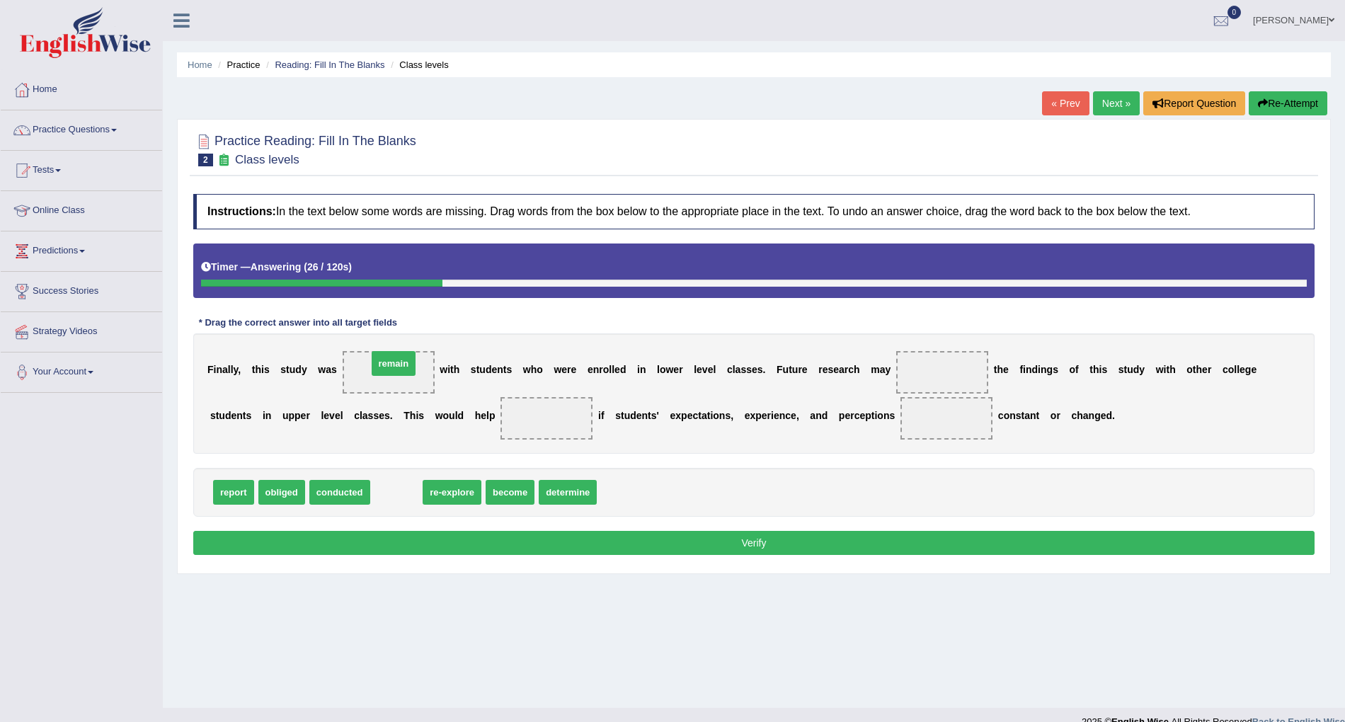
drag, startPoint x: 389, startPoint y: 504, endPoint x: 386, endPoint y: 375, distance: 128.8
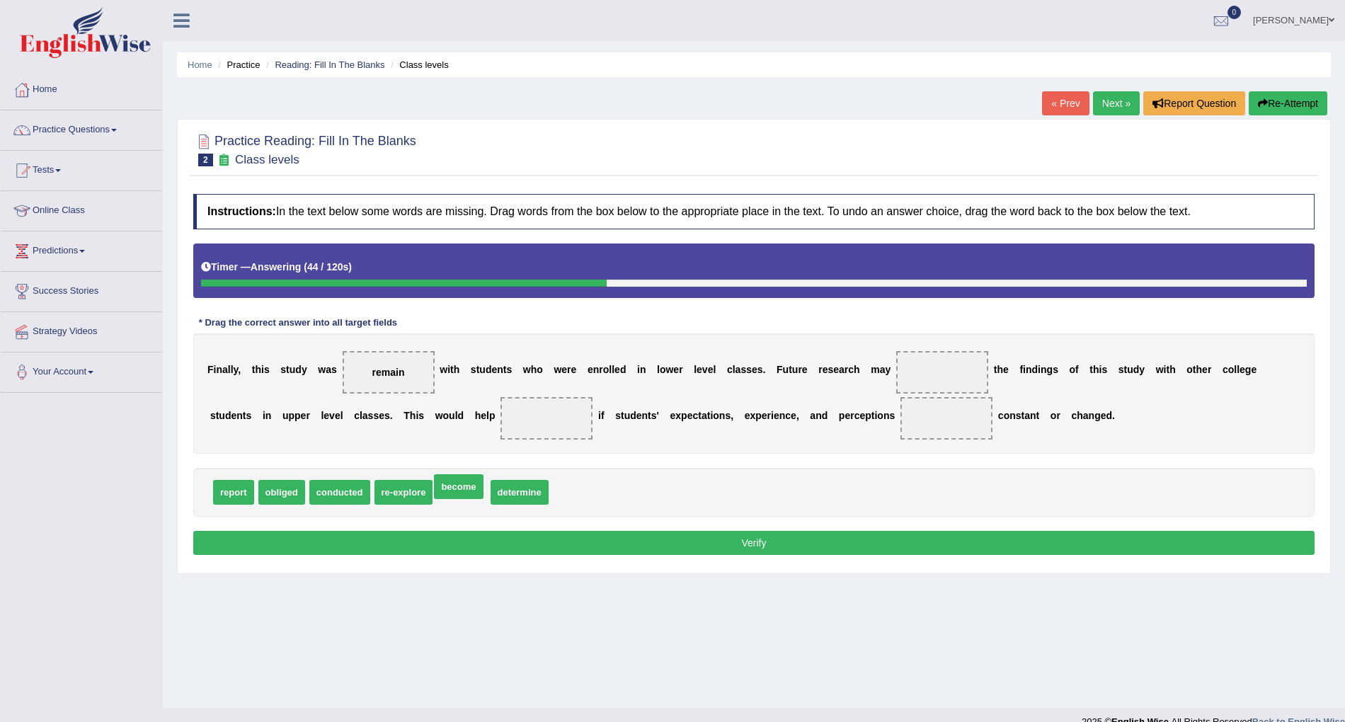
drag, startPoint x: 471, startPoint y: 490, endPoint x: 460, endPoint y: 484, distance: 12.0
drag, startPoint x: 362, startPoint y: 490, endPoint x: 953, endPoint y: 382, distance: 600.1
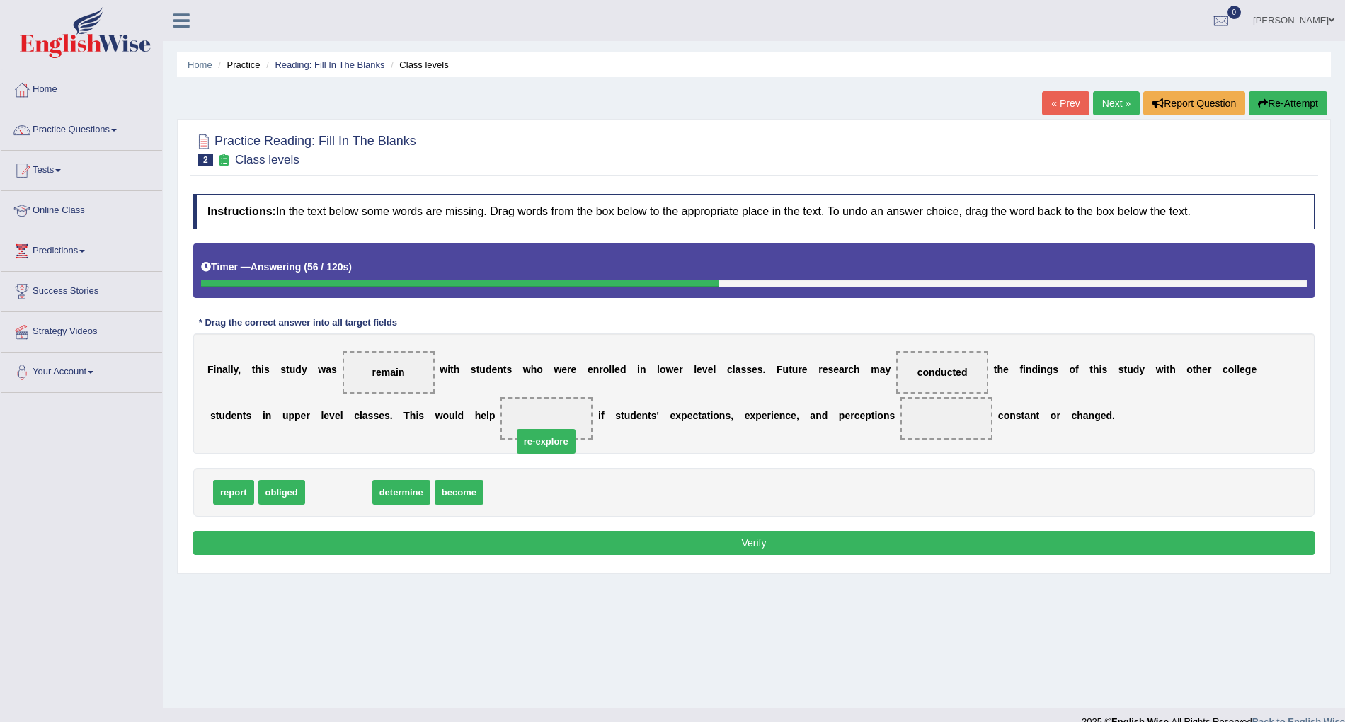
drag, startPoint x: 315, startPoint y: 499, endPoint x: 516, endPoint y: 443, distance: 208.6
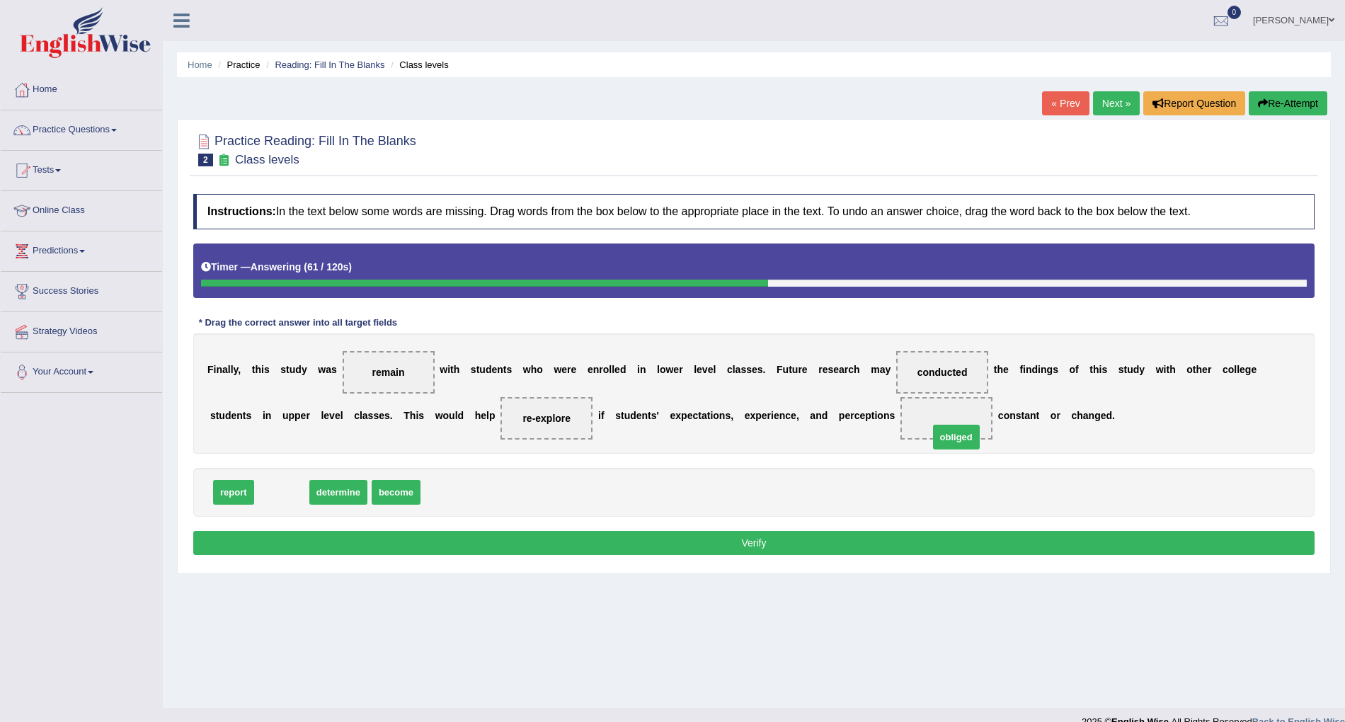
drag, startPoint x: 258, startPoint y: 498, endPoint x: 933, endPoint y: 440, distance: 677.1
click at [820, 544] on button "Verify" at bounding box center [753, 543] width 1121 height 24
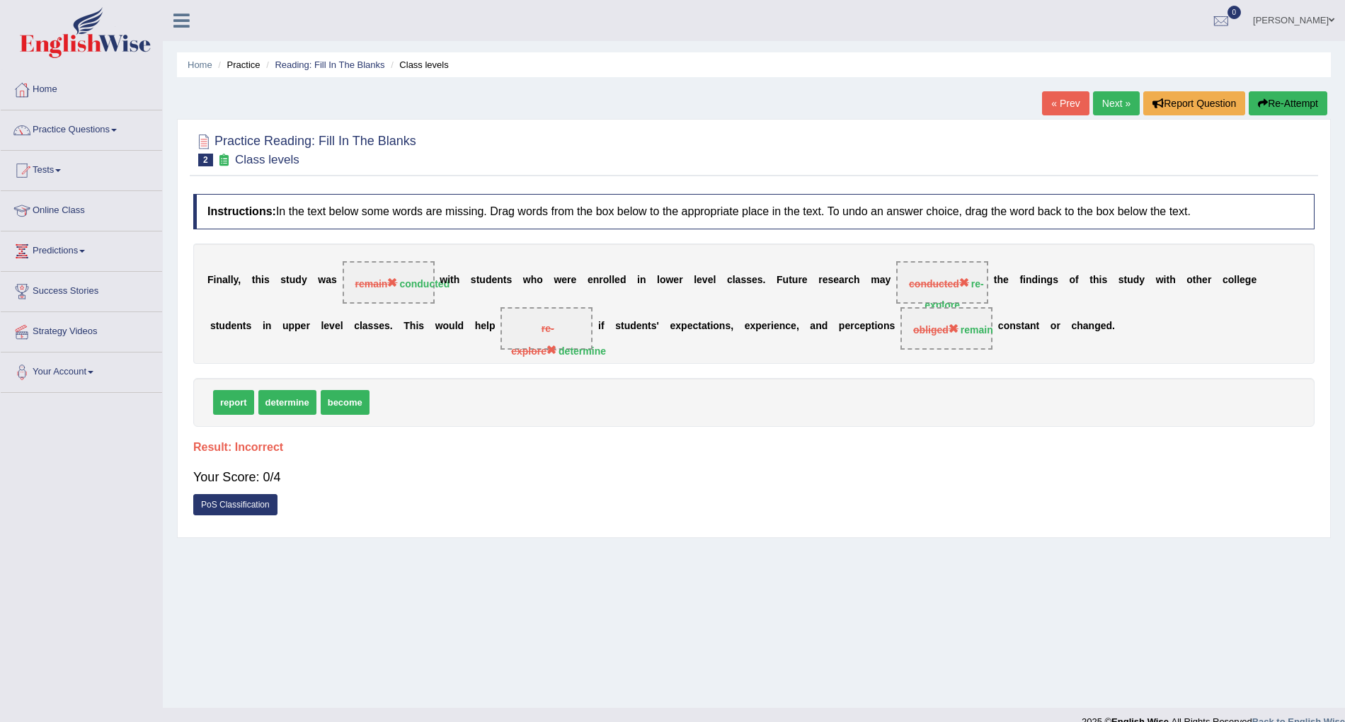
click at [1072, 97] on link "« Prev" at bounding box center [1065, 103] width 47 height 24
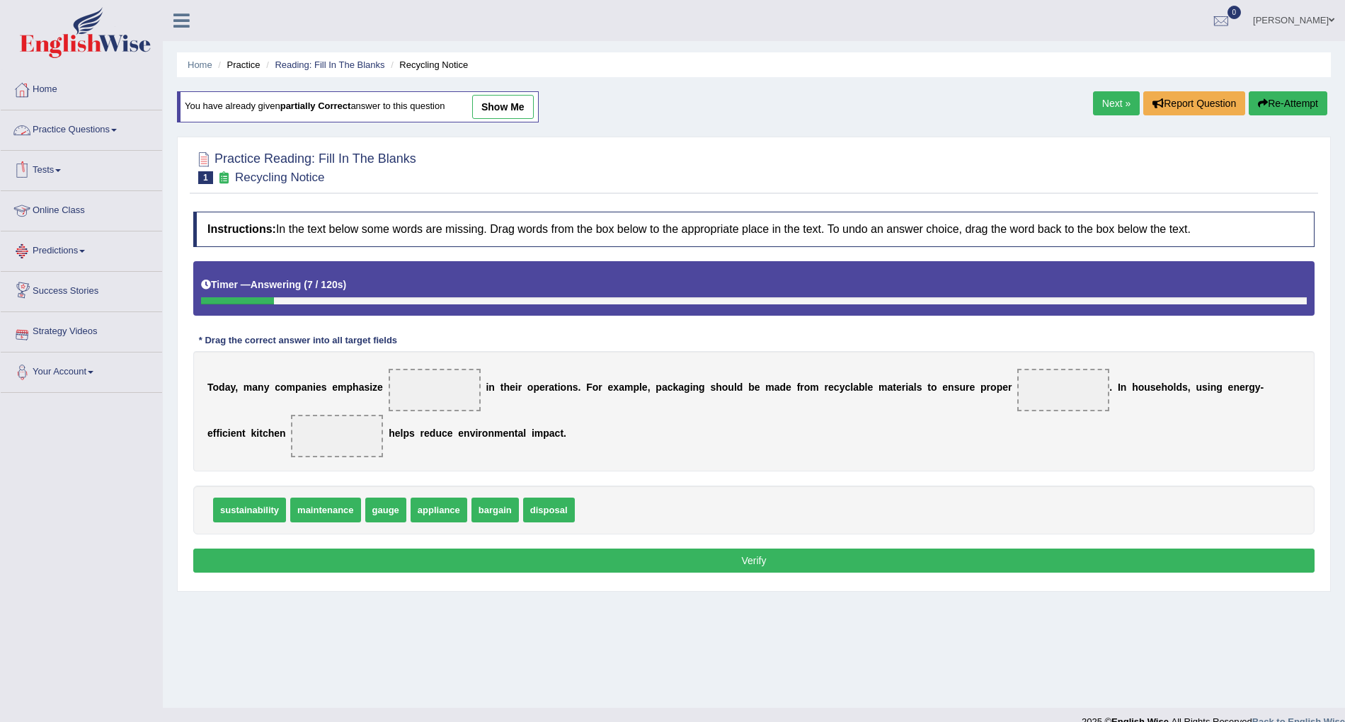
click at [115, 134] on link "Practice Questions" at bounding box center [81, 127] width 161 height 35
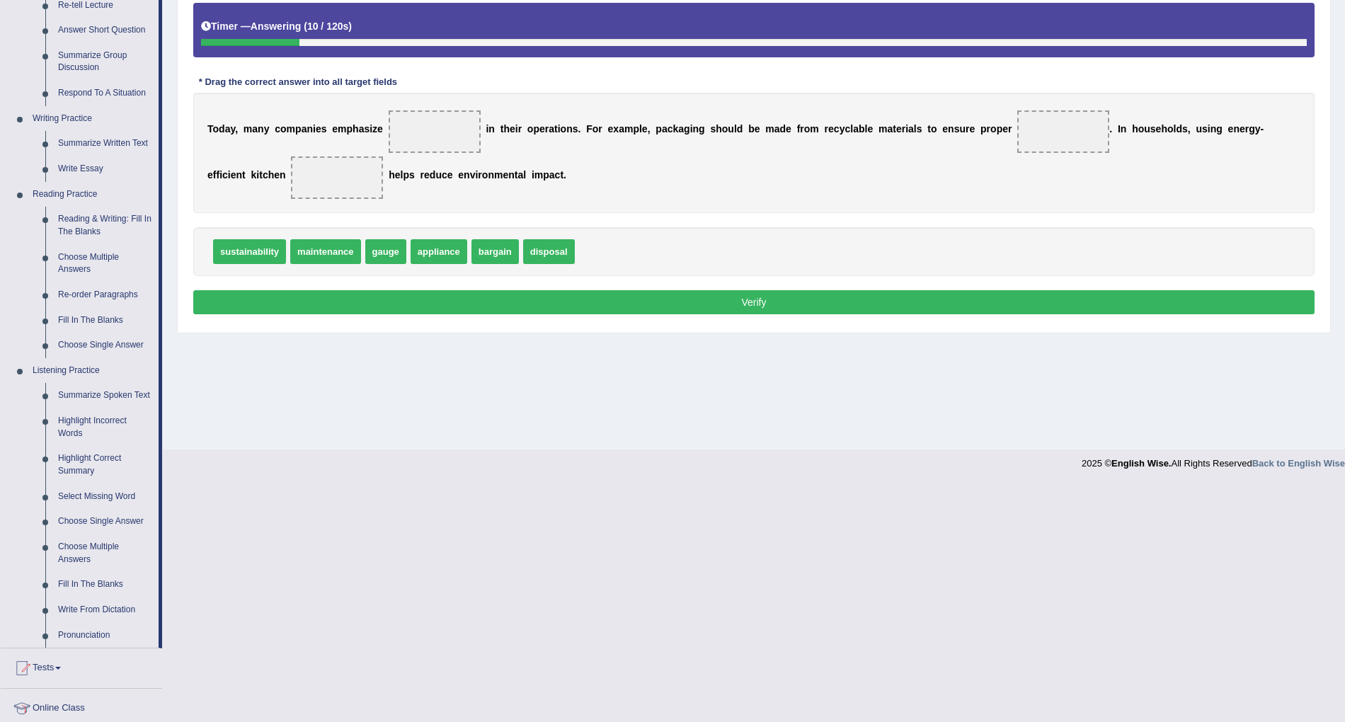
scroll to position [283, 0]
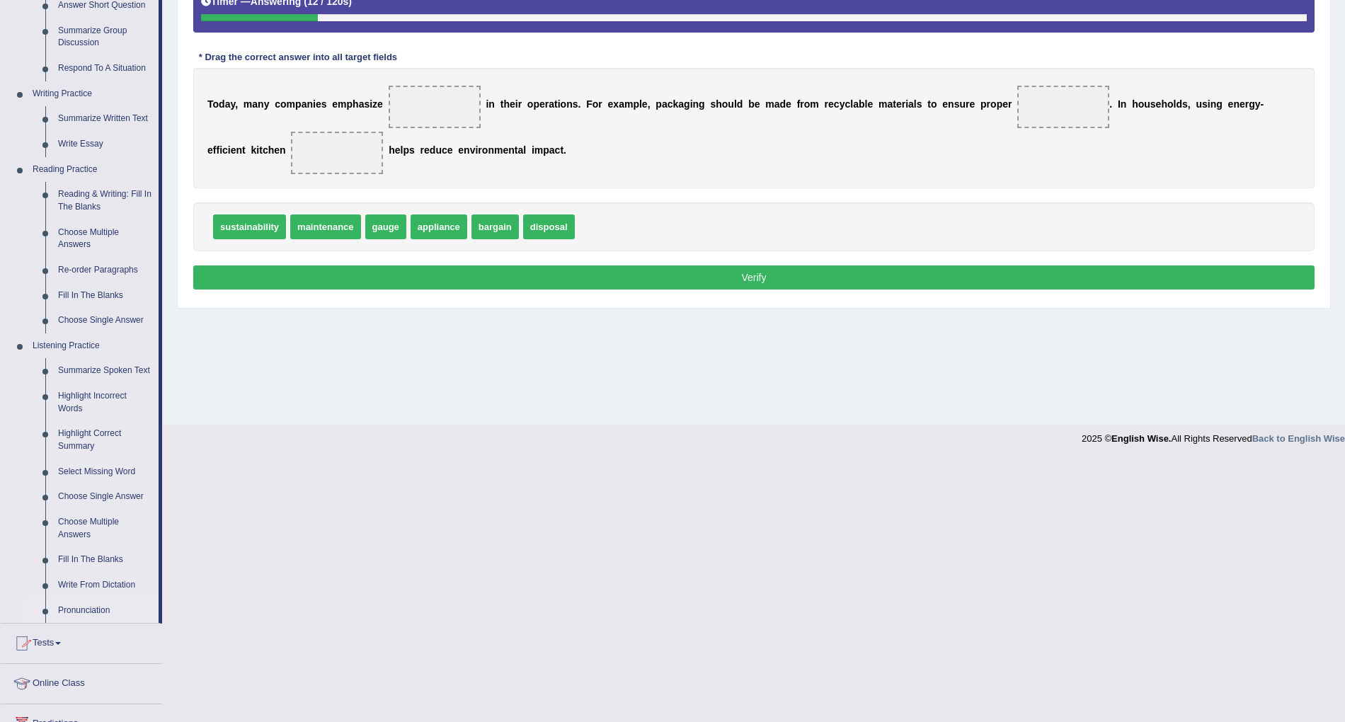
click at [99, 612] on link "Pronunciation" at bounding box center [105, 610] width 107 height 25
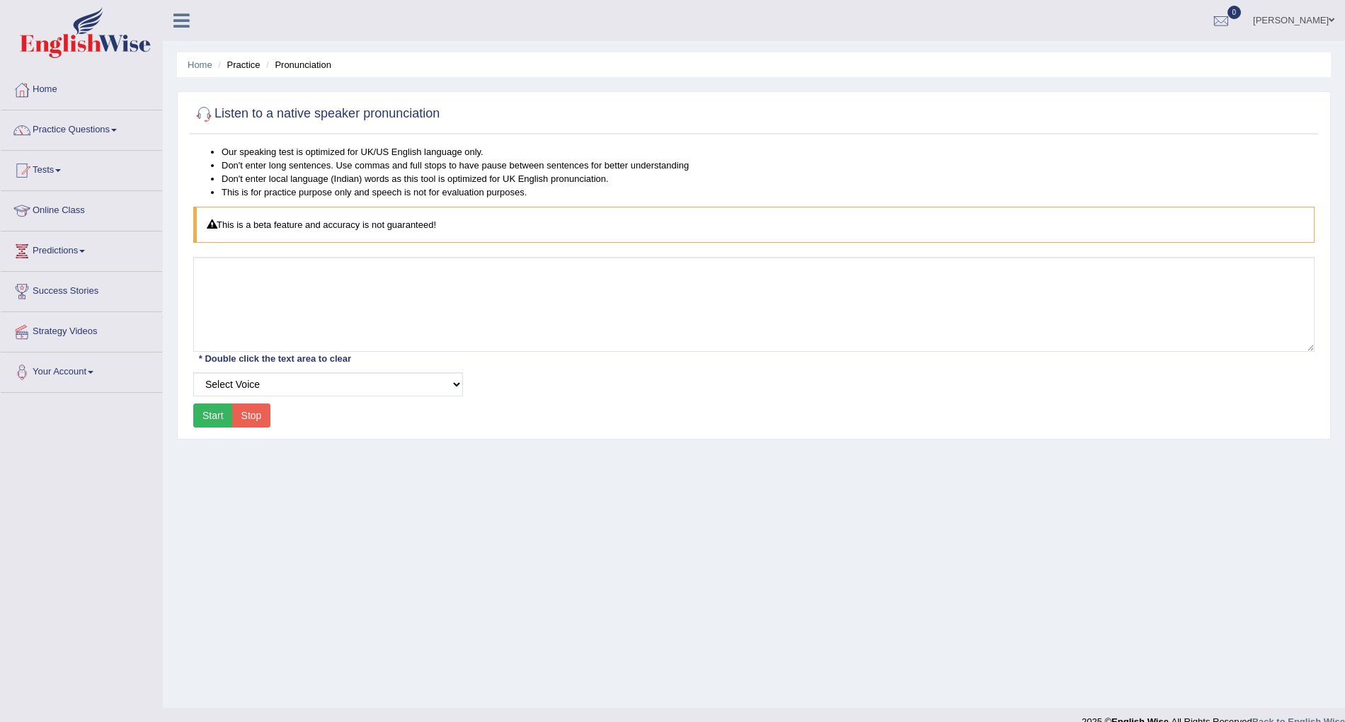
click at [112, 130] on link "Practice Questions" at bounding box center [81, 127] width 161 height 35
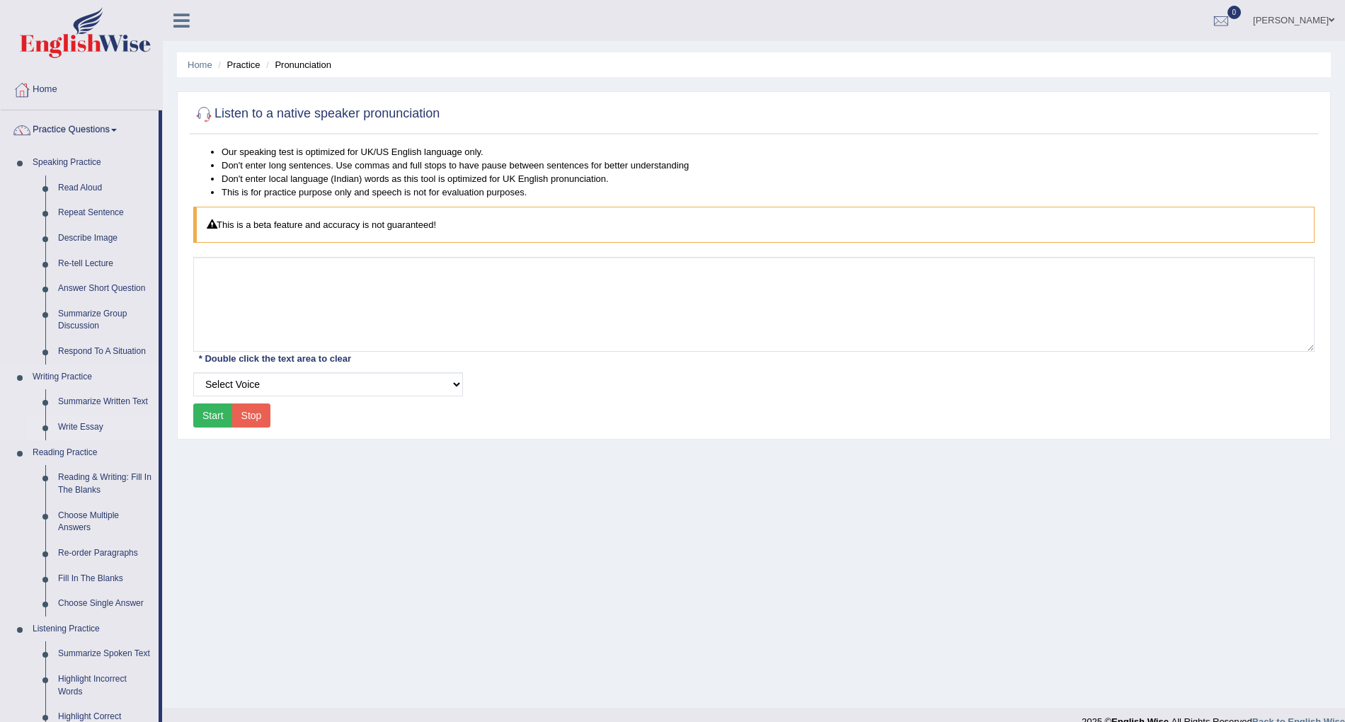
click at [111, 425] on link "Write Essay" at bounding box center [105, 427] width 107 height 25
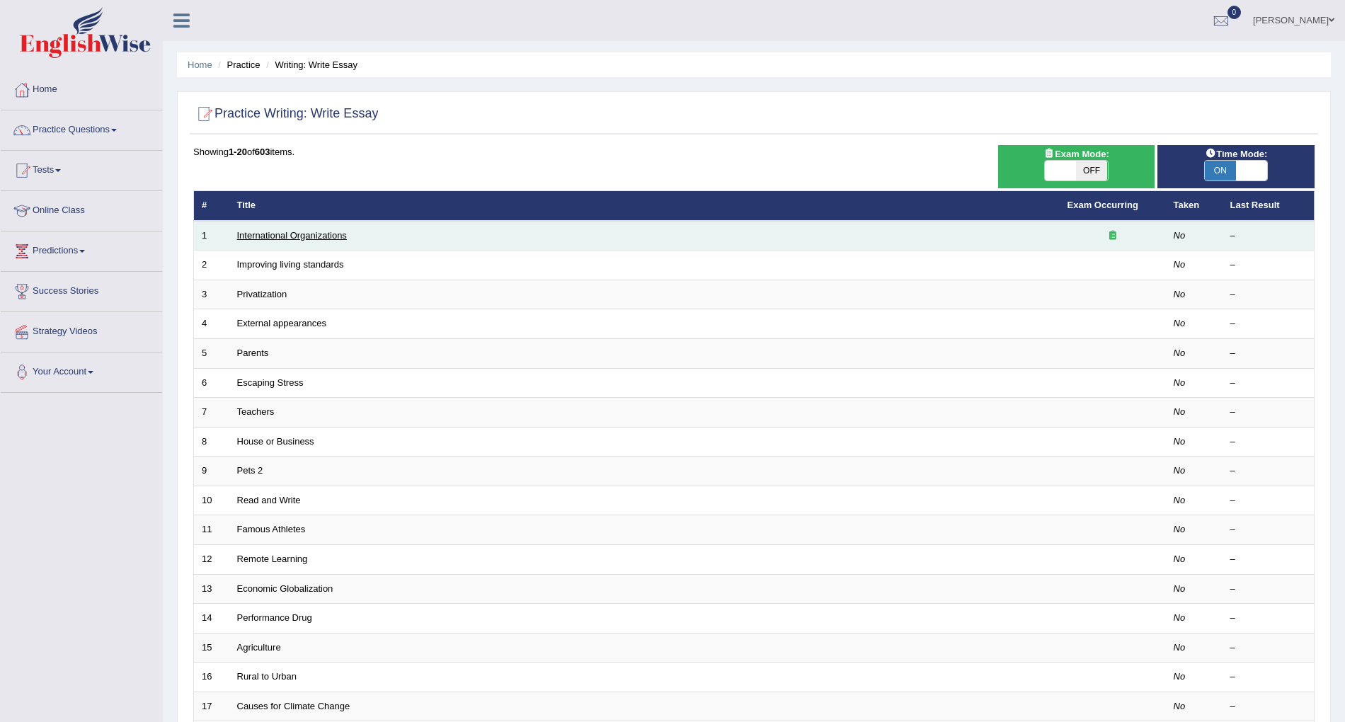
click at [275, 239] on link "International Organizations" at bounding box center [292, 235] width 110 height 11
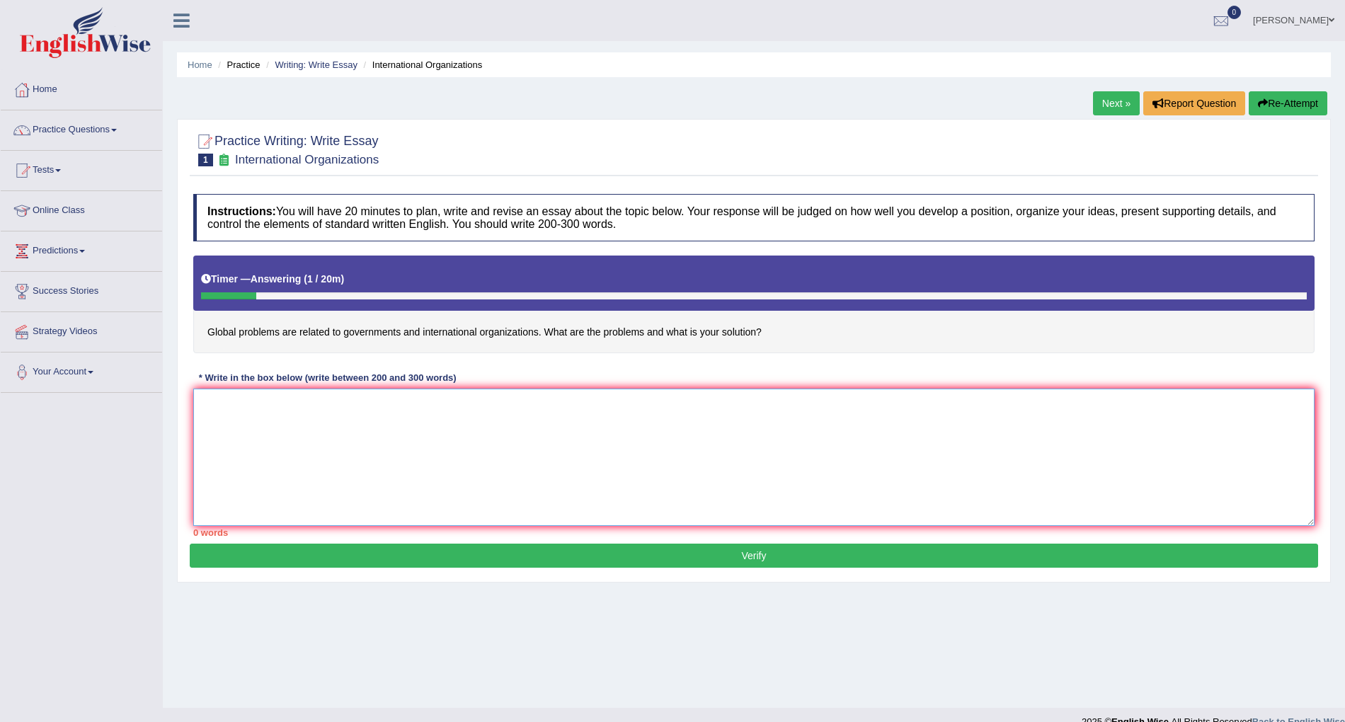
click at [207, 409] on textarea at bounding box center [753, 457] width 1121 height 137
click at [234, 405] on textarea "in my opion" at bounding box center [753, 457] width 1121 height 137
click at [259, 406] on textarea "in my orpion" at bounding box center [753, 457] width 1121 height 137
type textarea "in my orpion"
click at [110, 125] on link "Practice Questions" at bounding box center [81, 127] width 161 height 35
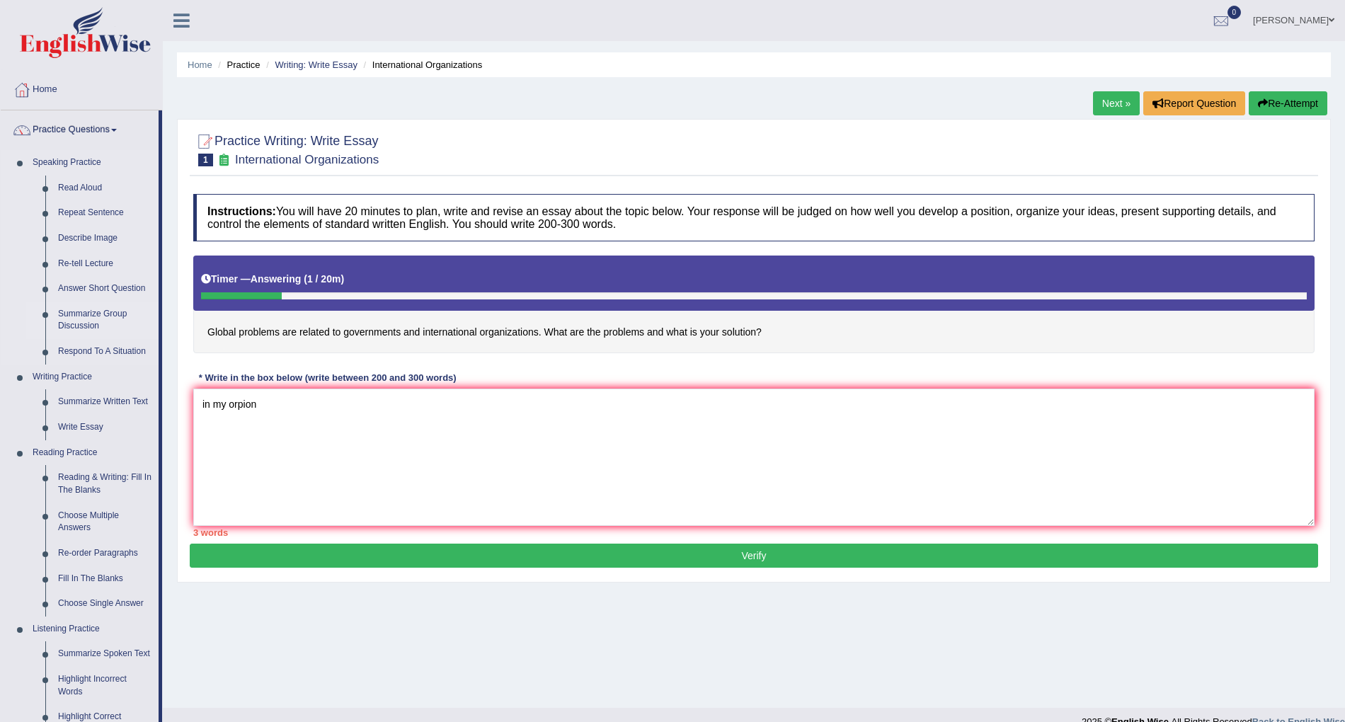
click at [115, 332] on link "Summarize Group Discussion" at bounding box center [105, 321] width 107 height 38
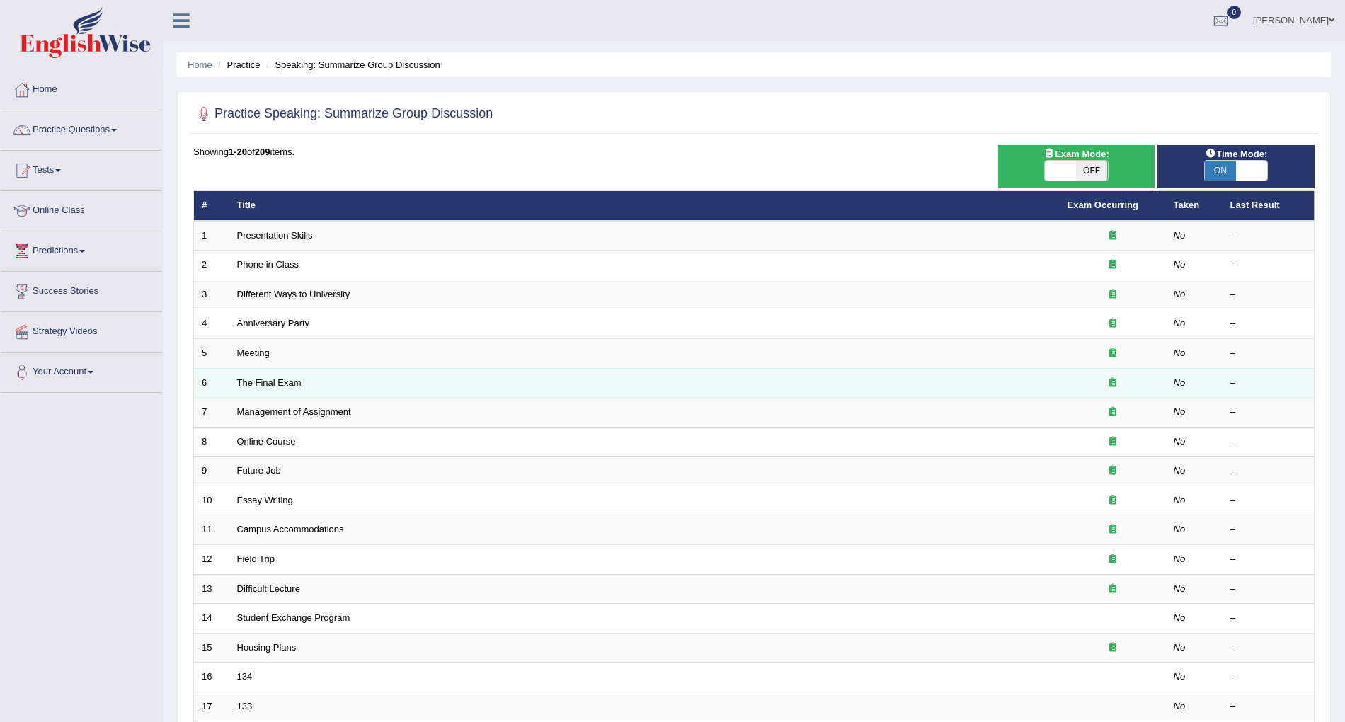
click at [311, 383] on td "The Final Exam" at bounding box center [644, 383] width 830 height 30
click at [258, 383] on link "The Final Exam" at bounding box center [269, 382] width 64 height 11
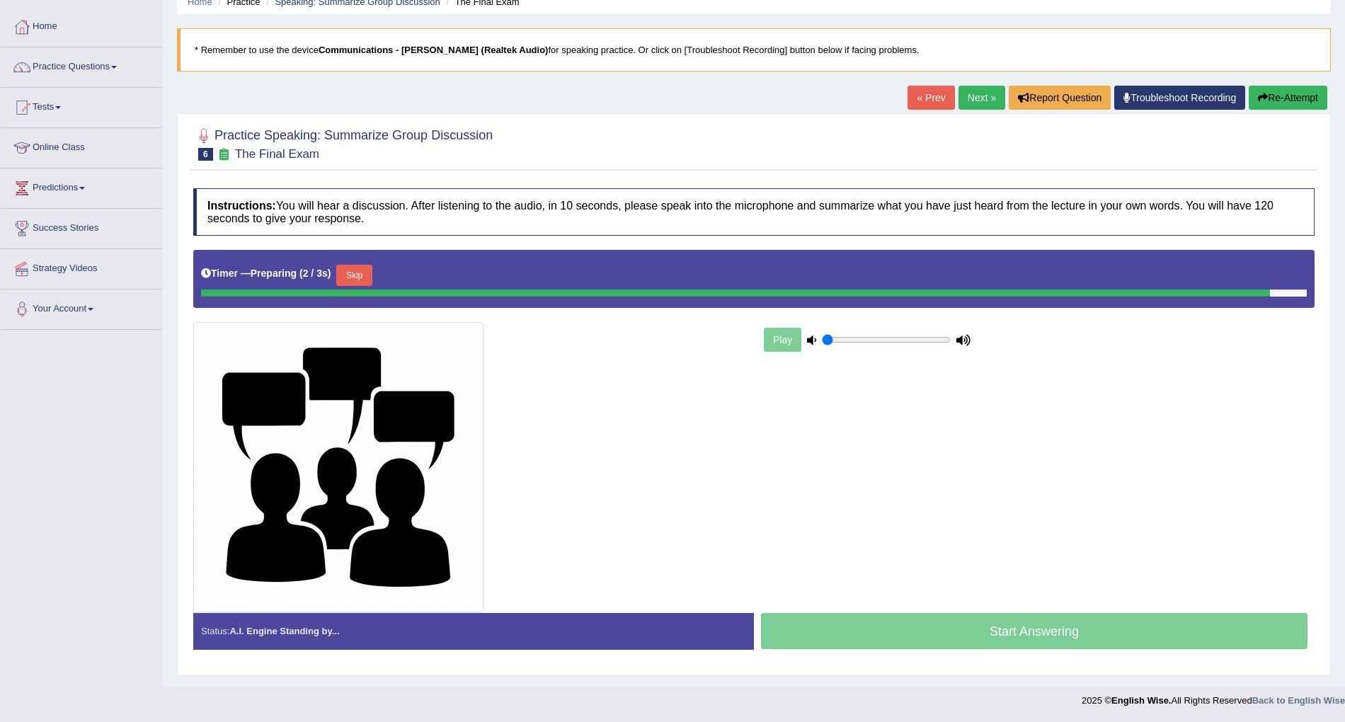
scroll to position [63, 0]
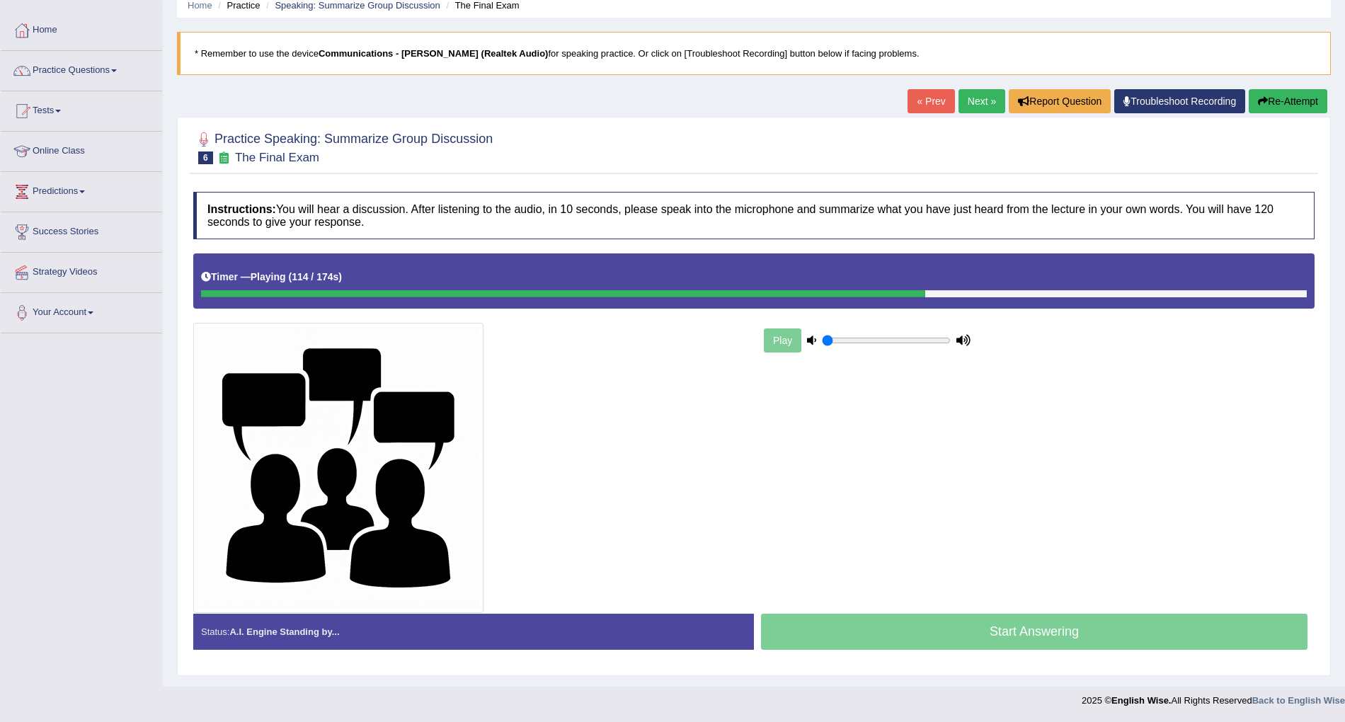
click at [1042, 636] on div "Start Answering" at bounding box center [1034, 634] width 561 height 40
click at [111, 64] on link "Practice Questions" at bounding box center [81, 68] width 161 height 35
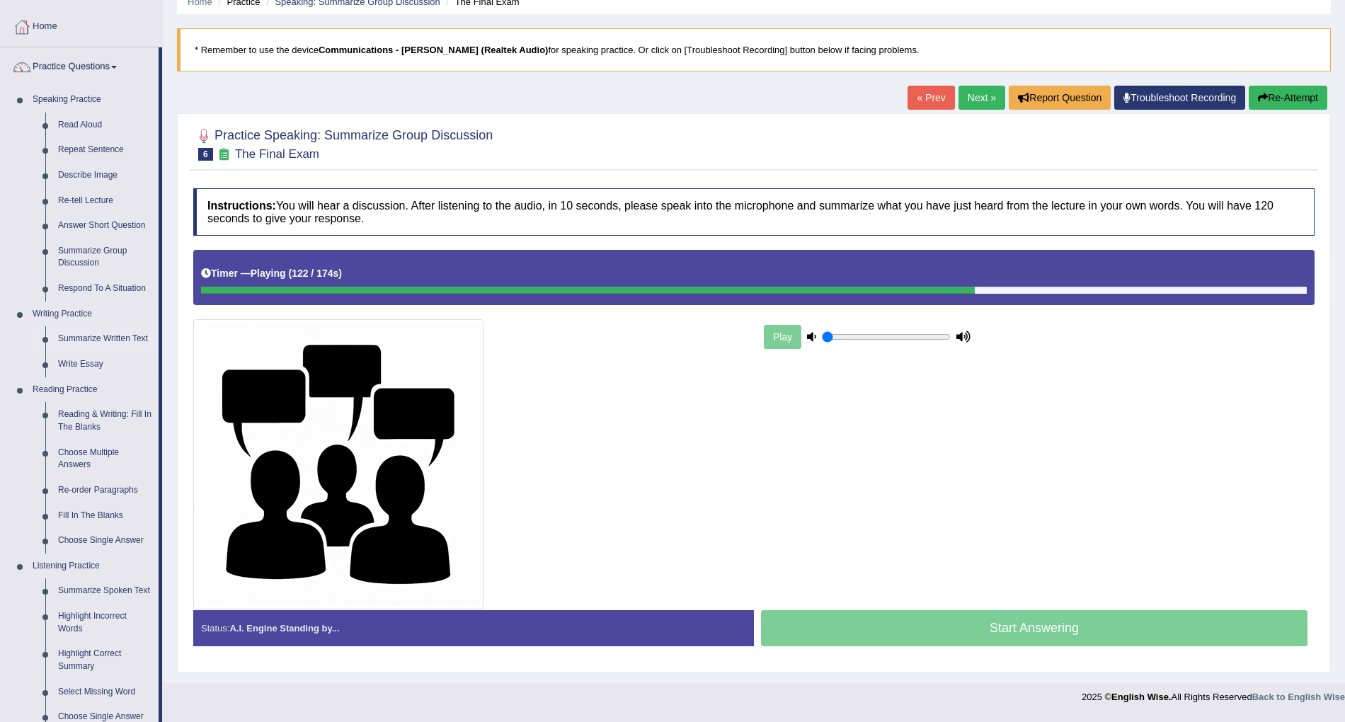
click at [122, 341] on link "Summarize Written Text" at bounding box center [105, 338] width 107 height 25
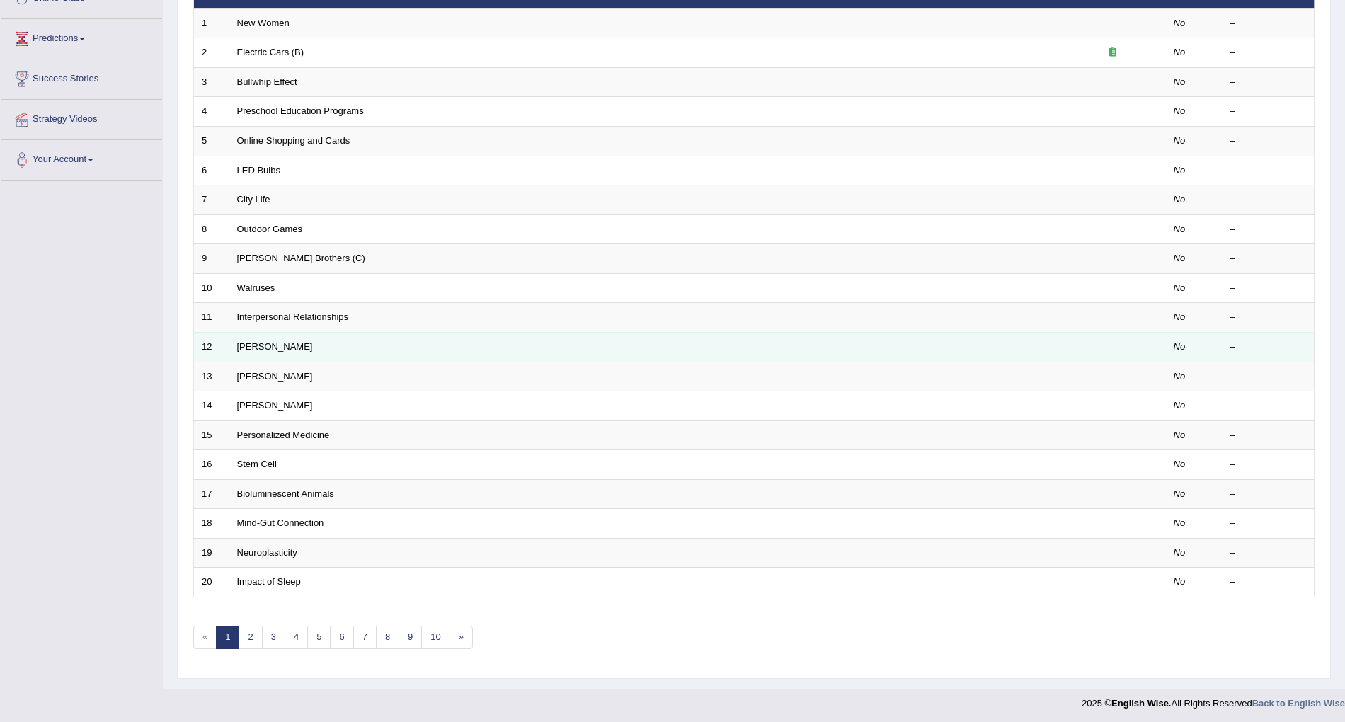
scroll to position [222, 0]
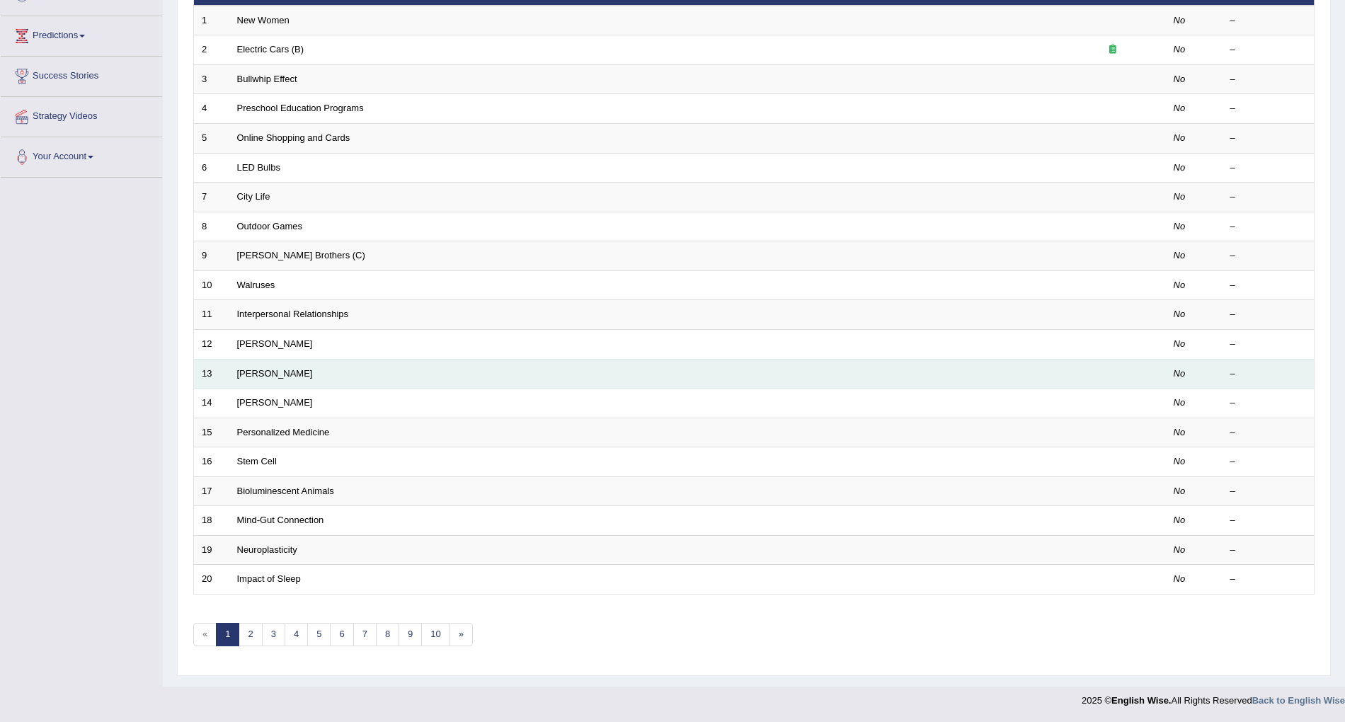
click at [297, 369] on td "[PERSON_NAME]" at bounding box center [644, 374] width 830 height 30
click at [263, 368] on link "[PERSON_NAME]" at bounding box center [275, 373] width 76 height 11
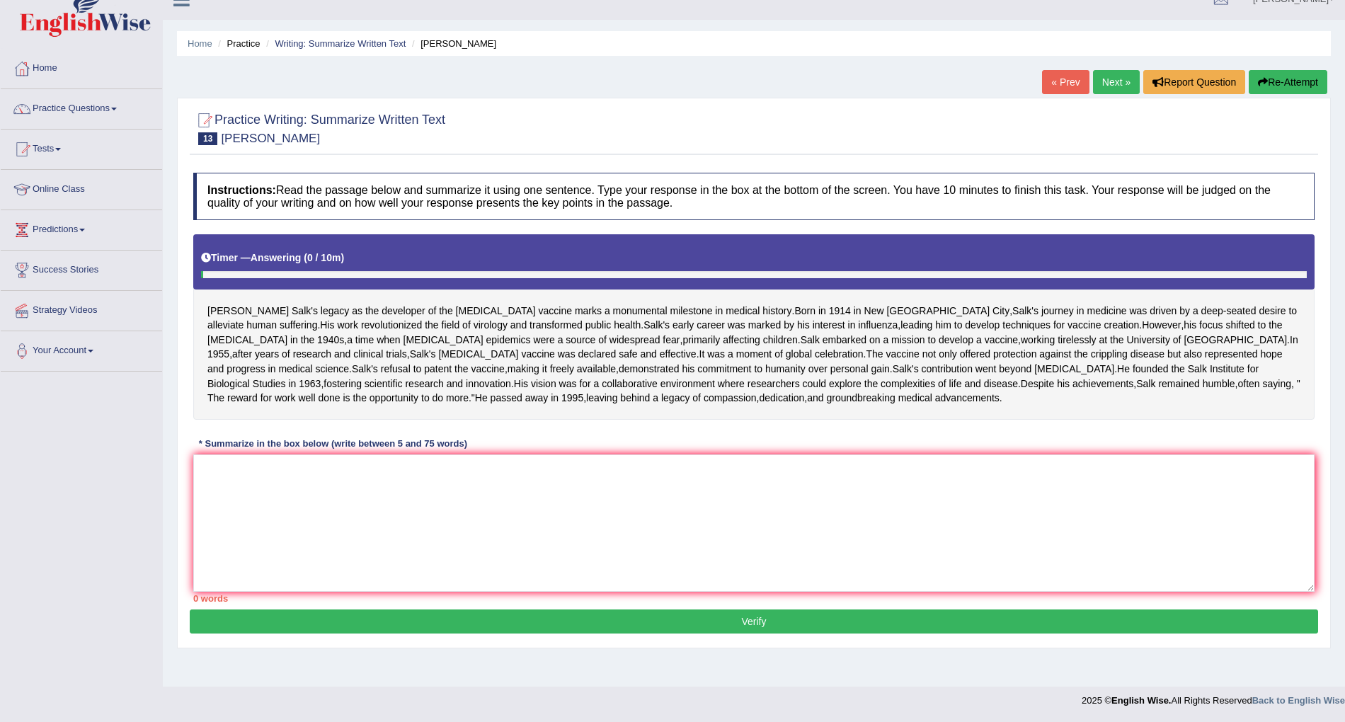
scroll to position [85, 0]
drag, startPoint x: 219, startPoint y: 241, endPoint x: 269, endPoint y: 244, distance: 49.7
click at [269, 244] on div "[PERSON_NAME] legacy as the developer of the [MEDICAL_DATA] marks a monumental …" at bounding box center [753, 326] width 1121 height 185
drag, startPoint x: 230, startPoint y: 251, endPoint x: 309, endPoint y: 252, distance: 78.6
click at [309, 252] on div "Jonas Salk's legacy as the developer of the polio vaccine marks a monumental mi…" at bounding box center [753, 326] width 1121 height 185
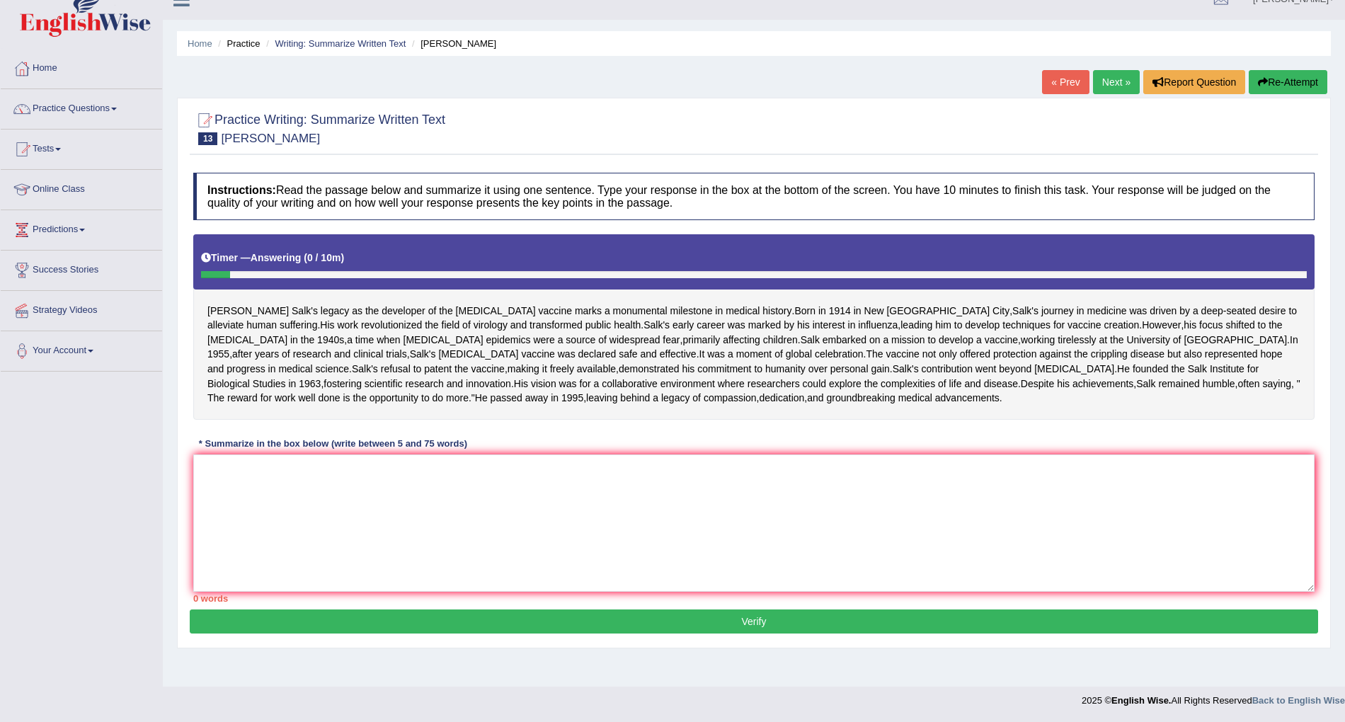
click at [309, 252] on div "Jonas Salk's legacy as the developer of the polio vaccine marks a monumental mi…" at bounding box center [753, 326] width 1121 height 185
drag, startPoint x: 270, startPoint y: 258, endPoint x: 256, endPoint y: 268, distance: 17.9
click at [267, 259] on div "Jonas Salk's legacy as the developer of the polio vaccine marks a monumental mi…" at bounding box center [753, 326] width 1121 height 185
click at [243, 503] on textarea at bounding box center [753, 522] width 1121 height 137
type textarea "j"
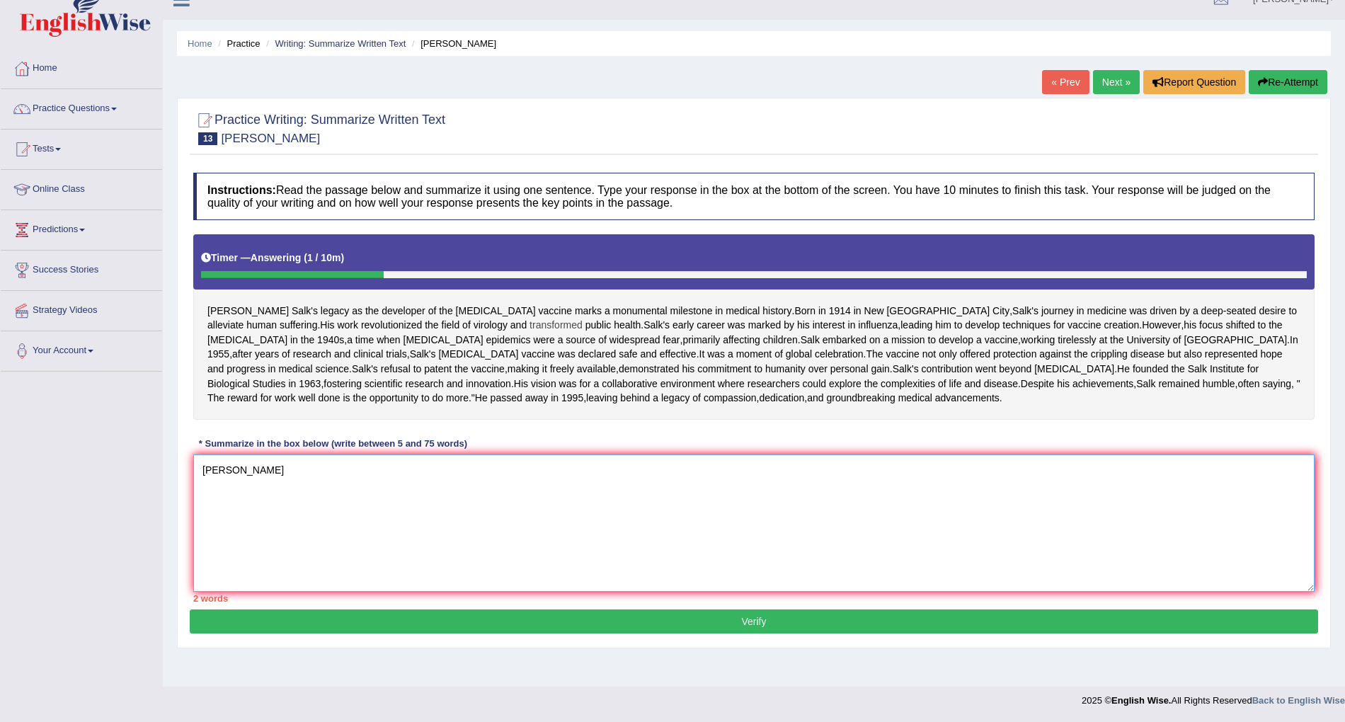
scroll to position [0, 0]
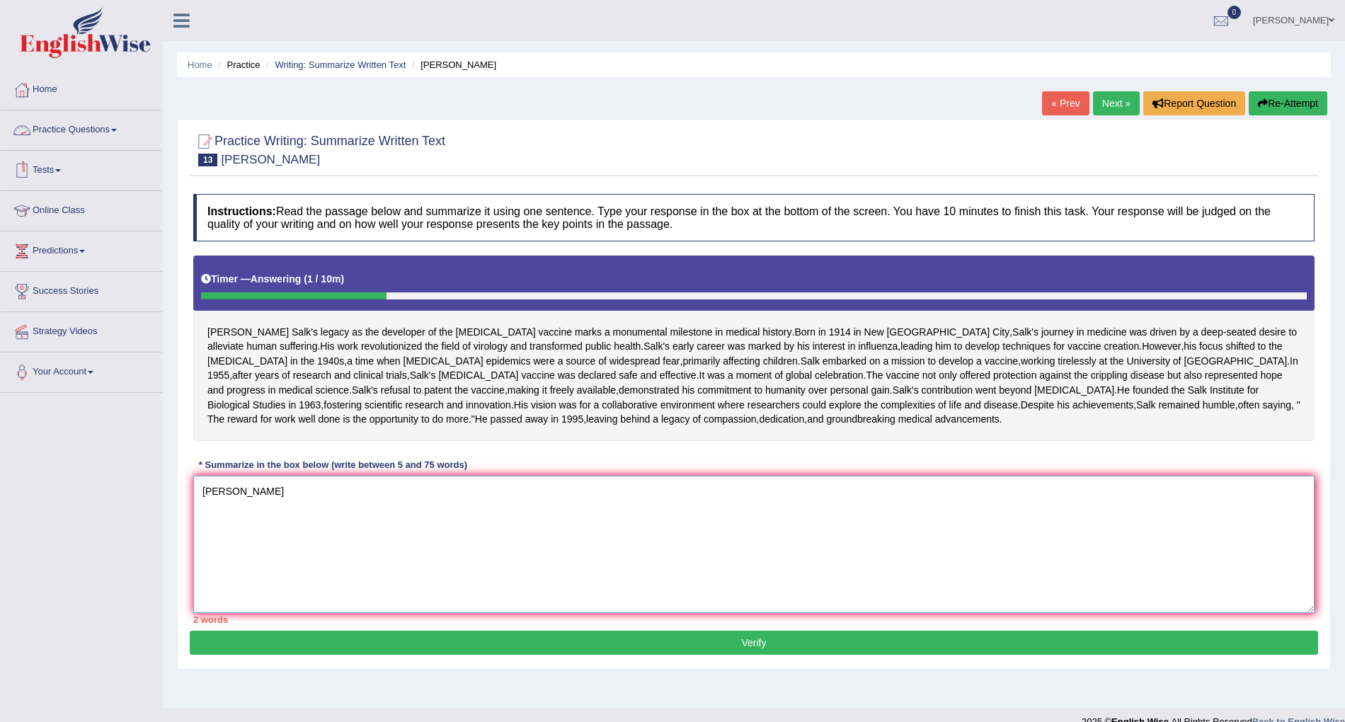
type textarea "jonas salk"
click at [108, 137] on link "Practice Questions" at bounding box center [81, 127] width 161 height 35
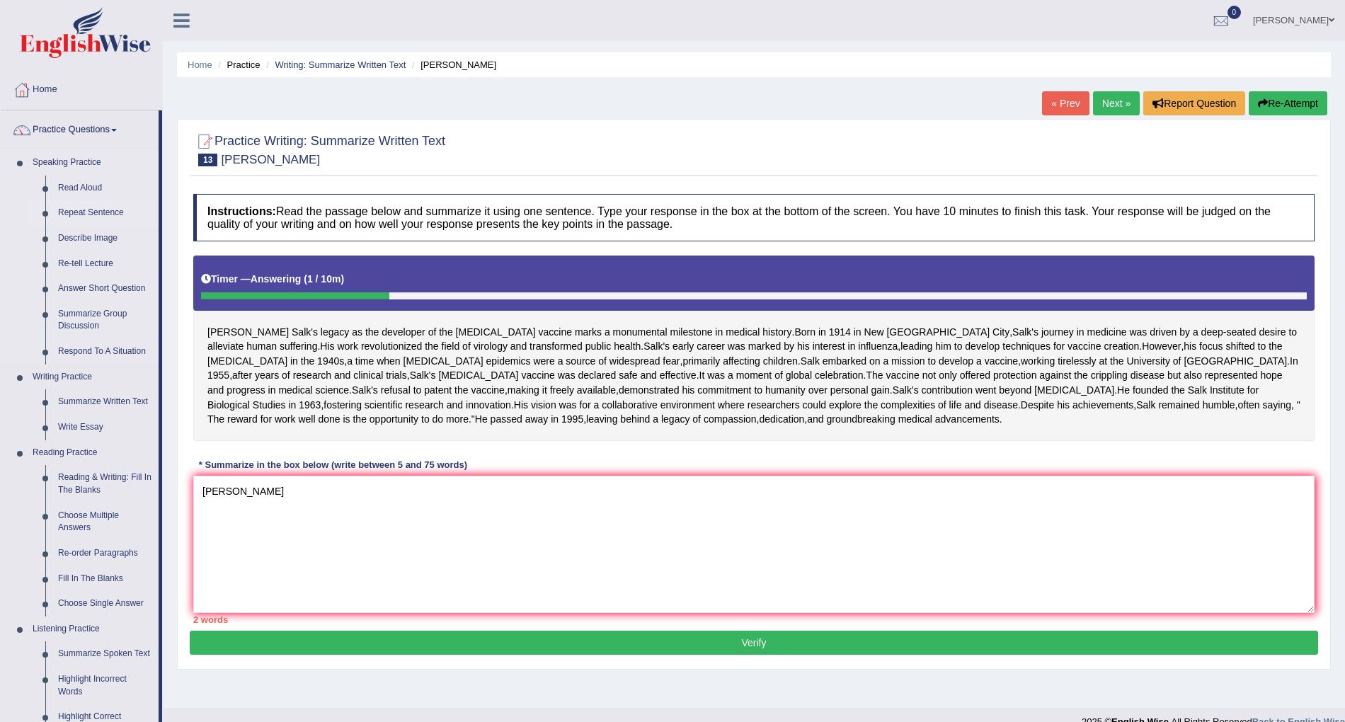
click at [102, 217] on link "Repeat Sentence" at bounding box center [105, 212] width 107 height 25
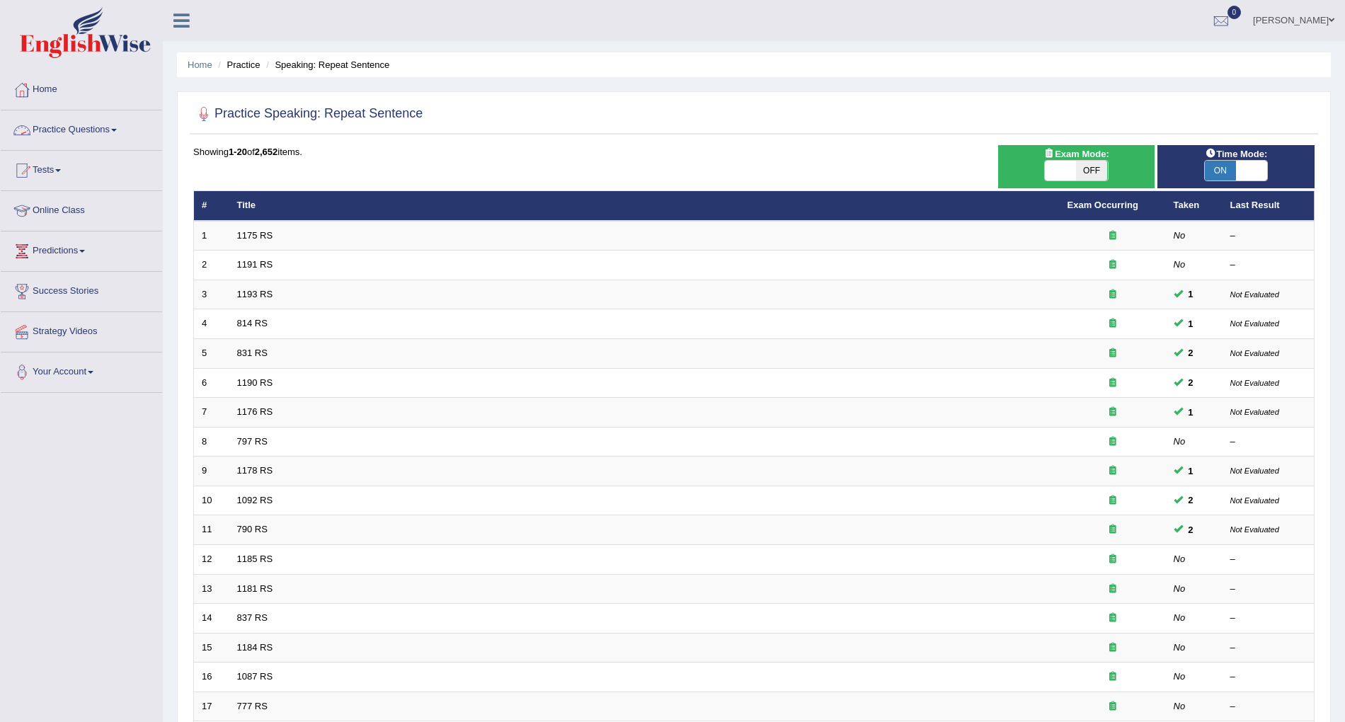
click at [117, 129] on span at bounding box center [114, 130] width 6 height 3
